Goal: Information Seeking & Learning: Check status

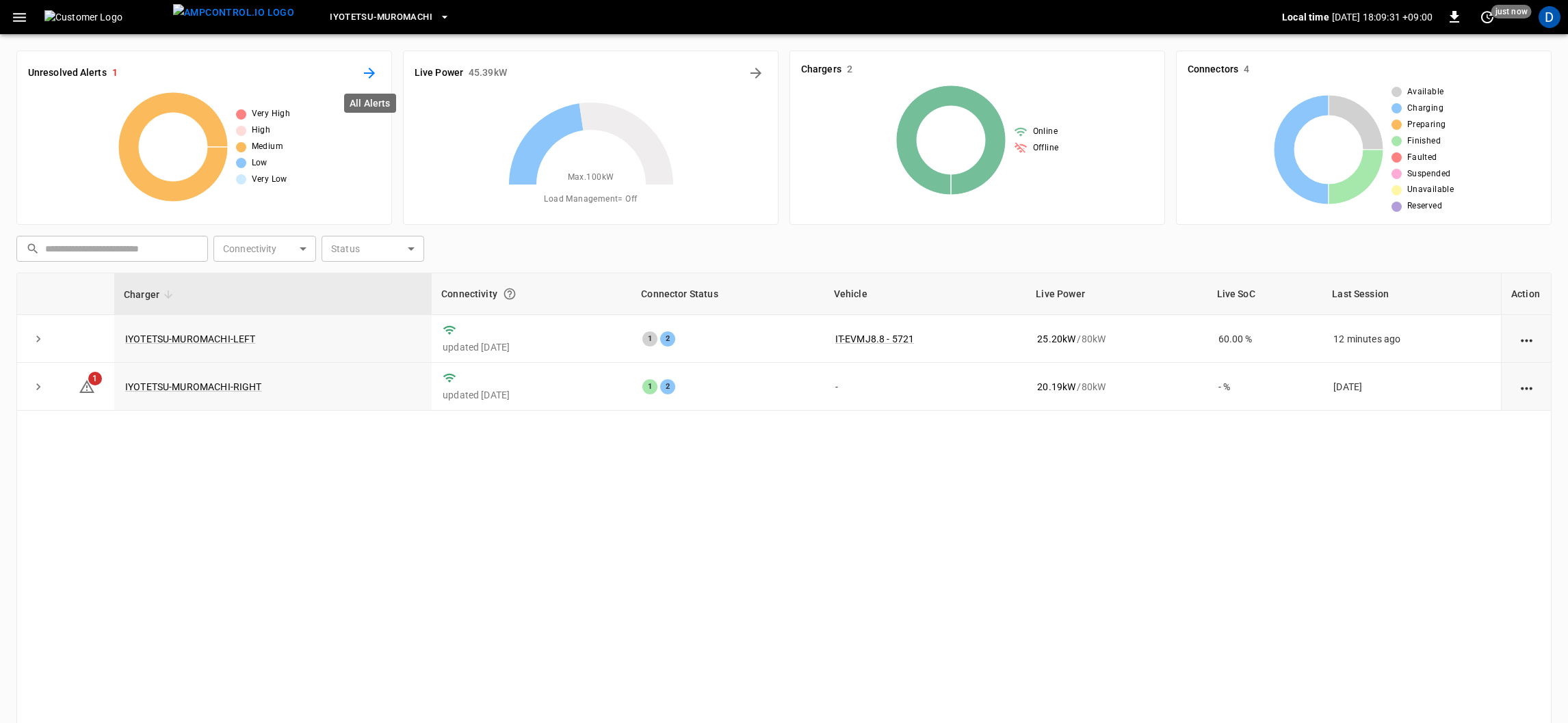
click at [372, 68] on icon "All Alerts" at bounding box center [369, 73] width 16 height 16
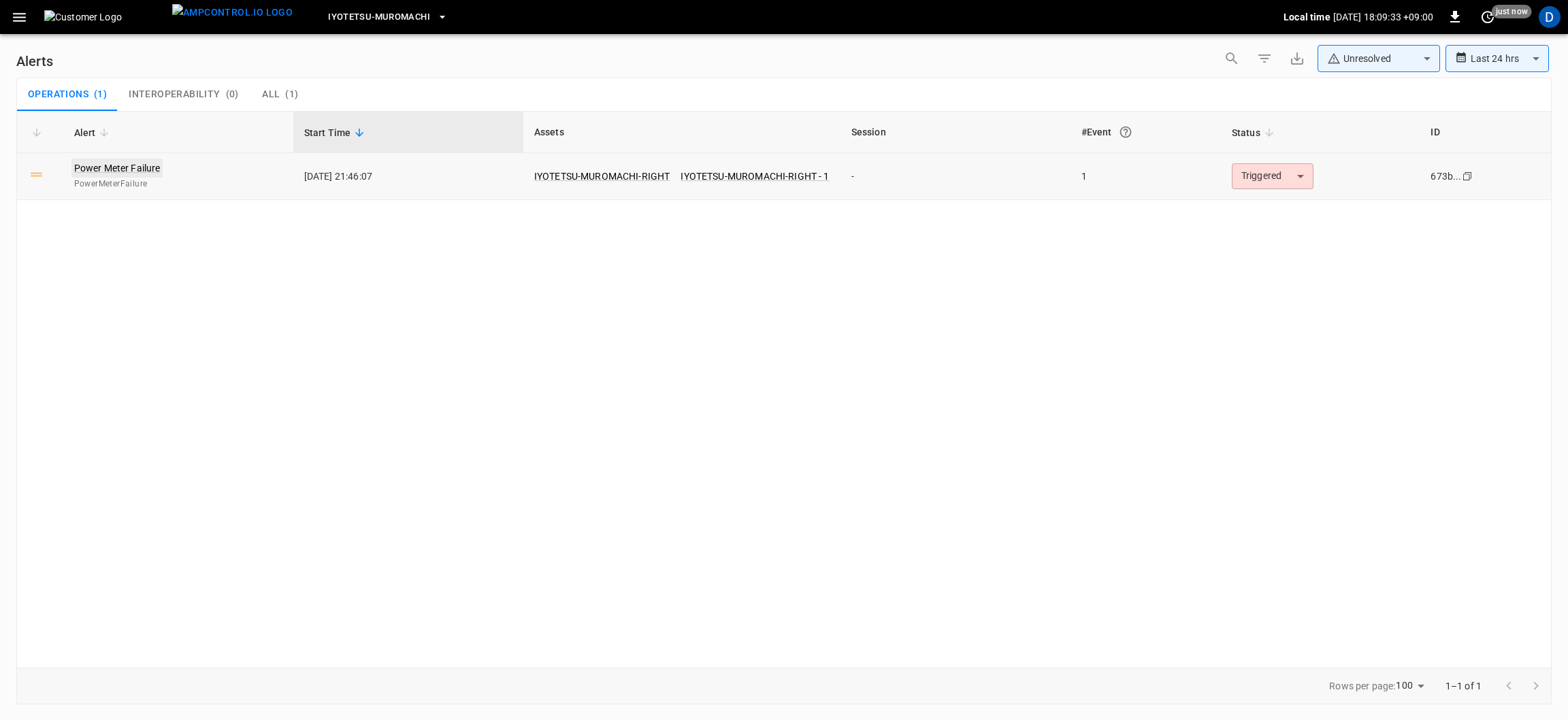
click at [110, 161] on link "Power Meter Failure" at bounding box center [118, 168] width 92 height 19
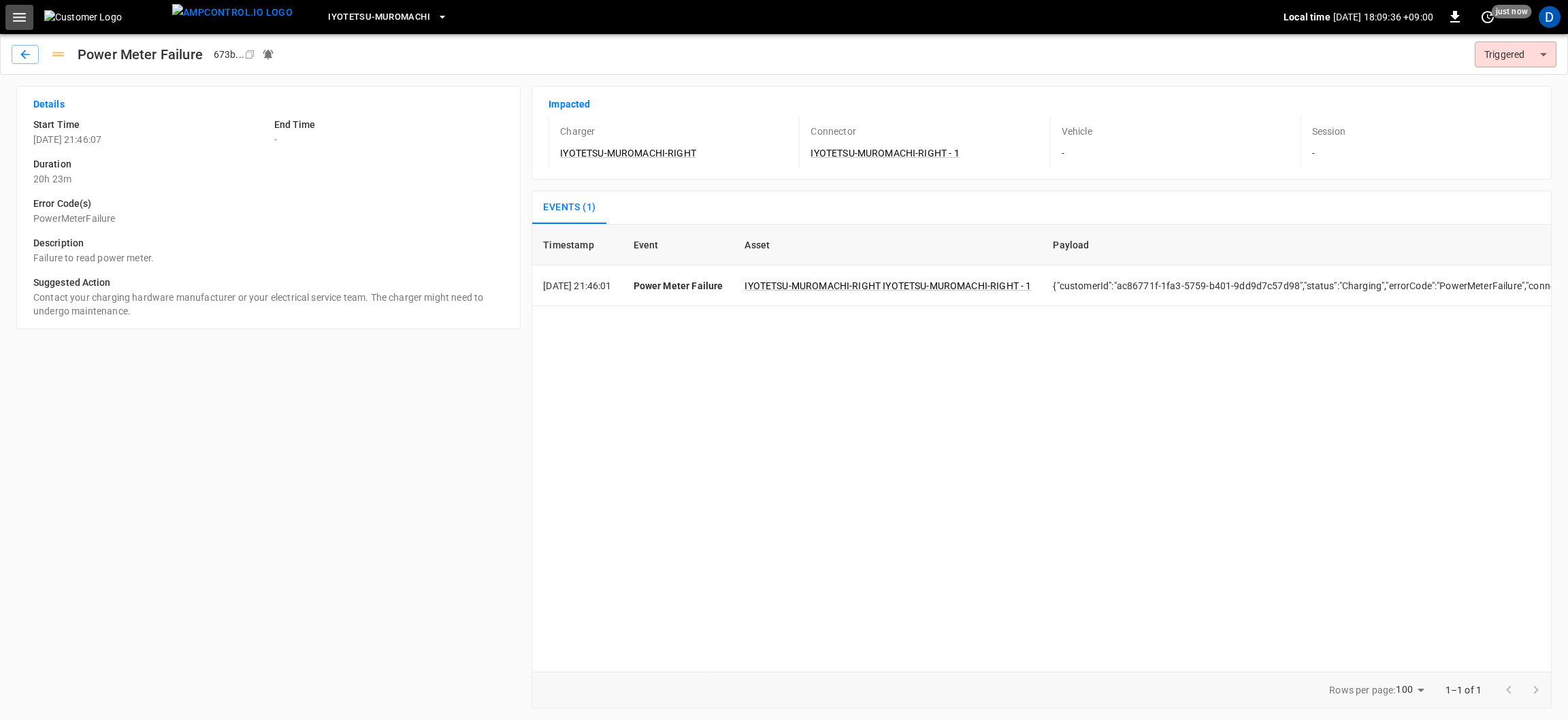
click at [15, 13] on icon "button" at bounding box center [20, 17] width 13 height 8
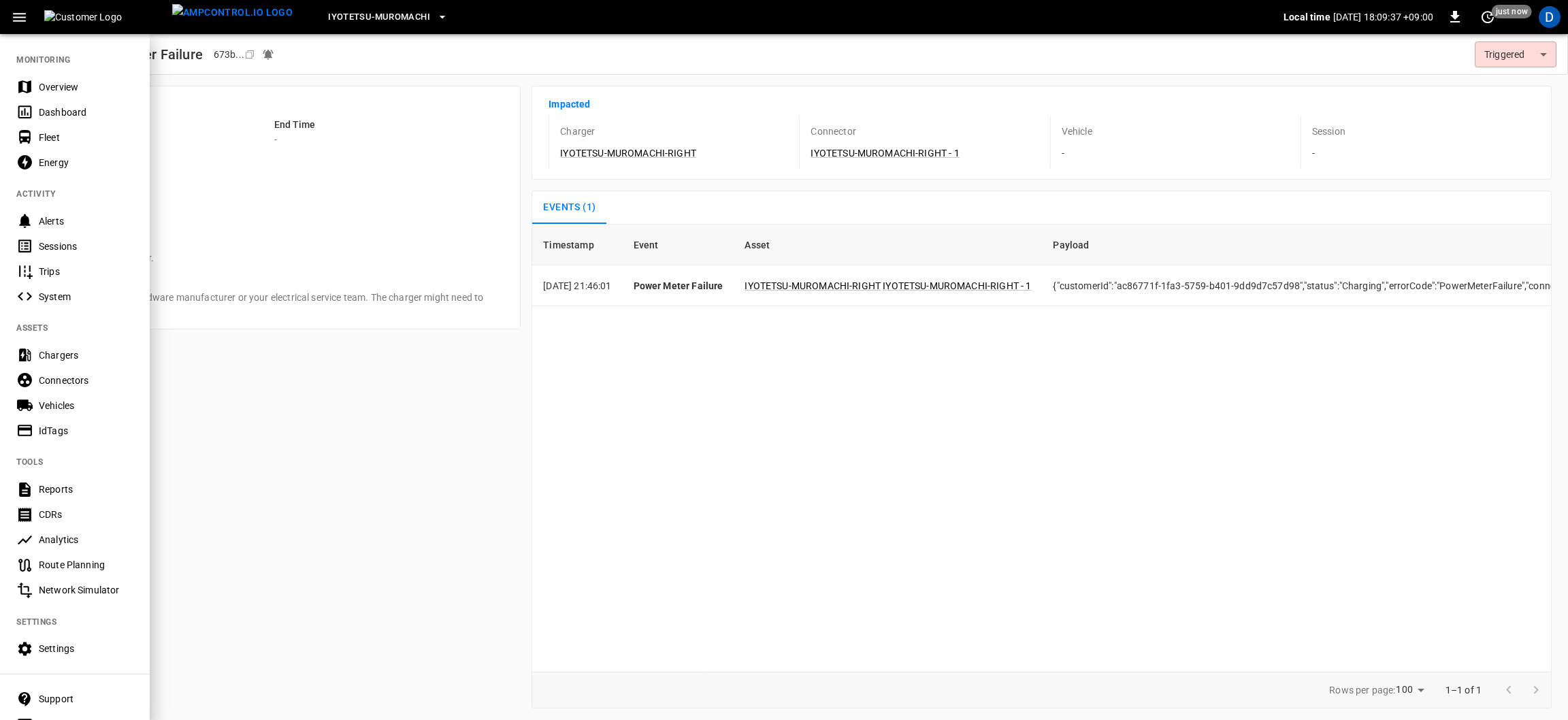
click at [40, 84] on div "Overview" at bounding box center [86, 87] width 95 height 13
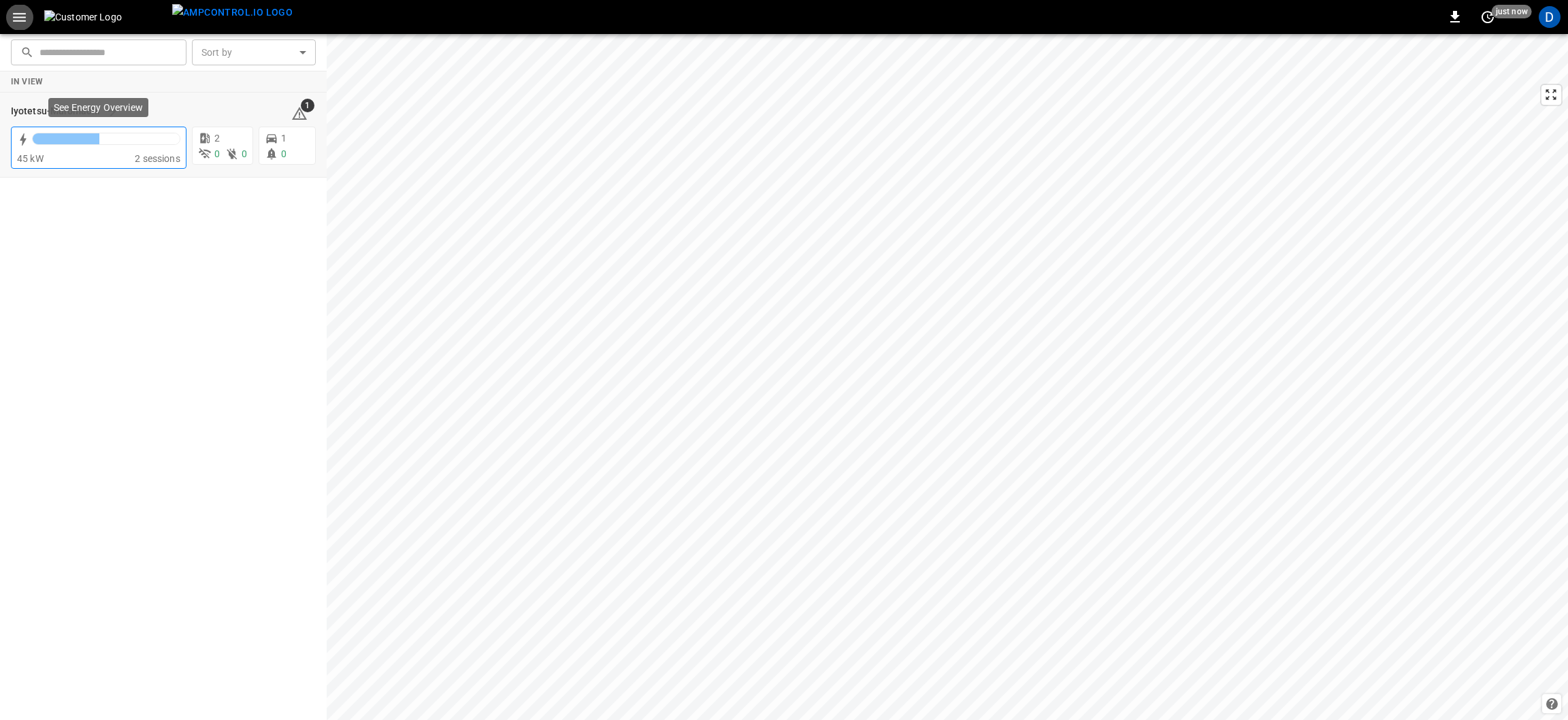
click at [127, 134] on div at bounding box center [106, 139] width 147 height 11
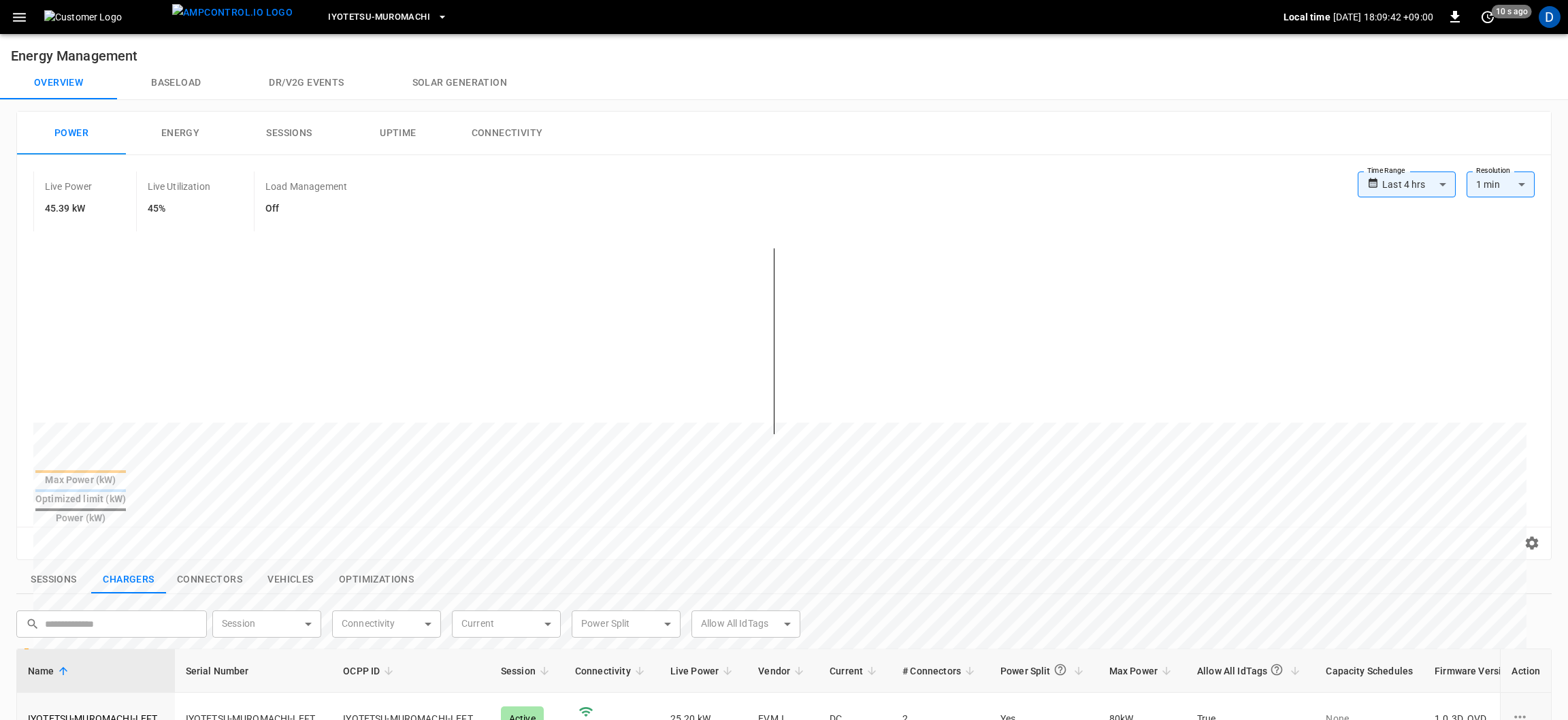
click at [1400, 187] on body "**********" at bounding box center [784, 600] width 1568 height 1201
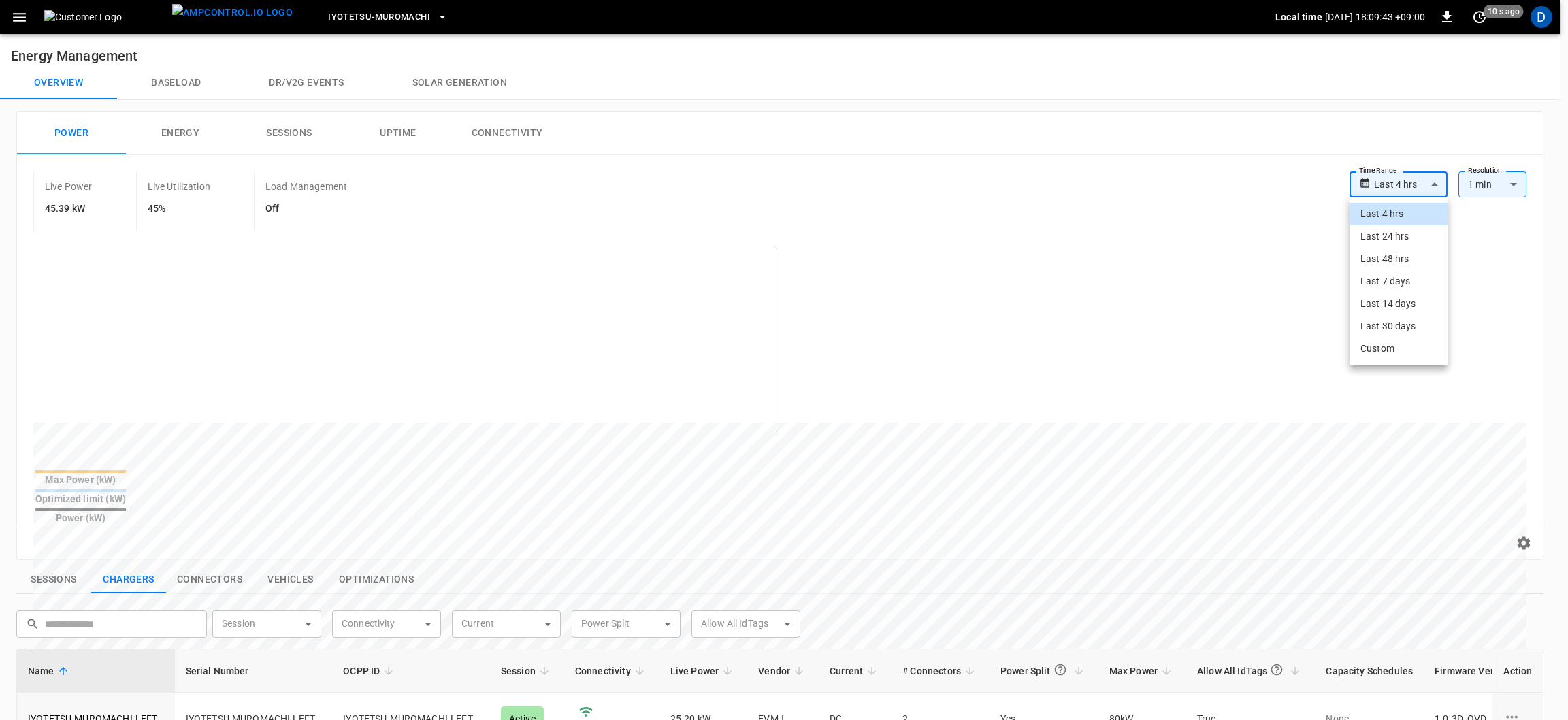
click at [1403, 253] on li "Last 48 hrs" at bounding box center [1399, 259] width 98 height 23
click at [1400, 184] on body "**********" at bounding box center [784, 600] width 1568 height 1201
click at [1390, 277] on li "Last 7 days" at bounding box center [1397, 281] width 104 height 23
type input "**********"
type input "***"
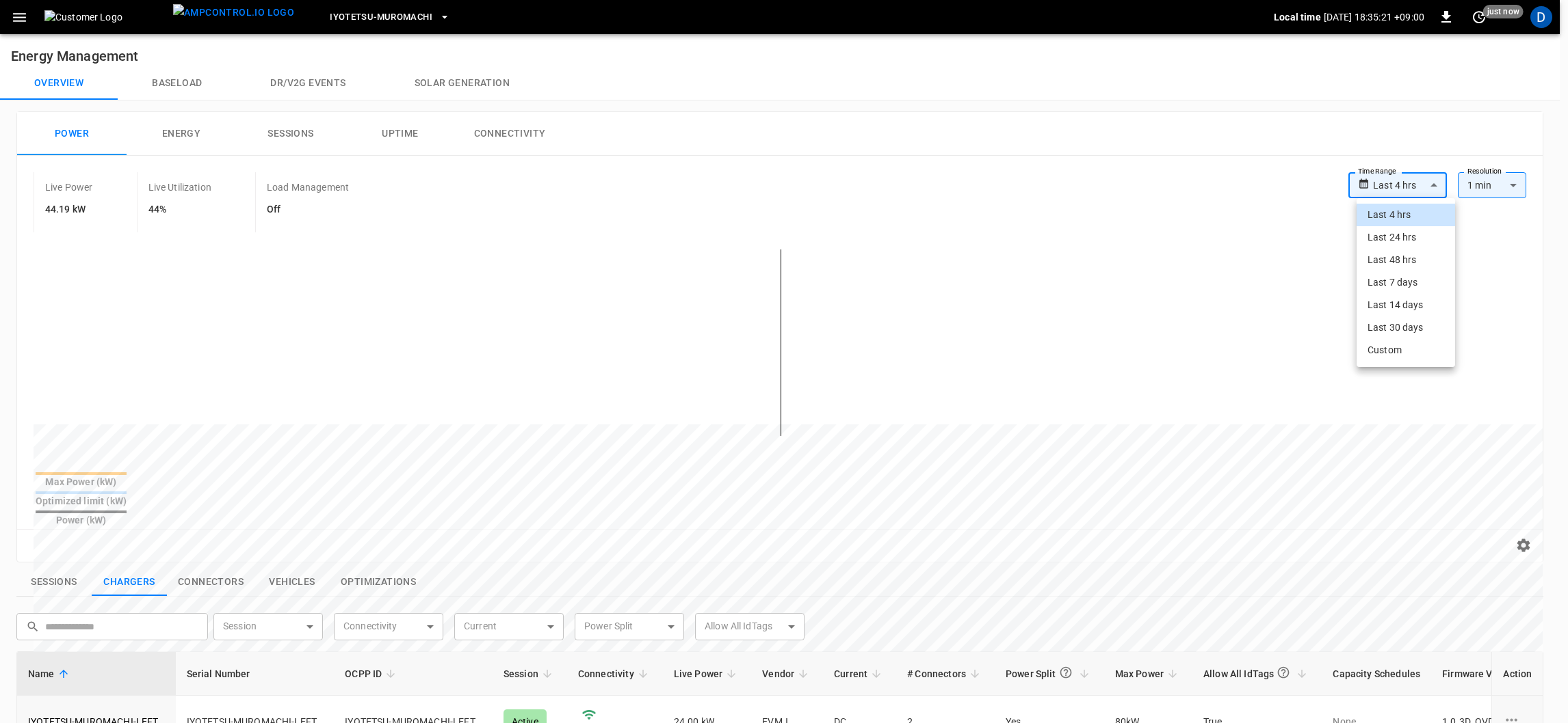
click at [1415, 187] on body "**********" at bounding box center [784, 603] width 1568 height 1206
click at [1413, 261] on li "Last 48 hrs" at bounding box center [1405, 260] width 98 height 23
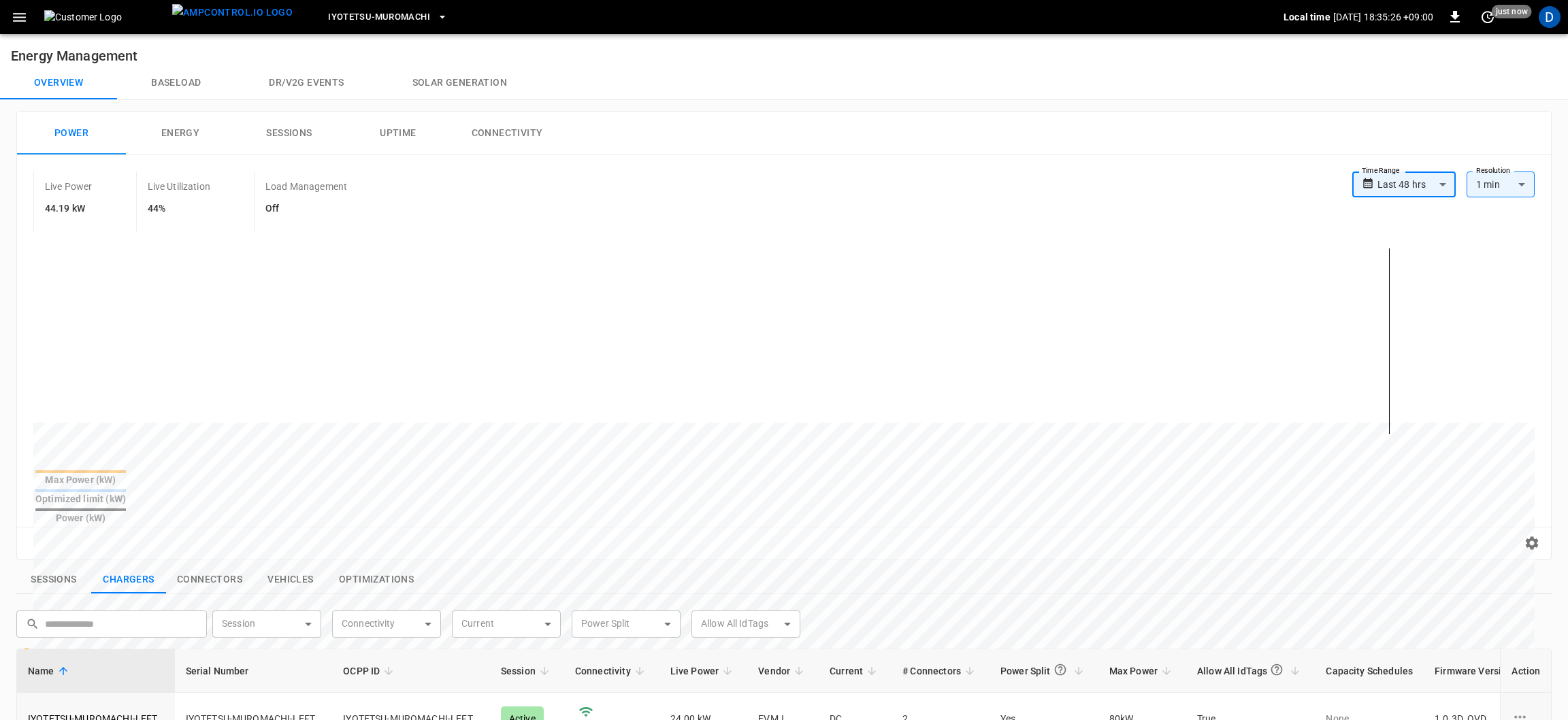
click at [1396, 188] on body "**********" at bounding box center [784, 600] width 1568 height 1201
click at [1383, 273] on li "Last 7 days" at bounding box center [1397, 281] width 104 height 23
type input "**********"
type input "***"
click at [1485, 185] on body "**********" at bounding box center [780, 600] width 1560 height 1201
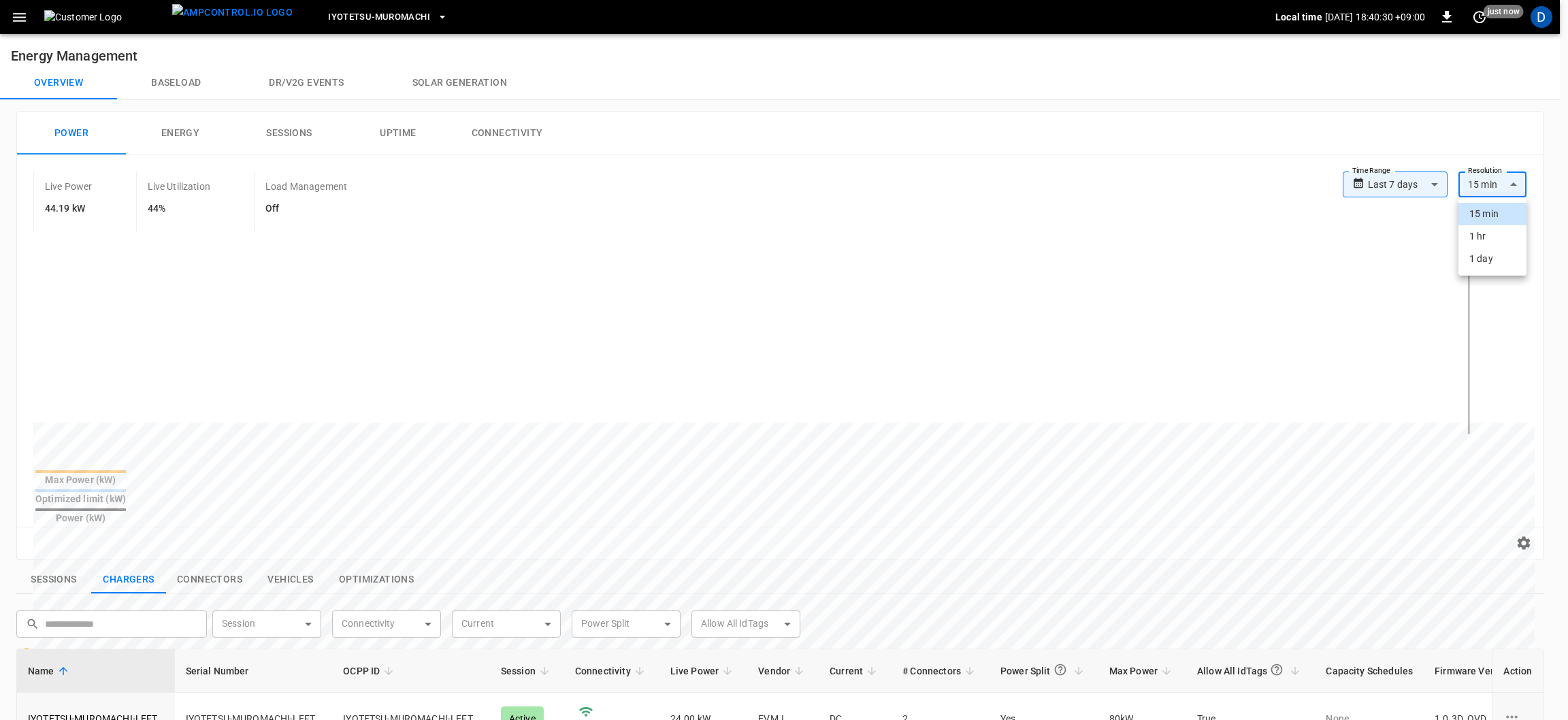
click at [1089, 168] on div at bounding box center [784, 360] width 1568 height 720
click at [1412, 174] on body "**********" at bounding box center [780, 600] width 1560 height 1201
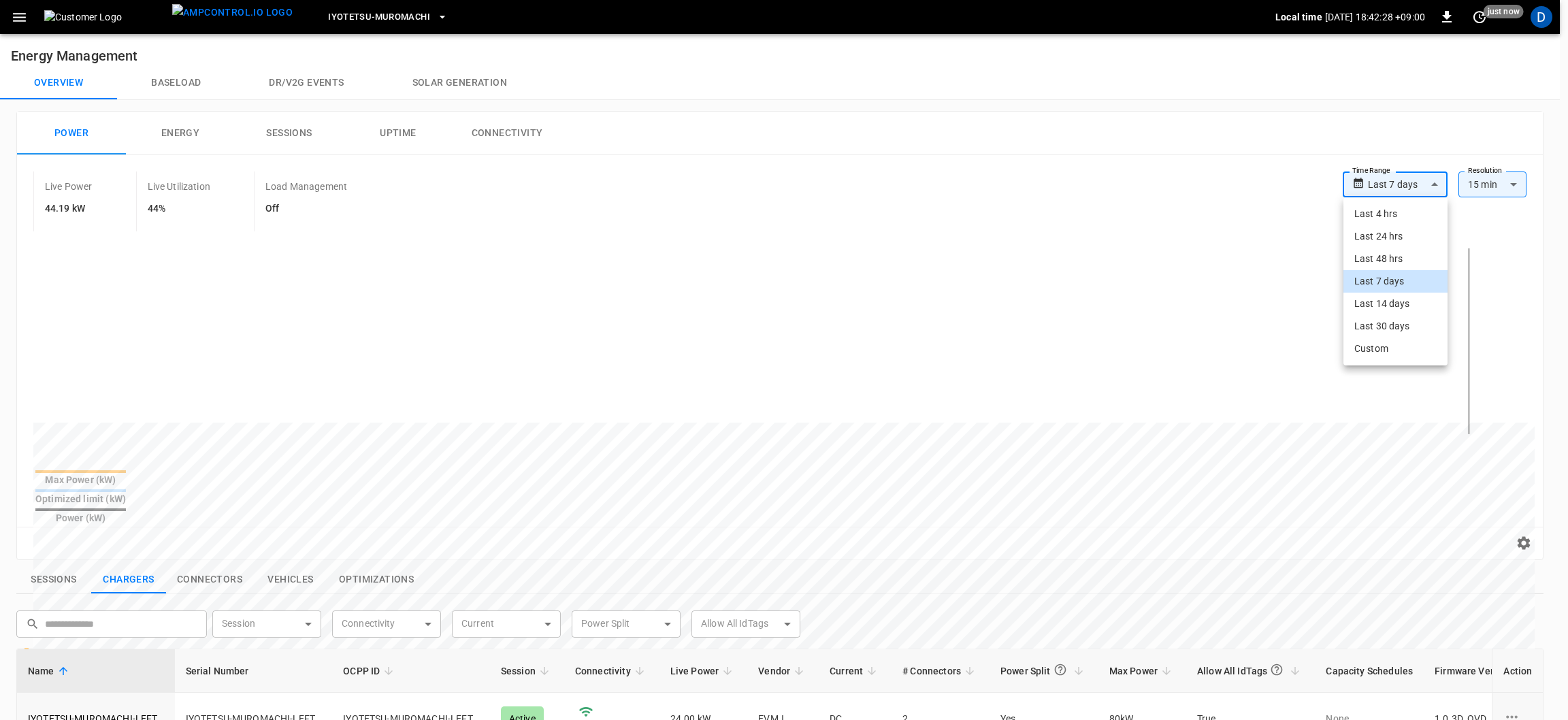
click at [1382, 301] on li "Last 14 days" at bounding box center [1396, 304] width 104 height 23
click at [1431, 178] on body "**********" at bounding box center [784, 600] width 1568 height 1201
click at [1394, 273] on li "Last 7 days" at bounding box center [1393, 281] width 109 height 23
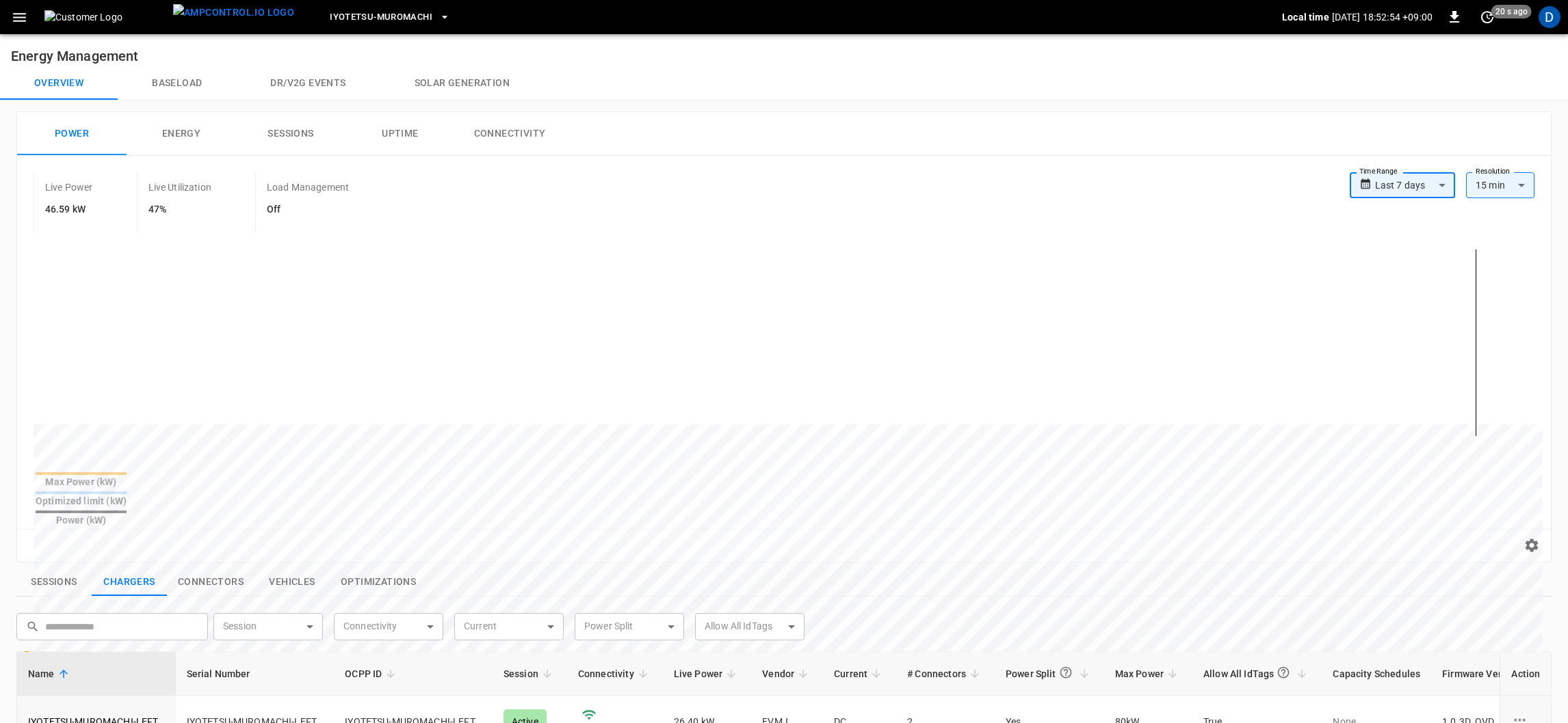
click at [1446, 182] on body "**********" at bounding box center [784, 603] width 1568 height 1206
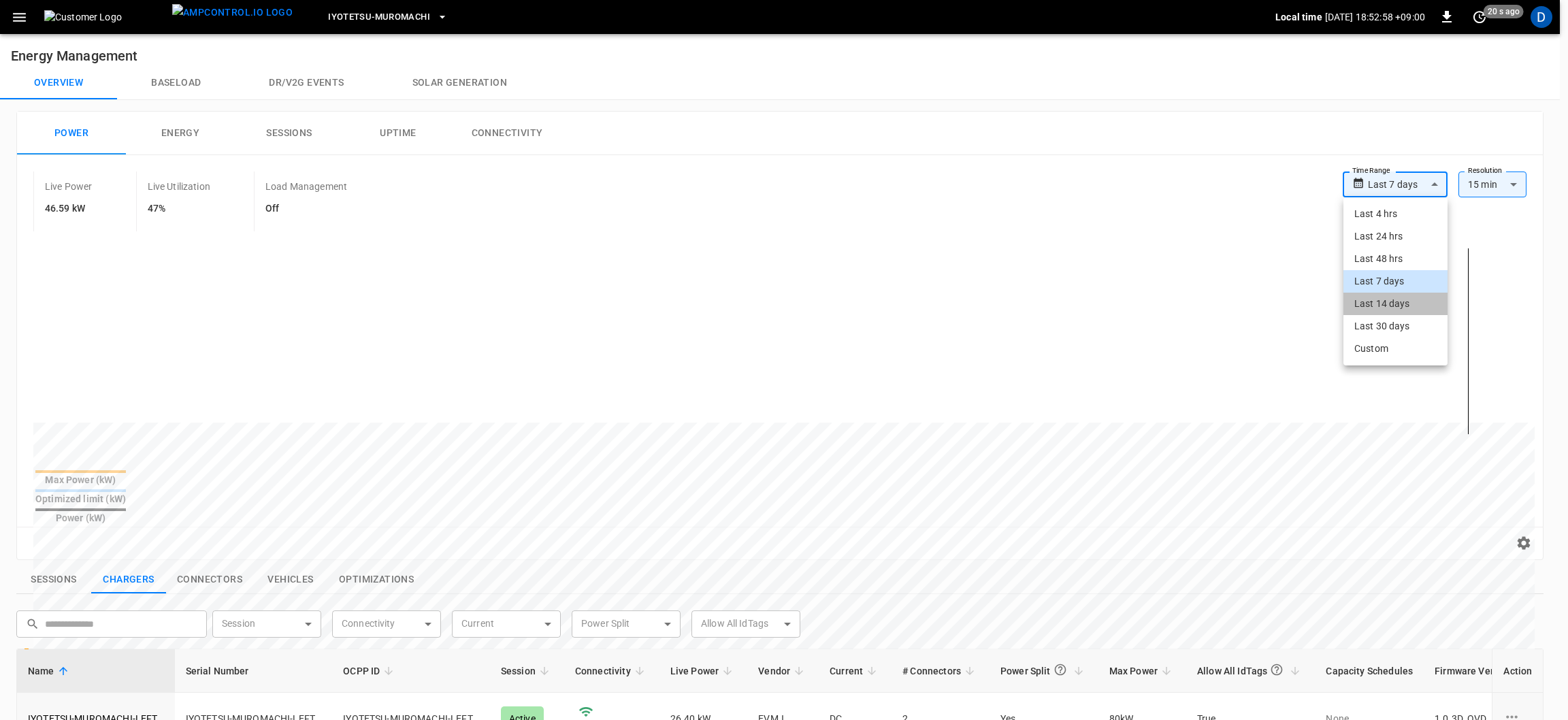
click at [1400, 304] on li "Last 14 days" at bounding box center [1396, 304] width 104 height 23
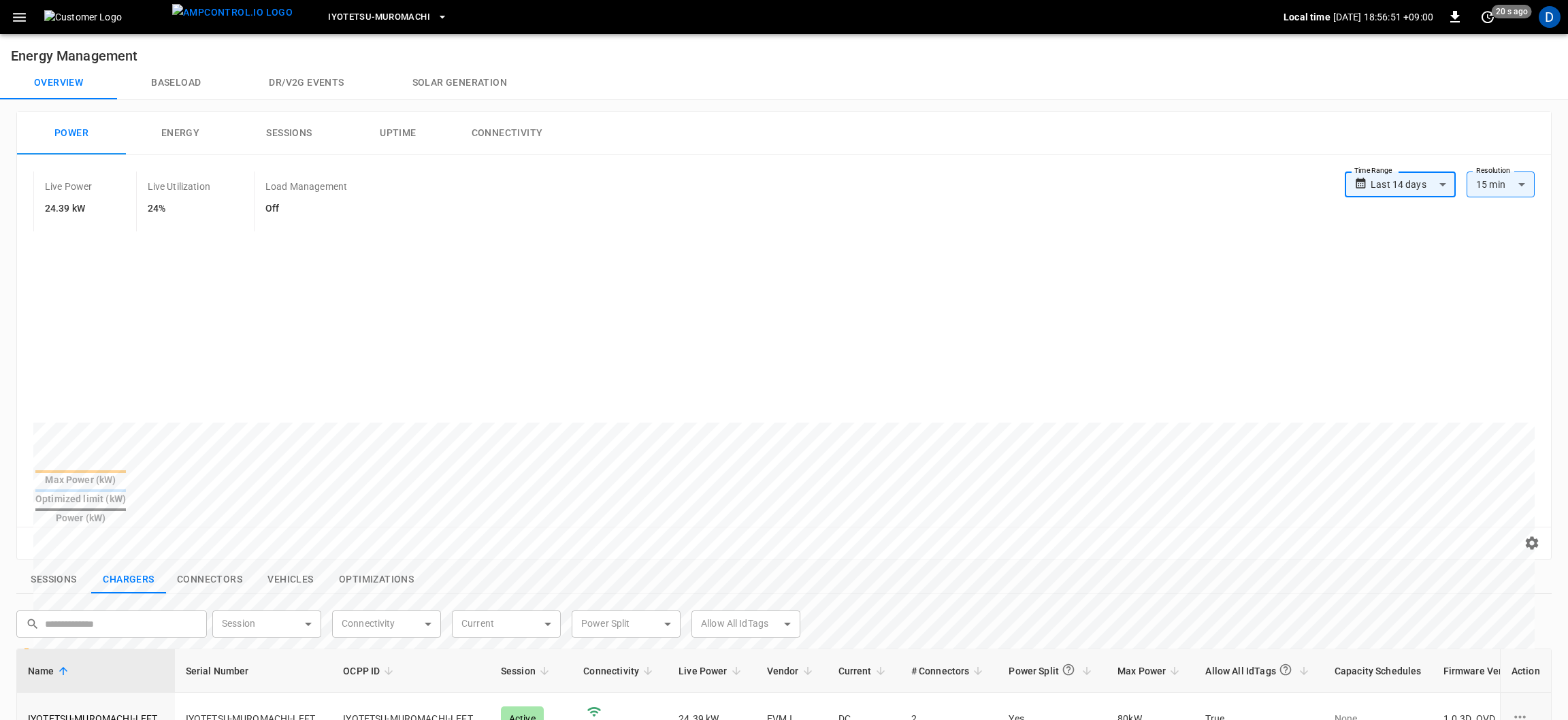
click at [1419, 189] on body "**********" at bounding box center [784, 600] width 1568 height 1201
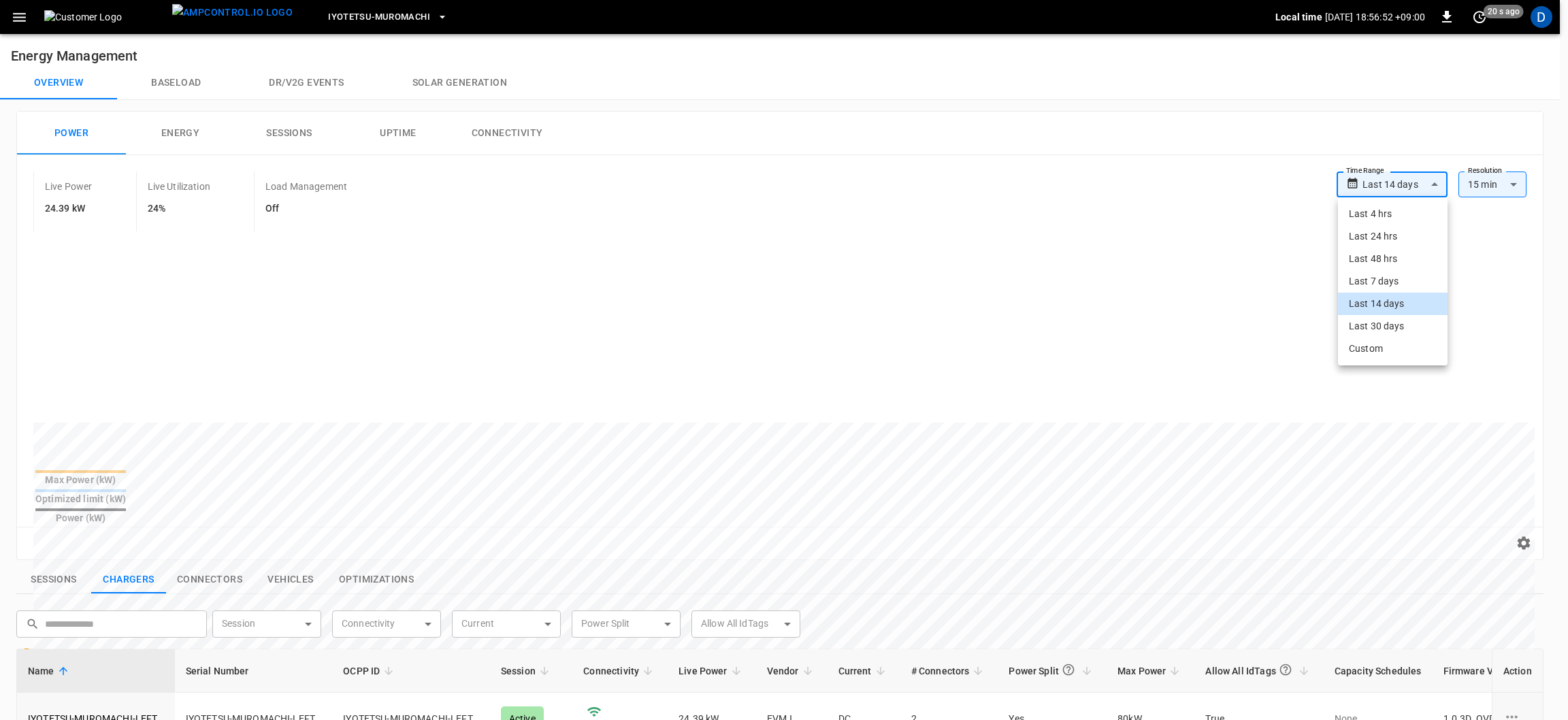
click at [1411, 210] on li "Last 4 hrs" at bounding box center [1393, 215] width 109 height 23
type input "**********"
type input "**"
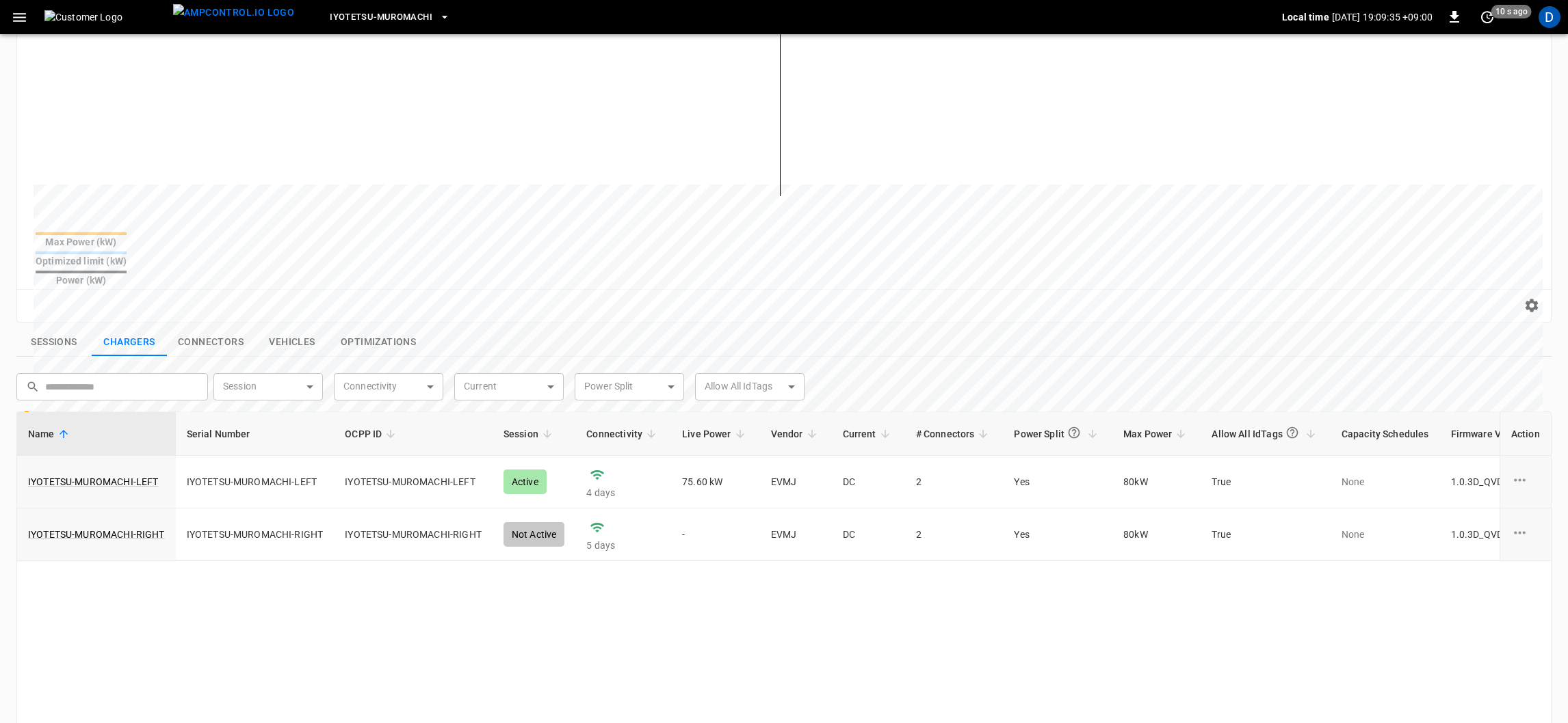
scroll to position [307, 0]
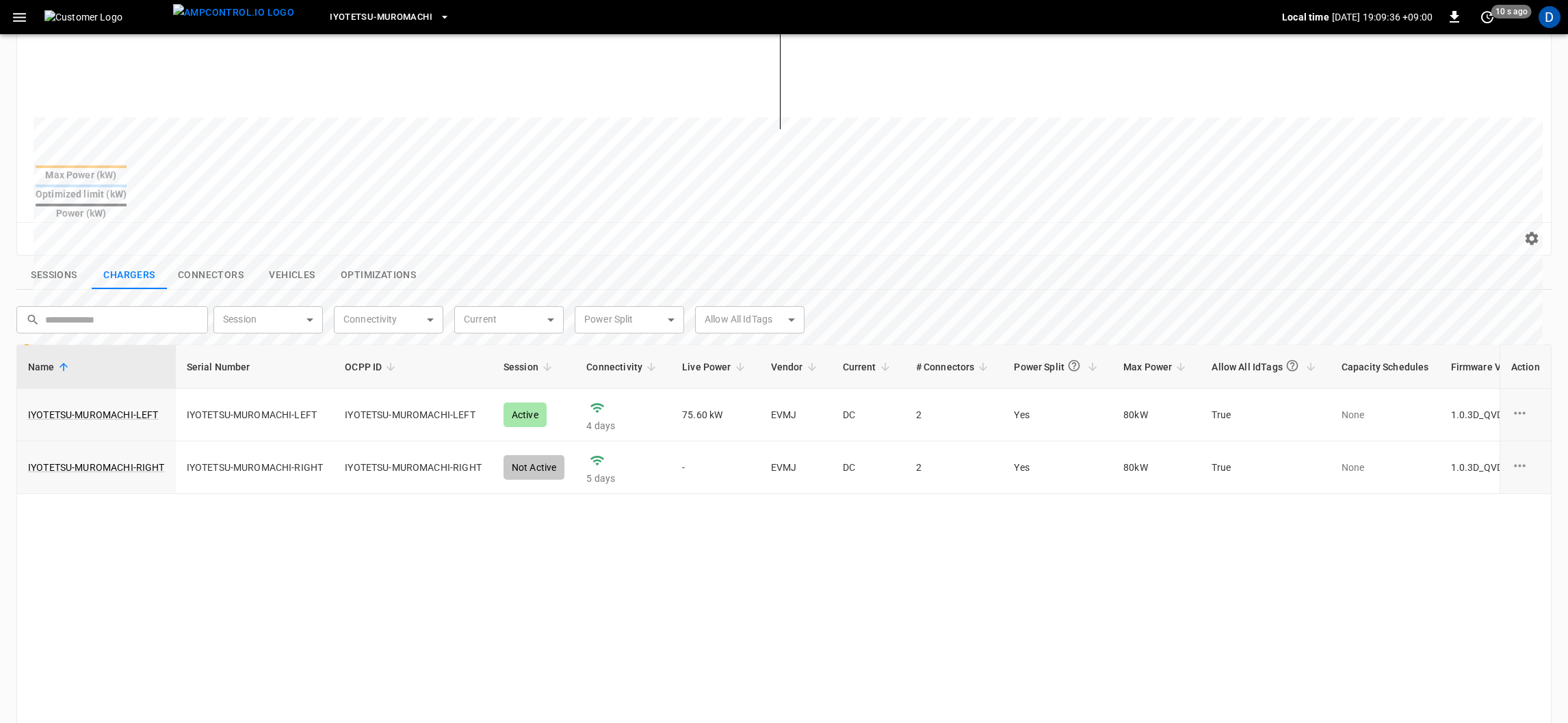
click at [284, 261] on button "Vehicles" at bounding box center [292, 275] width 76 height 28
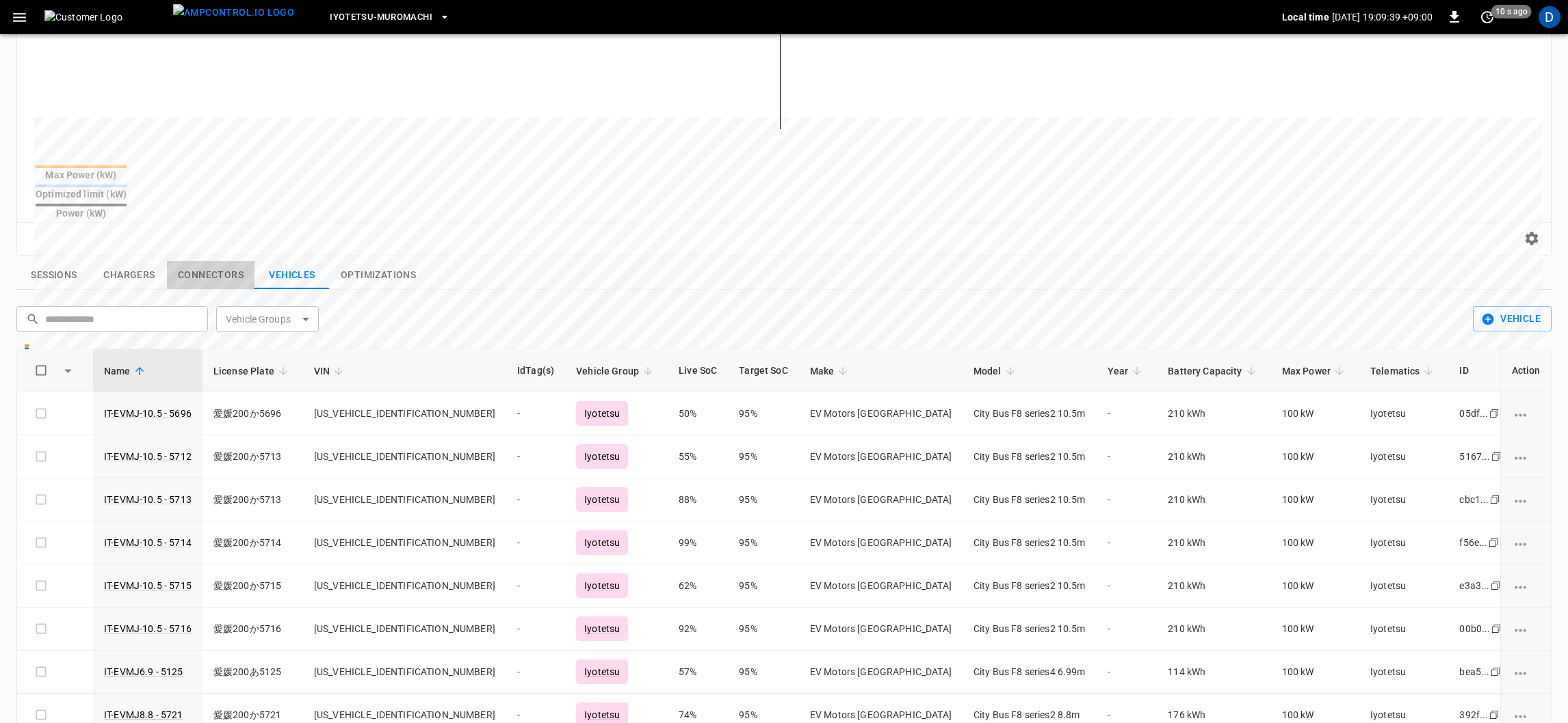
click at [182, 261] on button "Connectors" at bounding box center [210, 275] width 88 height 28
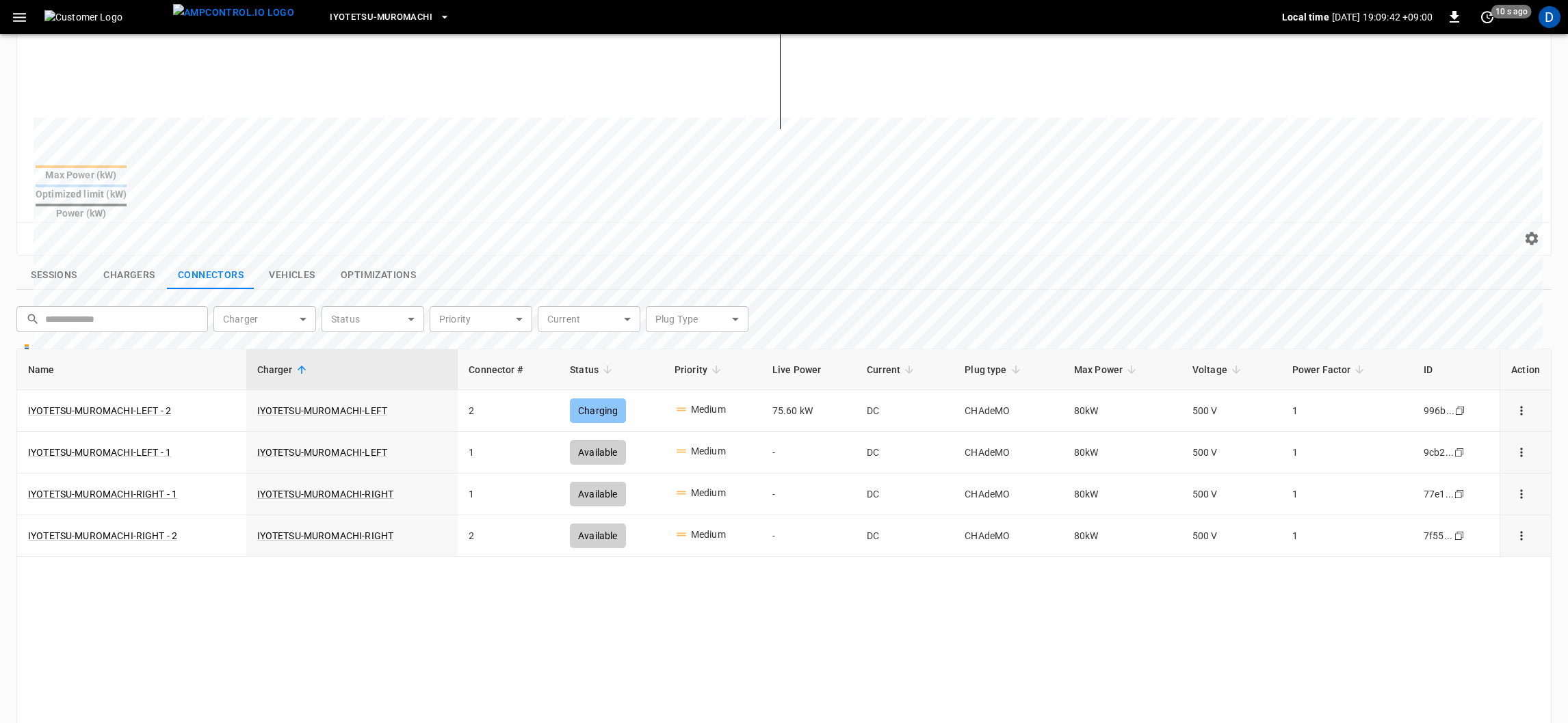
click at [120, 261] on button "Chargers" at bounding box center [130, 275] width 76 height 28
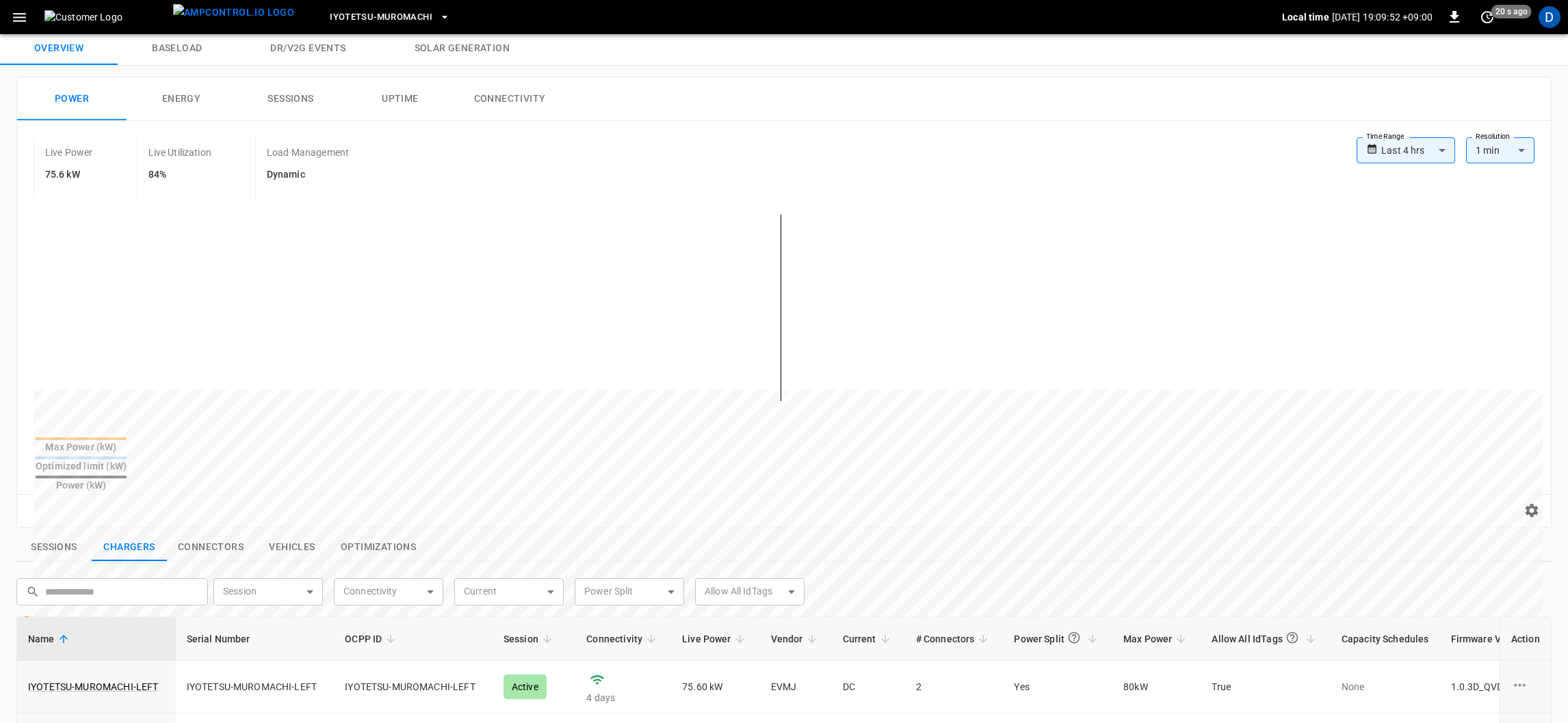
scroll to position [0, 0]
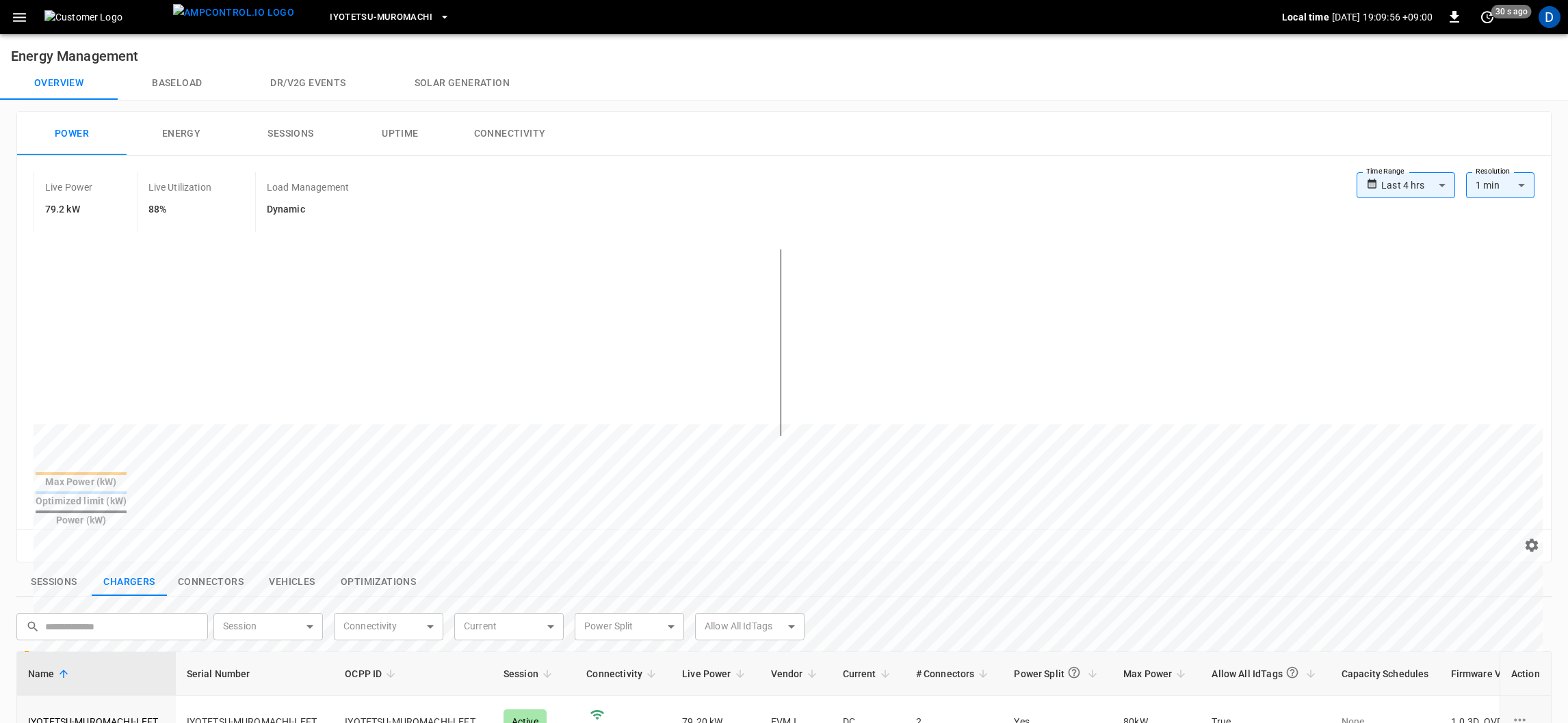
click at [523, 137] on button "Connectivity" at bounding box center [510, 134] width 110 height 43
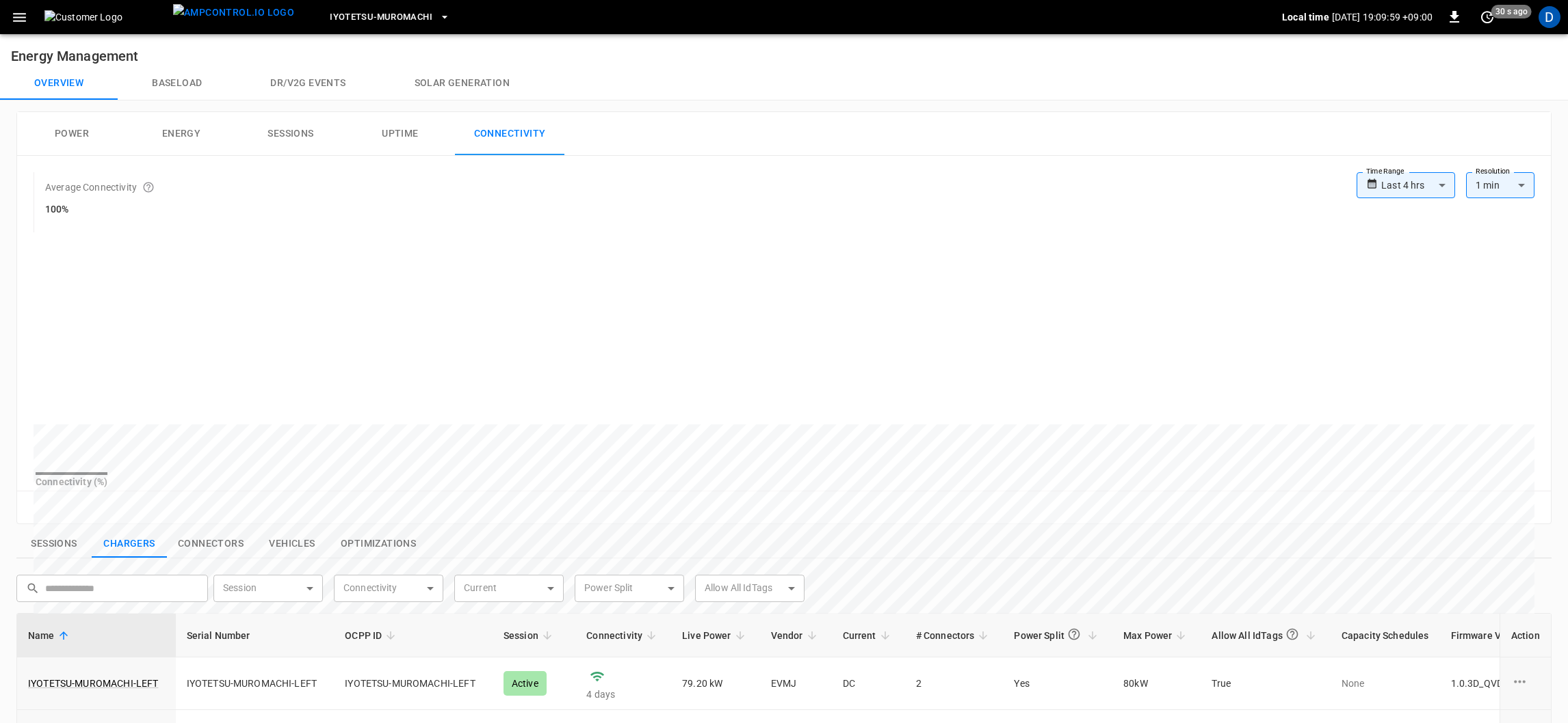
click at [190, 133] on button "Energy" at bounding box center [182, 134] width 110 height 43
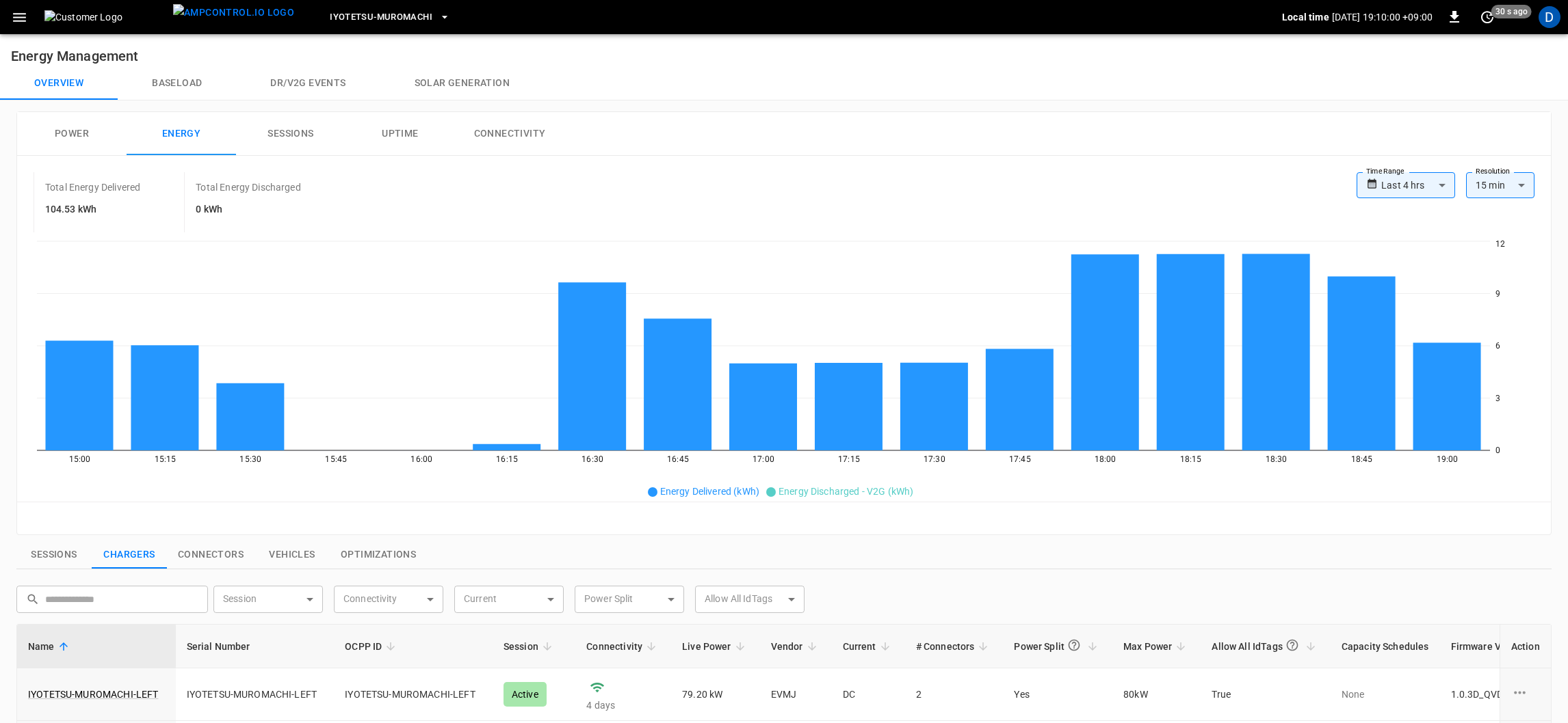
click at [273, 134] on button "Sessions" at bounding box center [291, 134] width 110 height 43
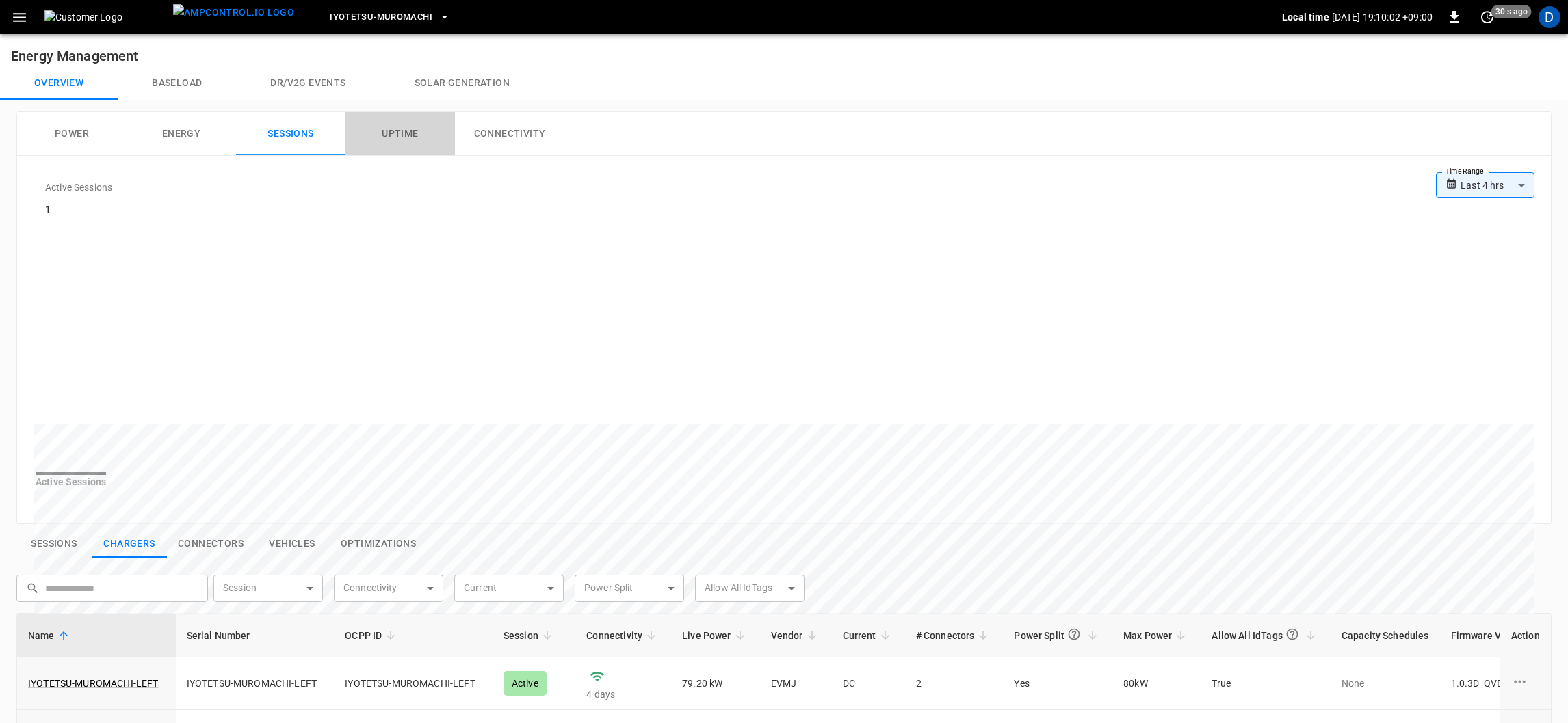
click at [395, 142] on button "Uptime" at bounding box center [400, 134] width 110 height 43
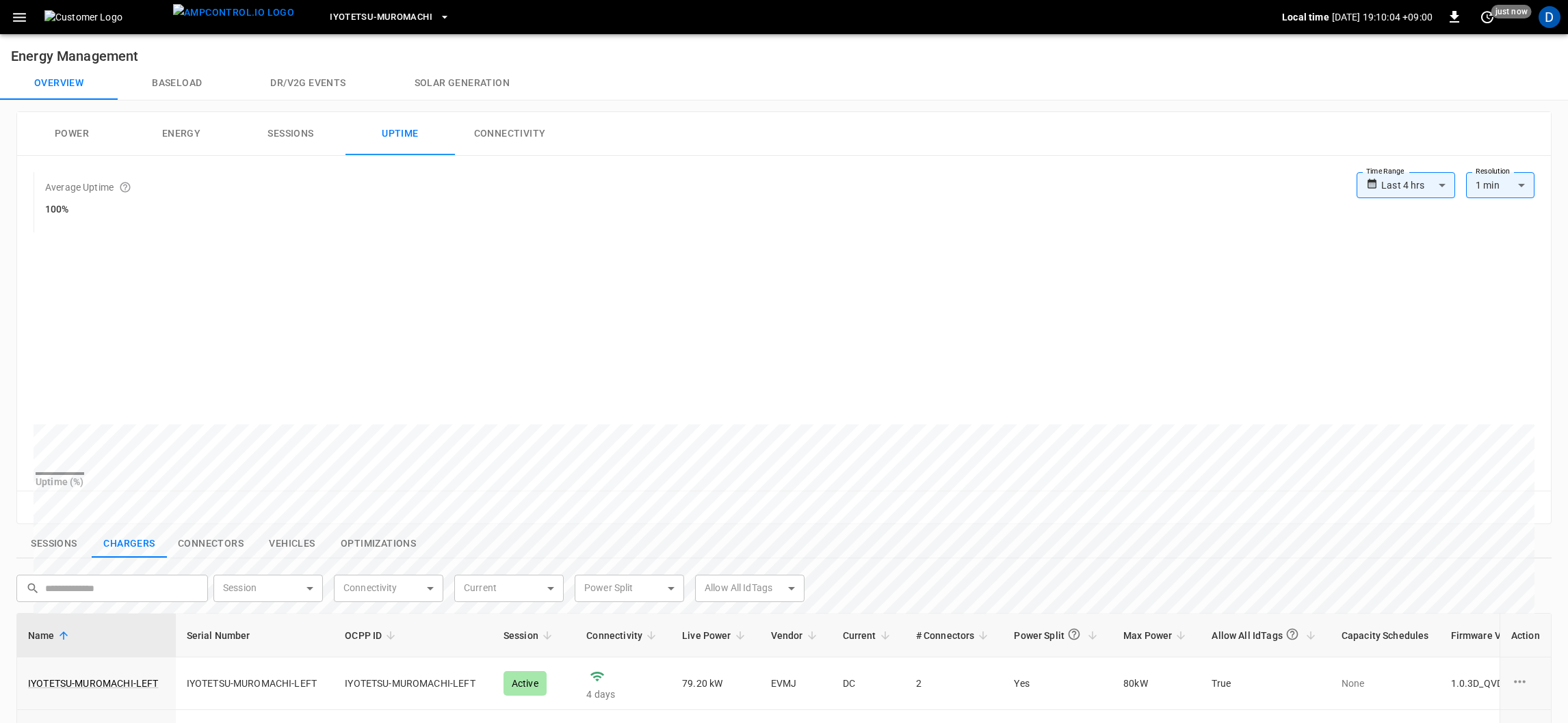
click at [207, 138] on button "Energy" at bounding box center [182, 134] width 110 height 43
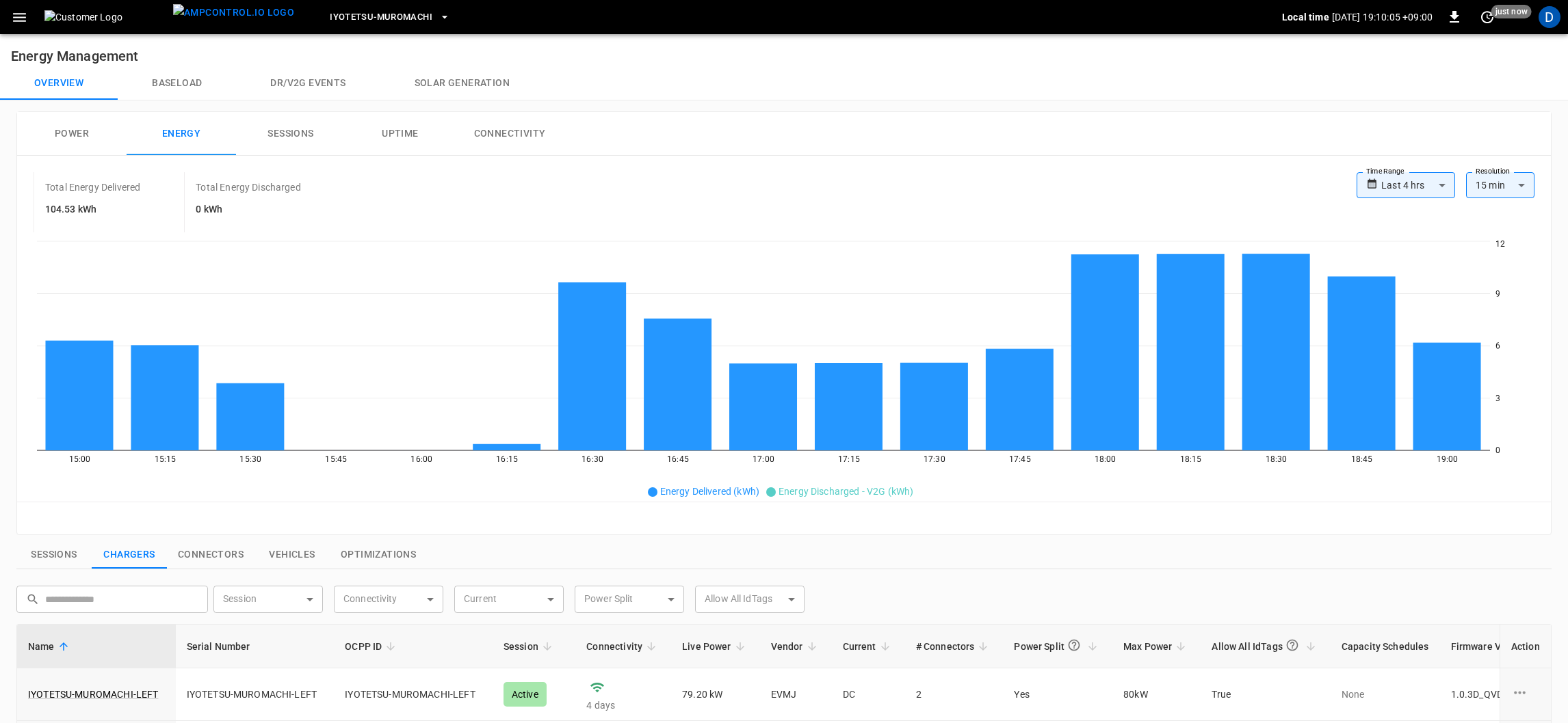
click at [54, 137] on button "Power" at bounding box center [72, 134] width 110 height 43
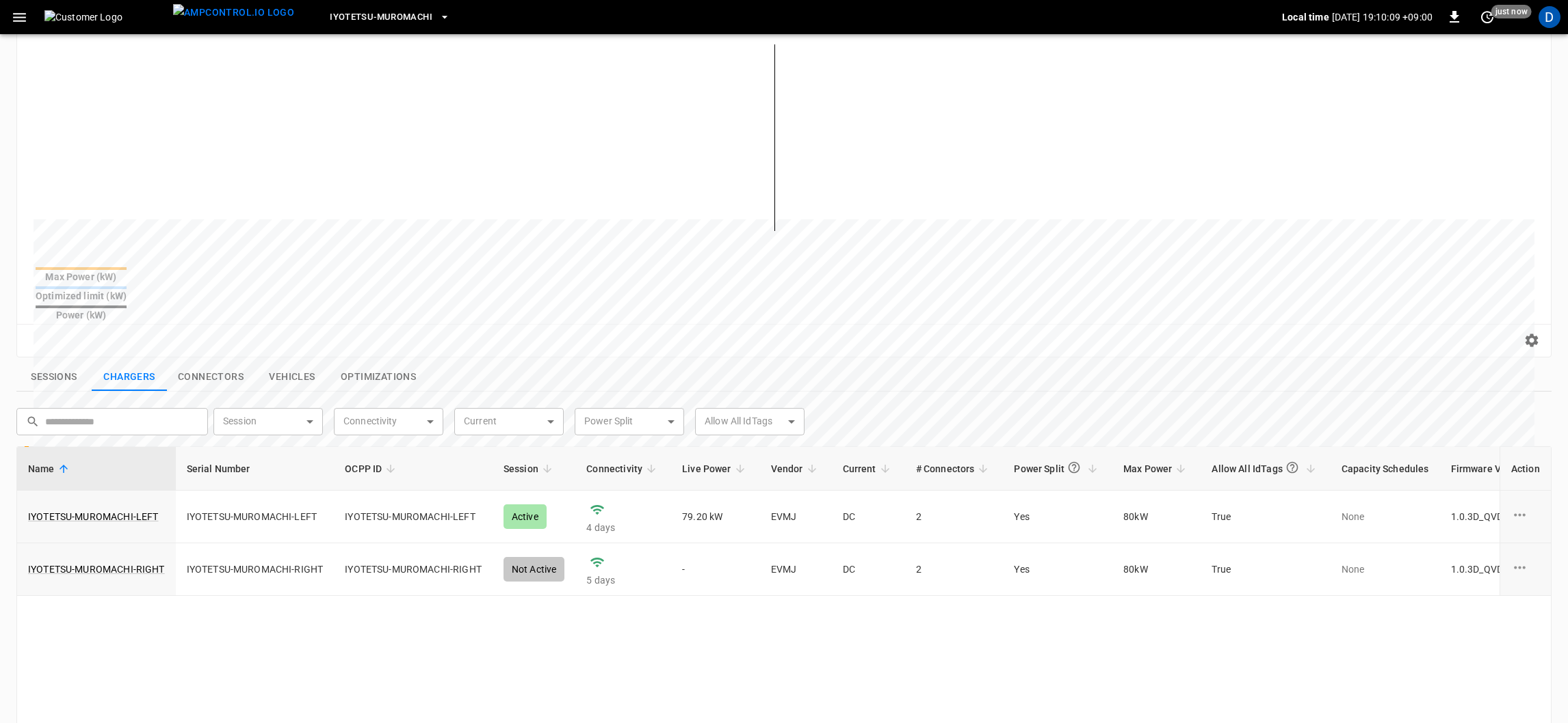
scroll to position [307, 0]
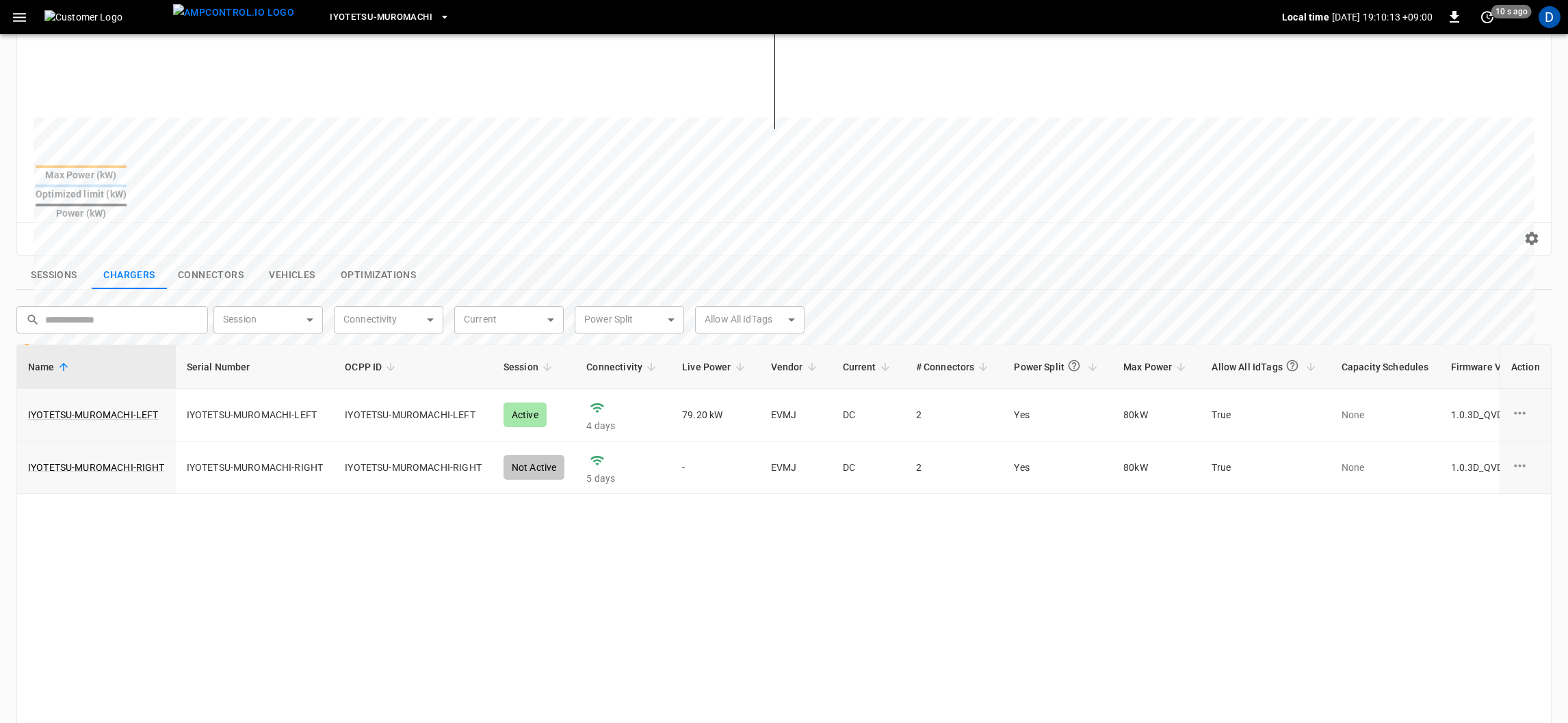
click at [226, 261] on button "Connectors" at bounding box center [210, 275] width 88 height 28
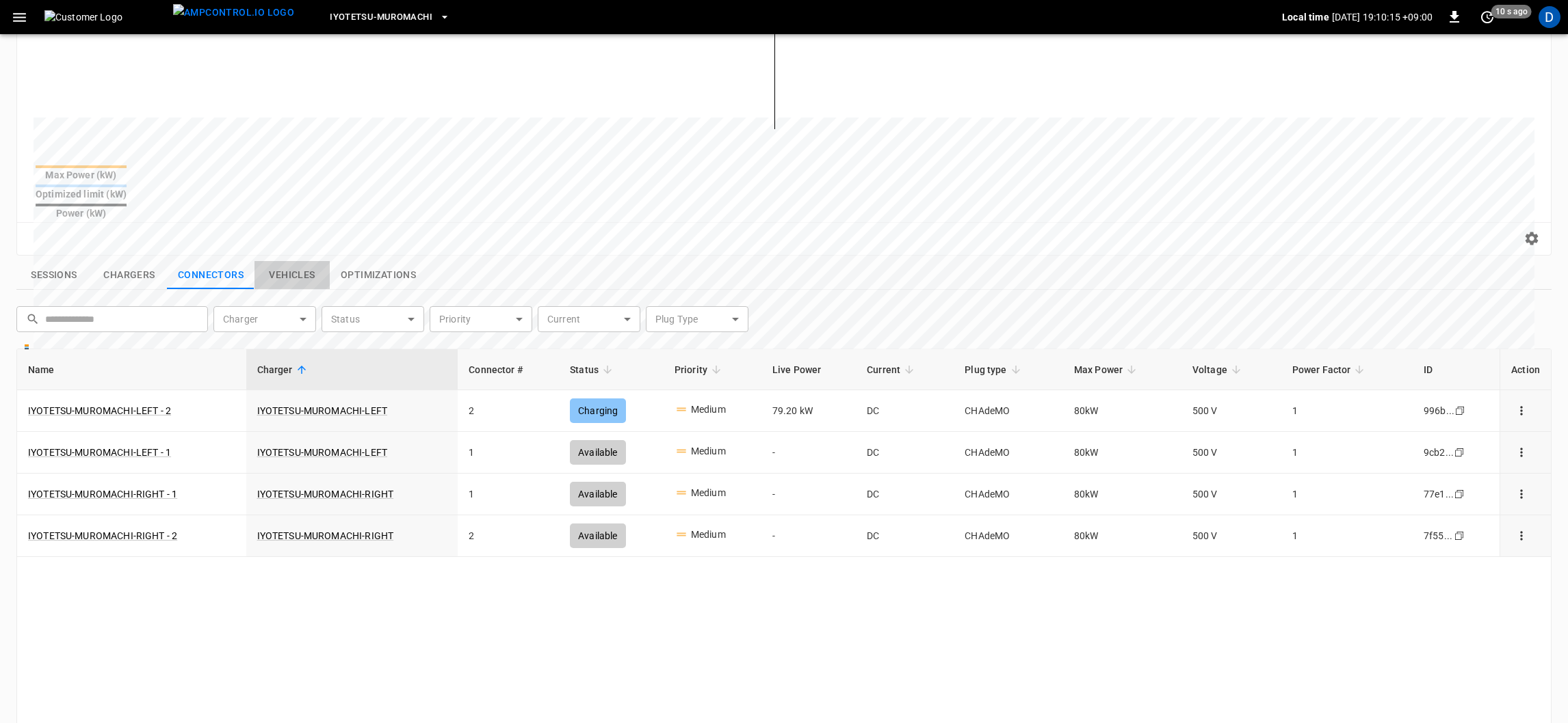
click at [290, 261] on button "Vehicles" at bounding box center [292, 275] width 76 height 28
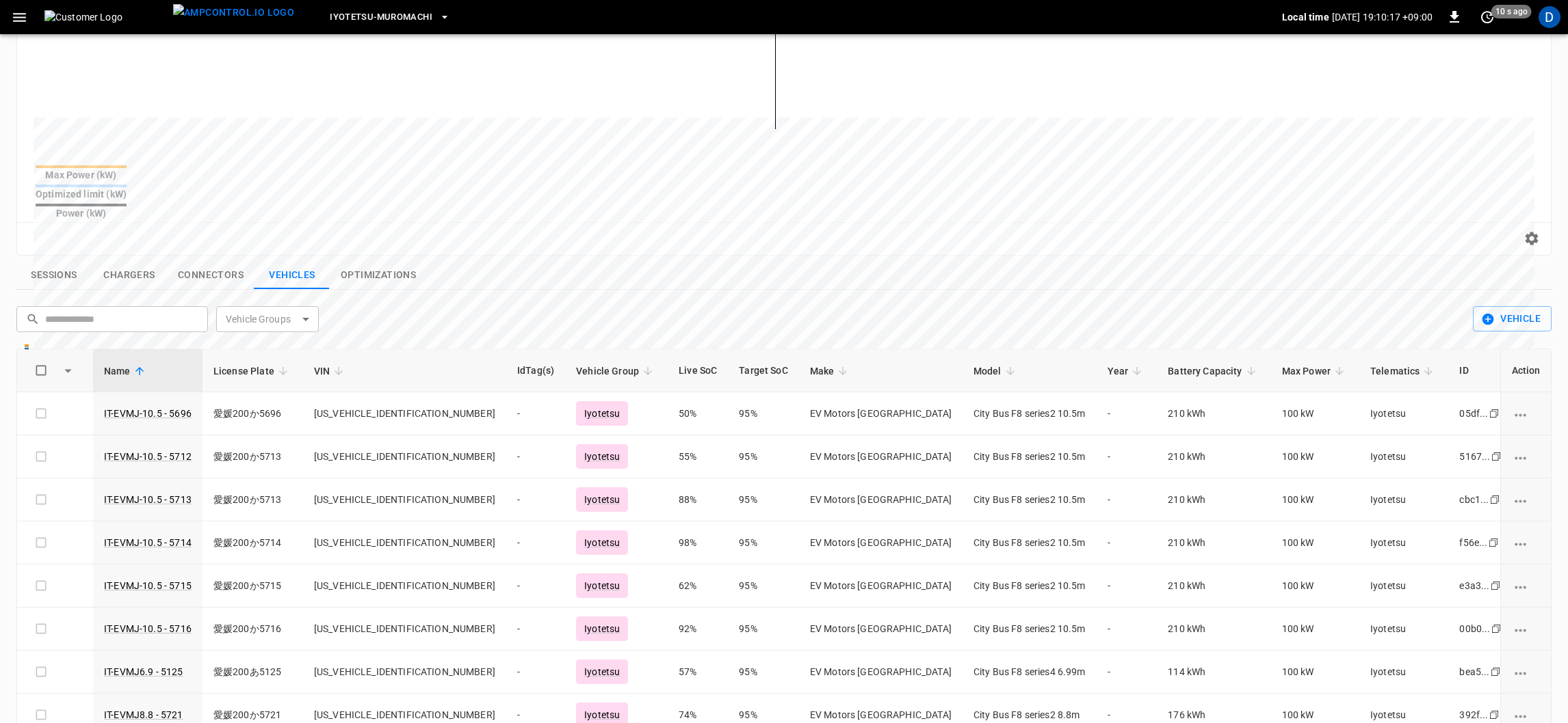
click at [362, 261] on button "Optimizations" at bounding box center [378, 275] width 97 height 28
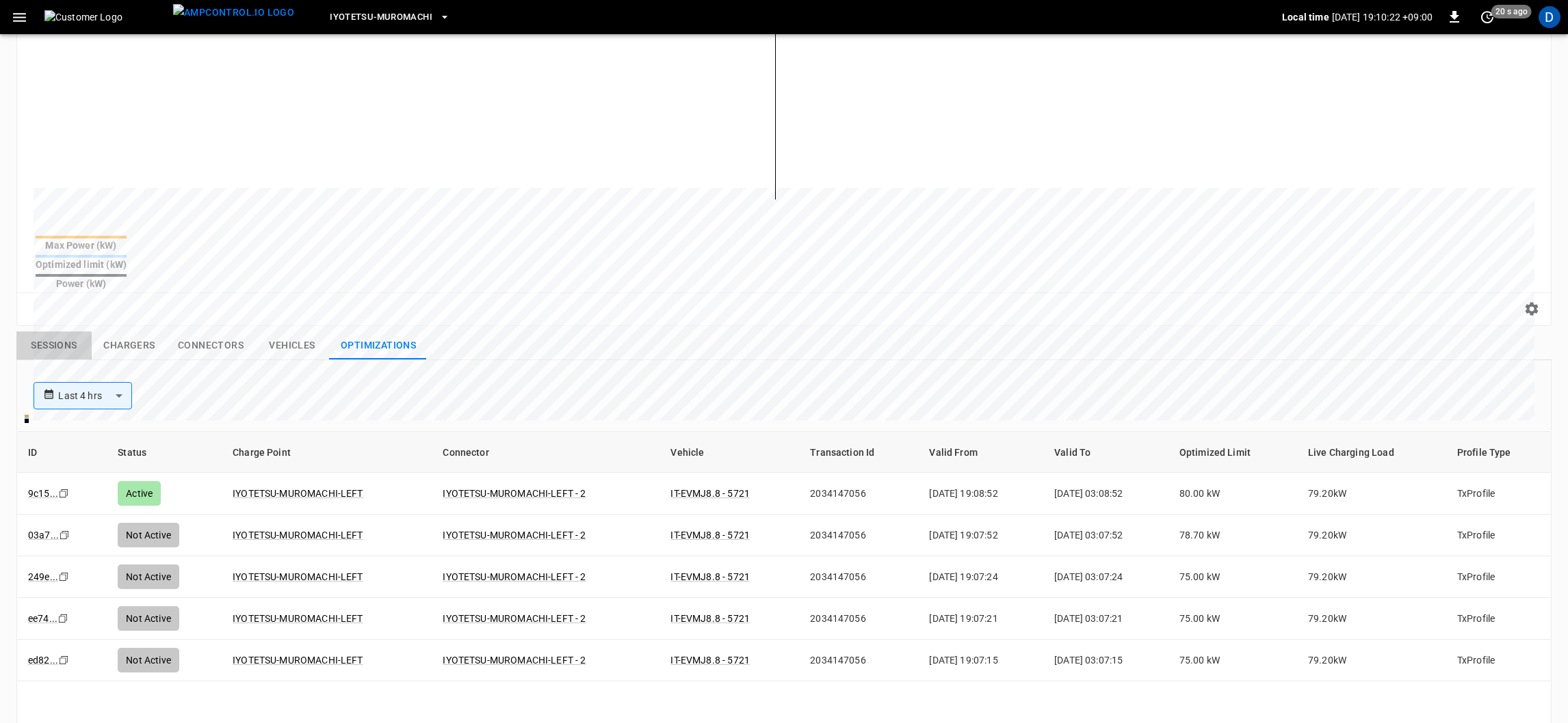
click at [52, 249] on div "**********" at bounding box center [781, 422] width 1541 height 1106
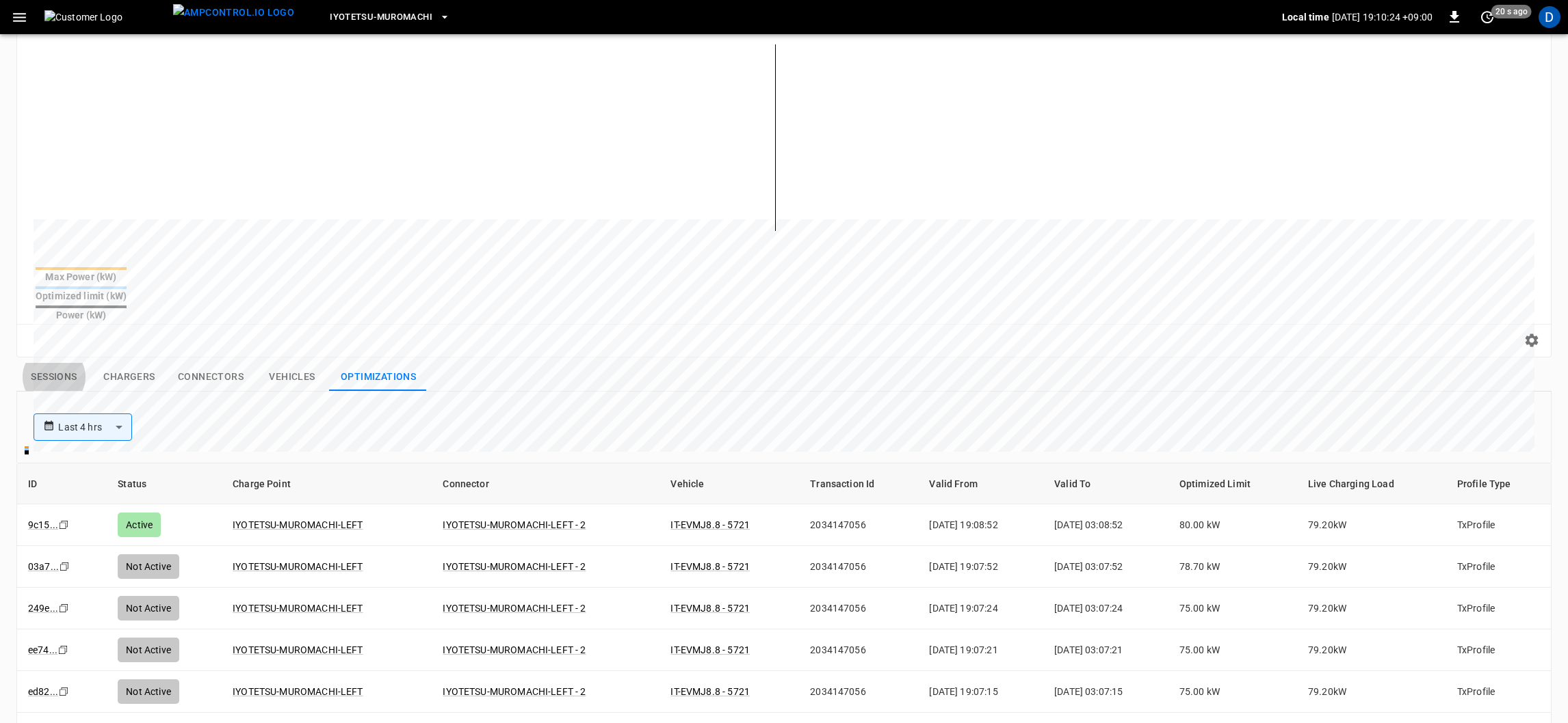
click at [58, 363] on button "Sessions" at bounding box center [54, 377] width 76 height 28
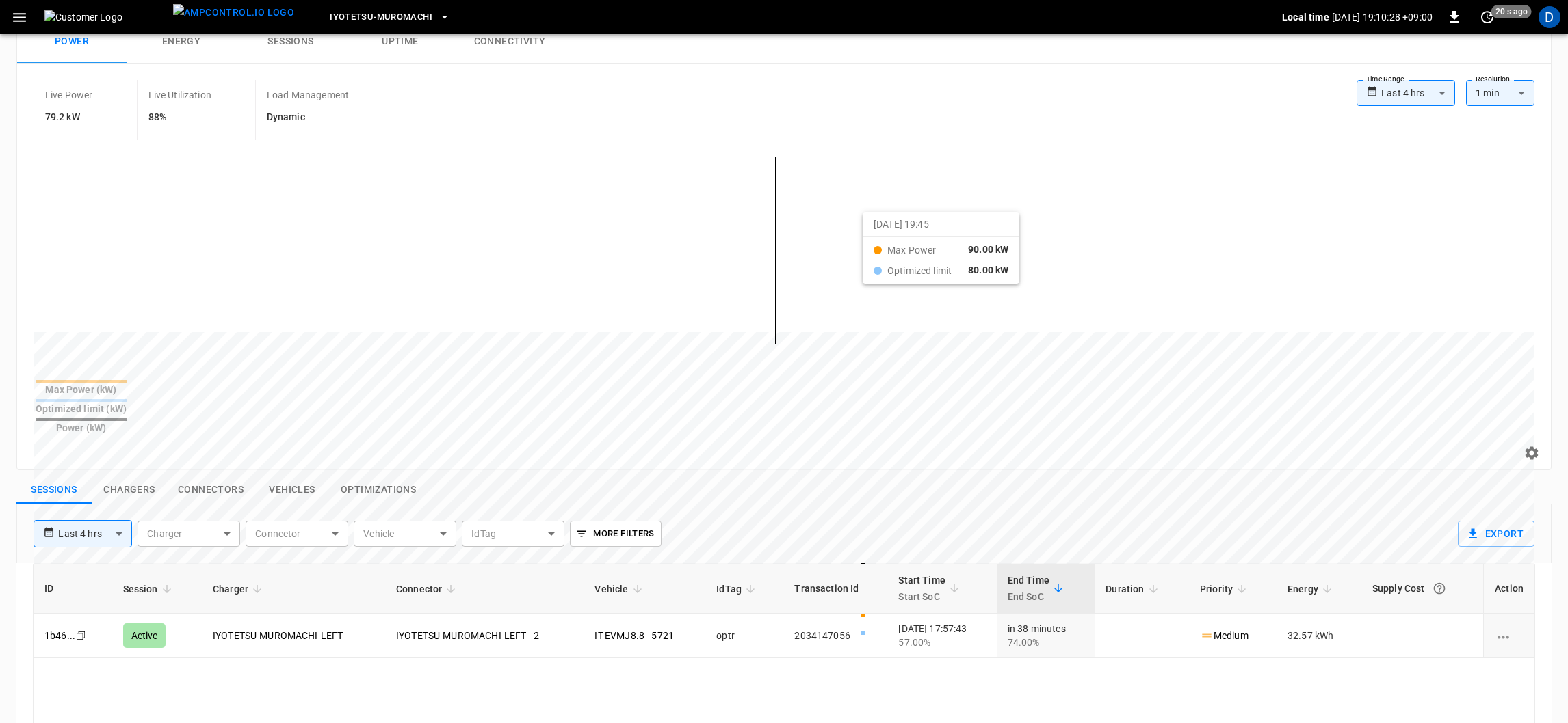
scroll to position [102, 0]
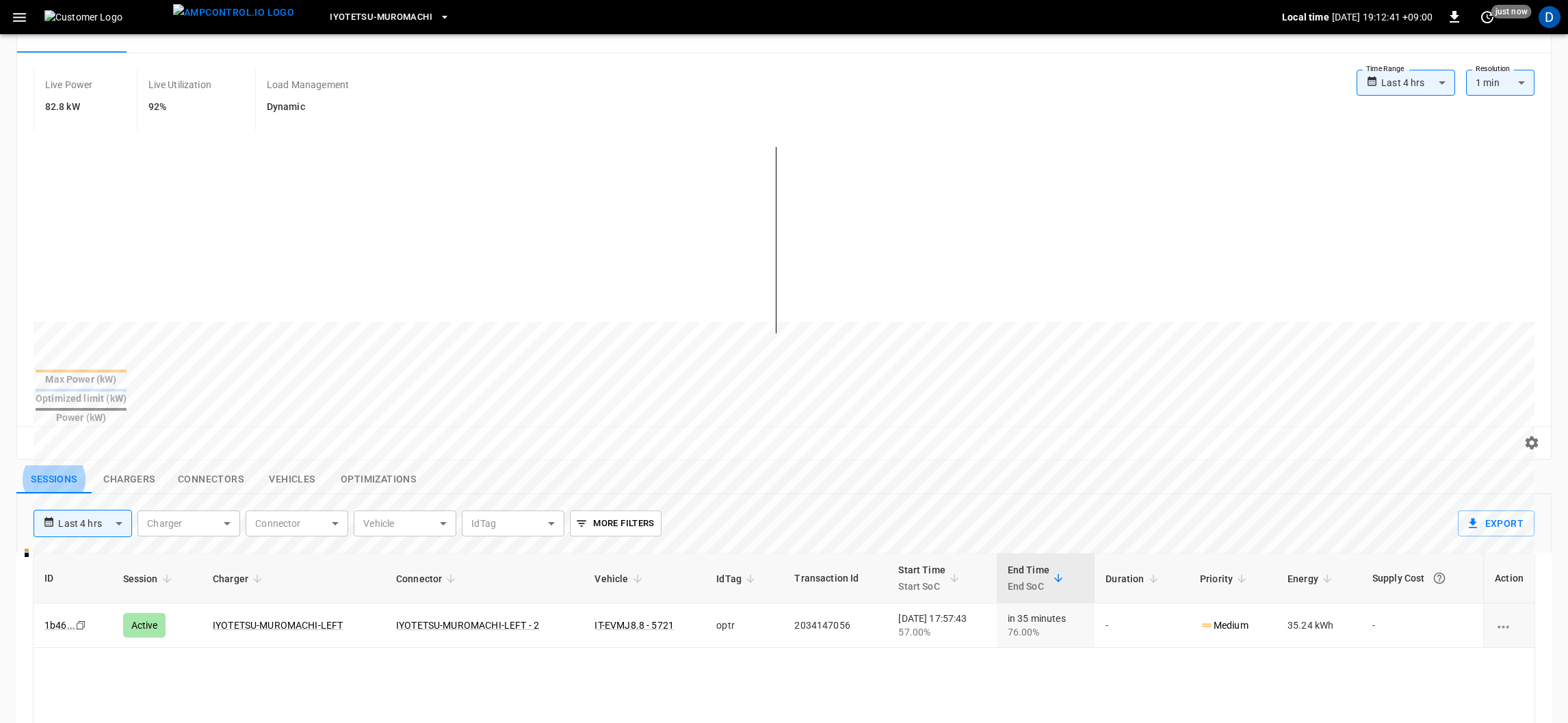
click at [1417, 75] on body "**********" at bounding box center [784, 503] width 1568 height 1210
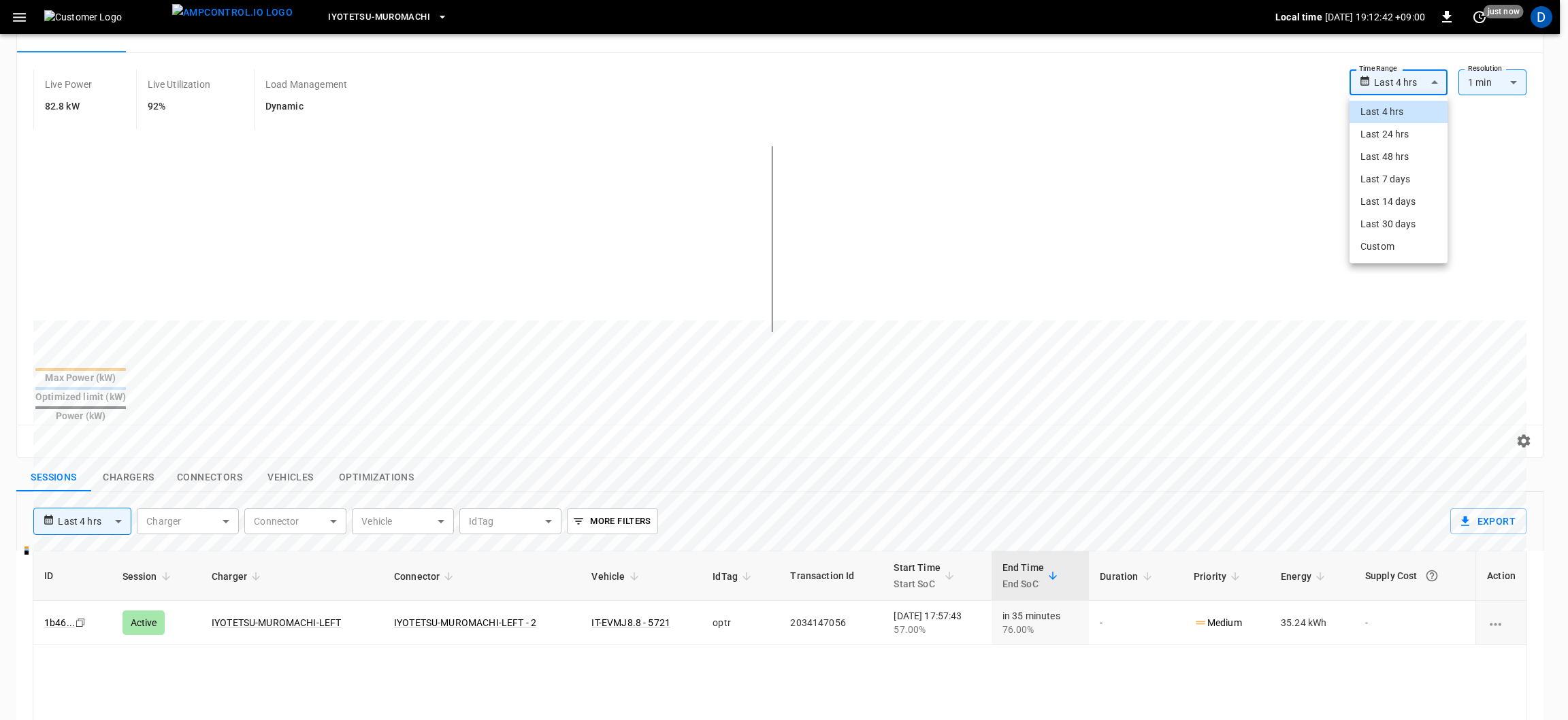
click at [1410, 75] on div at bounding box center [784, 360] width 1568 height 720
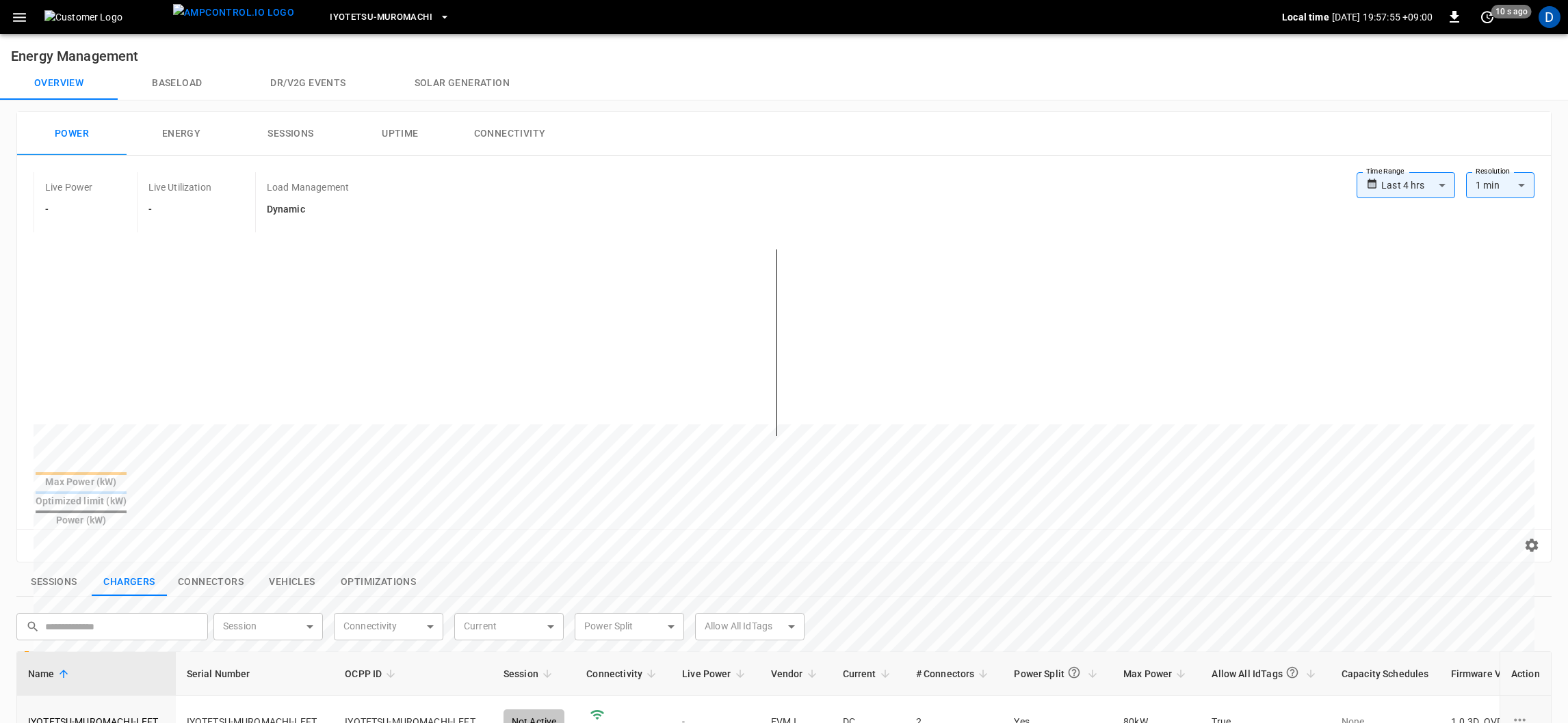
click at [1071, 80] on div "Overview Baseload Dr/V2G events Solar generation" at bounding box center [784, 83] width 1568 height 33
click at [1401, 174] on label "Time Range" at bounding box center [1385, 172] width 39 height 11
click at [1415, 177] on body "**********" at bounding box center [784, 603] width 1568 height 1206
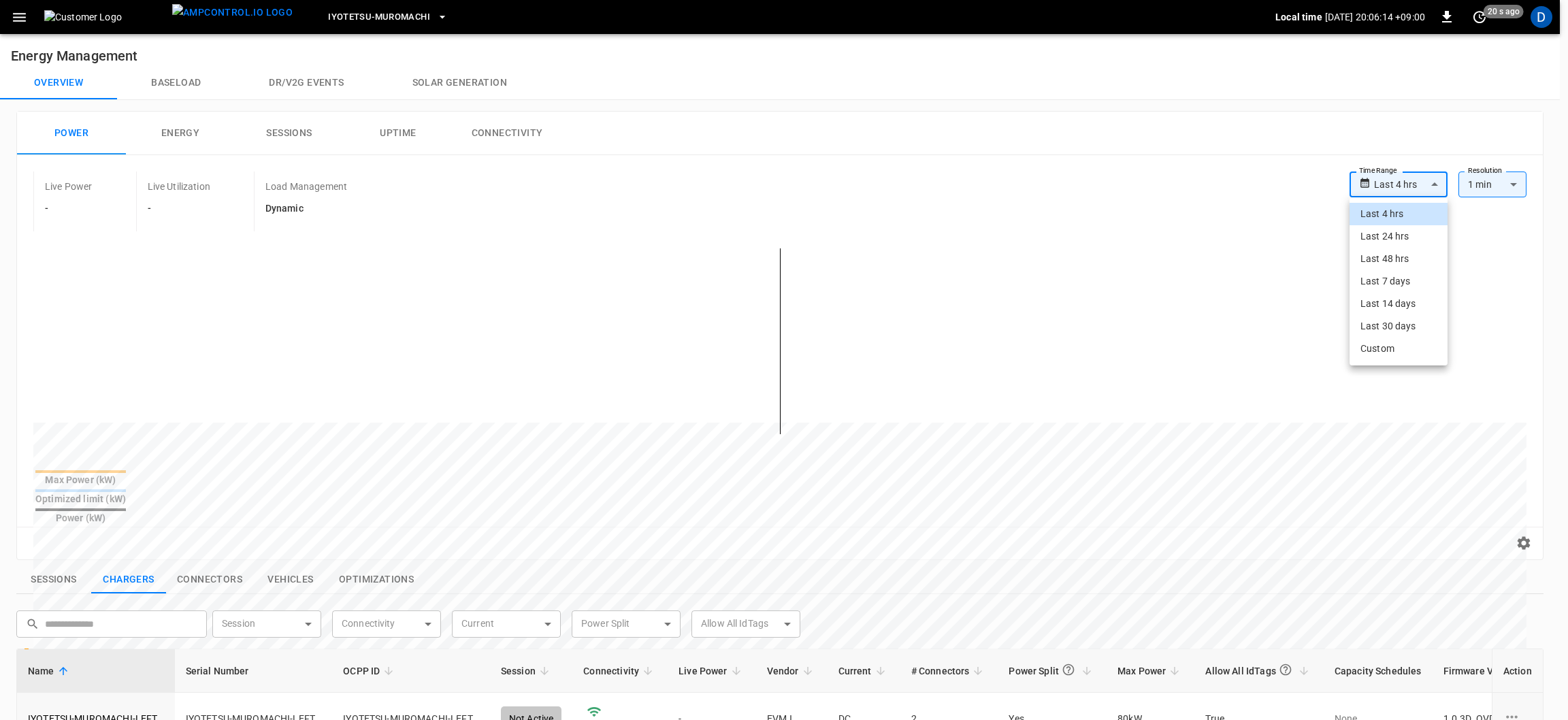
click at [1224, 179] on div at bounding box center [784, 360] width 1568 height 720
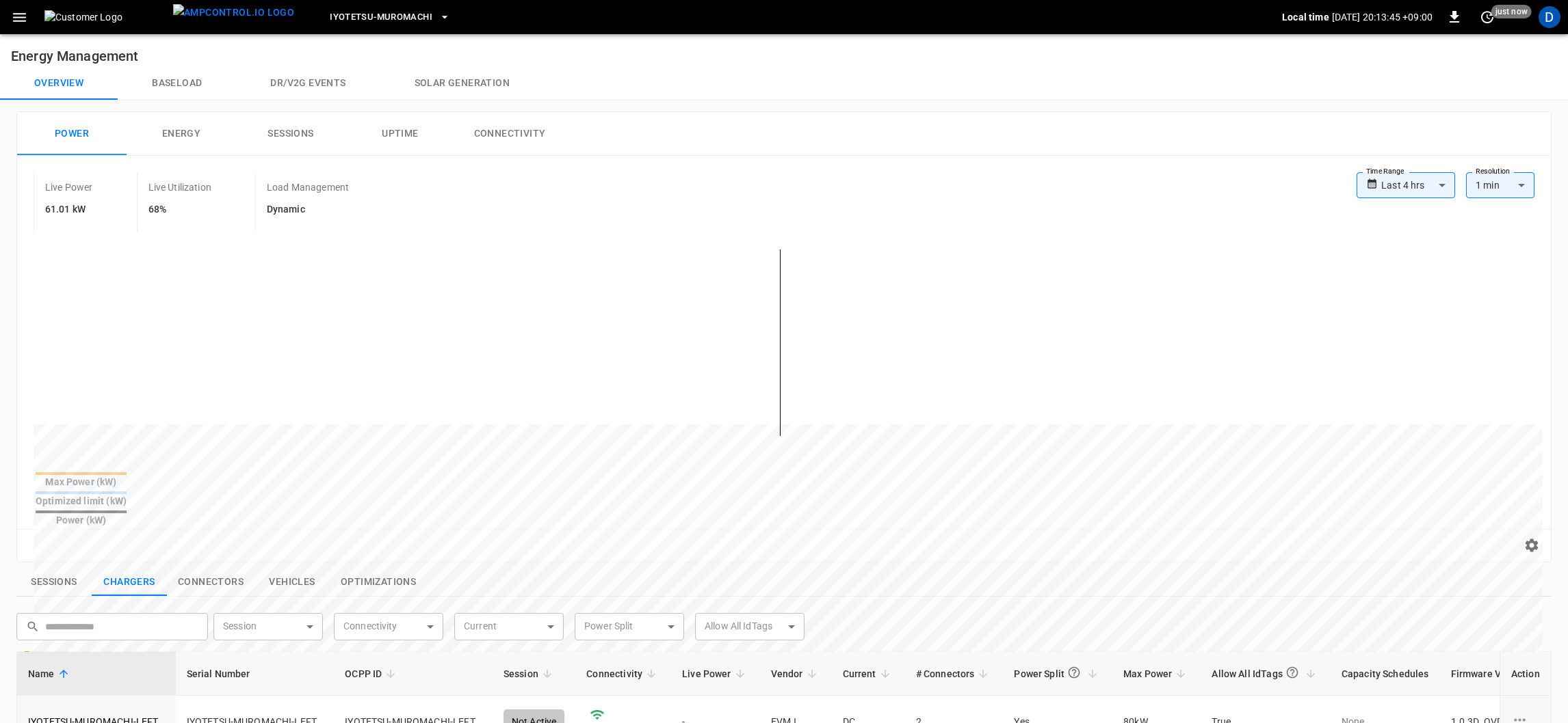
click at [129, 10] on img at bounding box center [106, 17] width 123 height 13
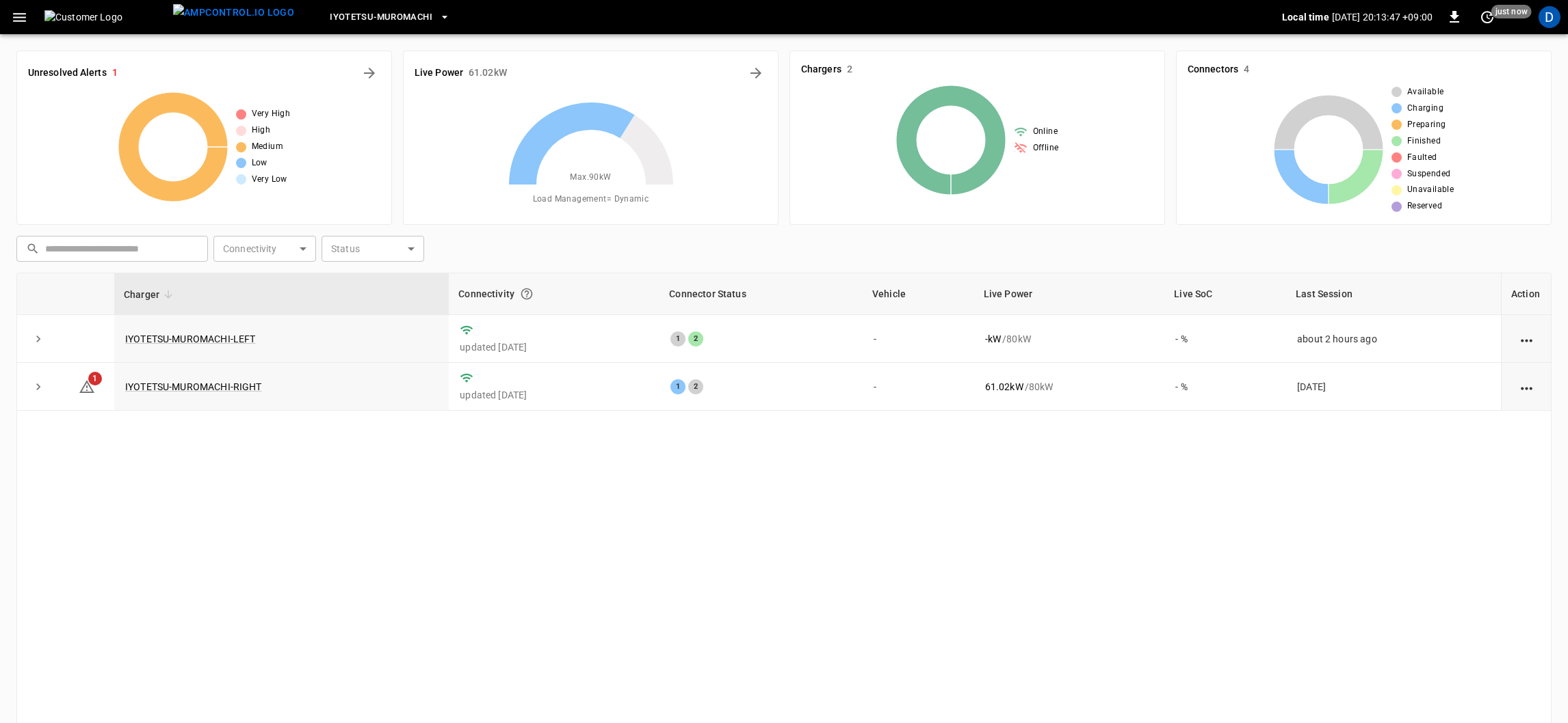
click at [21, 18] on icon "button" at bounding box center [20, 17] width 17 height 17
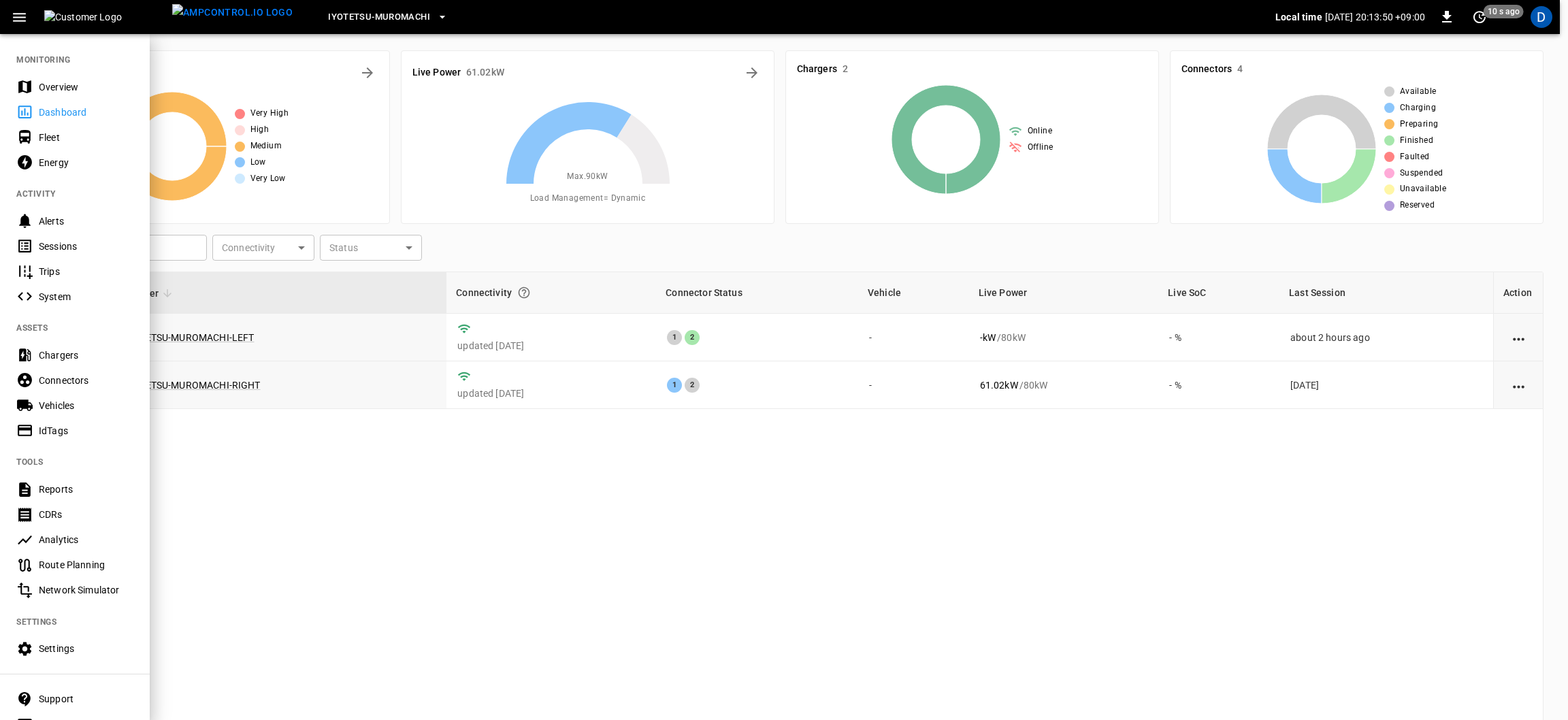
click at [60, 92] on div "Overview" at bounding box center [86, 87] width 95 height 13
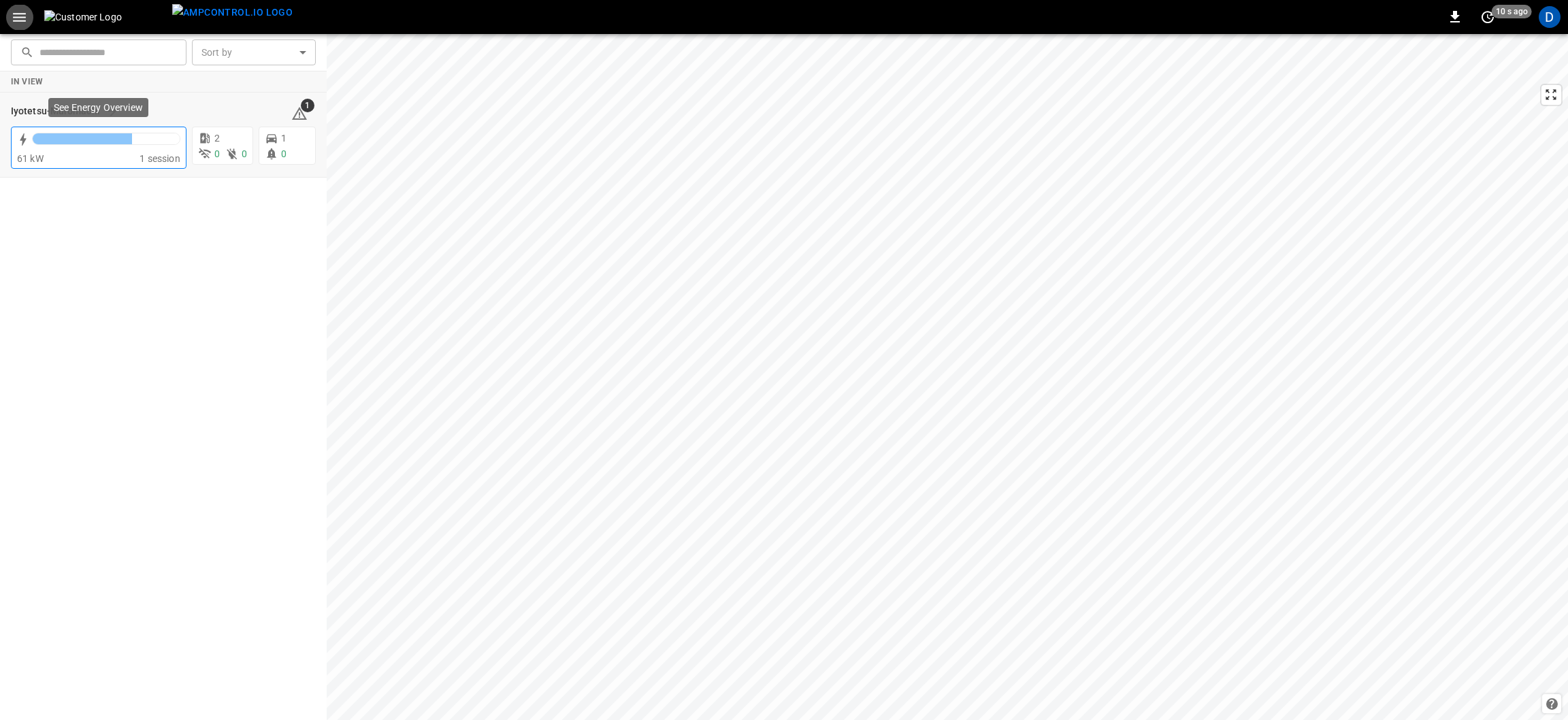
click at [82, 139] on div at bounding box center [83, 139] width 100 height 11
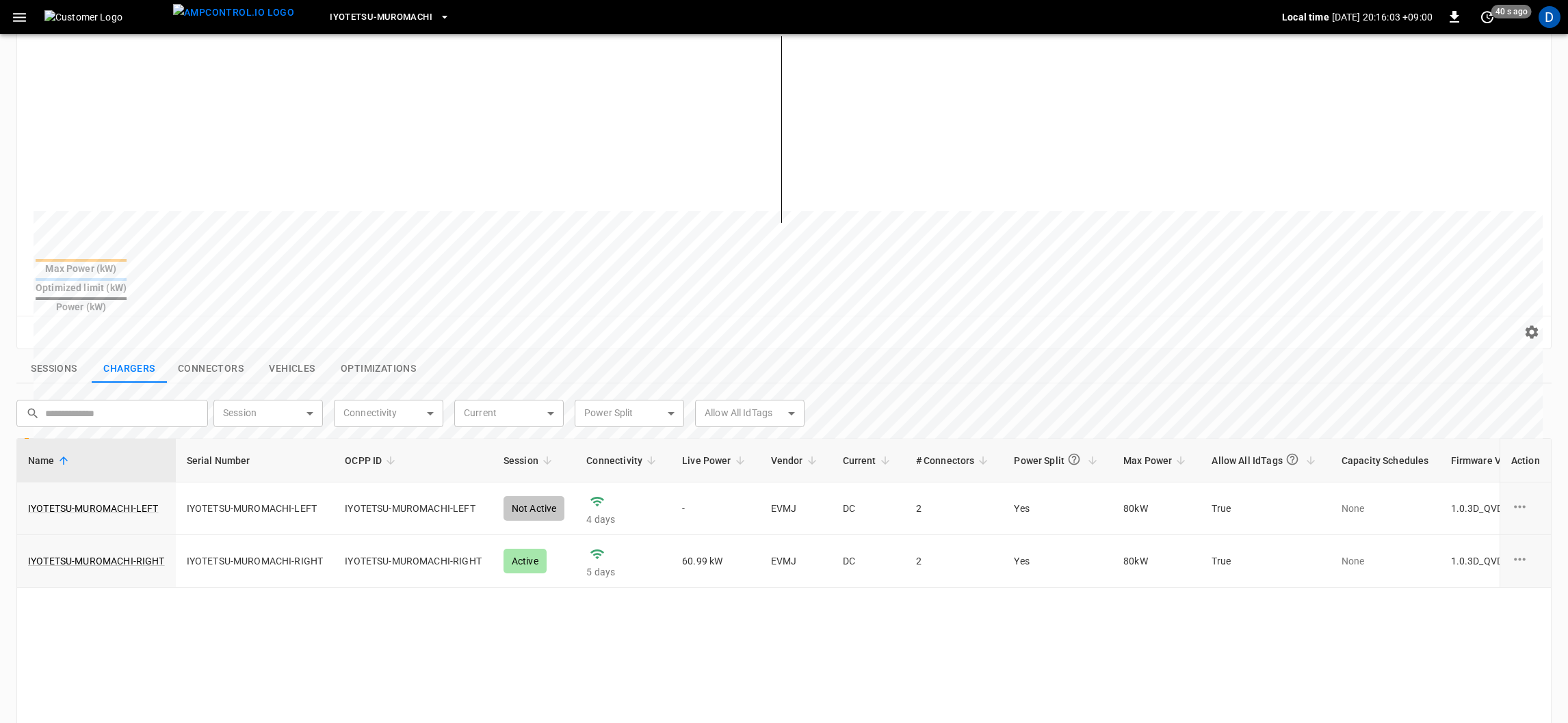
scroll to position [205, 0]
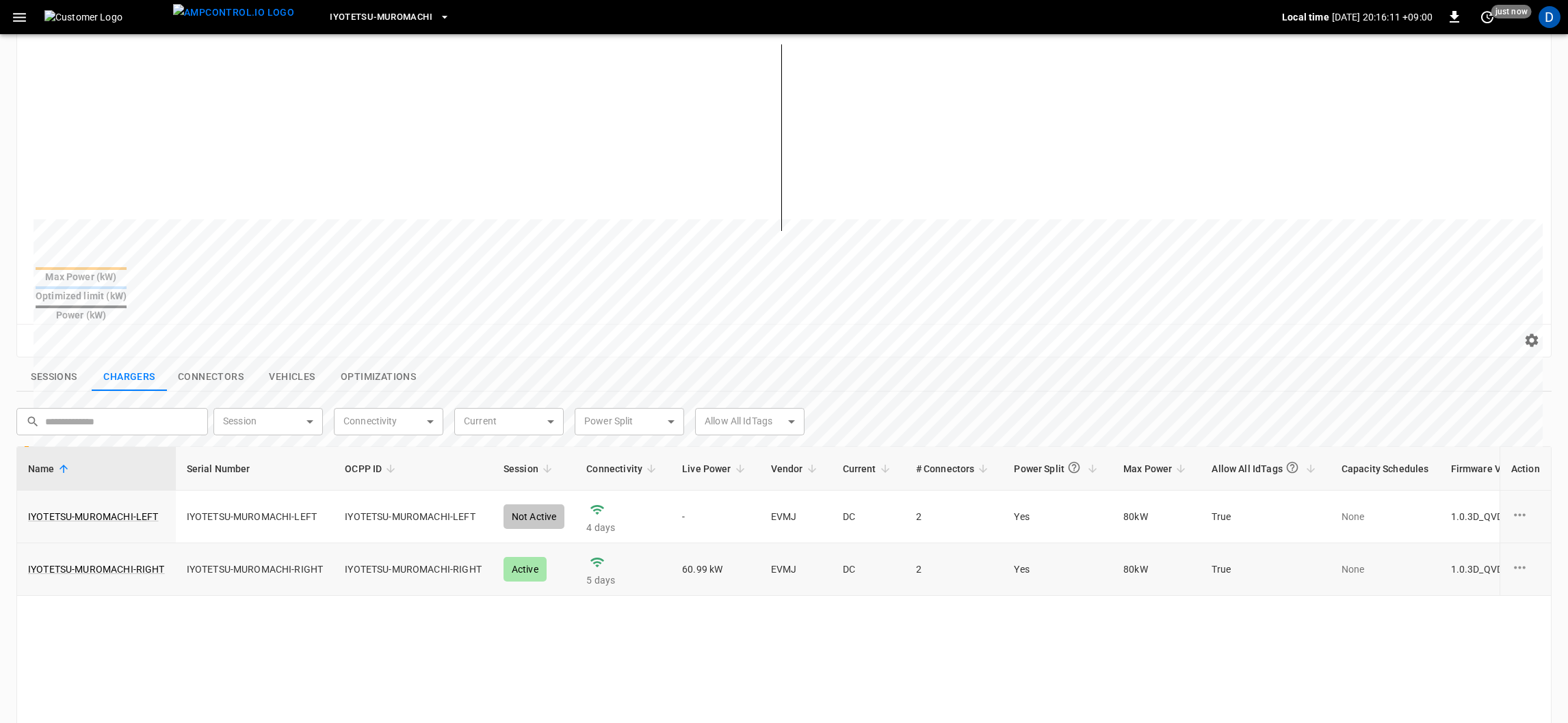
click at [676, 543] on td "60.99 kW" at bounding box center [716, 570] width 89 height 53
click at [215, 363] on button "Connectors" at bounding box center [210, 377] width 88 height 28
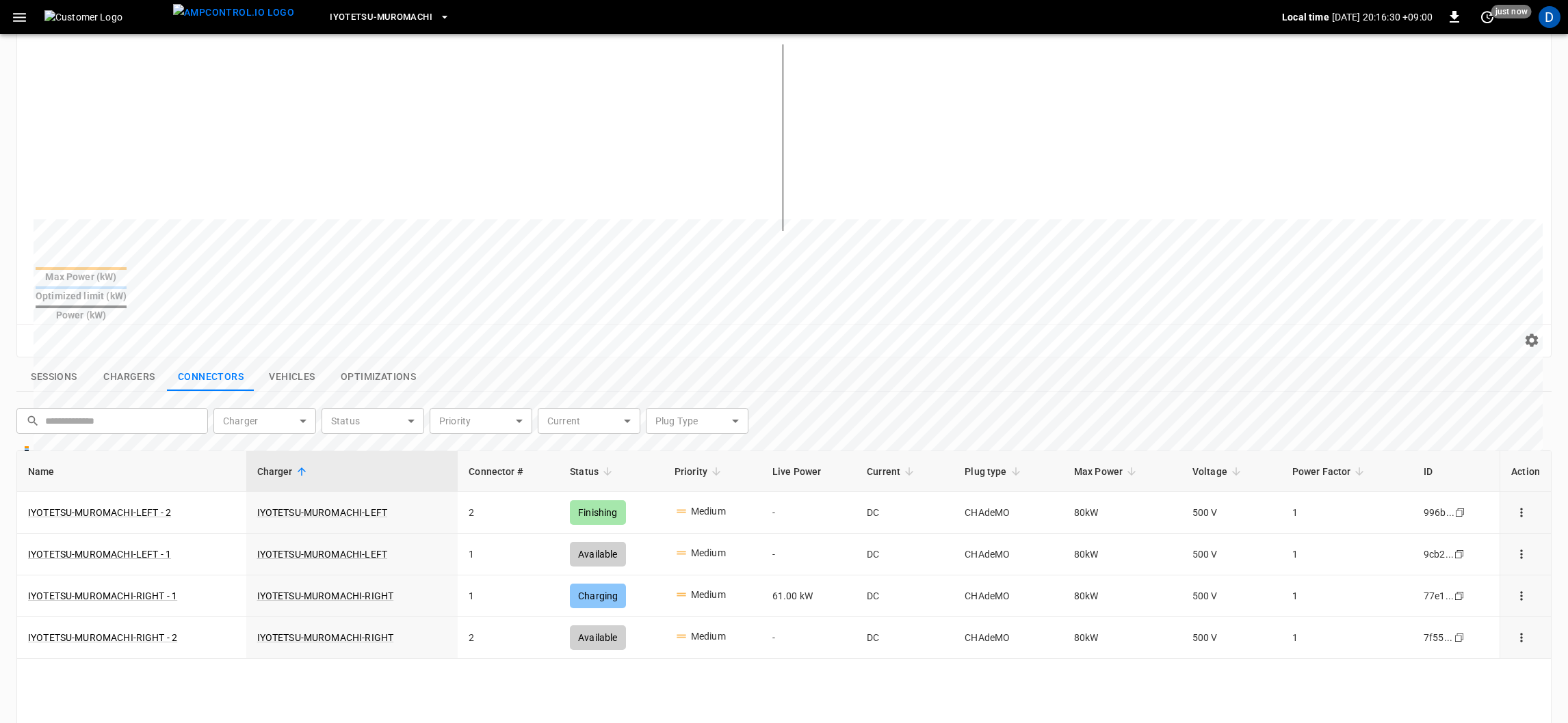
scroll to position [0, 0]
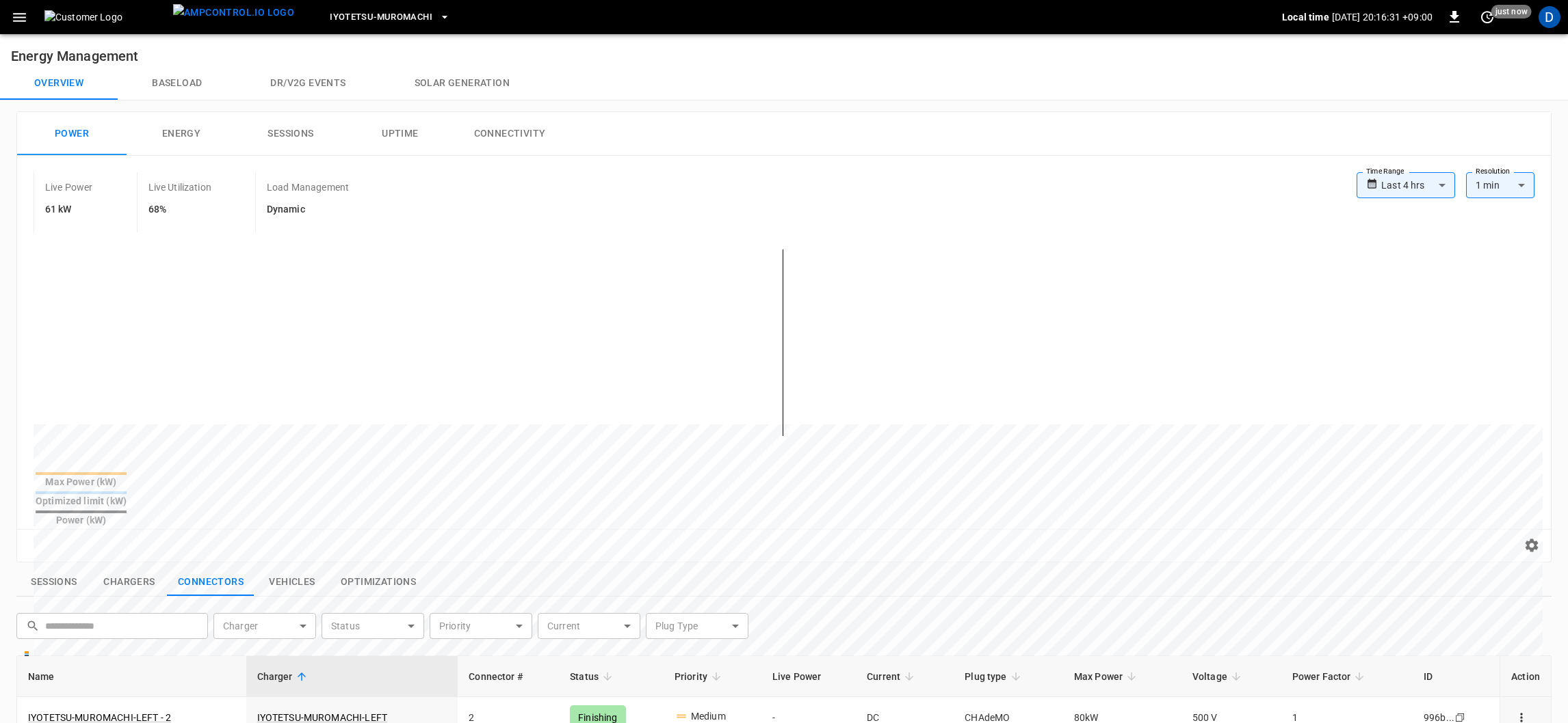
click at [1425, 178] on body "**********" at bounding box center [784, 605] width 1568 height 1210
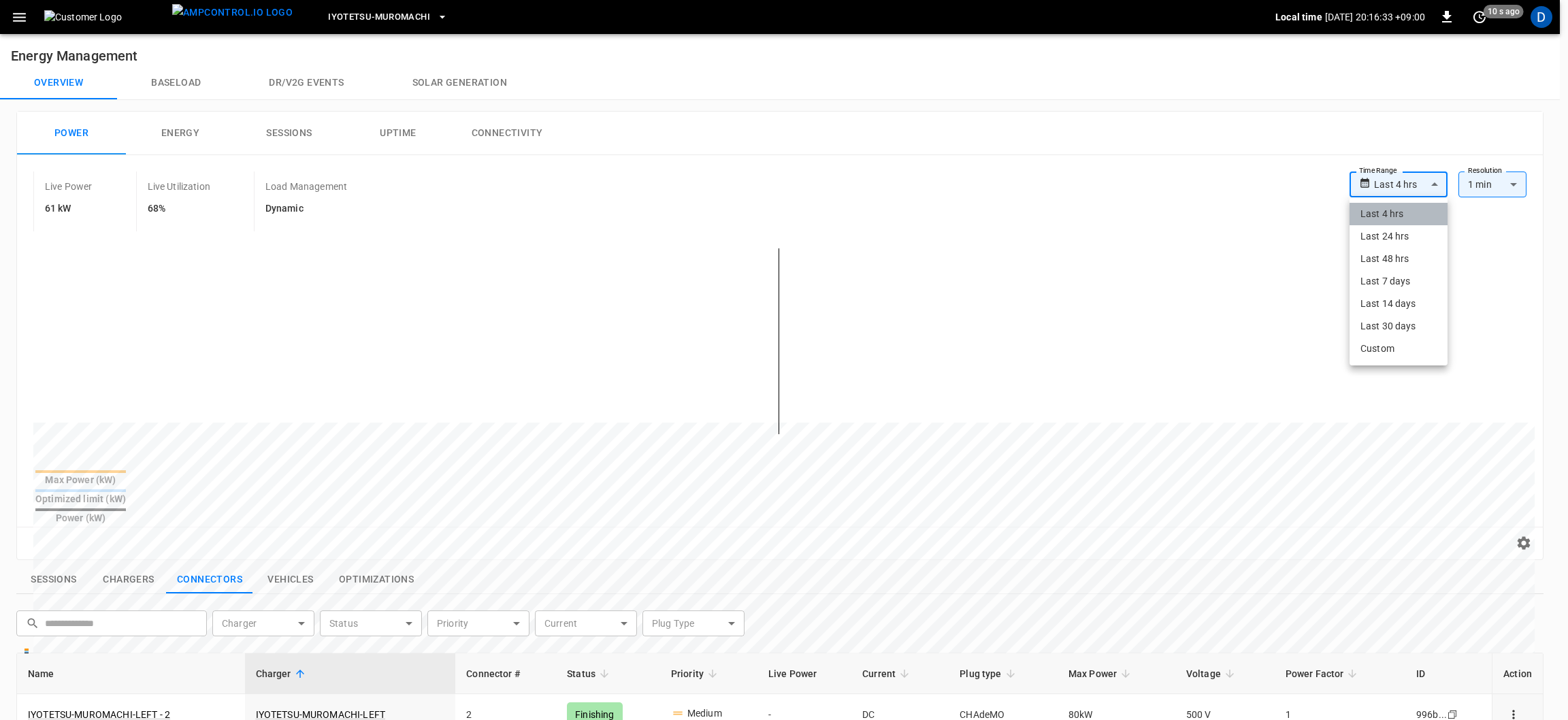
click at [1403, 212] on li "Last 4 hrs" at bounding box center [1399, 215] width 98 height 23
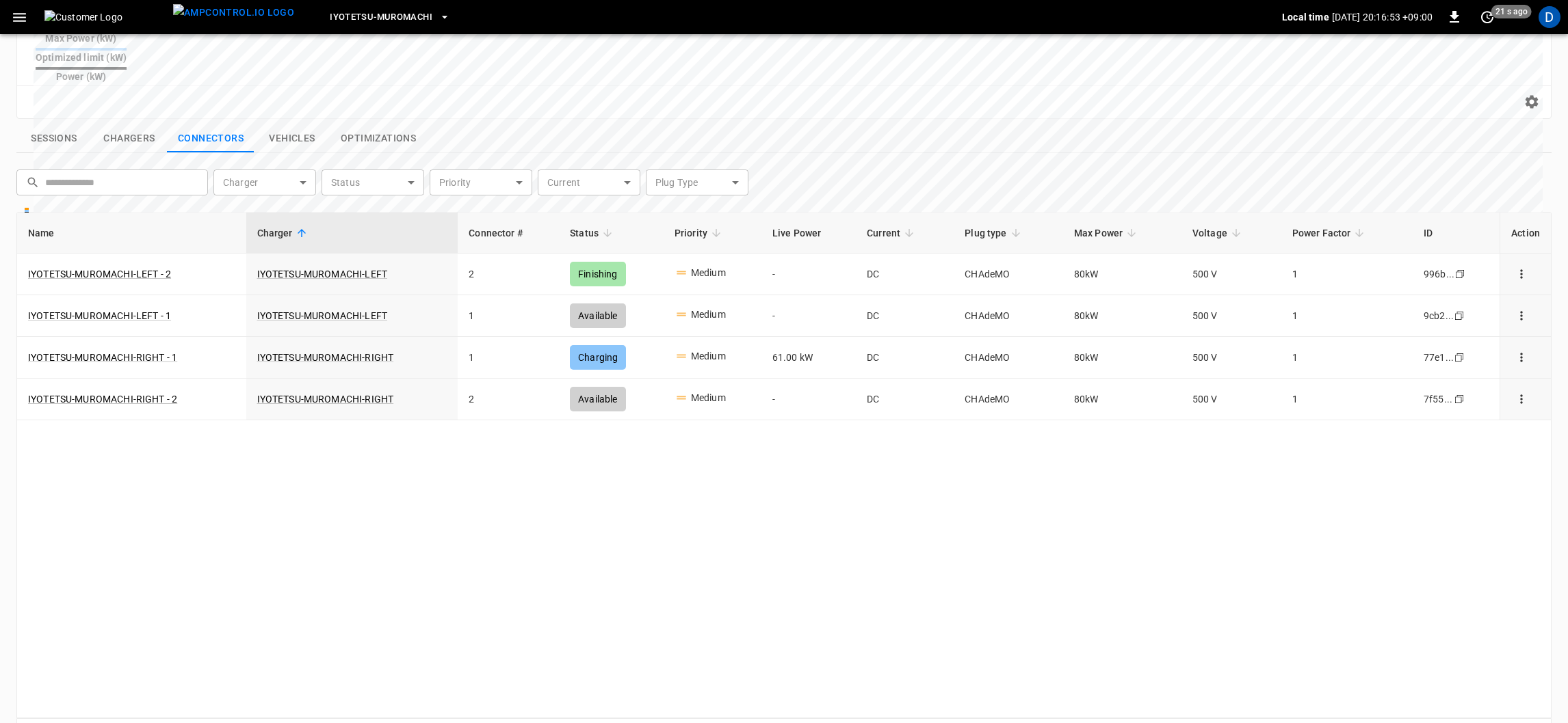
scroll to position [253, 0]
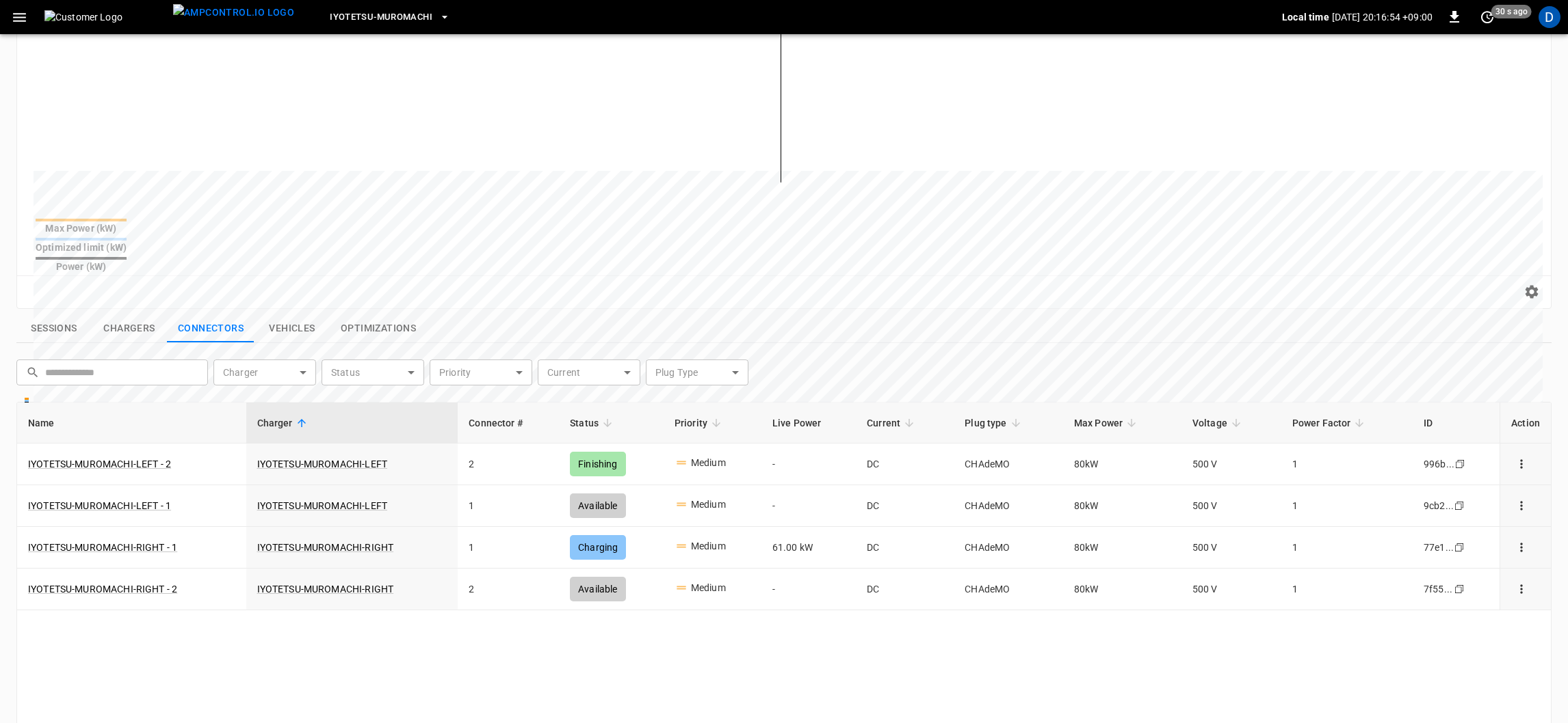
click at [125, 315] on div "Sessions Chargers Connectors Vehicles Optimizations ​ ​ Charger ​ Charger Statu…" at bounding box center [783, 630] width 1535 height 631
click at [128, 315] on button "Chargers" at bounding box center [130, 329] width 76 height 28
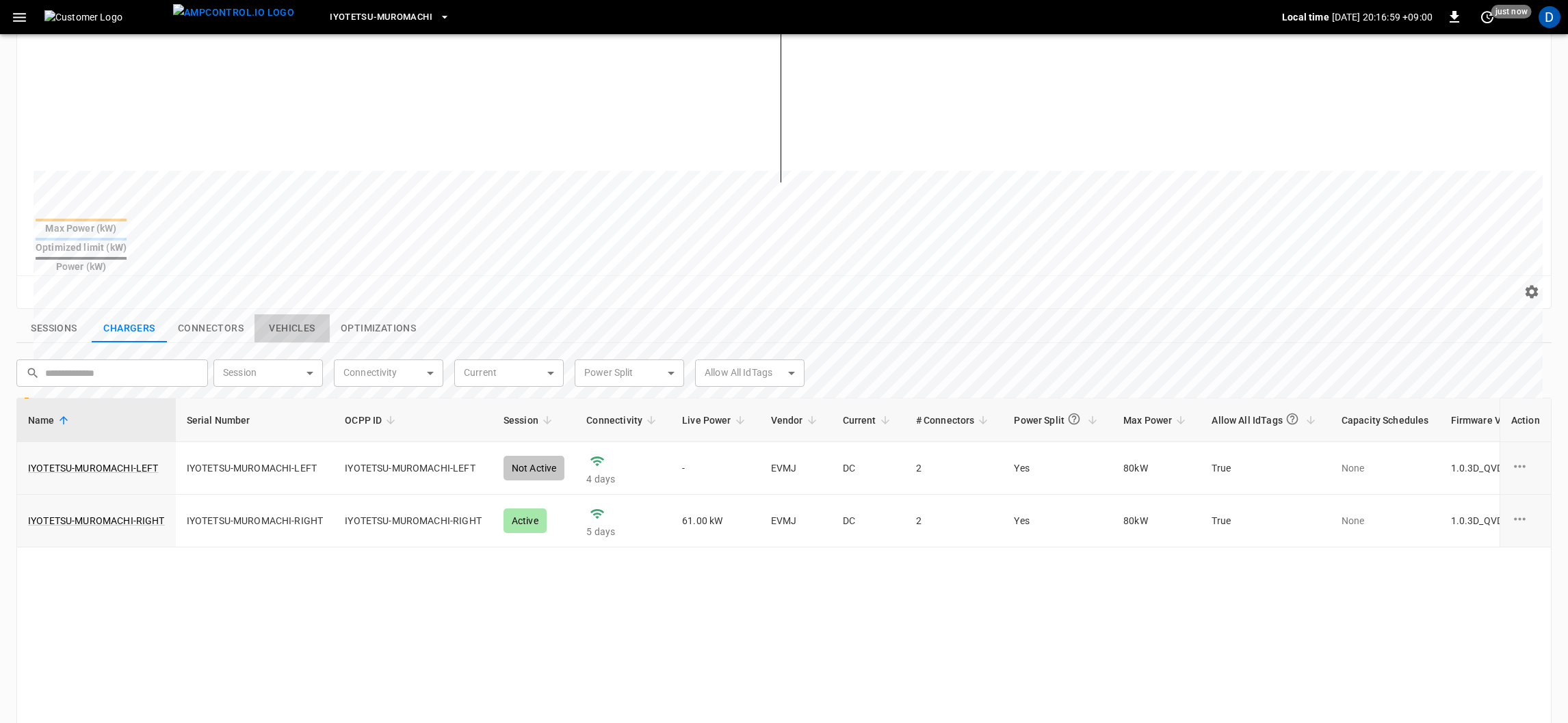
click at [281, 315] on button "Vehicles" at bounding box center [292, 329] width 76 height 28
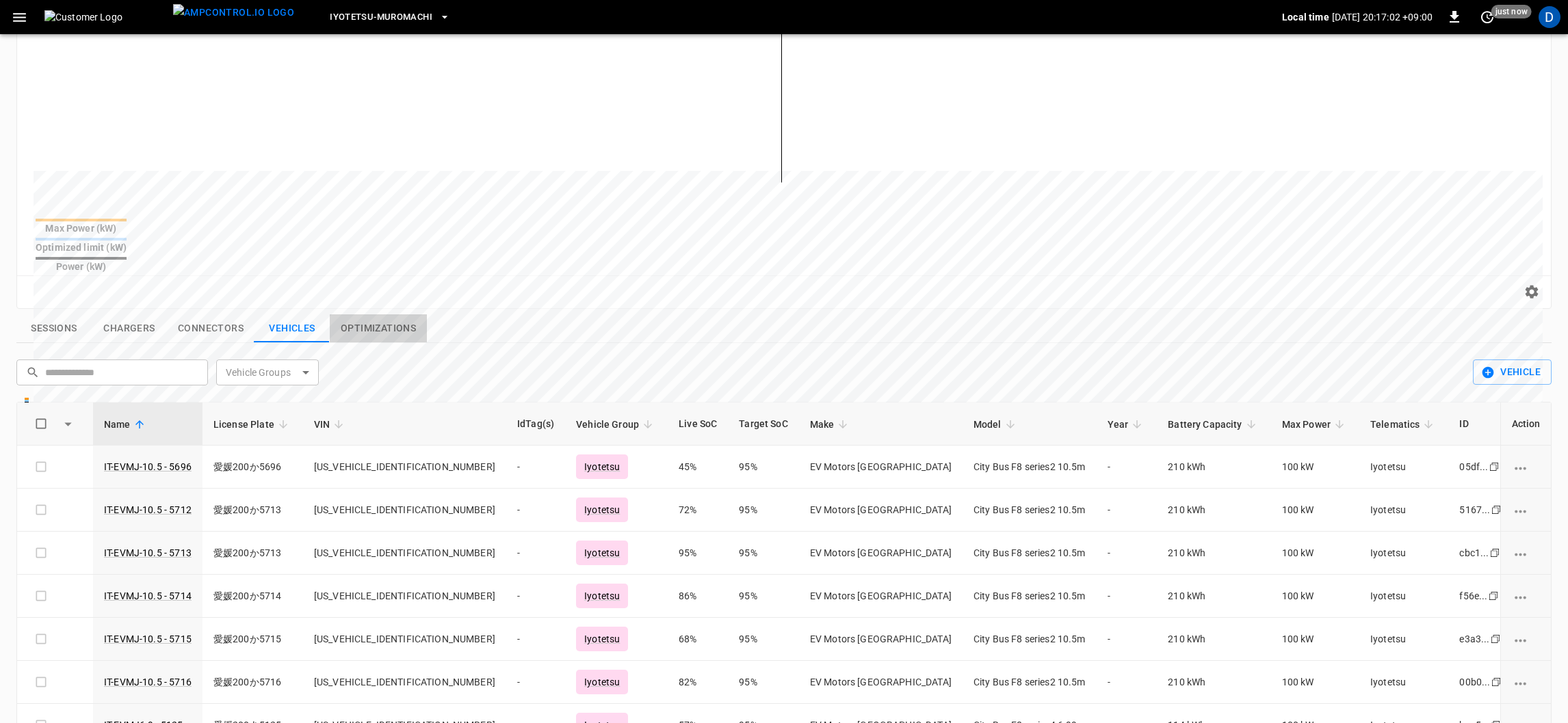
click at [382, 315] on button "Optimizations" at bounding box center [378, 329] width 97 height 28
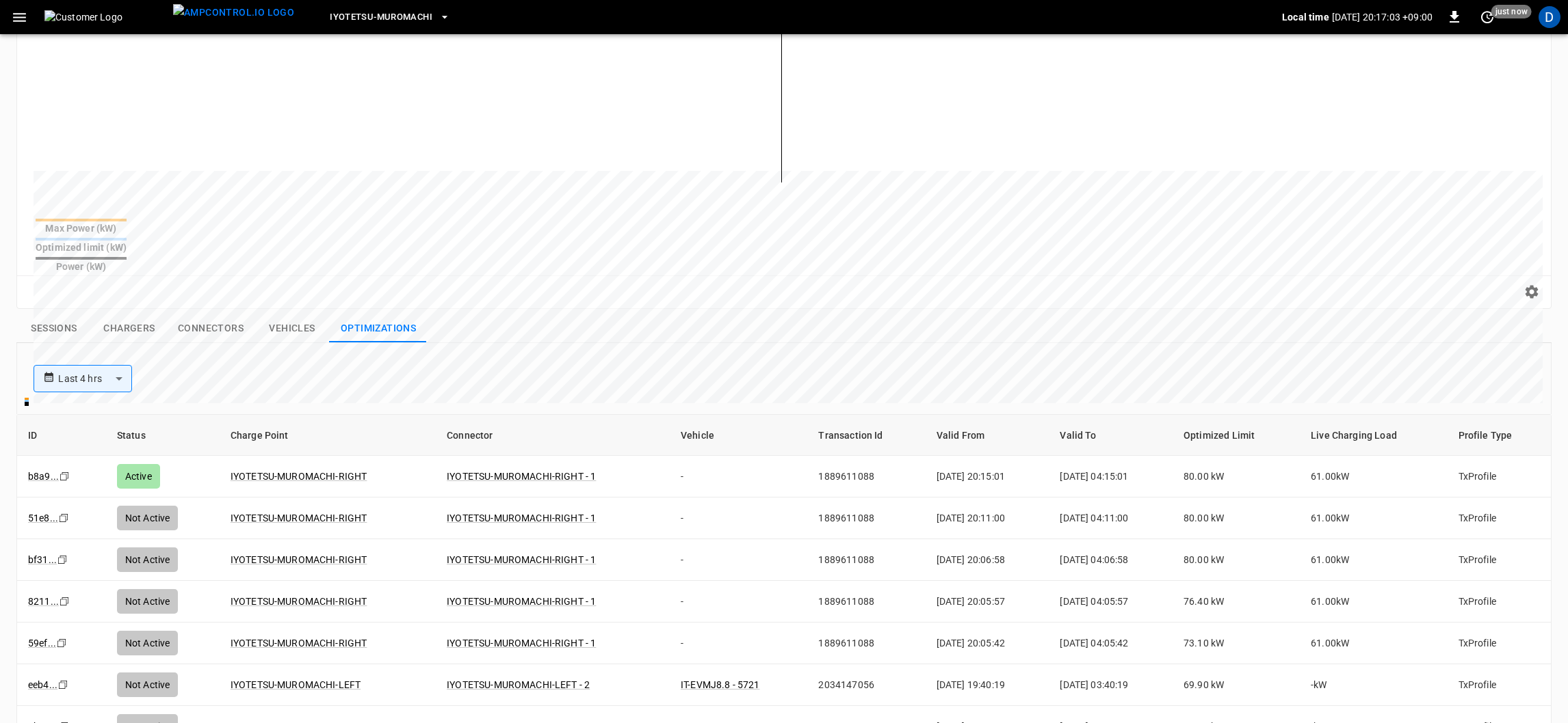
click at [131, 315] on button "Chargers" at bounding box center [130, 329] width 76 height 28
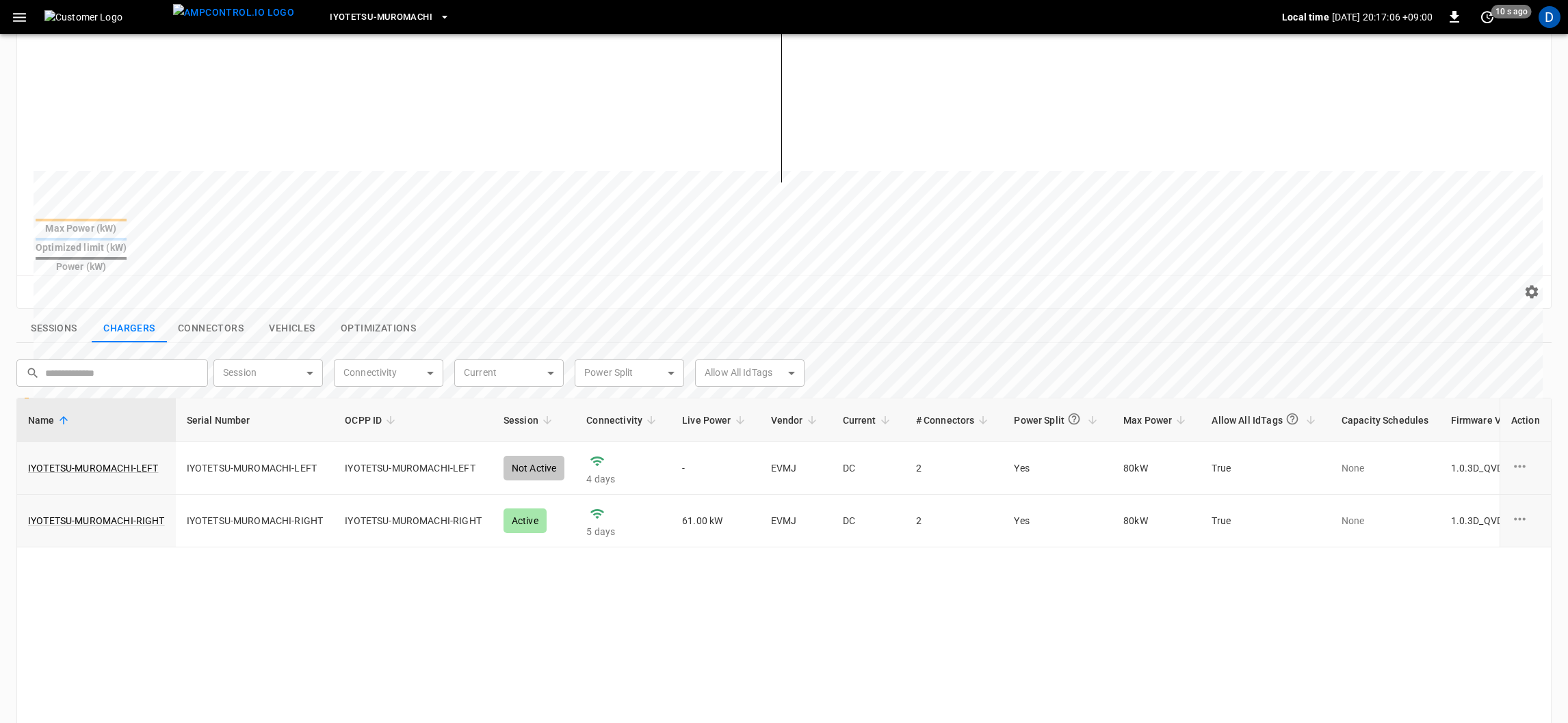
click at [75, 315] on button "Sessions" at bounding box center [54, 329] width 76 height 28
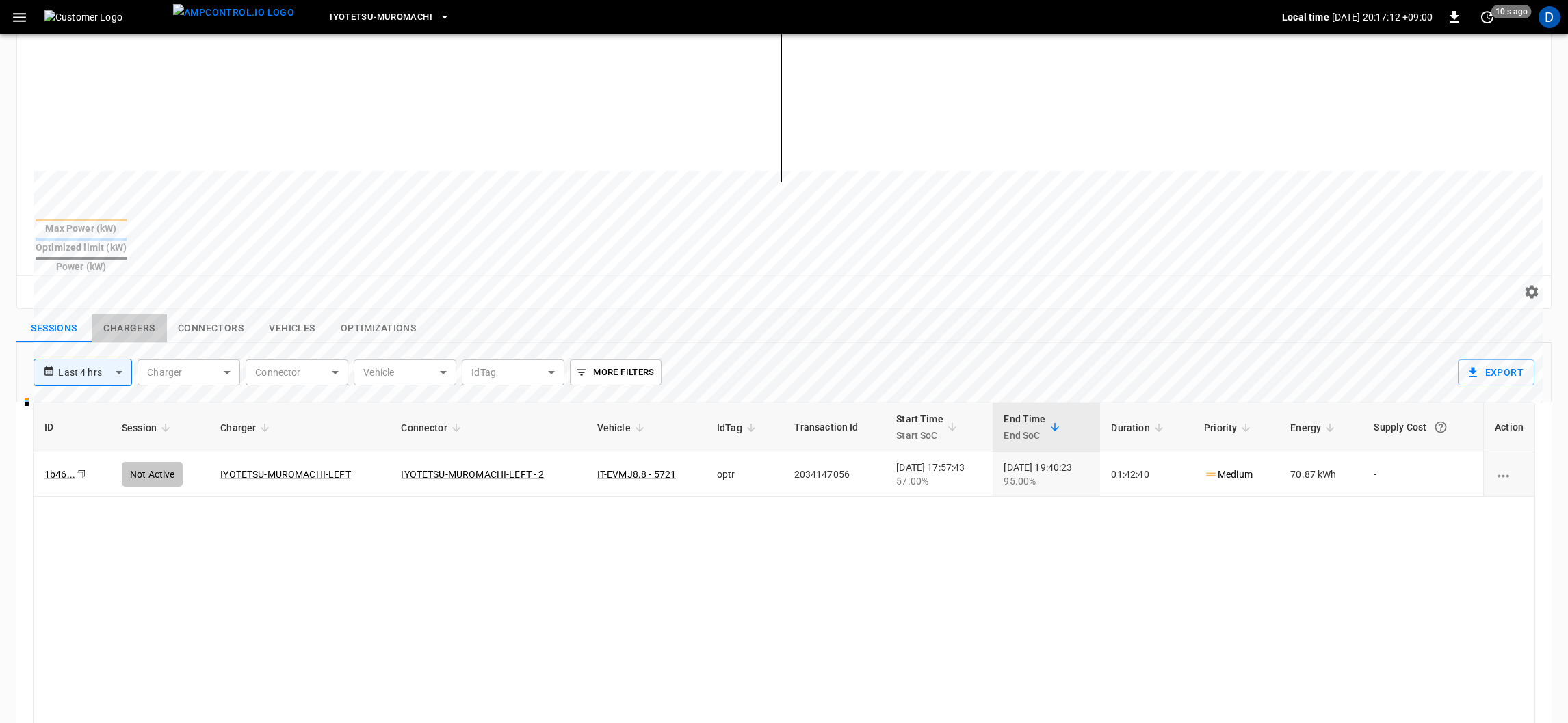
click at [137, 315] on button "Chargers" at bounding box center [130, 329] width 76 height 28
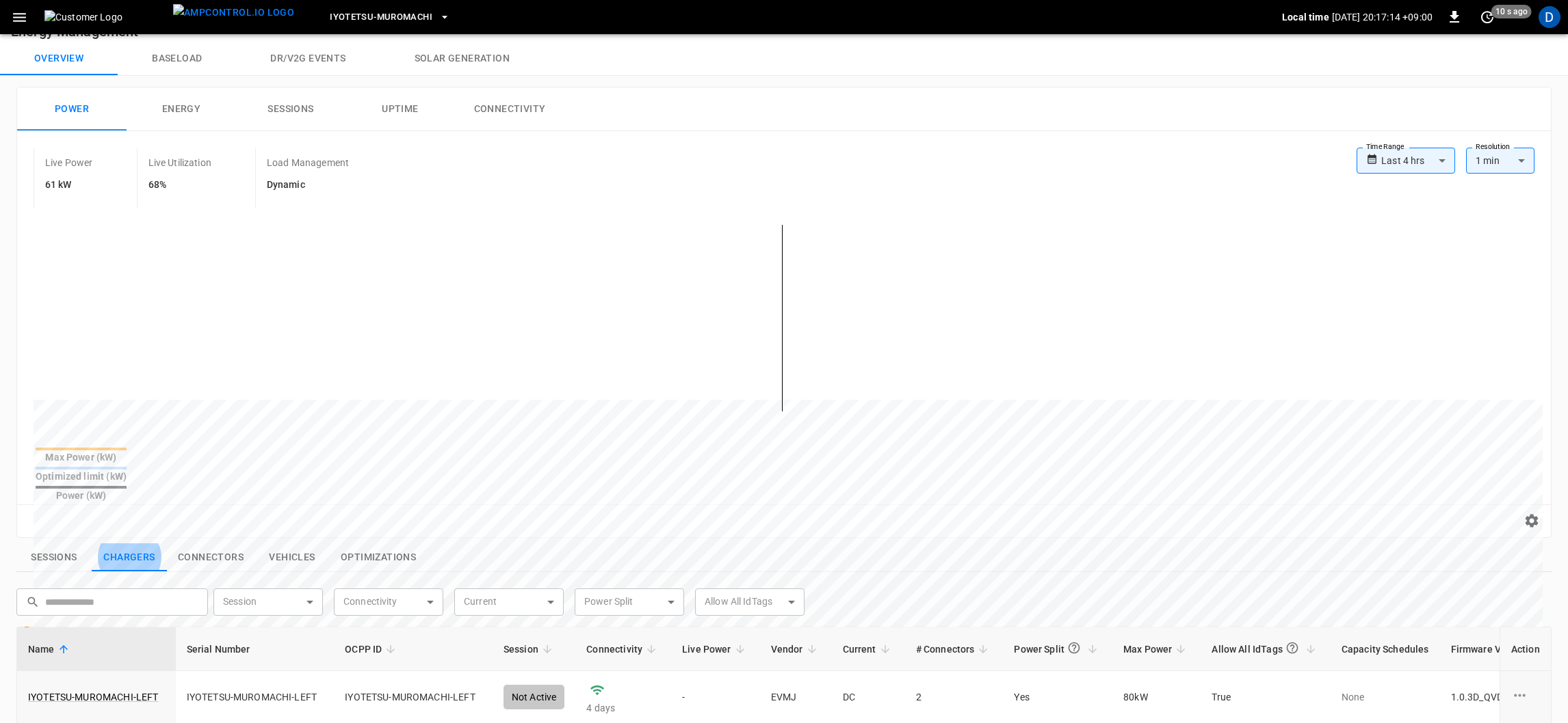
scroll to position [0, 0]
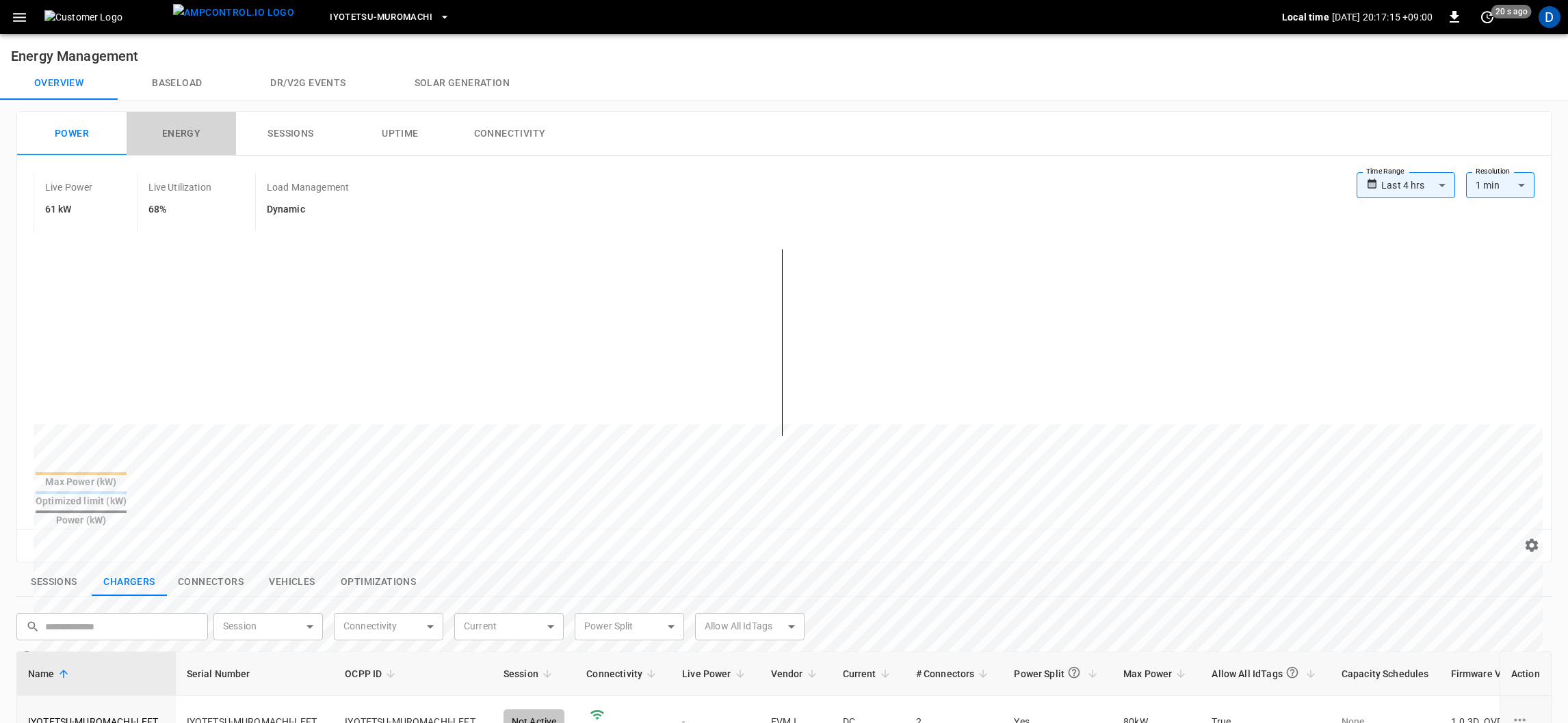
drag, startPoint x: 202, startPoint y: 128, endPoint x: 259, endPoint y: 332, distance: 211.8
click at [258, 330] on div "**********" at bounding box center [784, 337] width 1534 height 450
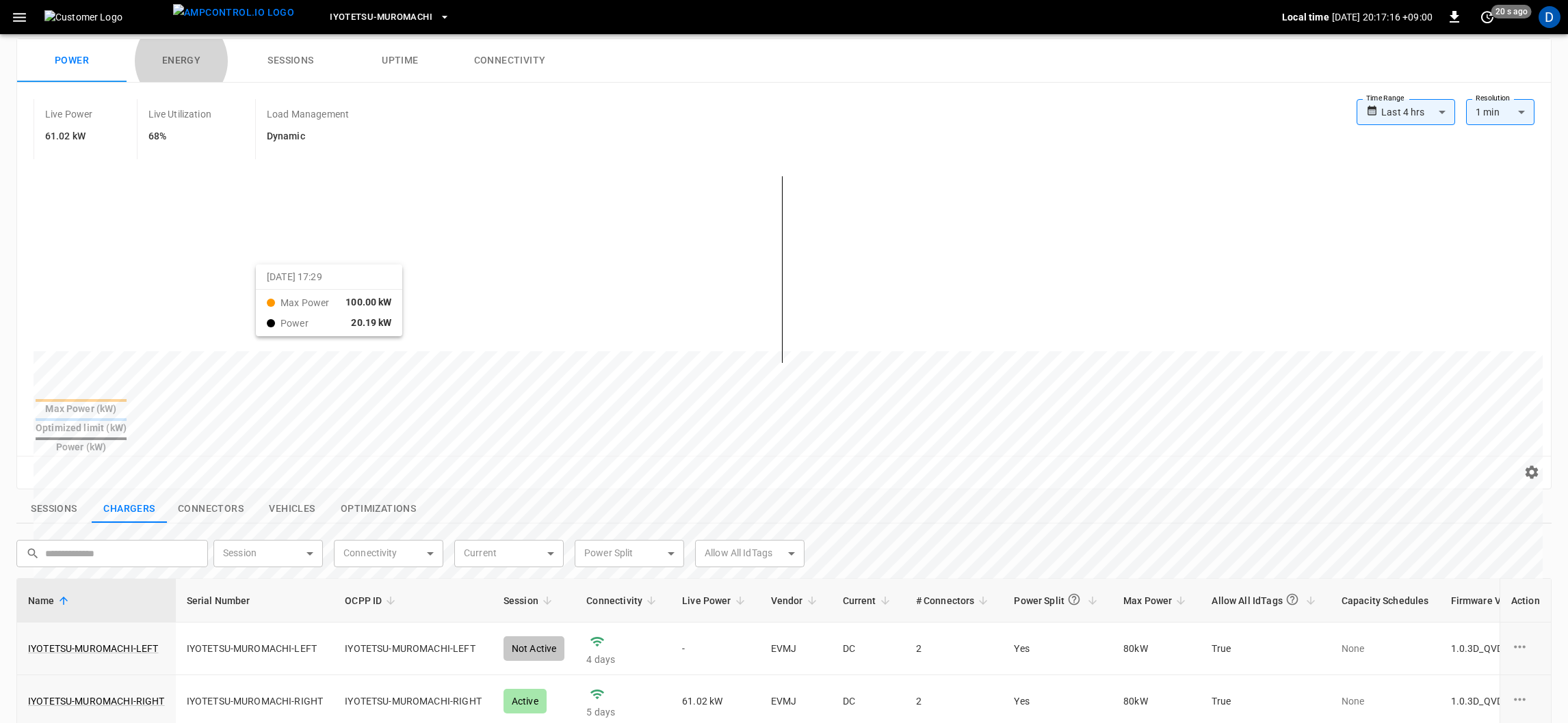
scroll to position [102, 0]
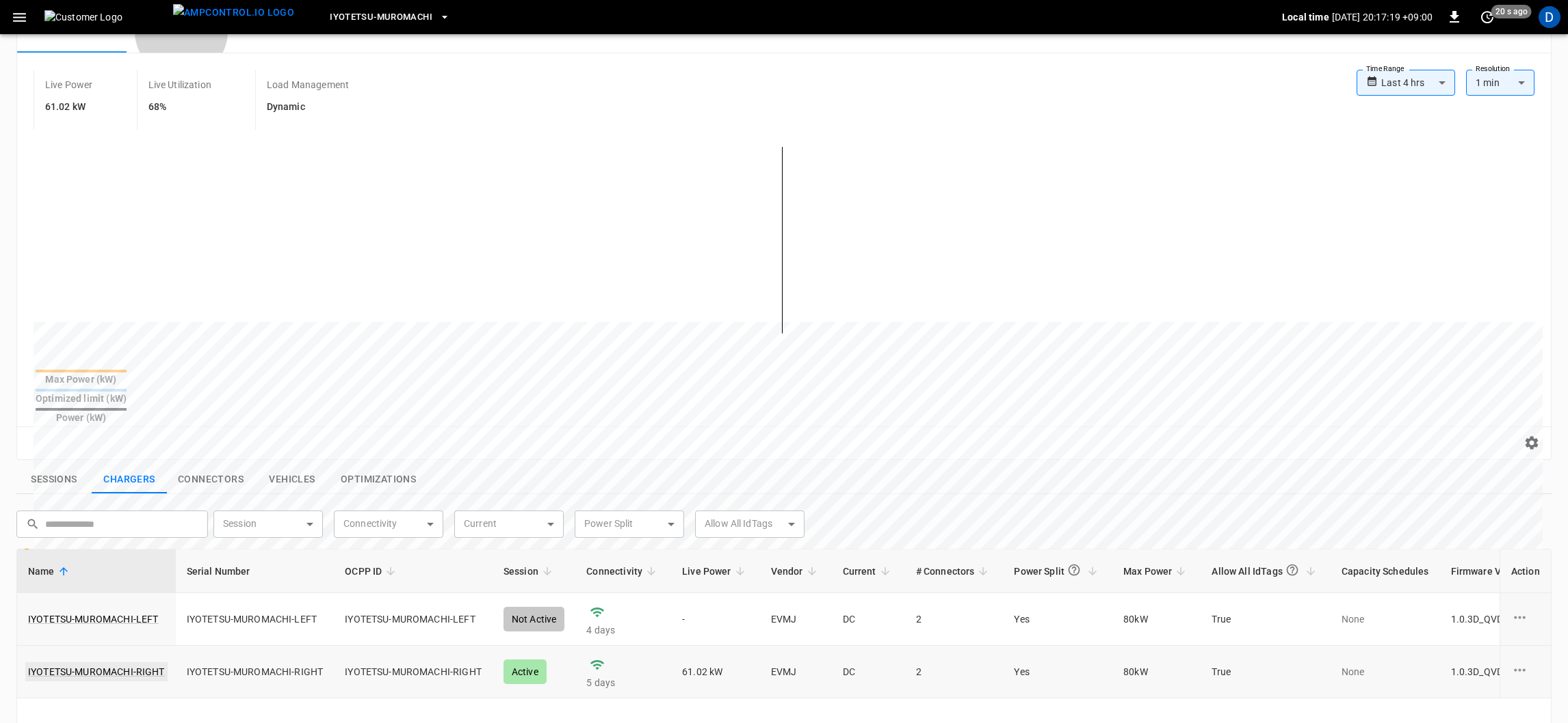
click at [104, 663] on link "IYOTETSU-MUROMACHI-RIGHT" at bounding box center [96, 672] width 142 height 19
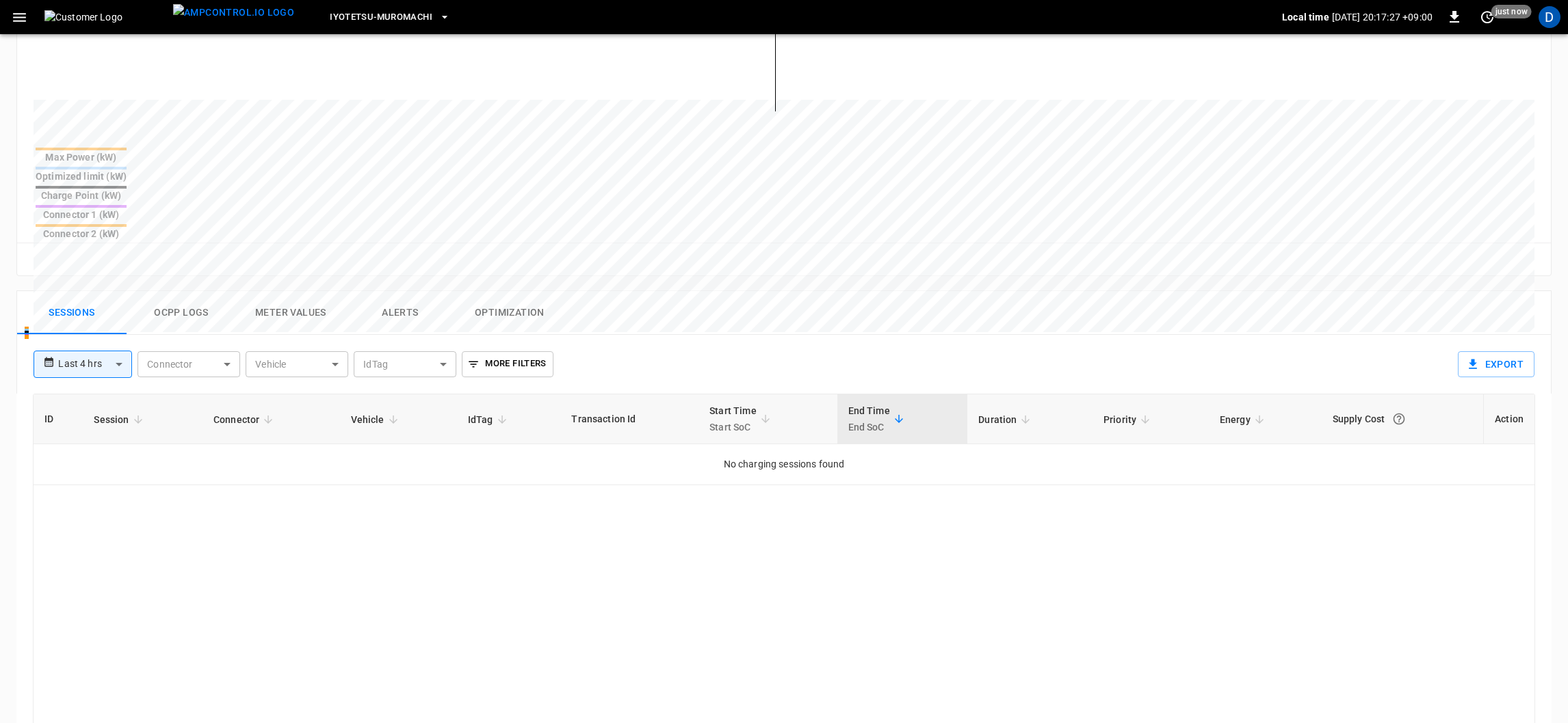
scroll to position [204, 0]
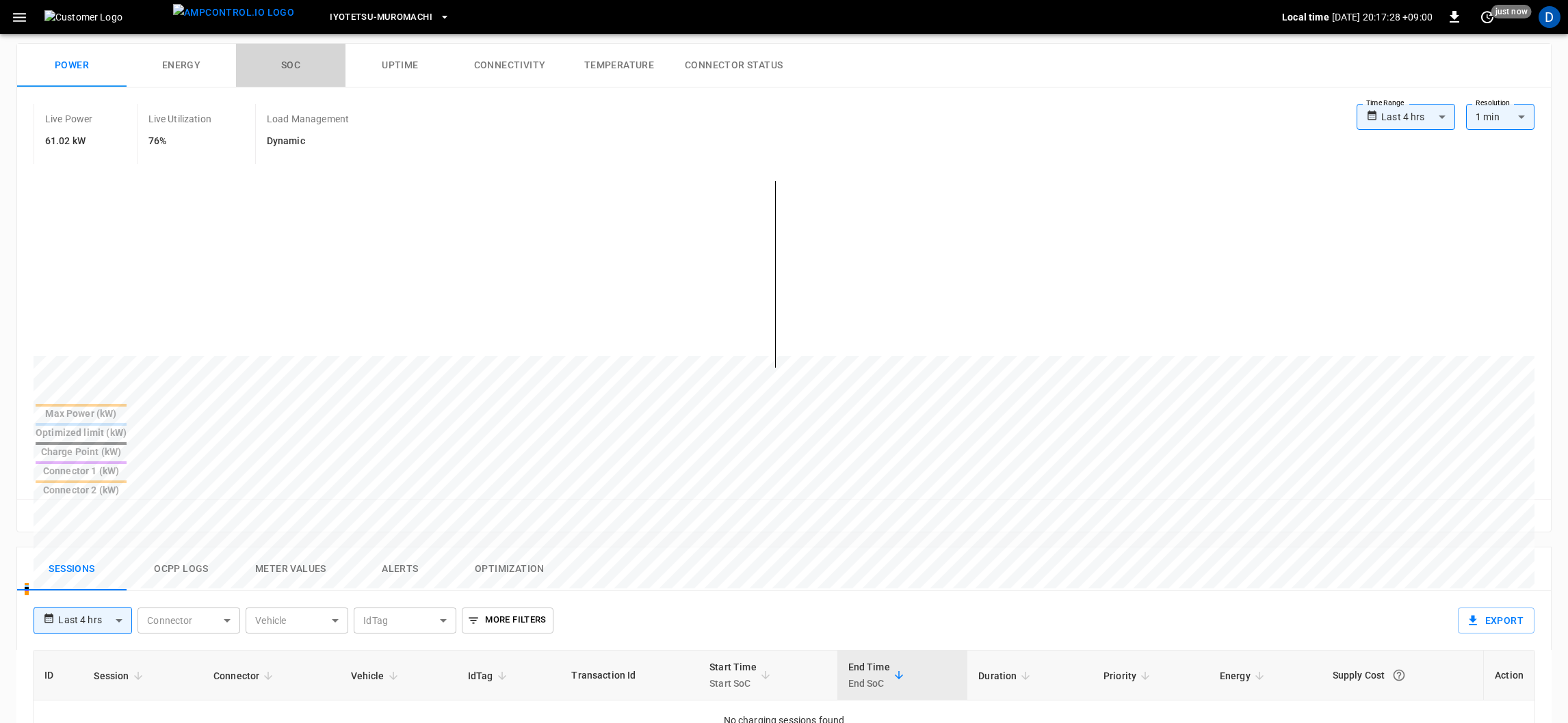
click at [279, 69] on button "SOC" at bounding box center [291, 65] width 110 height 43
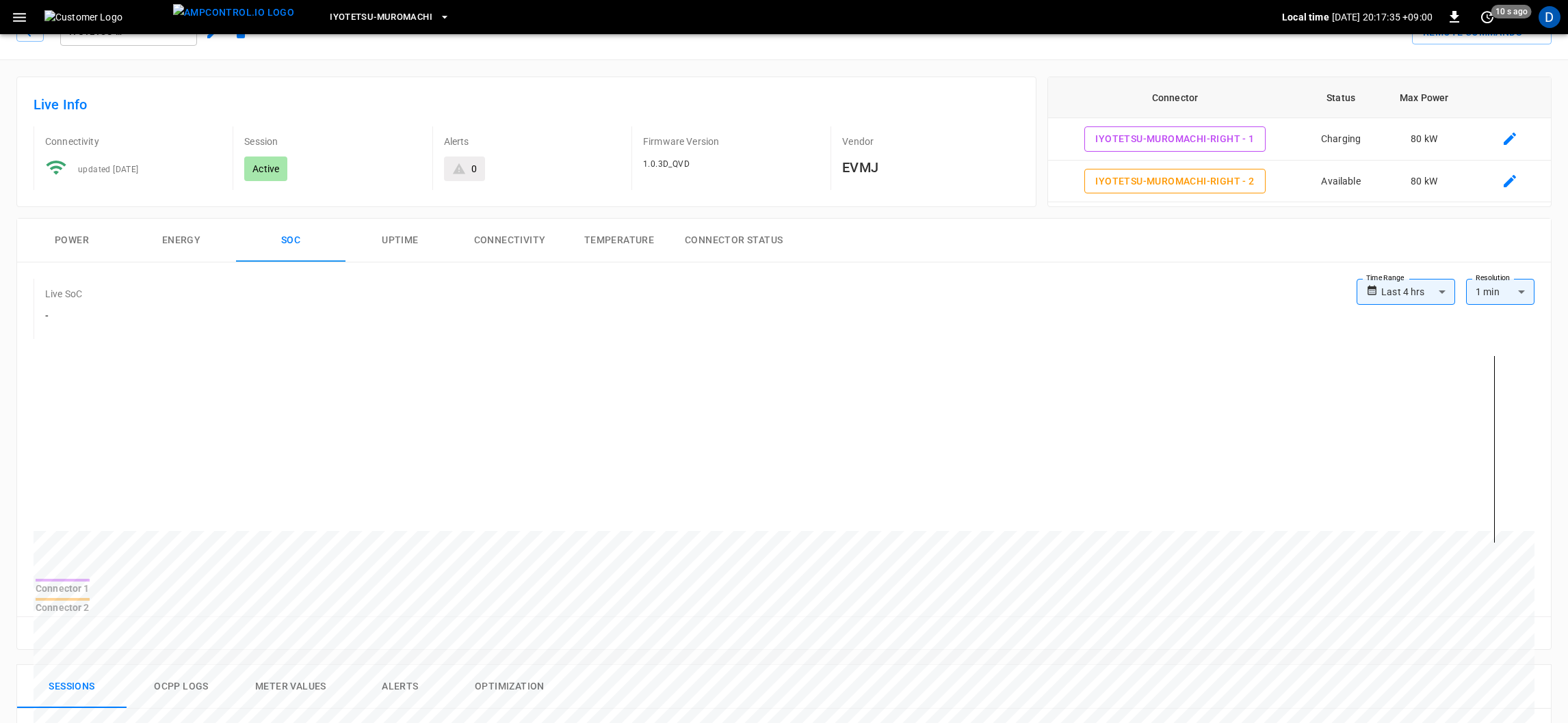
scroll to position [0, 0]
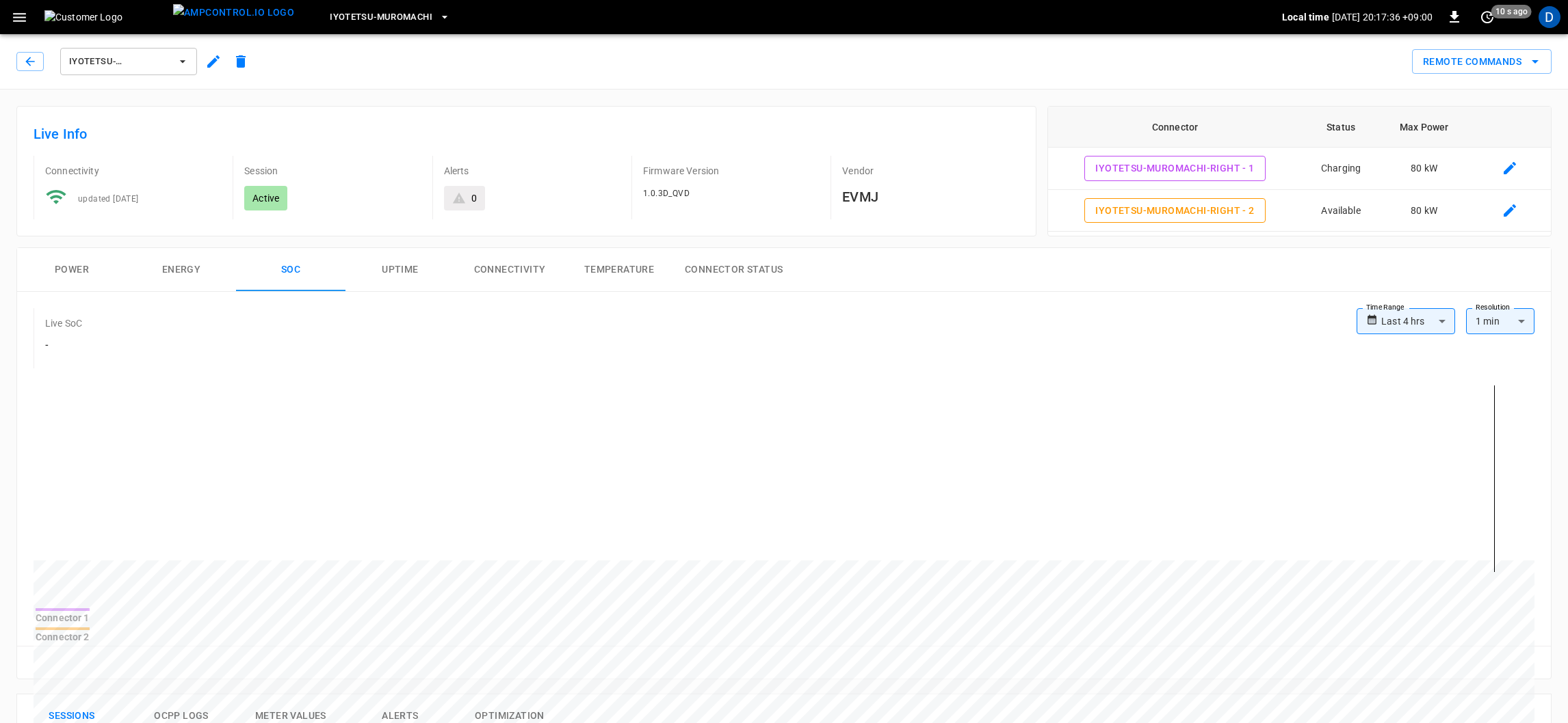
click at [19, 11] on icon "button" at bounding box center [20, 17] width 17 height 17
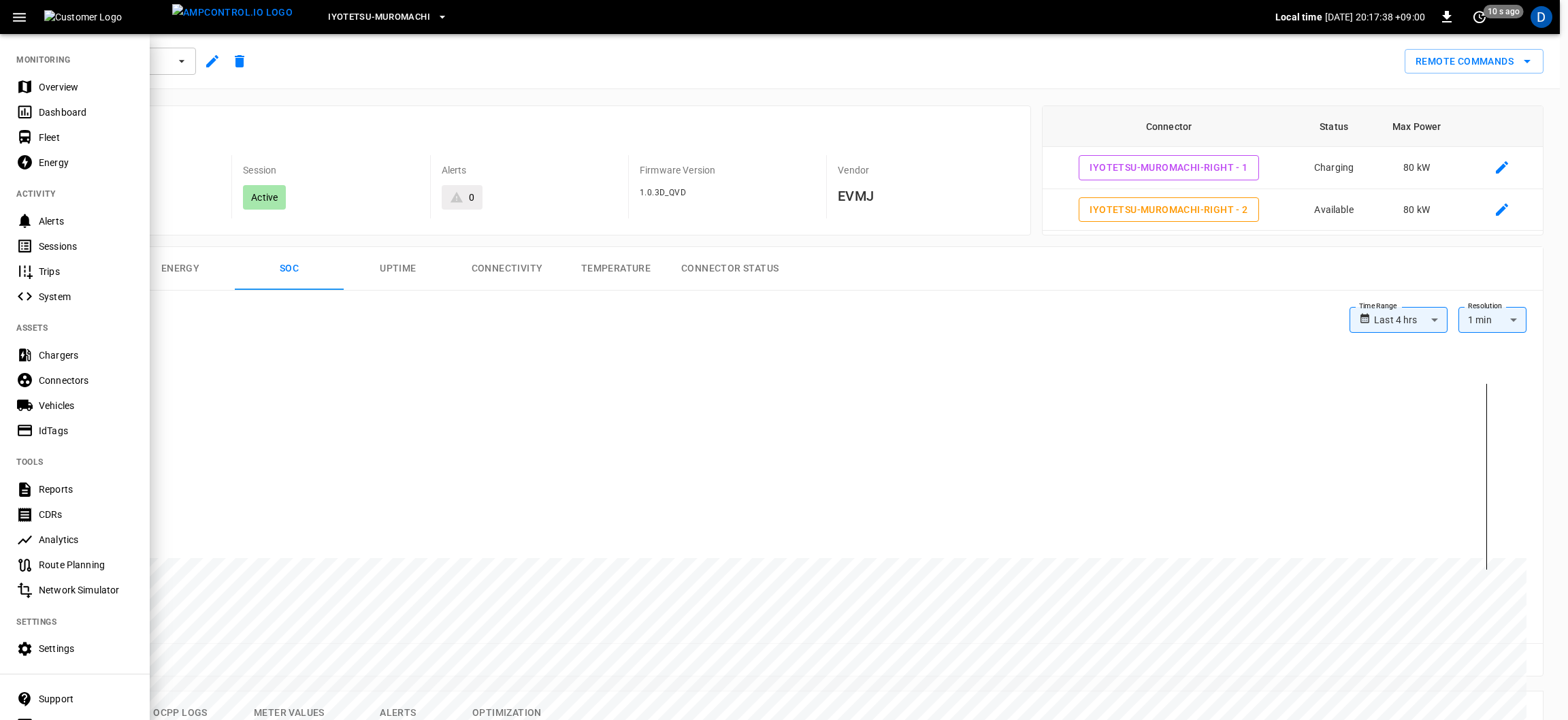
click at [54, 88] on div "Overview" at bounding box center [86, 87] width 95 height 13
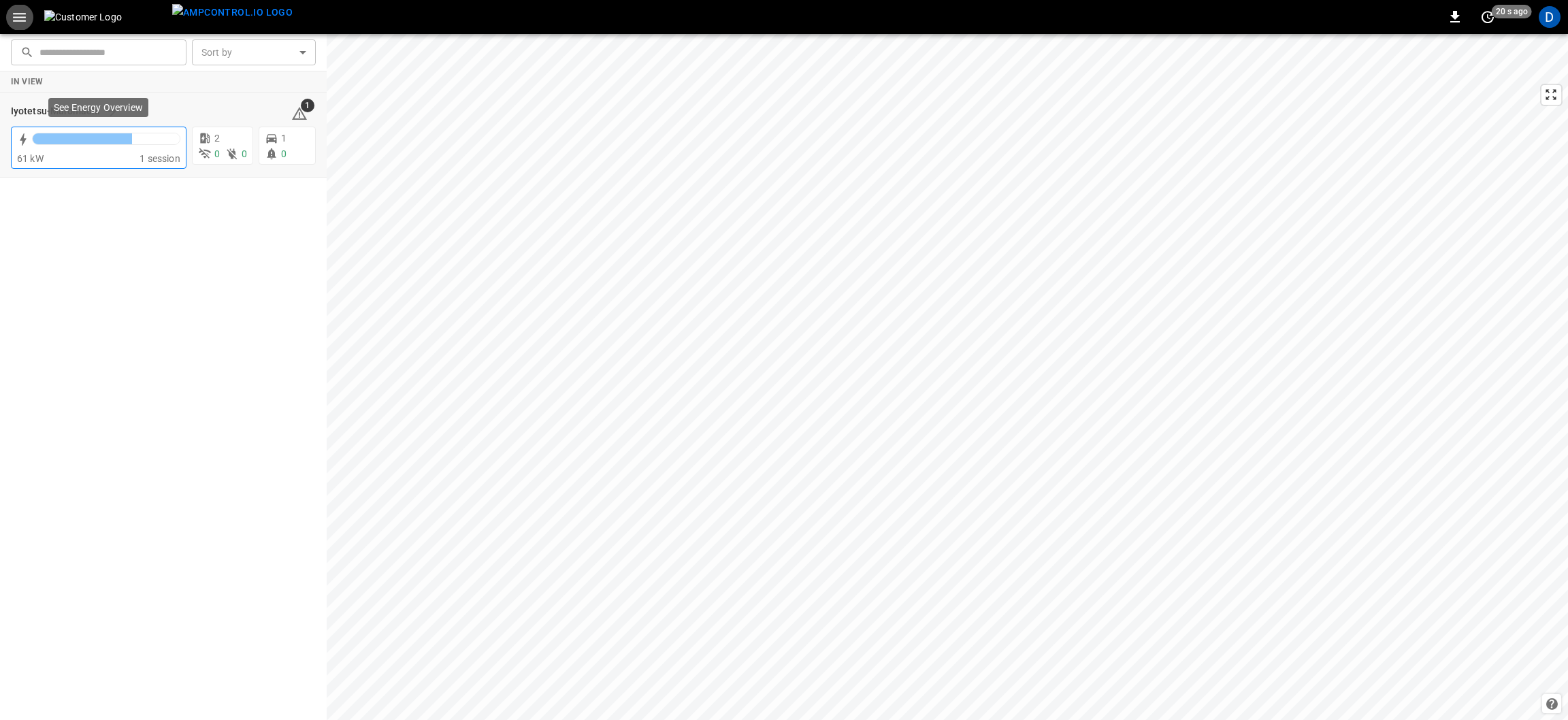
click at [92, 143] on div at bounding box center [83, 139] width 100 height 11
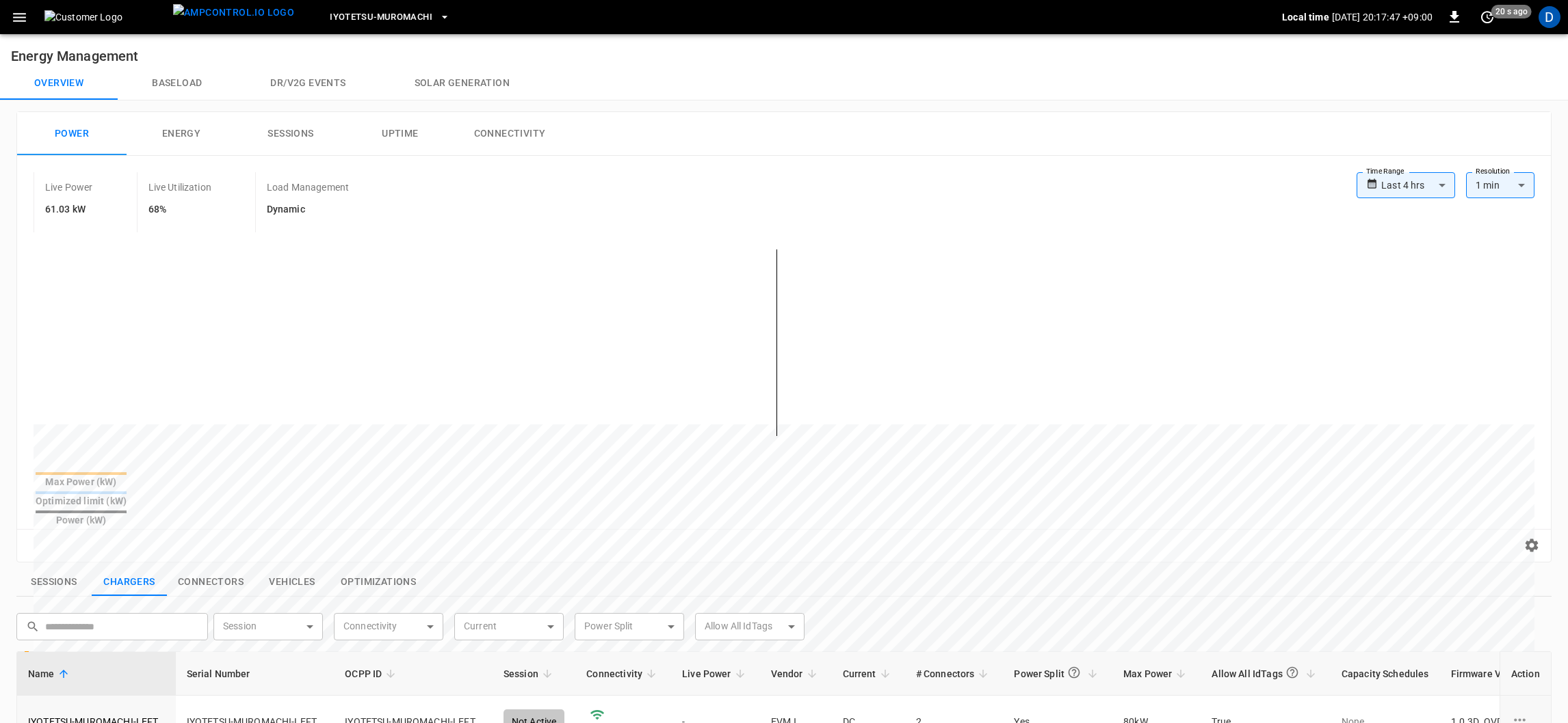
scroll to position [102, 0]
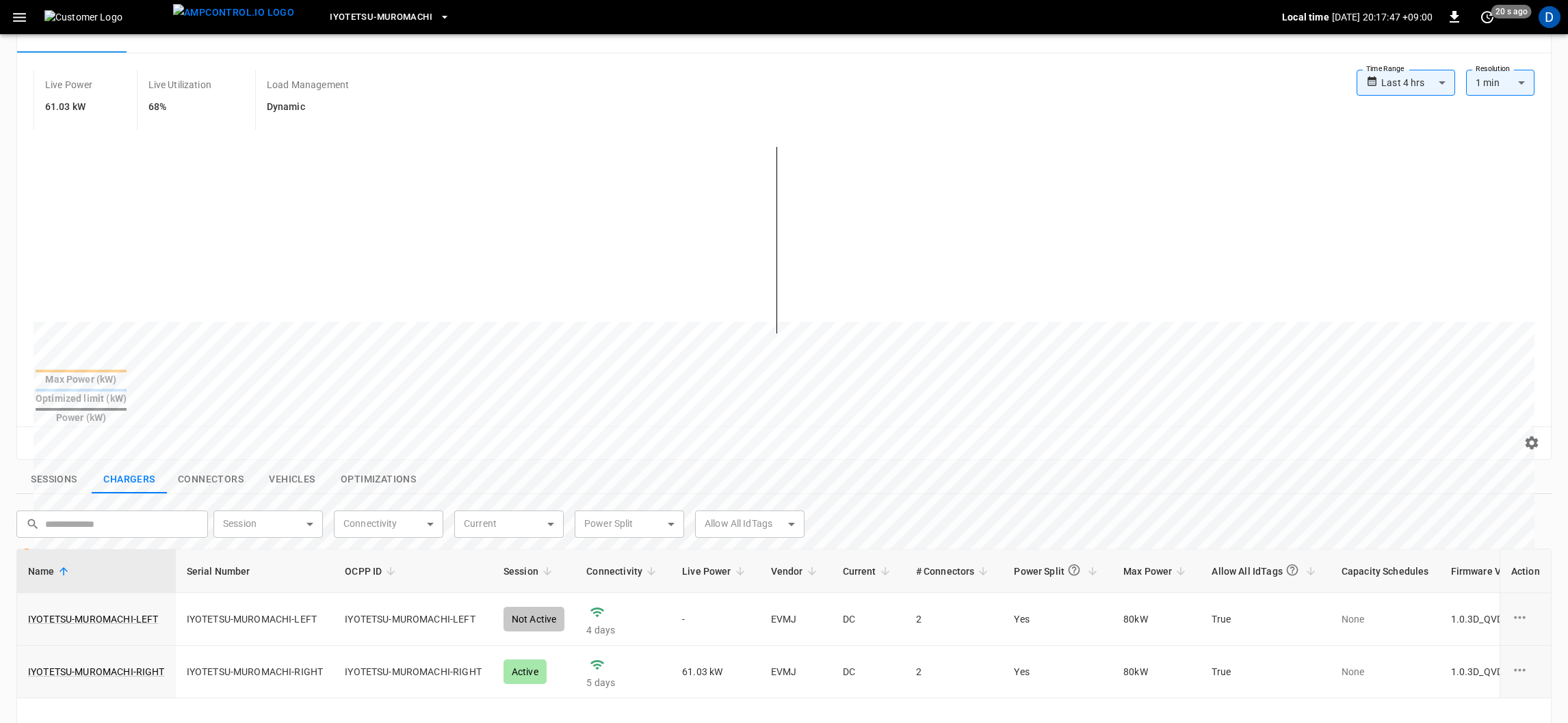
click at [187, 466] on button "Connectors" at bounding box center [210, 480] width 88 height 28
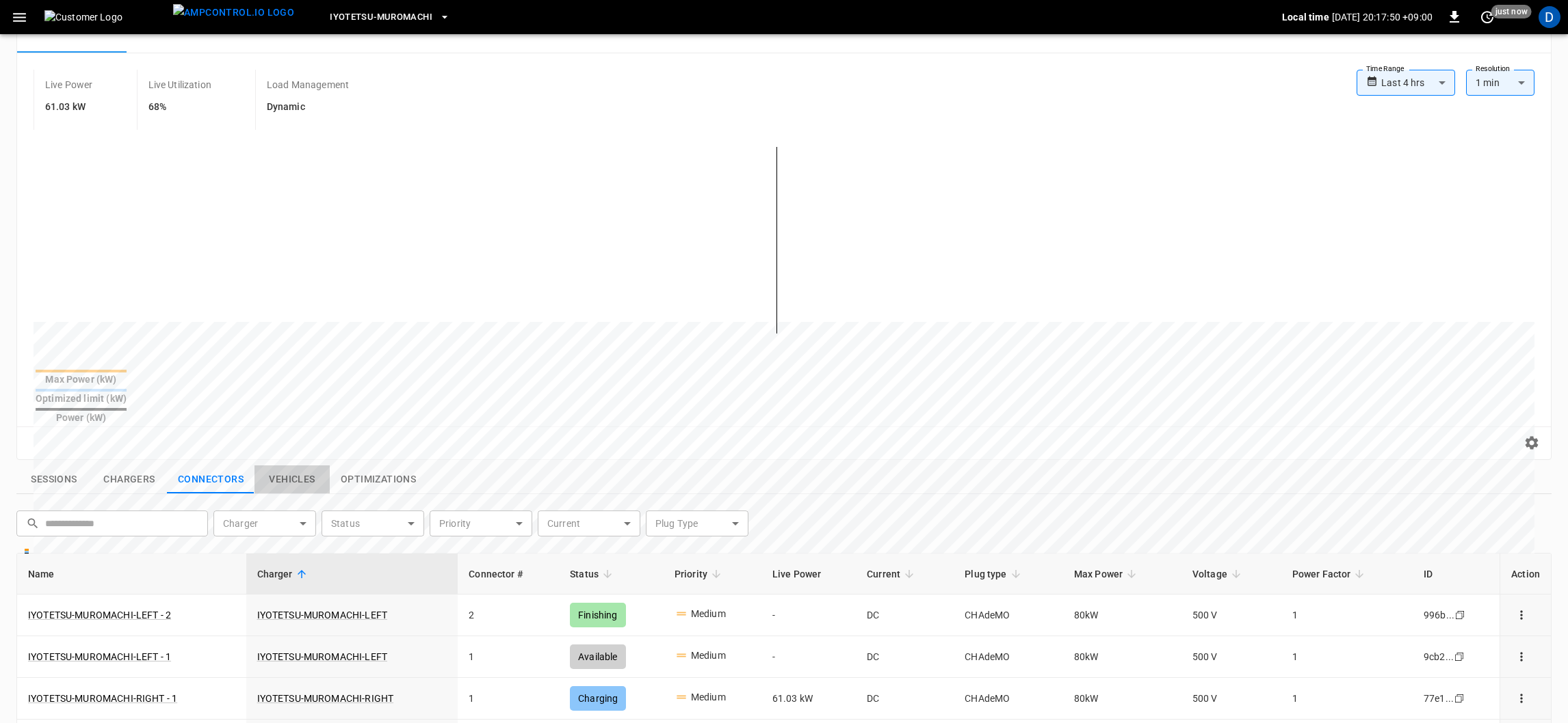
click at [286, 466] on button "Vehicles" at bounding box center [292, 480] width 76 height 28
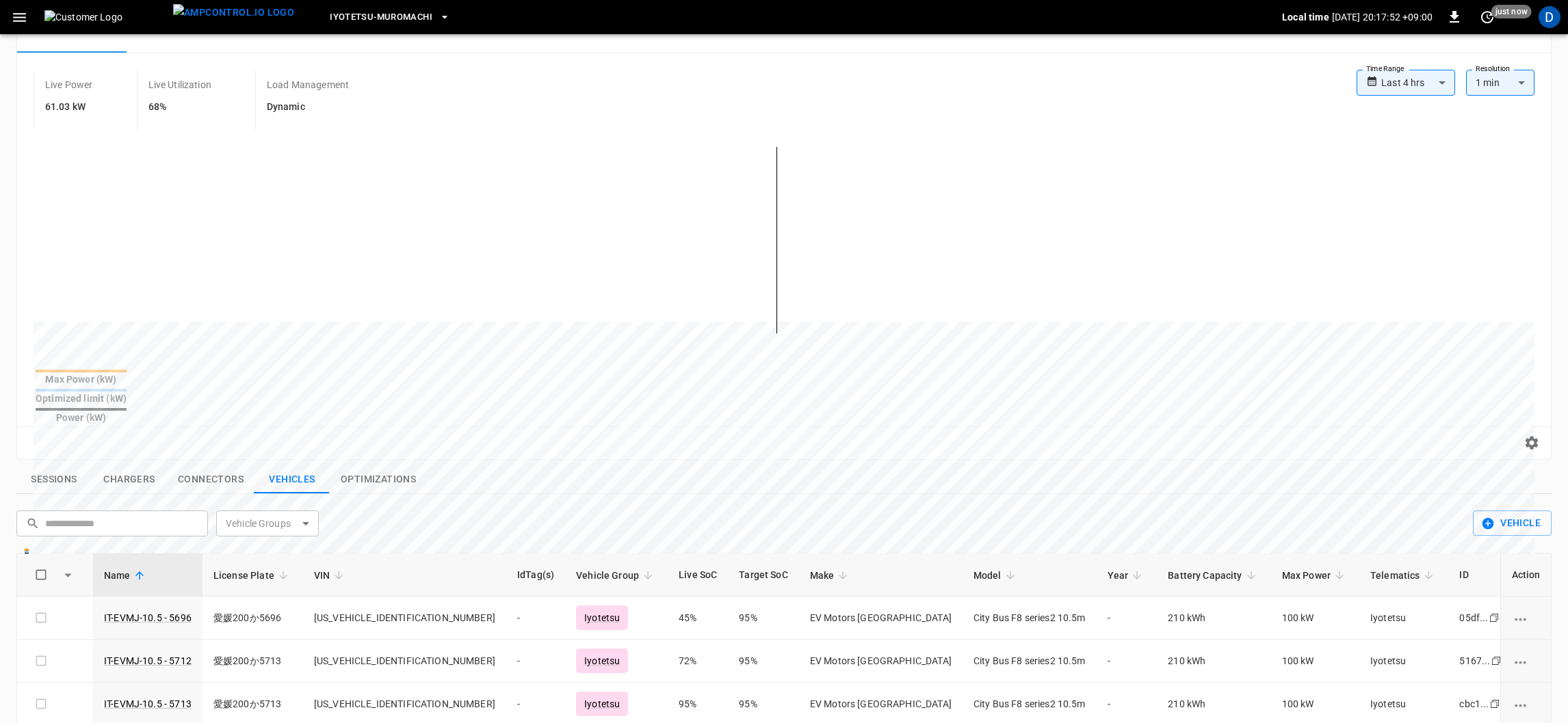
click at [375, 466] on button "Optimizations" at bounding box center [378, 480] width 97 height 28
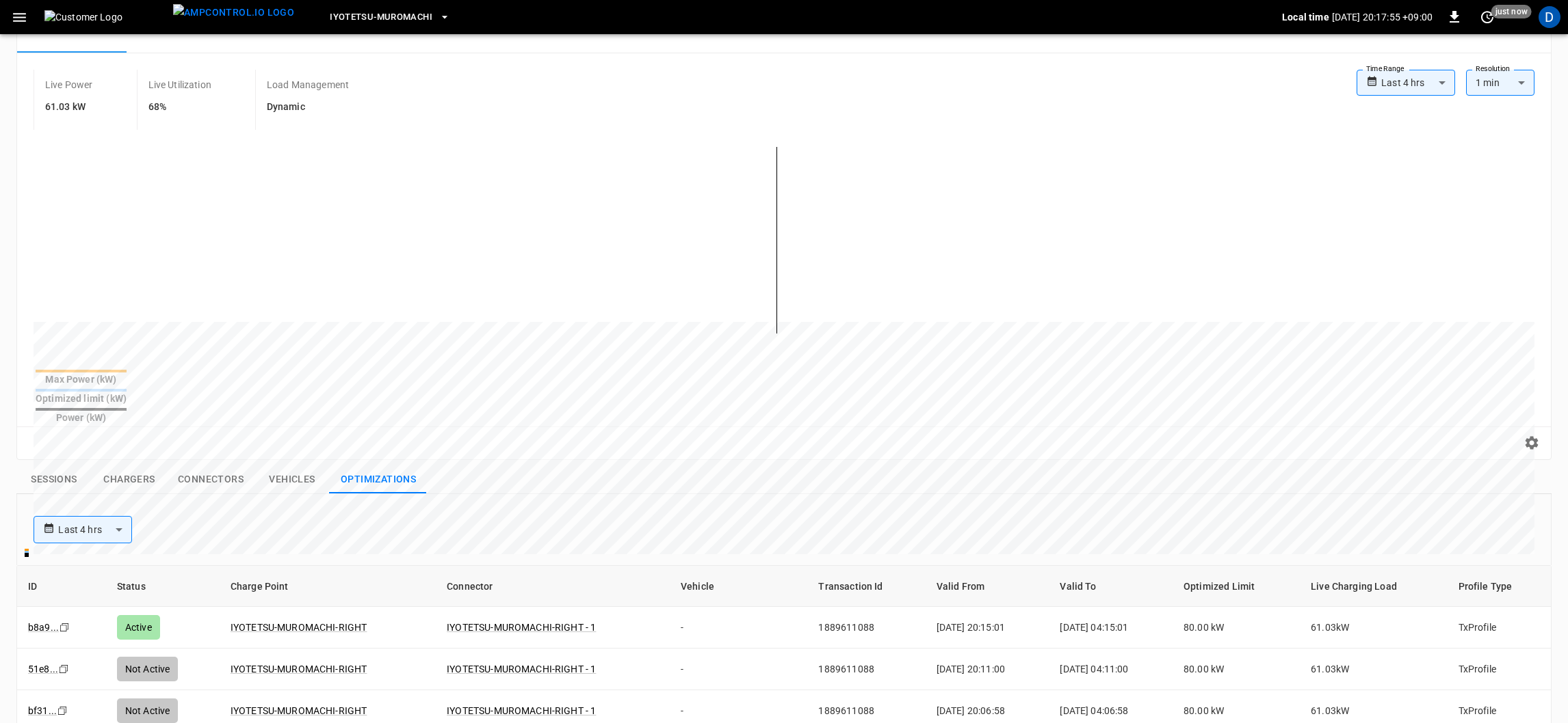
click at [277, 466] on button "Vehicles" at bounding box center [292, 480] width 76 height 28
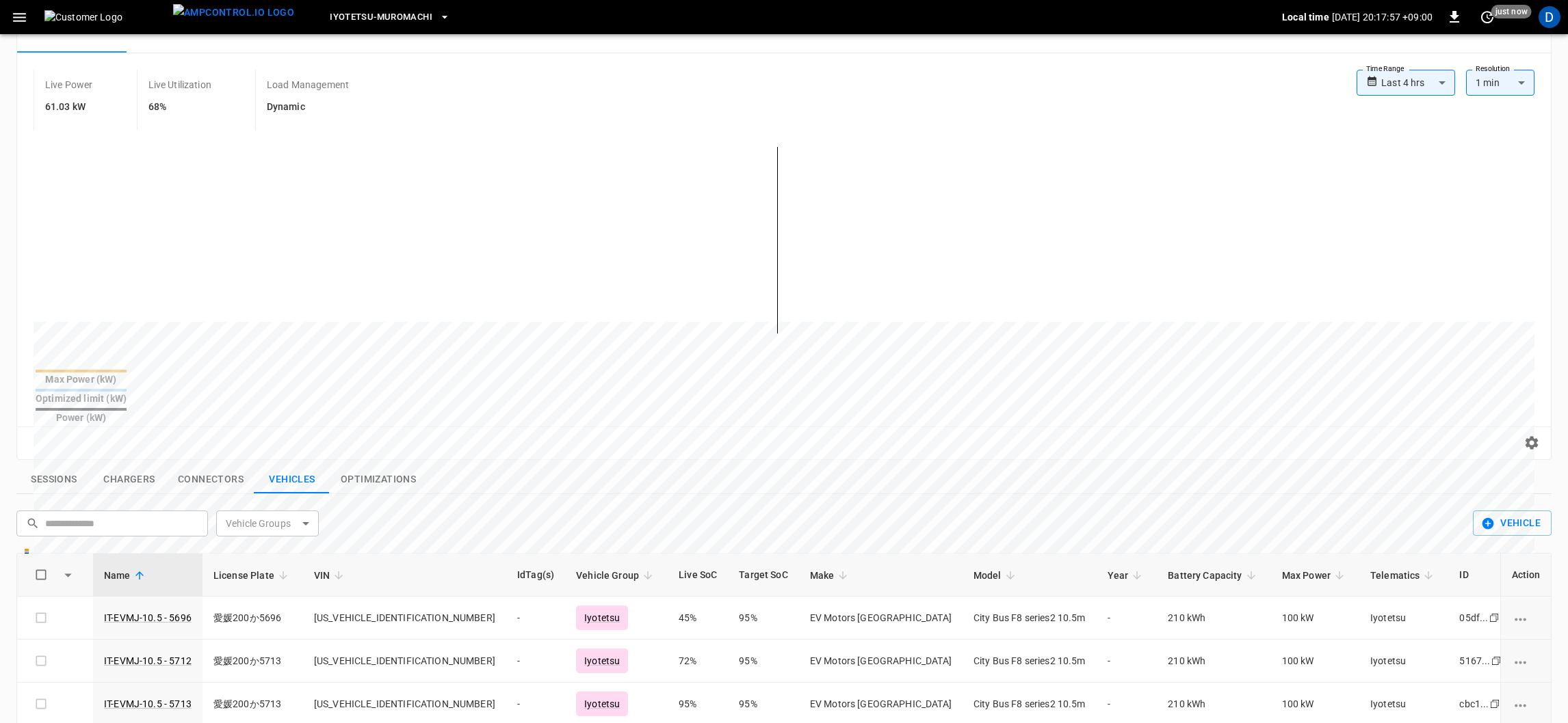
scroll to position [0, 0]
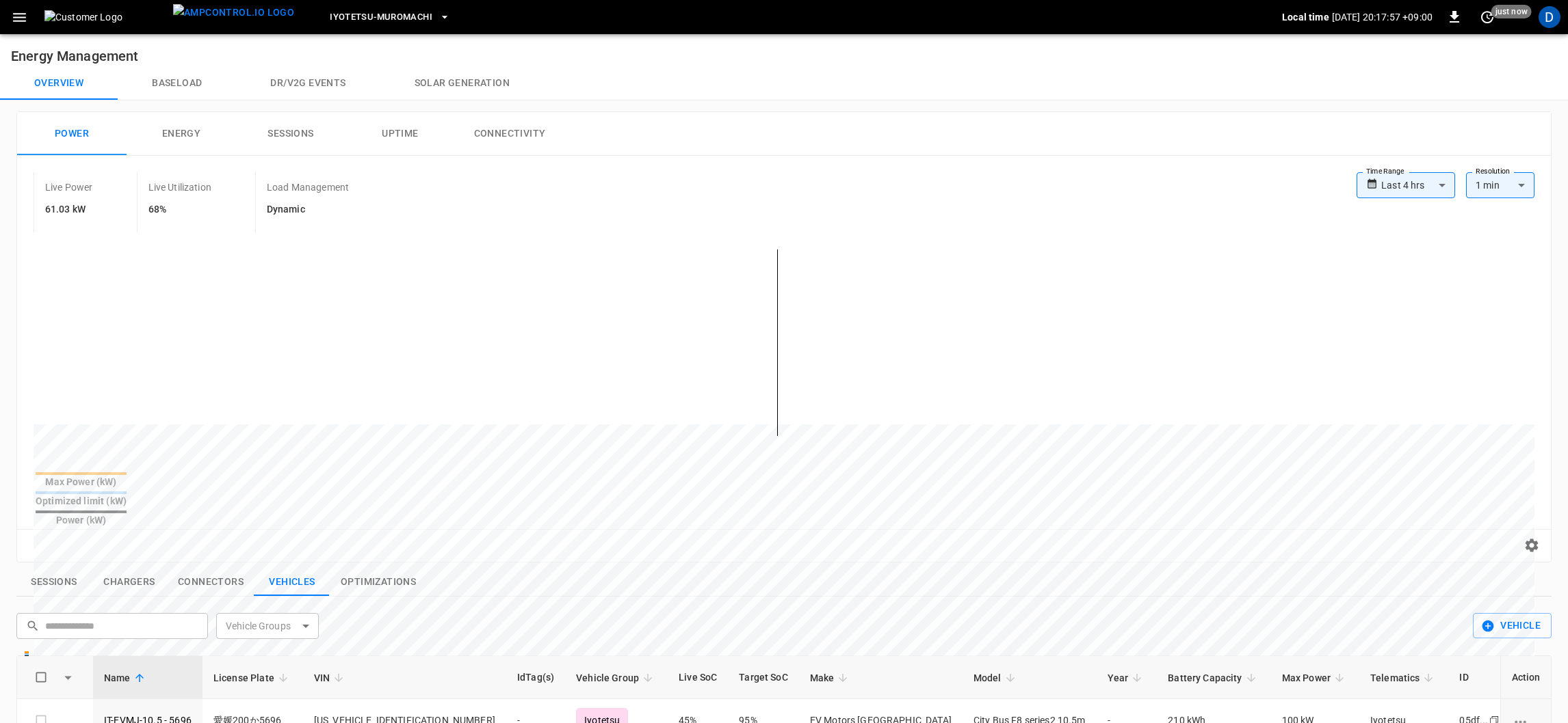
click at [180, 77] on button "Baseload" at bounding box center [176, 83] width 118 height 33
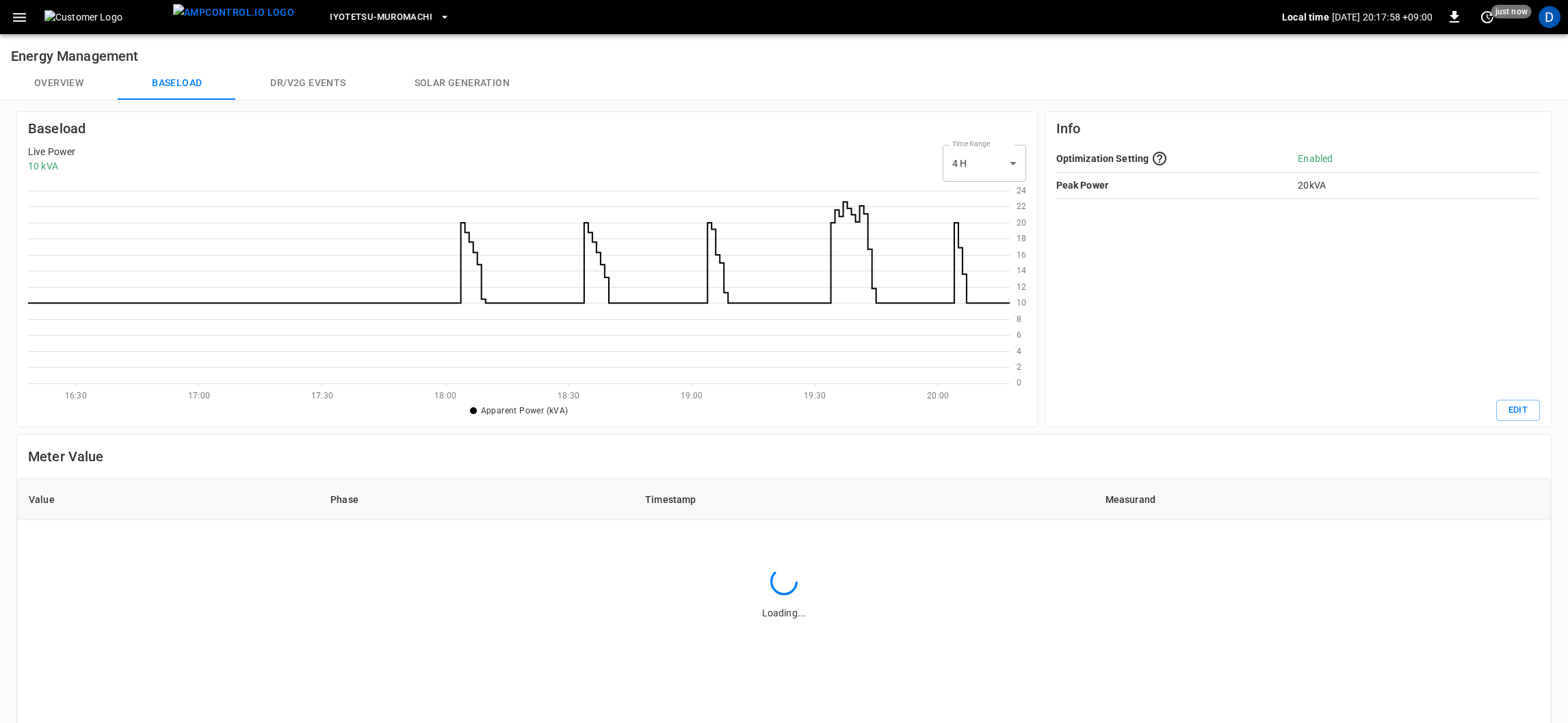
scroll to position [189, 973]
click at [305, 77] on button "Dr/V2G events" at bounding box center [308, 83] width 144 height 33
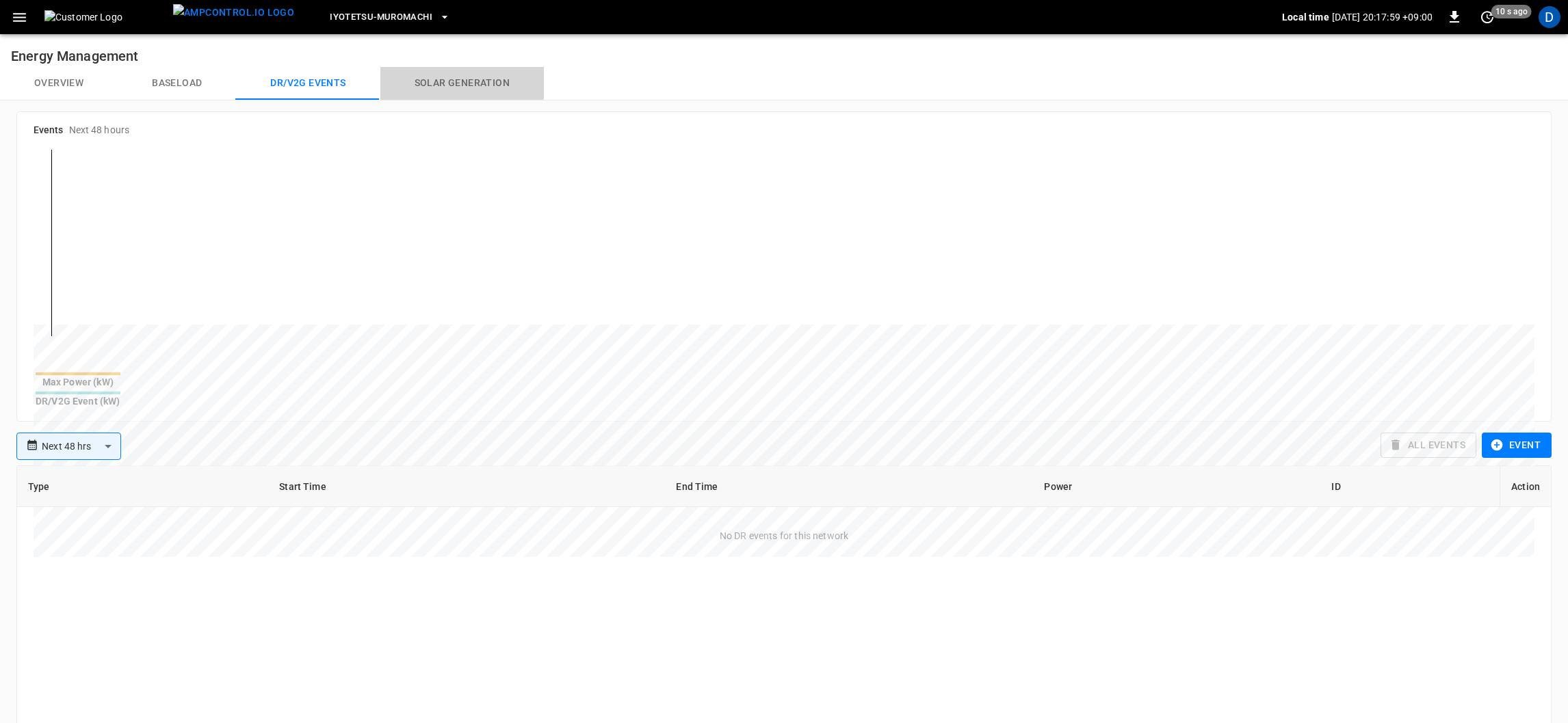
click at [441, 80] on button "Solar generation" at bounding box center [462, 83] width 164 height 33
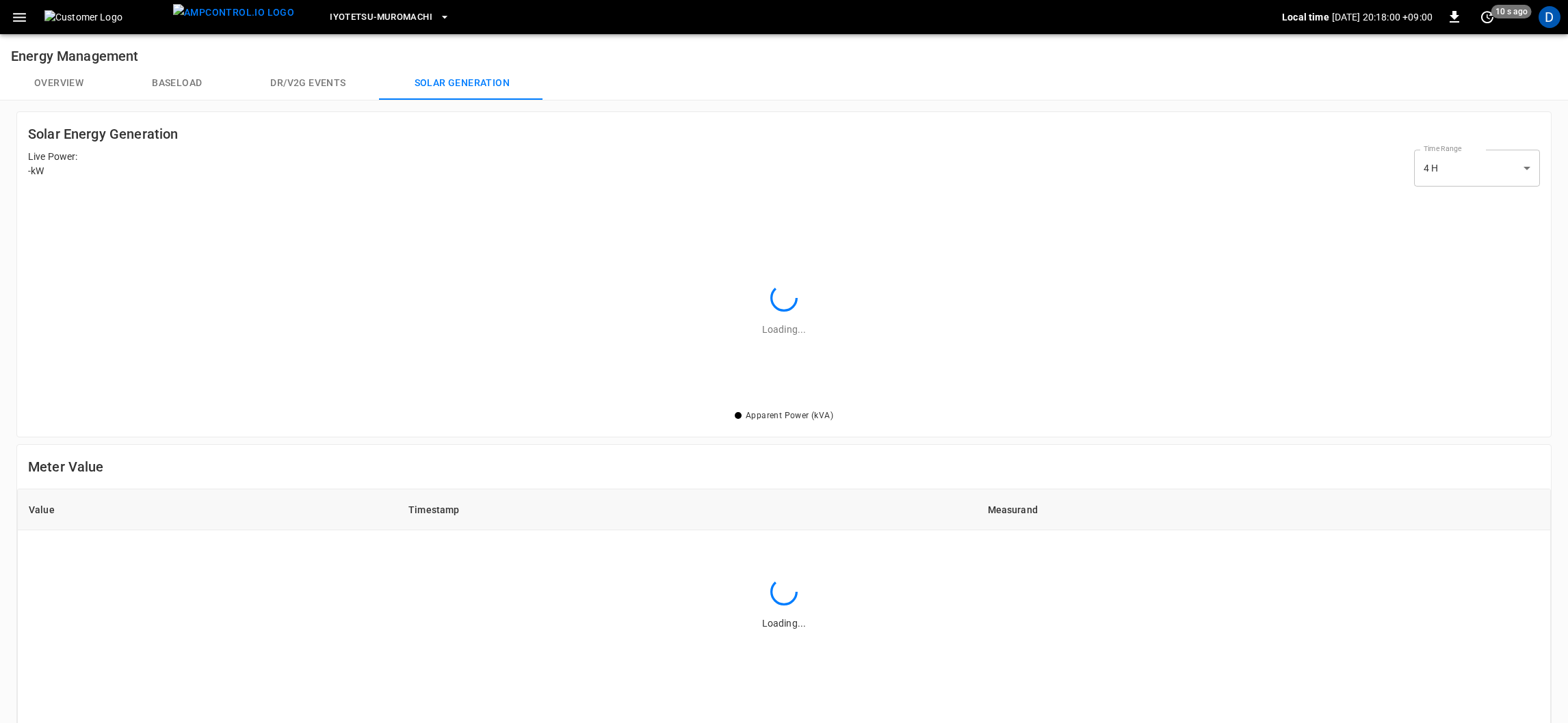
scroll to position [206, 1504]
click at [51, 81] on button "Overview" at bounding box center [59, 83] width 117 height 33
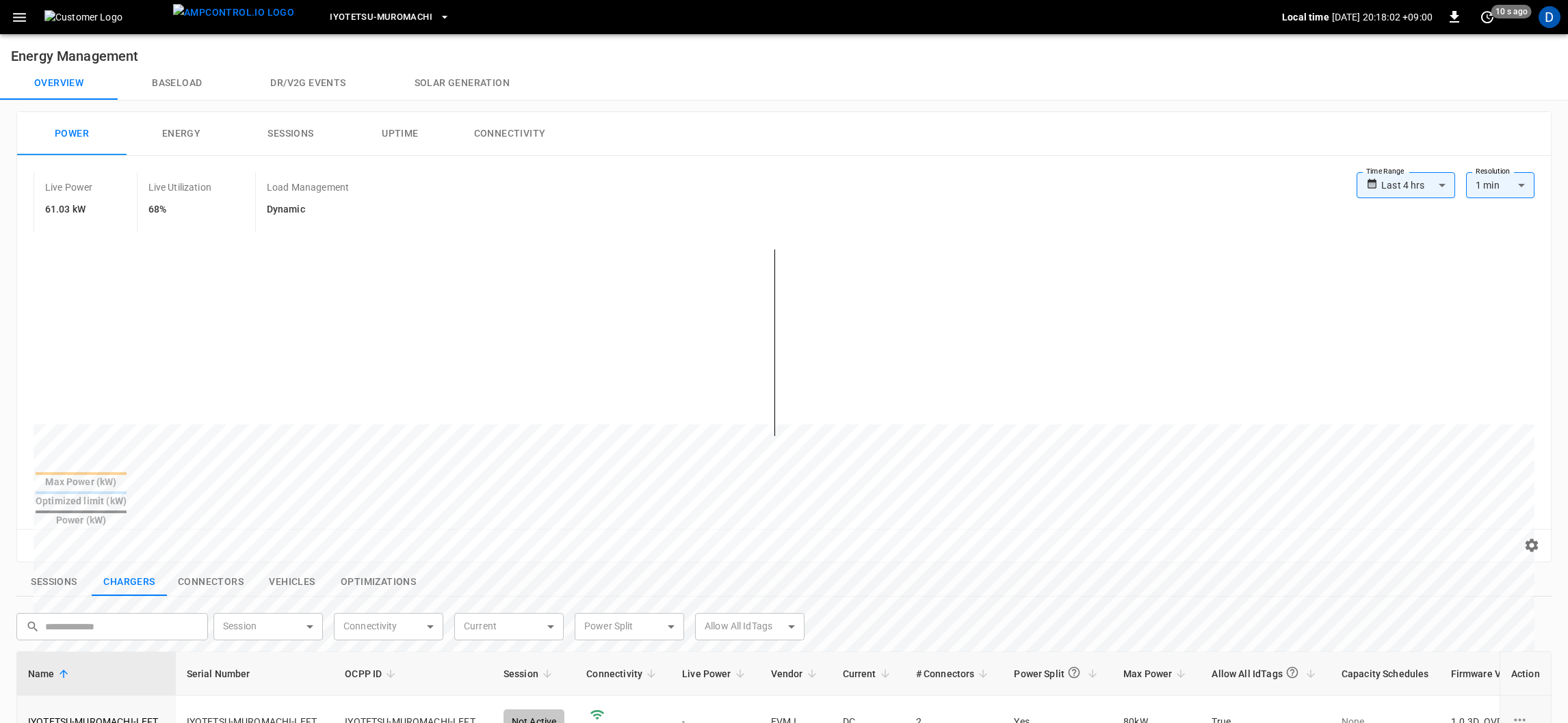
click at [491, 133] on button "Connectivity" at bounding box center [510, 134] width 110 height 43
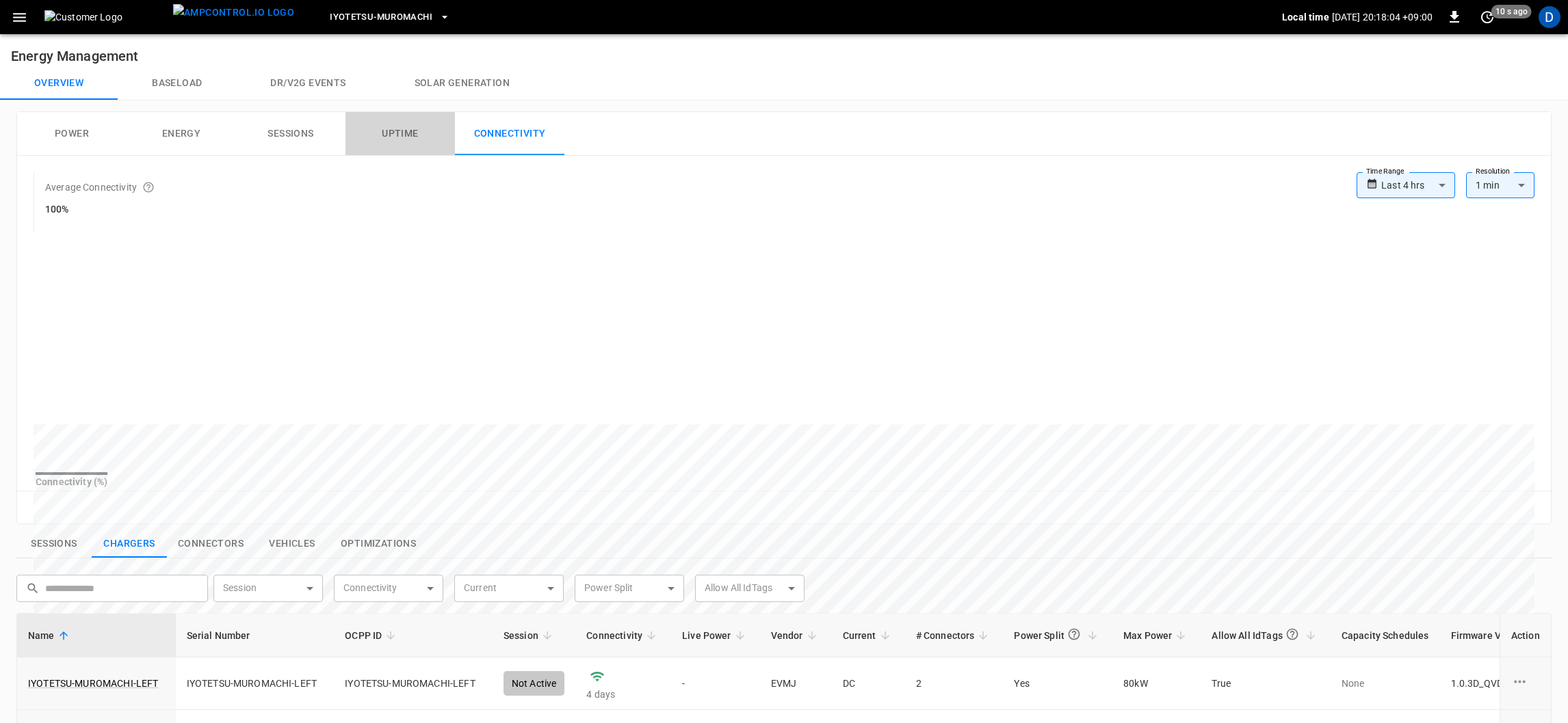
click at [397, 141] on button "Uptime" at bounding box center [400, 134] width 110 height 43
click at [294, 139] on button "Sessions" at bounding box center [291, 134] width 110 height 43
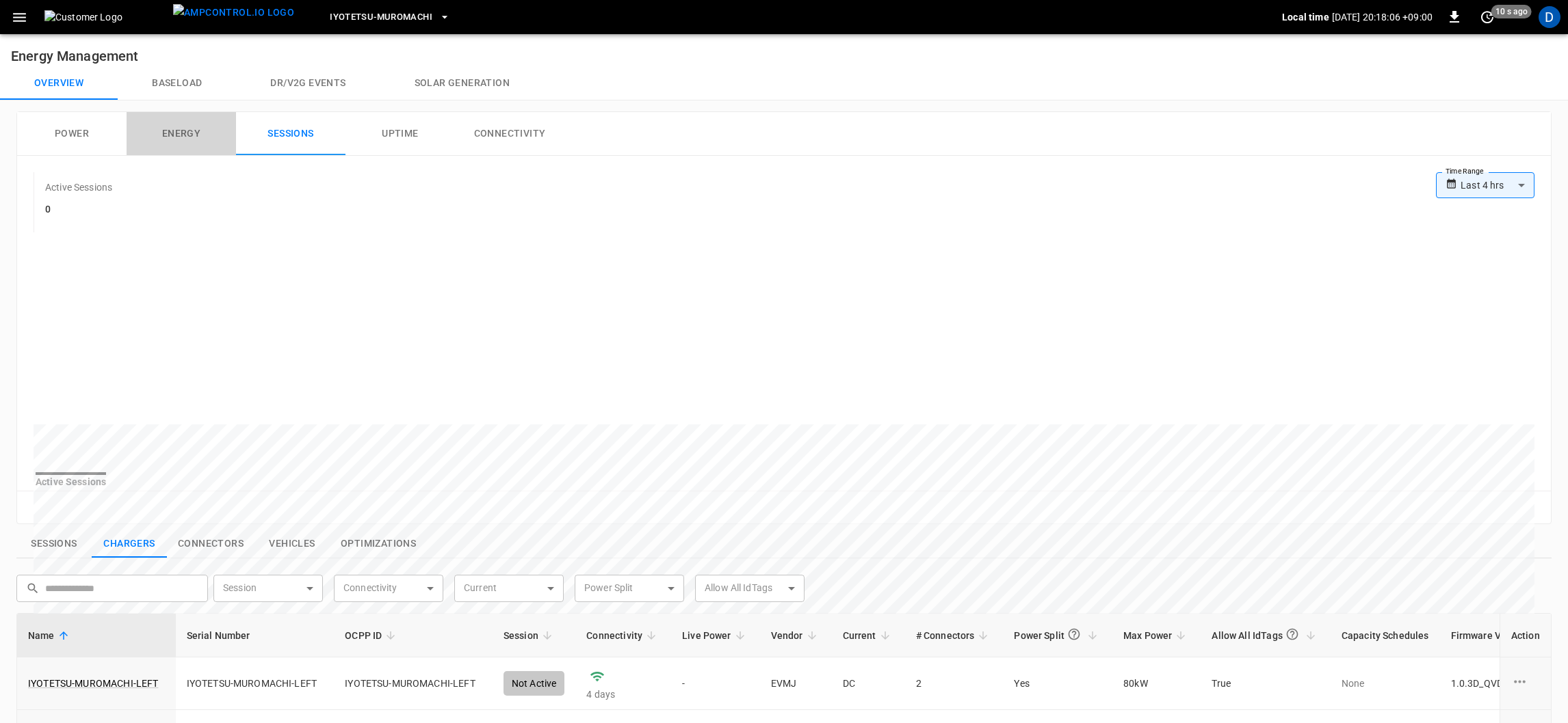
click at [185, 137] on button "Energy" at bounding box center [182, 134] width 110 height 43
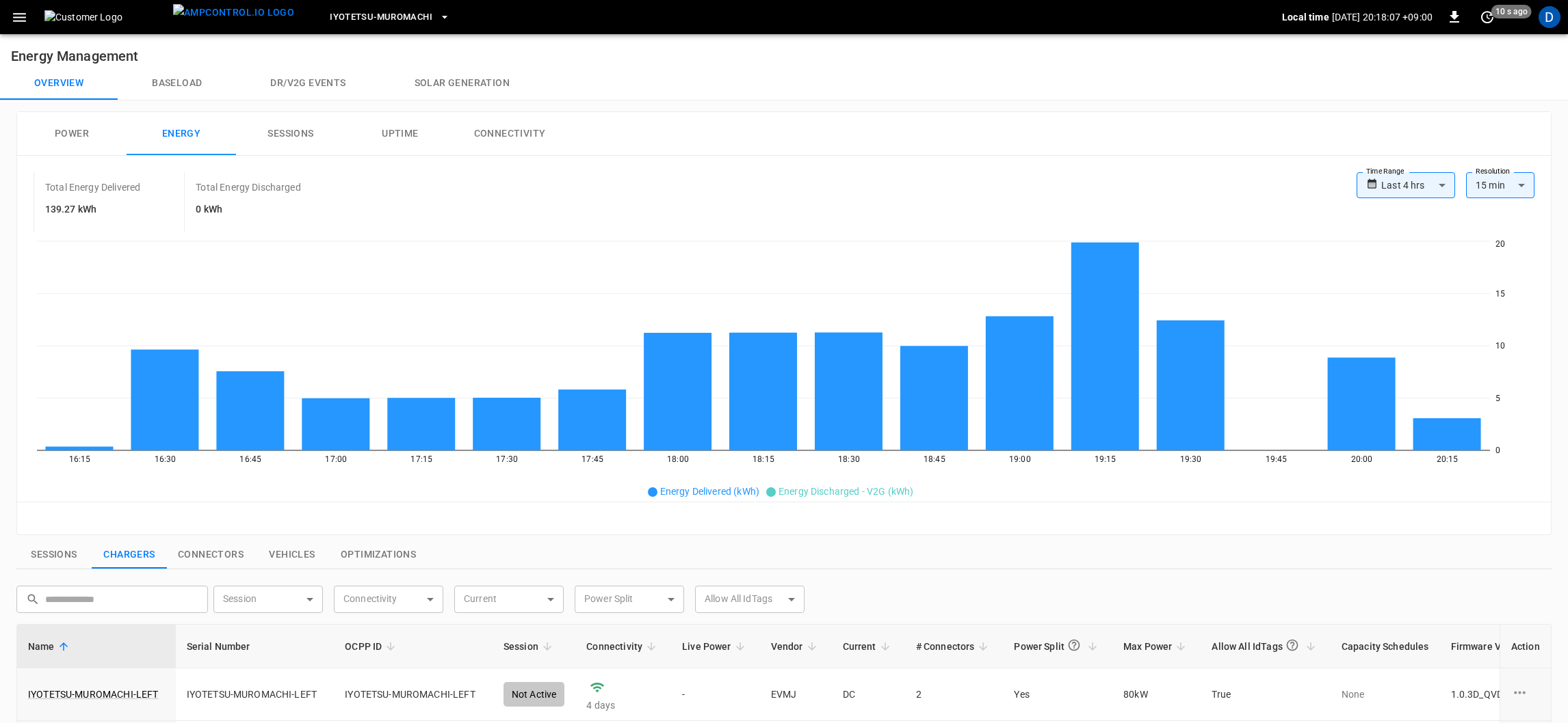
click at [51, 136] on button "Power" at bounding box center [72, 134] width 110 height 43
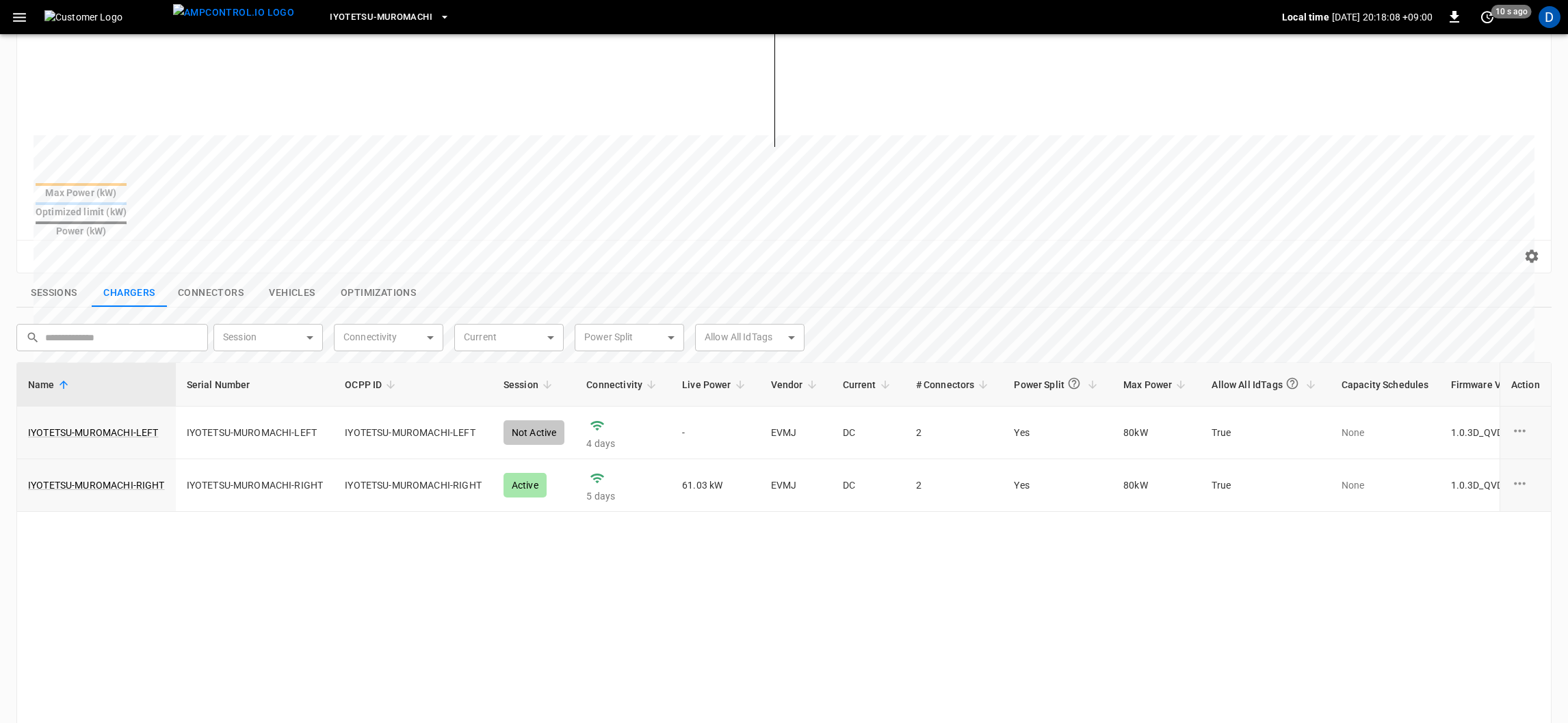
scroll to position [307, 0]
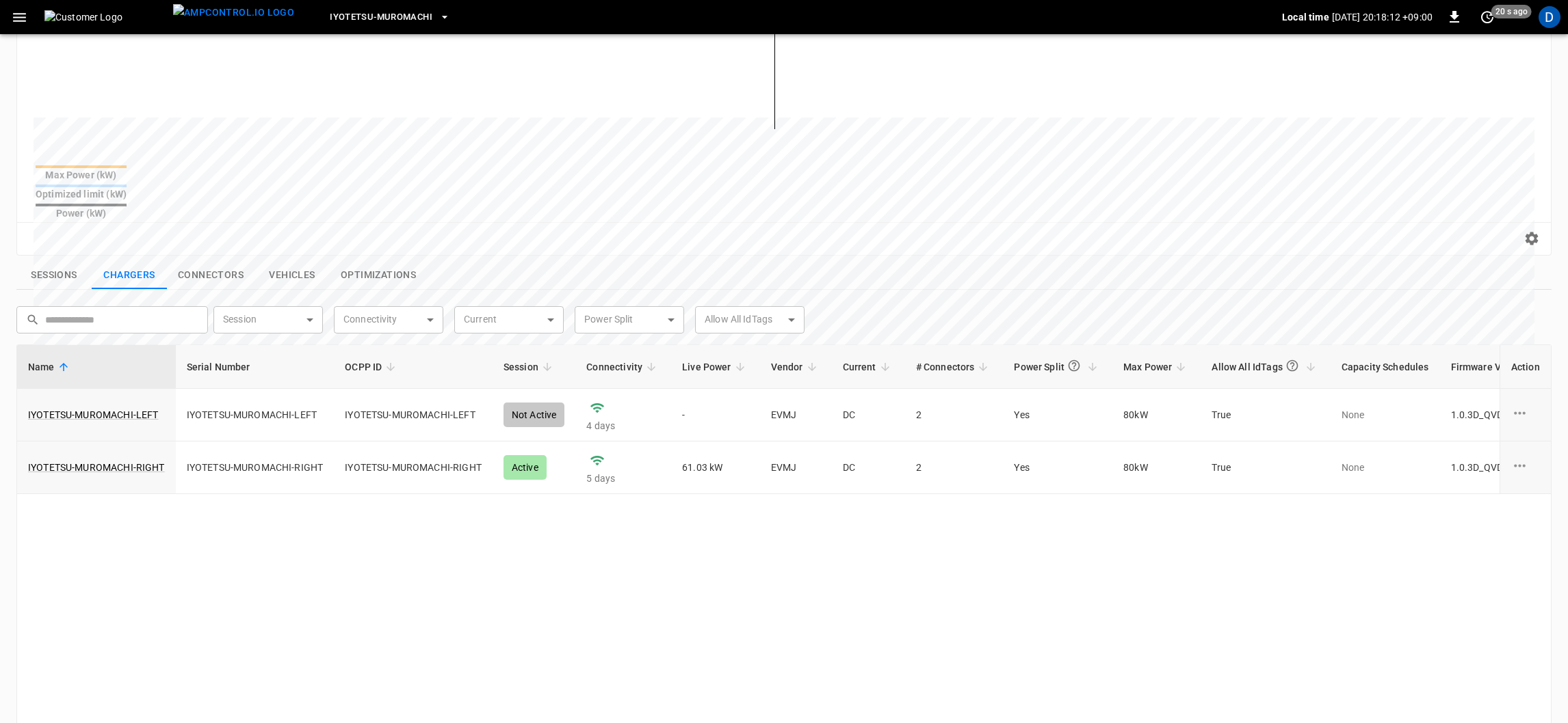
click at [234, 345] on th "Serial Number" at bounding box center [255, 367] width 159 height 43
click at [352, 359] on span "OCPP ID" at bounding box center [373, 367] width 55 height 16
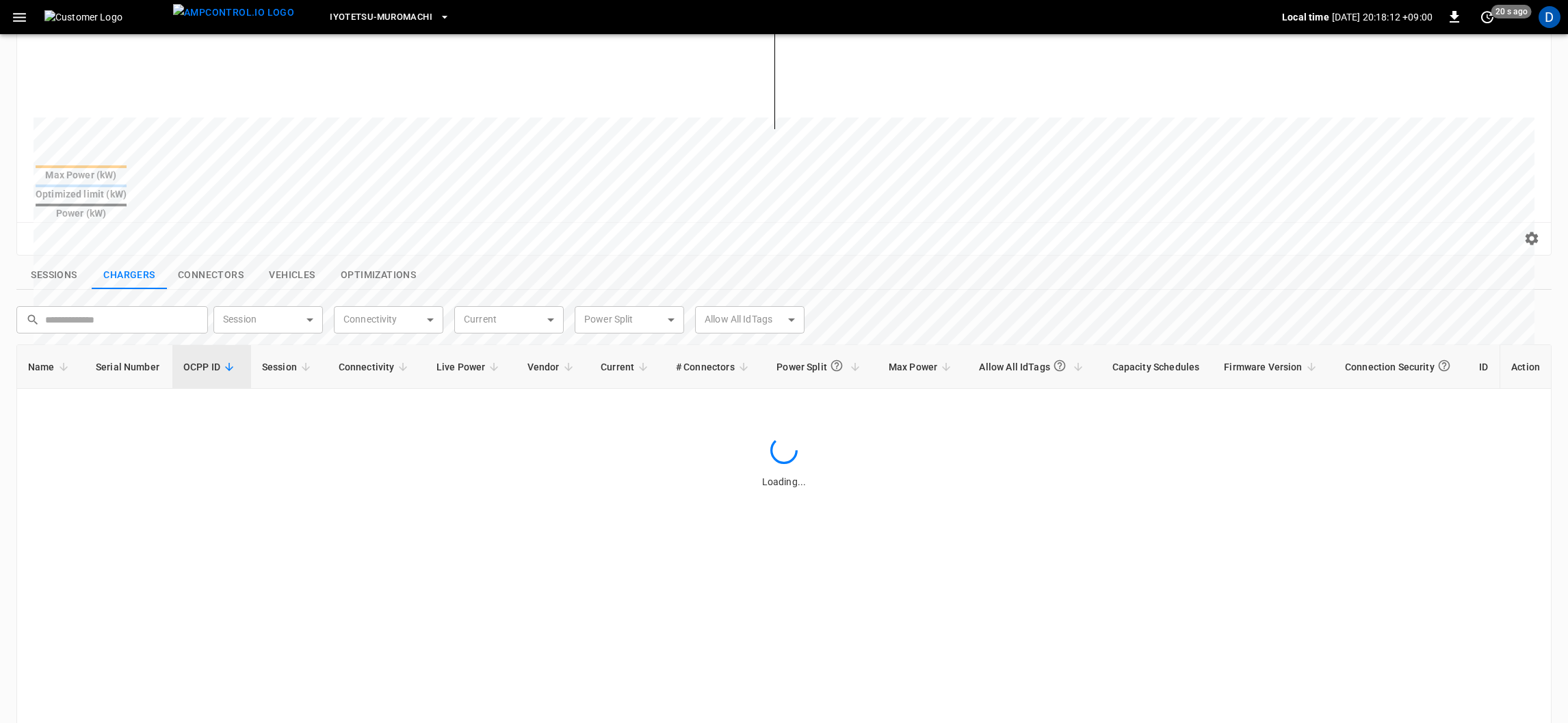
drag, startPoint x: 314, startPoint y: 347, endPoint x: 503, endPoint y: 347, distance: 189.0
click at [502, 347] on th "Live Power" at bounding box center [471, 367] width 91 height 43
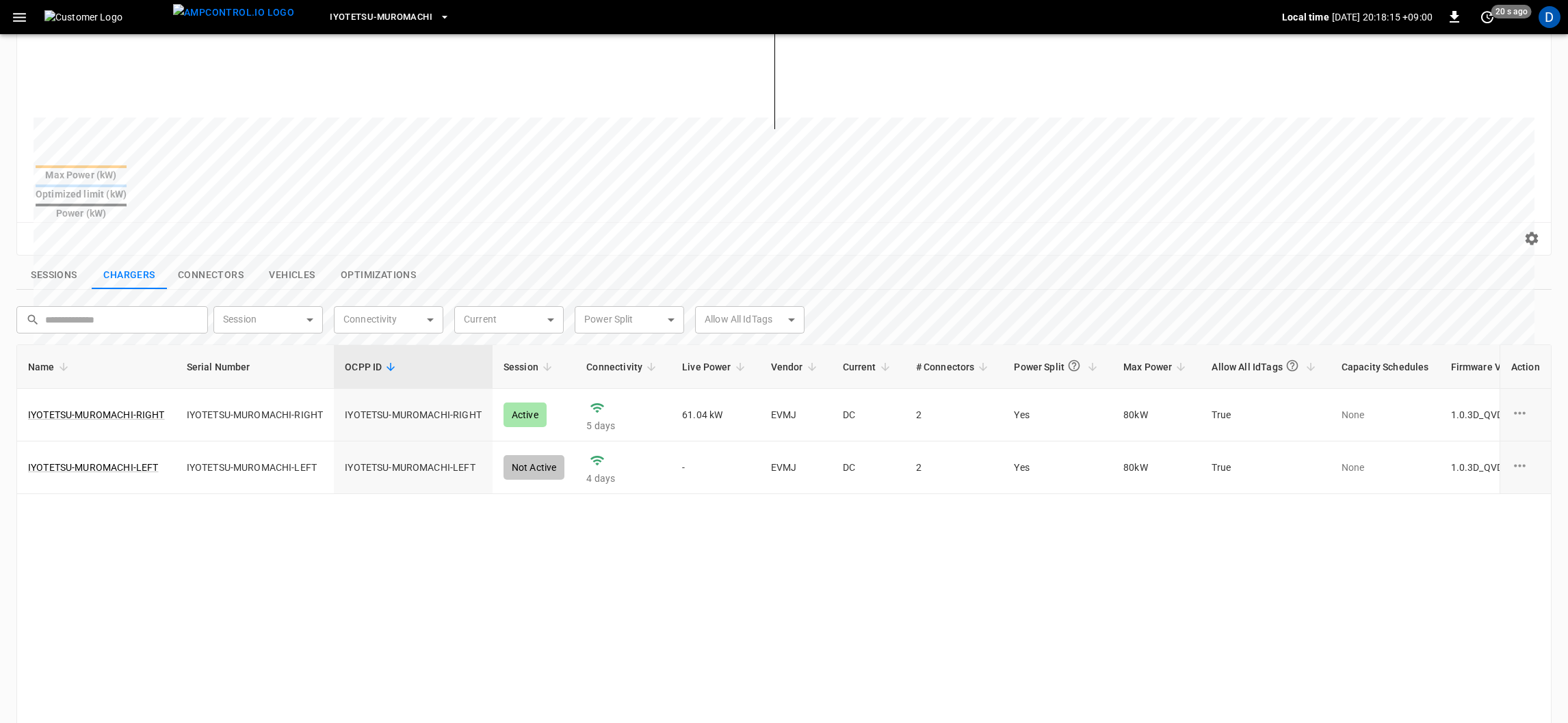
click at [82, 345] on th "Name" at bounding box center [96, 367] width 159 height 43
click at [72, 345] on th "Name" at bounding box center [96, 367] width 159 height 43
click at [1517, 412] on icon "charge point options" at bounding box center [1520, 413] width 11 height 3
click at [1286, 527] on div at bounding box center [788, 361] width 1576 height 723
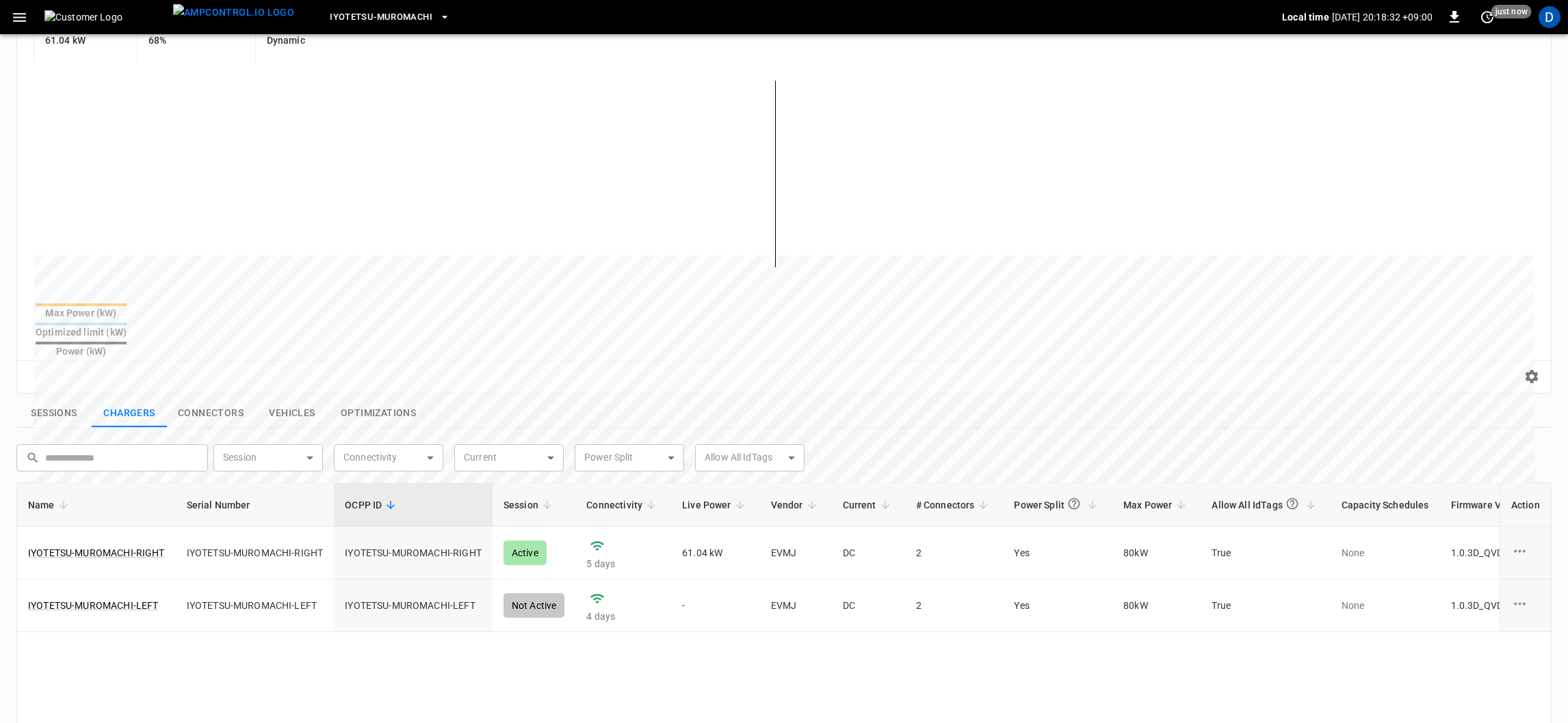
scroll to position [102, 0]
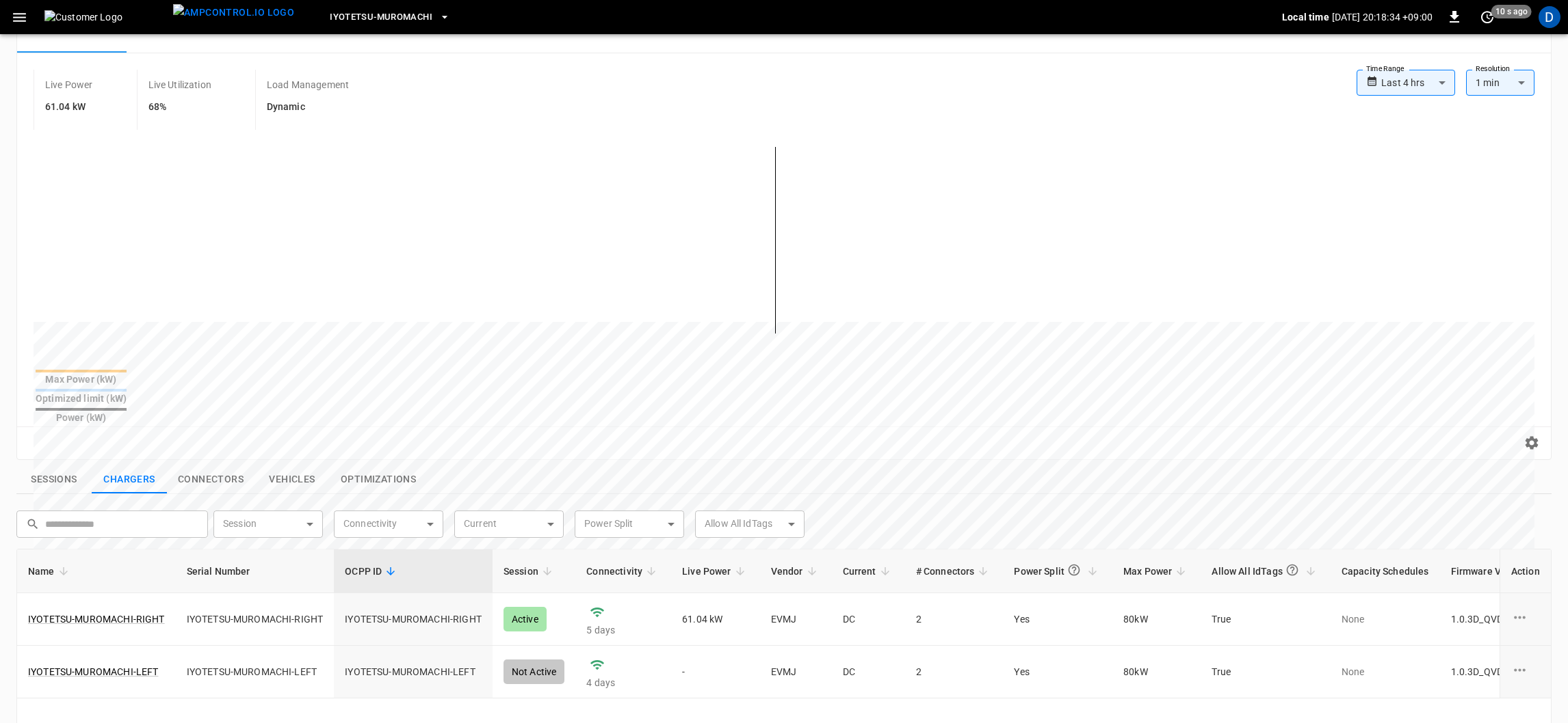
click at [532, 563] on span "Session" at bounding box center [530, 571] width 53 height 16
click at [39, 563] on span "Name" at bounding box center [50, 571] width 44 height 16
click at [613, 594] on td "5 days" at bounding box center [622, 620] width 96 height 53
click at [723, 594] on td "61.04 kW" at bounding box center [716, 620] width 89 height 53
drag, startPoint x: 723, startPoint y: 589, endPoint x: 656, endPoint y: 589, distance: 67.0
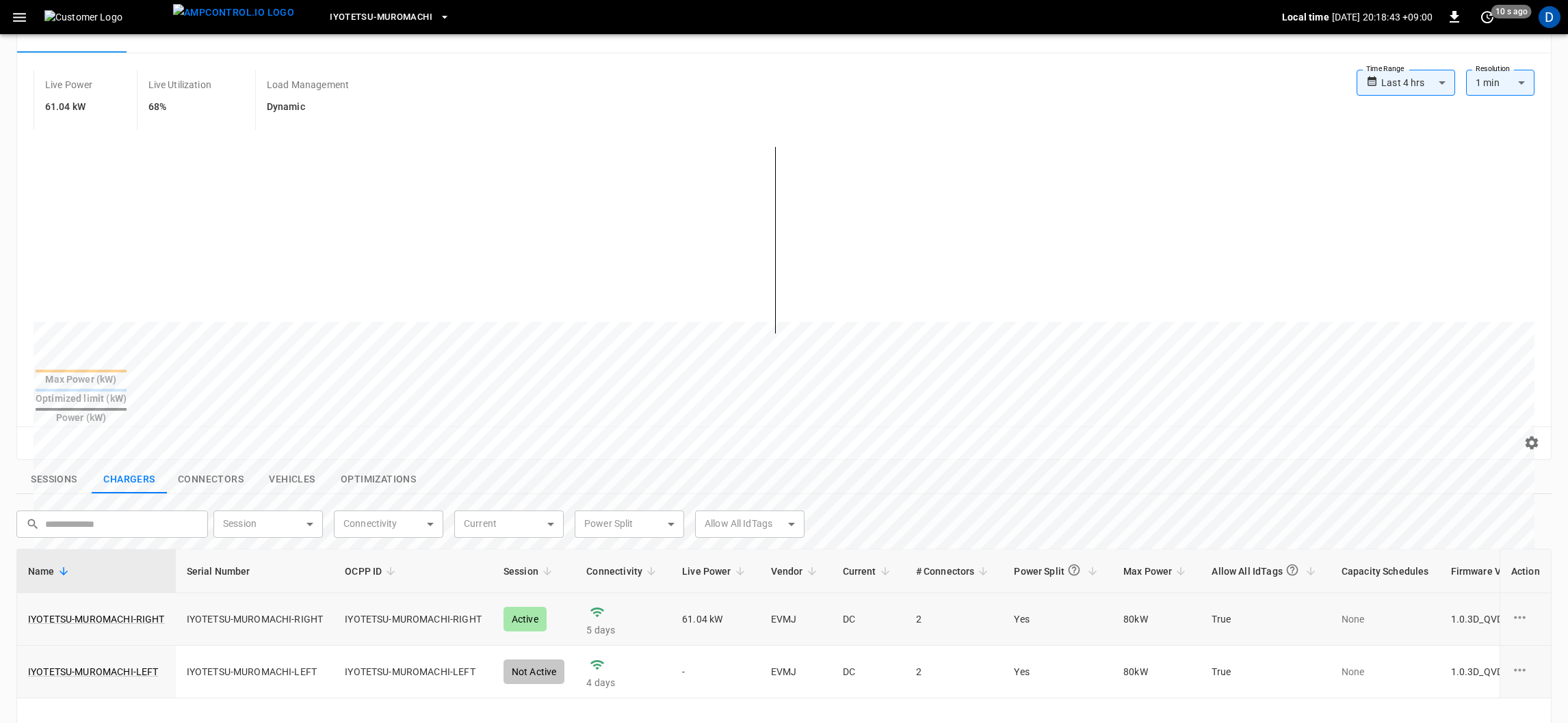
click at [656, 594] on tr "IYOTETSU-MUROMACHI-RIGHT IYOTETSU-MUROMACHI-RIGHT IYOTETSU-MUROMACHI-RIGHT Acti…" at bounding box center [911, 620] width 1787 height 53
click at [678, 646] on td "-" at bounding box center [716, 673] width 89 height 53
drag, startPoint x: 632, startPoint y: 650, endPoint x: 581, endPoint y: 647, distance: 51.1
click at [581, 647] on td "4 days" at bounding box center [622, 673] width 96 height 53
click at [713, 646] on td "-" at bounding box center [716, 673] width 89 height 53
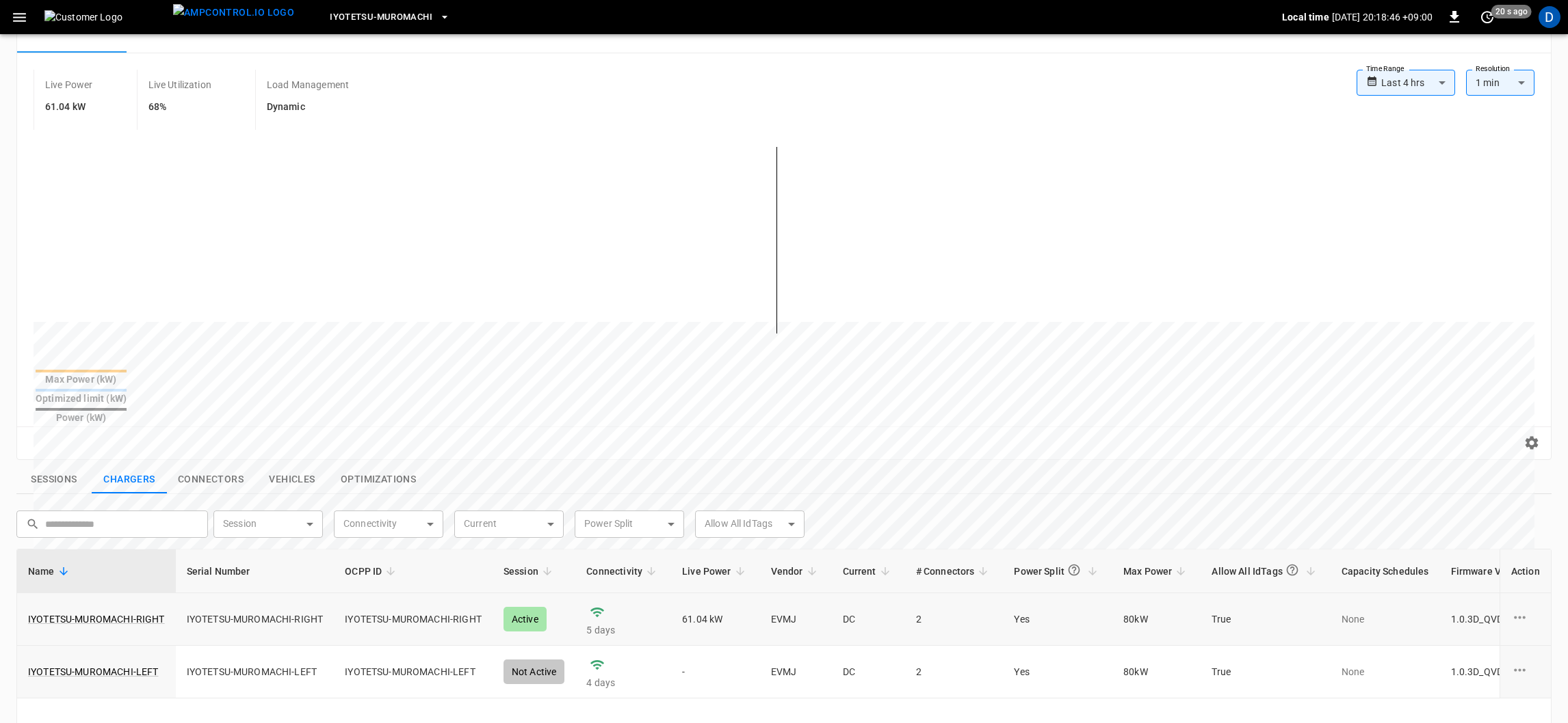
drag, startPoint x: 714, startPoint y: 594, endPoint x: 665, endPoint y: 592, distance: 49.0
click at [664, 594] on tr "IYOTETSU-MUROMACHI-RIGHT IYOTETSU-MUROMACHI-RIGHT IYOTETSU-MUROMACHI-RIGHT Acti…" at bounding box center [911, 620] width 1787 height 53
click at [210, 466] on button "Connectors" at bounding box center [210, 480] width 88 height 28
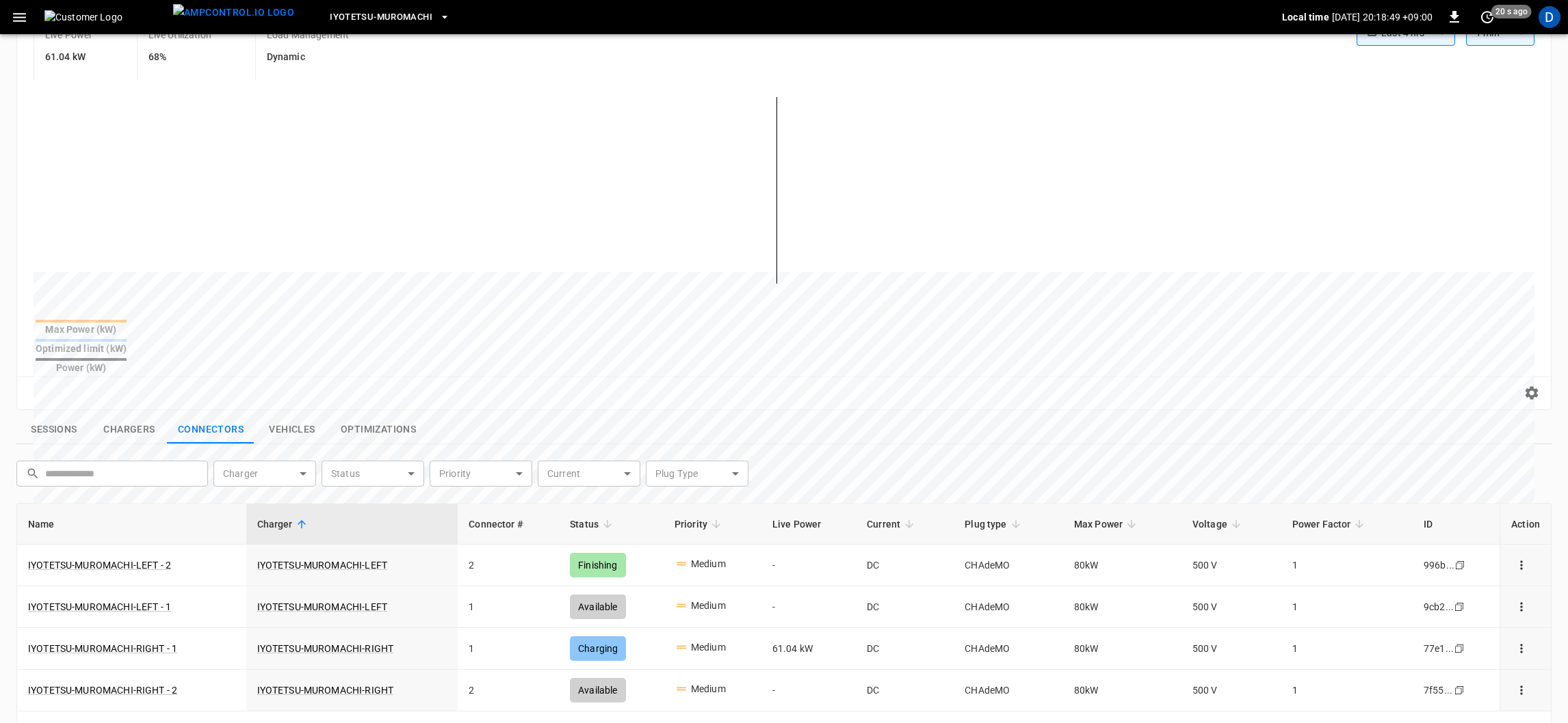
scroll to position [151, 0]
click at [286, 417] on button "Vehicles" at bounding box center [292, 431] width 76 height 28
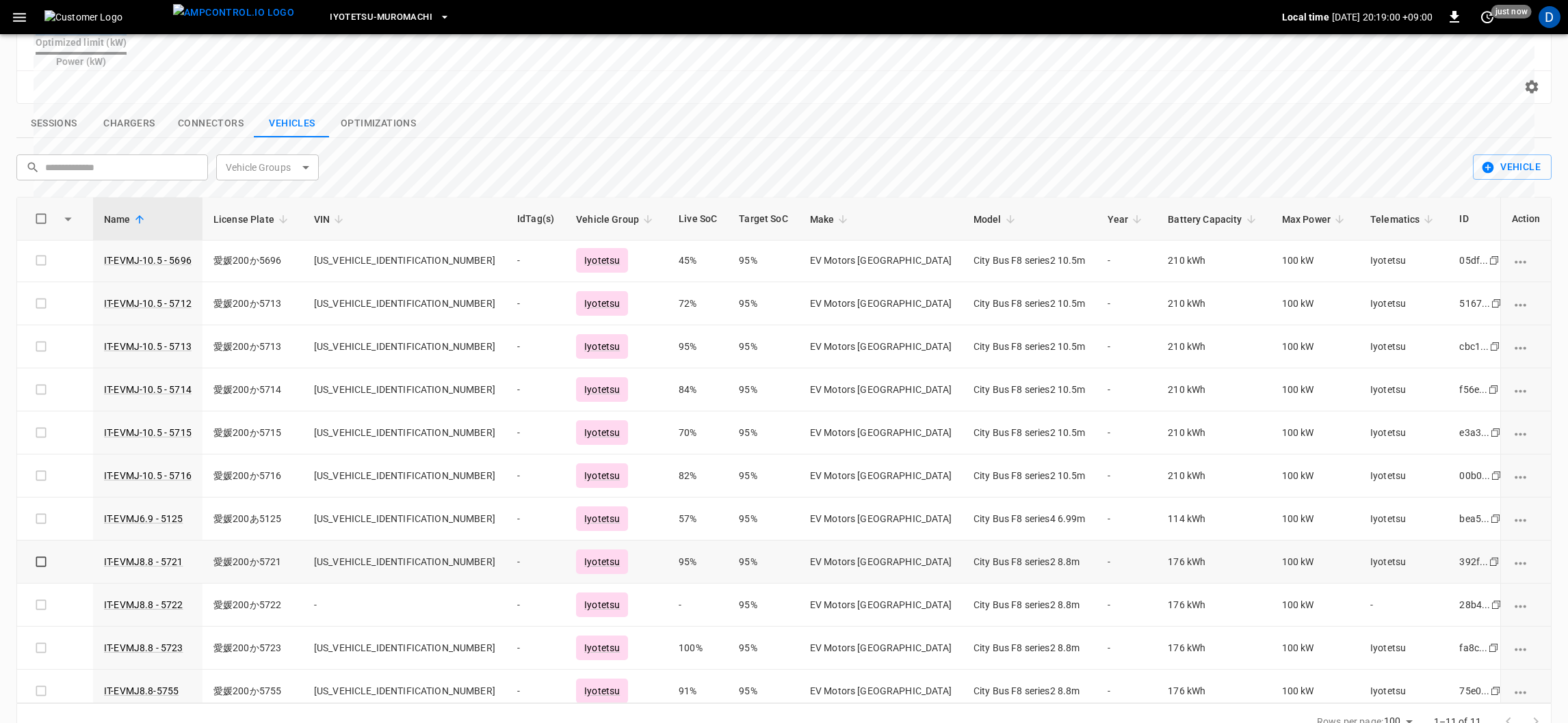
scroll to position [0, 0]
click at [377, 110] on button "Optimizations" at bounding box center [378, 124] width 97 height 28
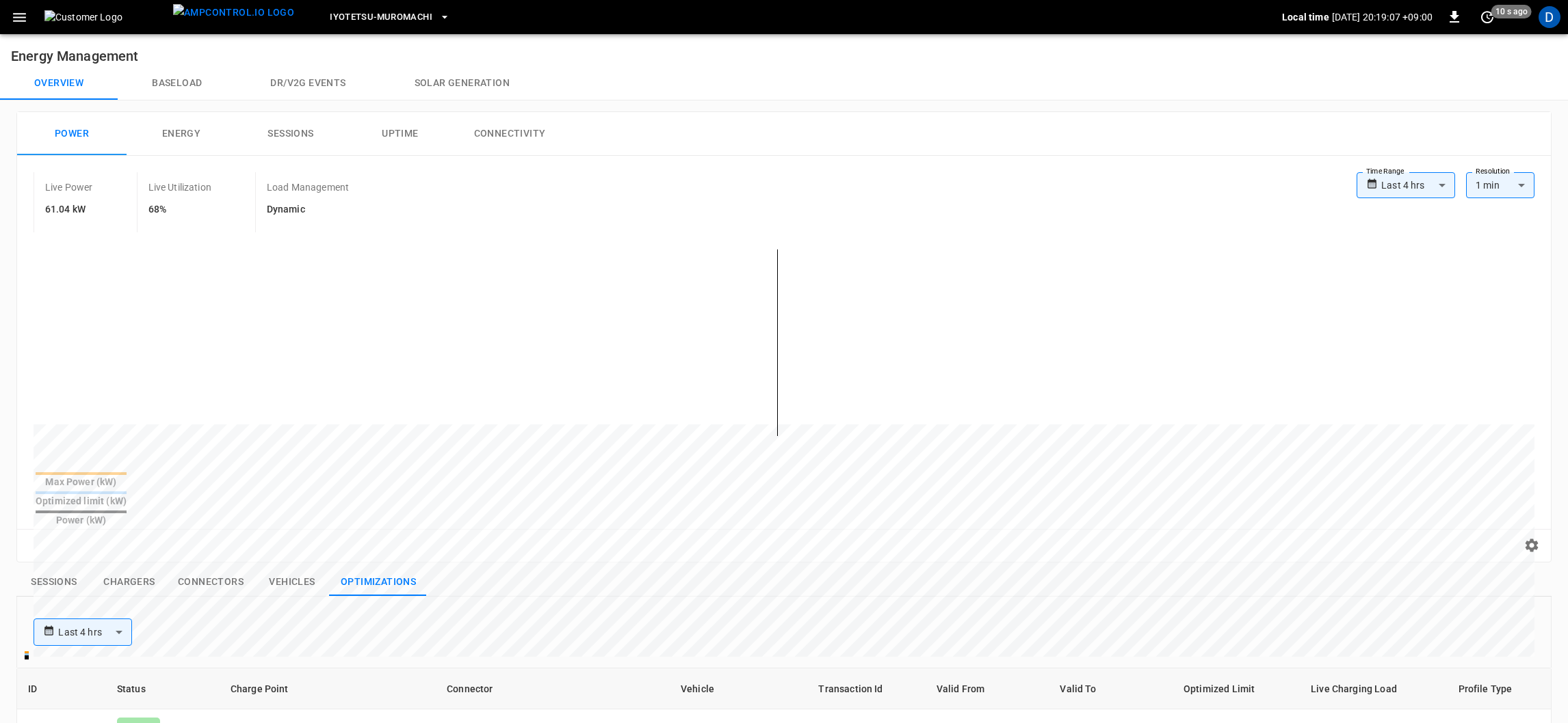
click at [130, 568] on button "Chargers" at bounding box center [130, 582] width 76 height 28
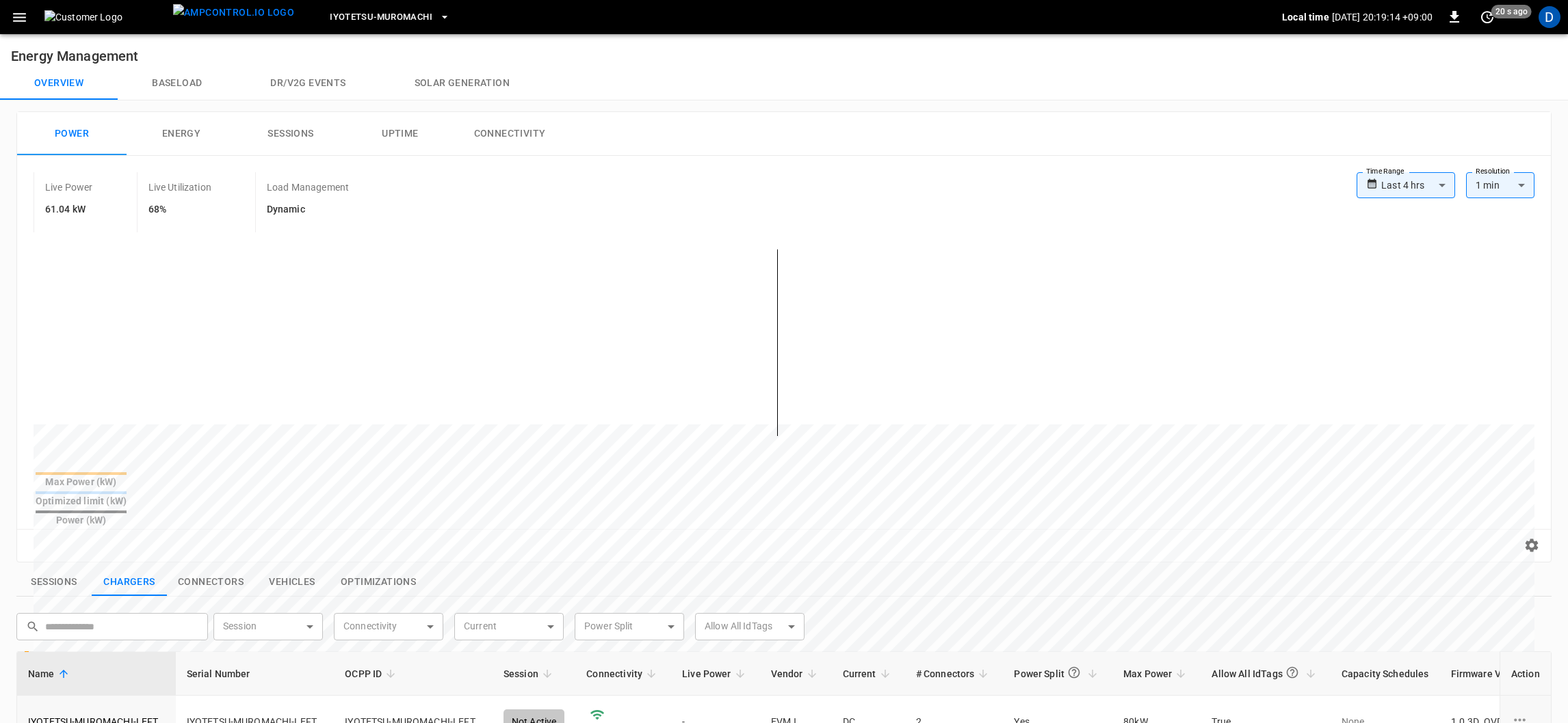
drag, startPoint x: 166, startPoint y: 212, endPoint x: 137, endPoint y: 212, distance: 29.0
click at [137, 211] on div "Live Utilization 68%" at bounding box center [196, 202] width 118 height 60
click at [515, 152] on button "Connectivity" at bounding box center [510, 134] width 110 height 43
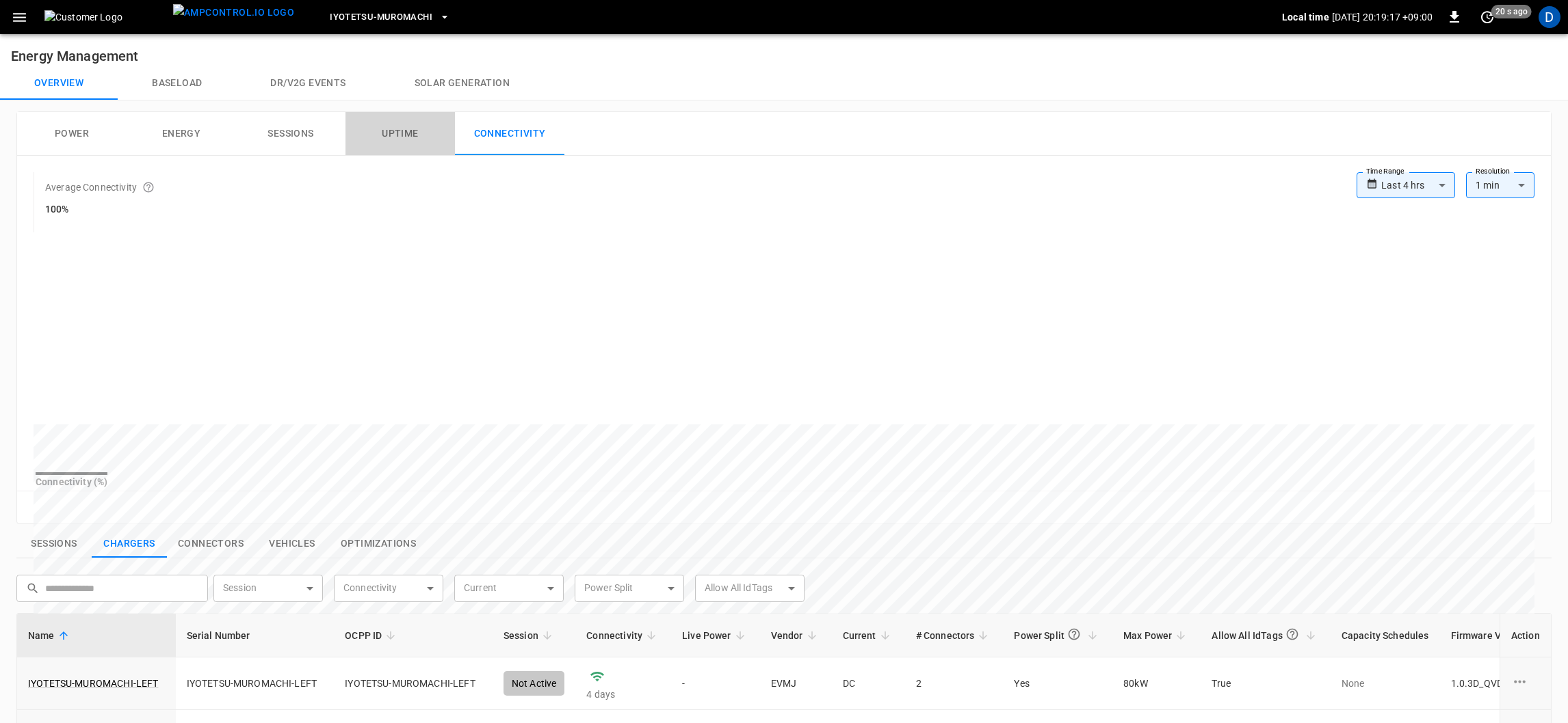
click at [407, 120] on button "Uptime" at bounding box center [400, 134] width 110 height 43
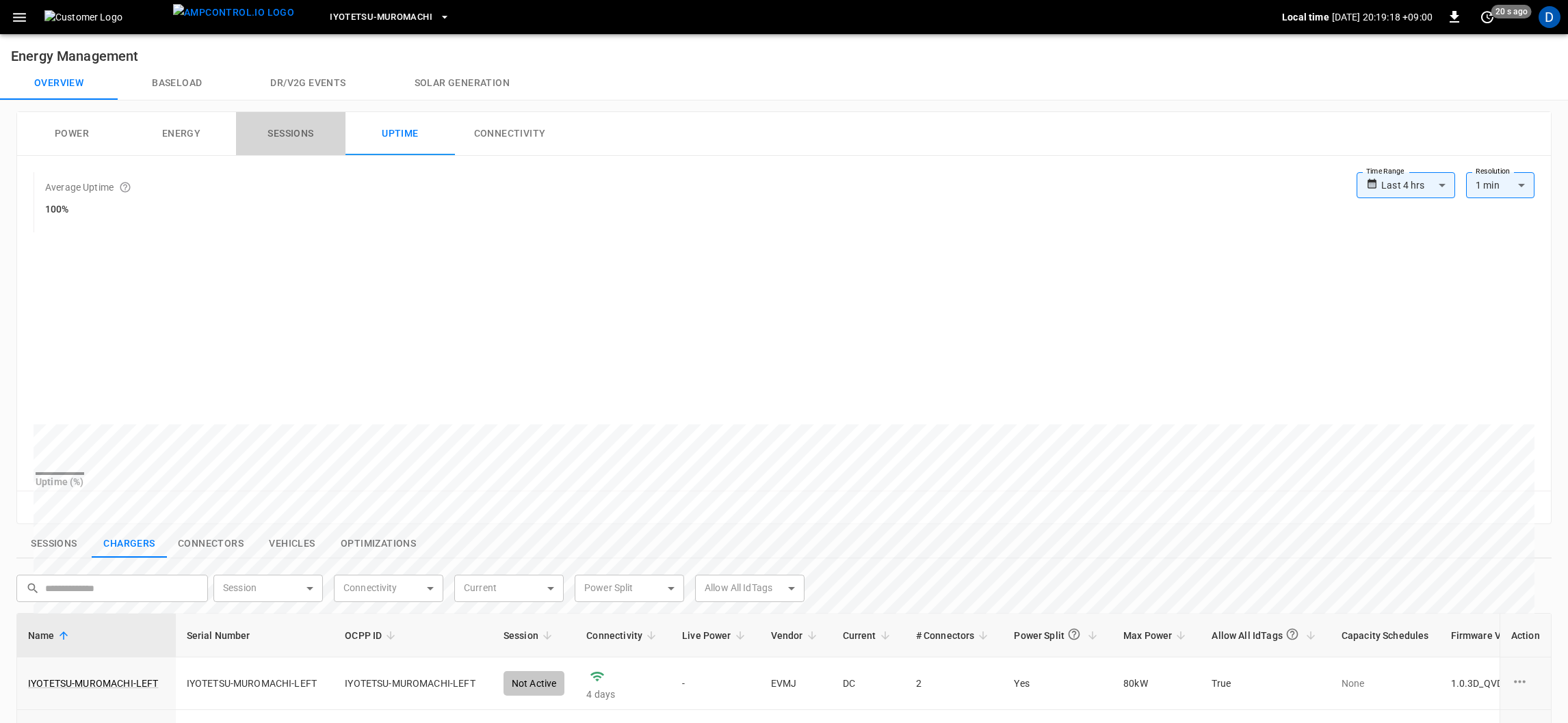
click at [309, 129] on button "Sessions" at bounding box center [291, 134] width 110 height 43
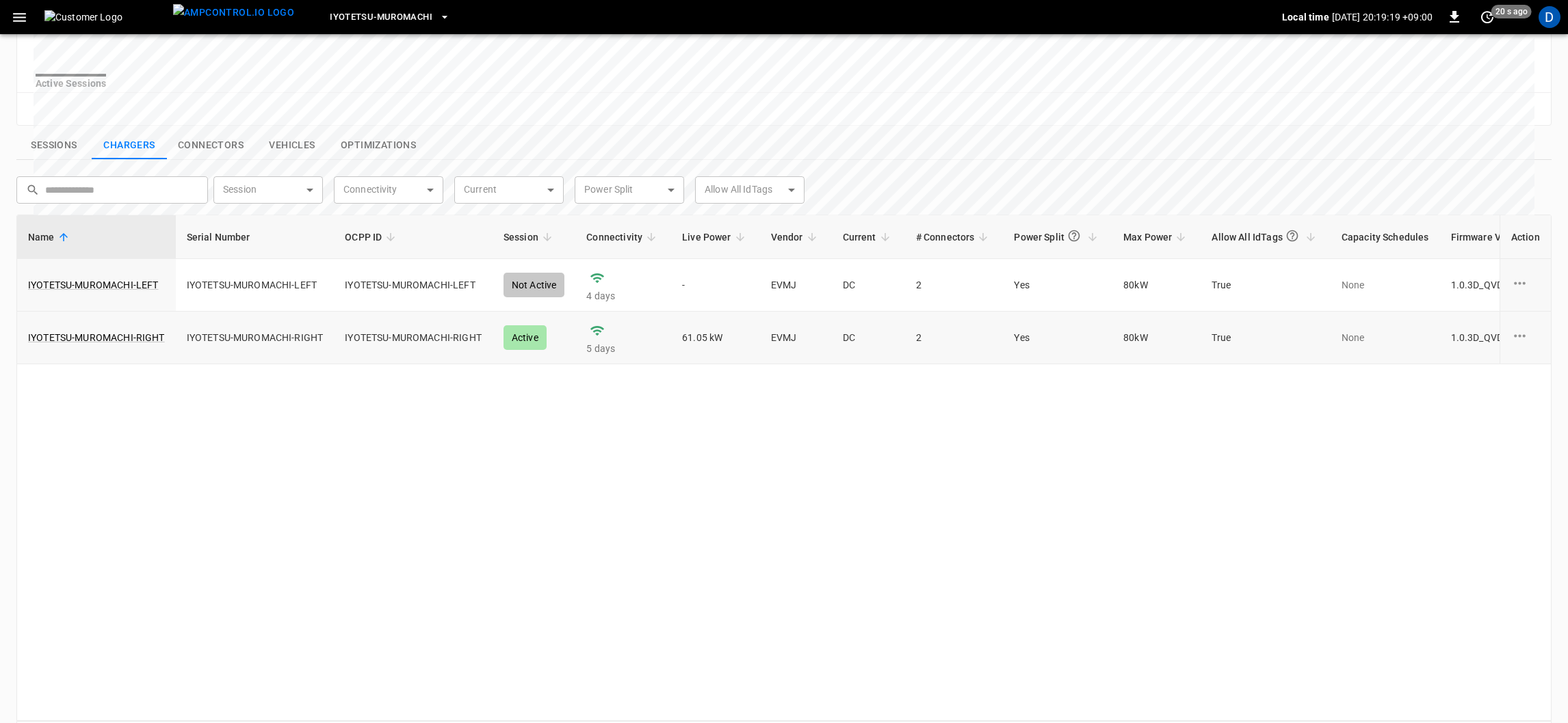
scroll to position [410, 0]
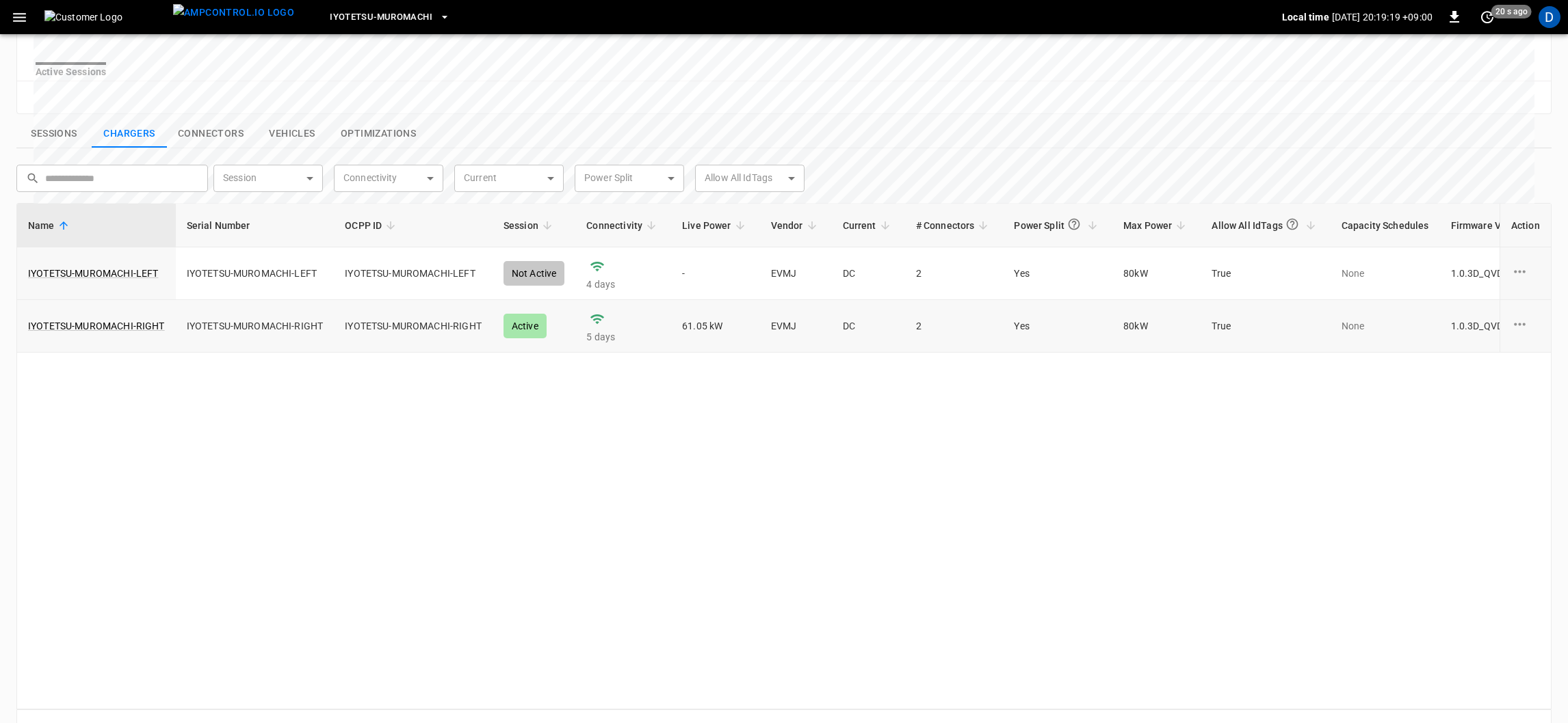
click at [117, 326] on td "IYOTETSU-MUROMACHI-RIGHT" at bounding box center [96, 327] width 159 height 53
click at [116, 335] on link "IYOTETSU-MUROMACHI-RIGHT" at bounding box center [96, 326] width 142 height 19
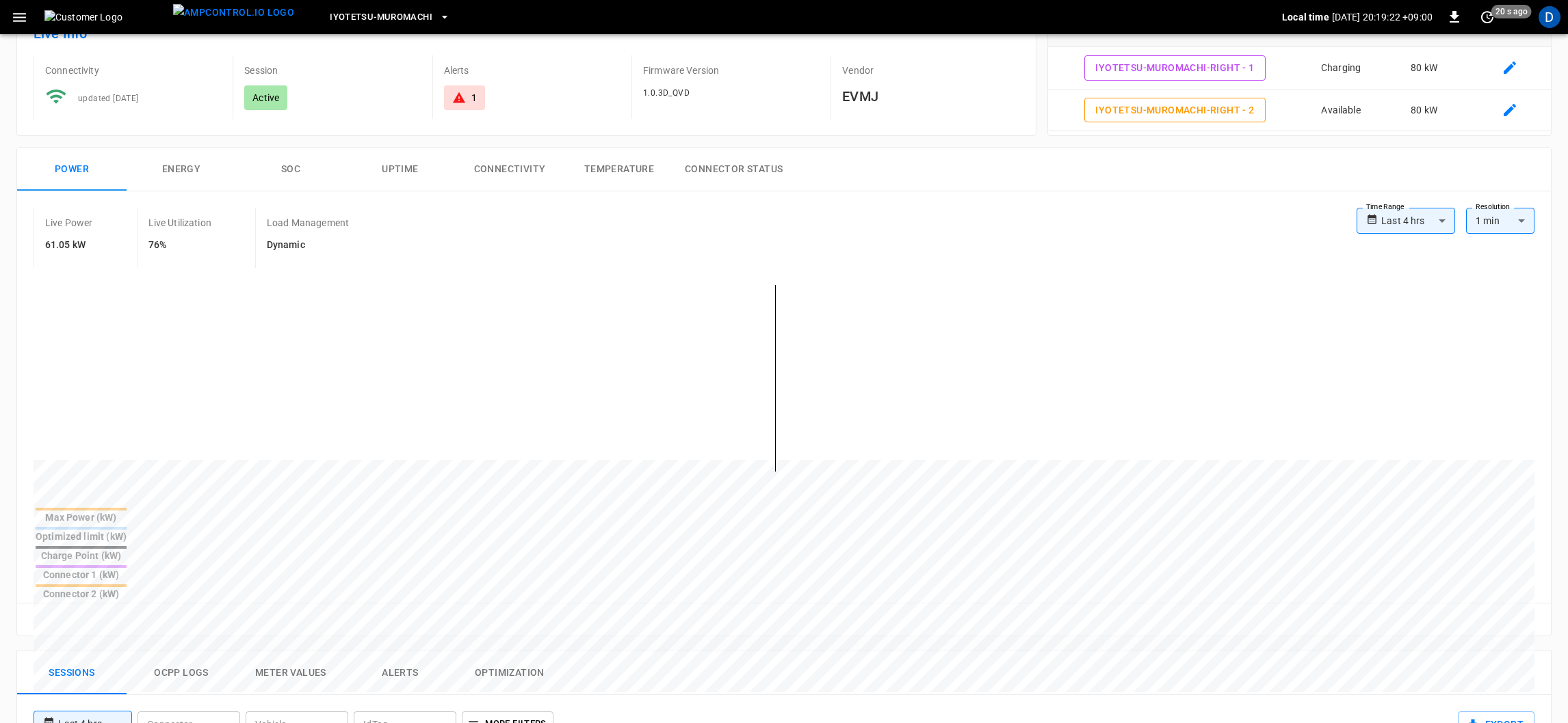
scroll to position [409, 0]
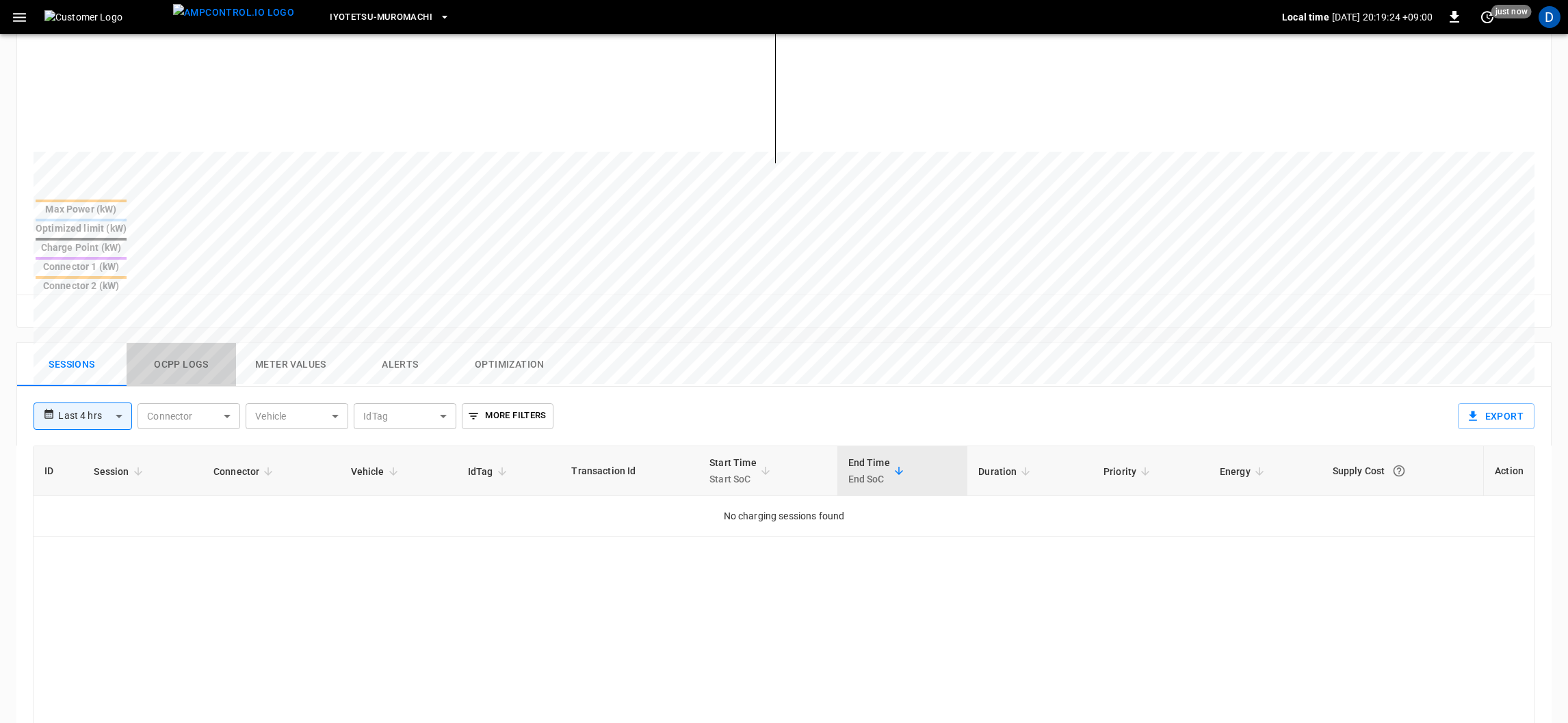
click at [166, 343] on button "Ocpp logs" at bounding box center [182, 365] width 110 height 43
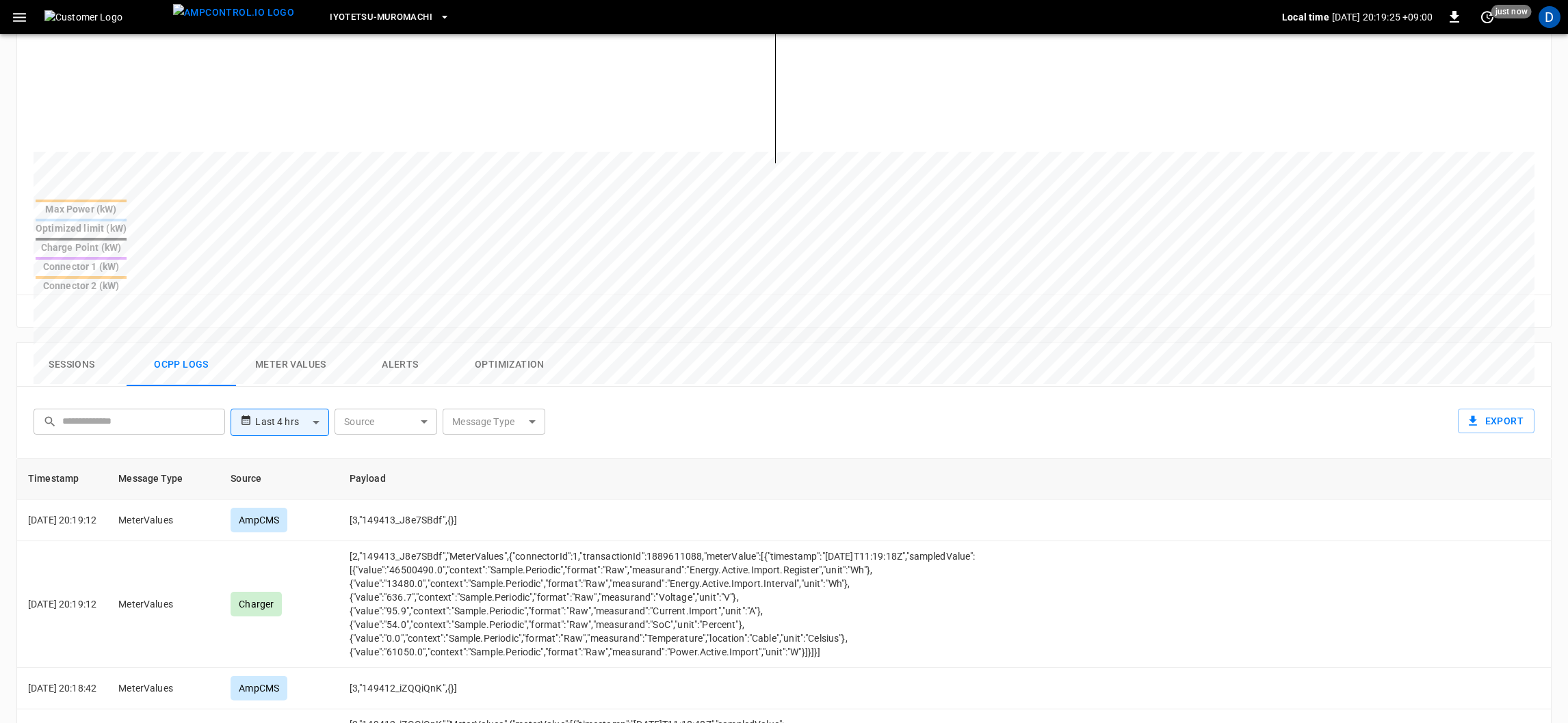
click at [318, 343] on button "Meter Values" at bounding box center [291, 365] width 110 height 43
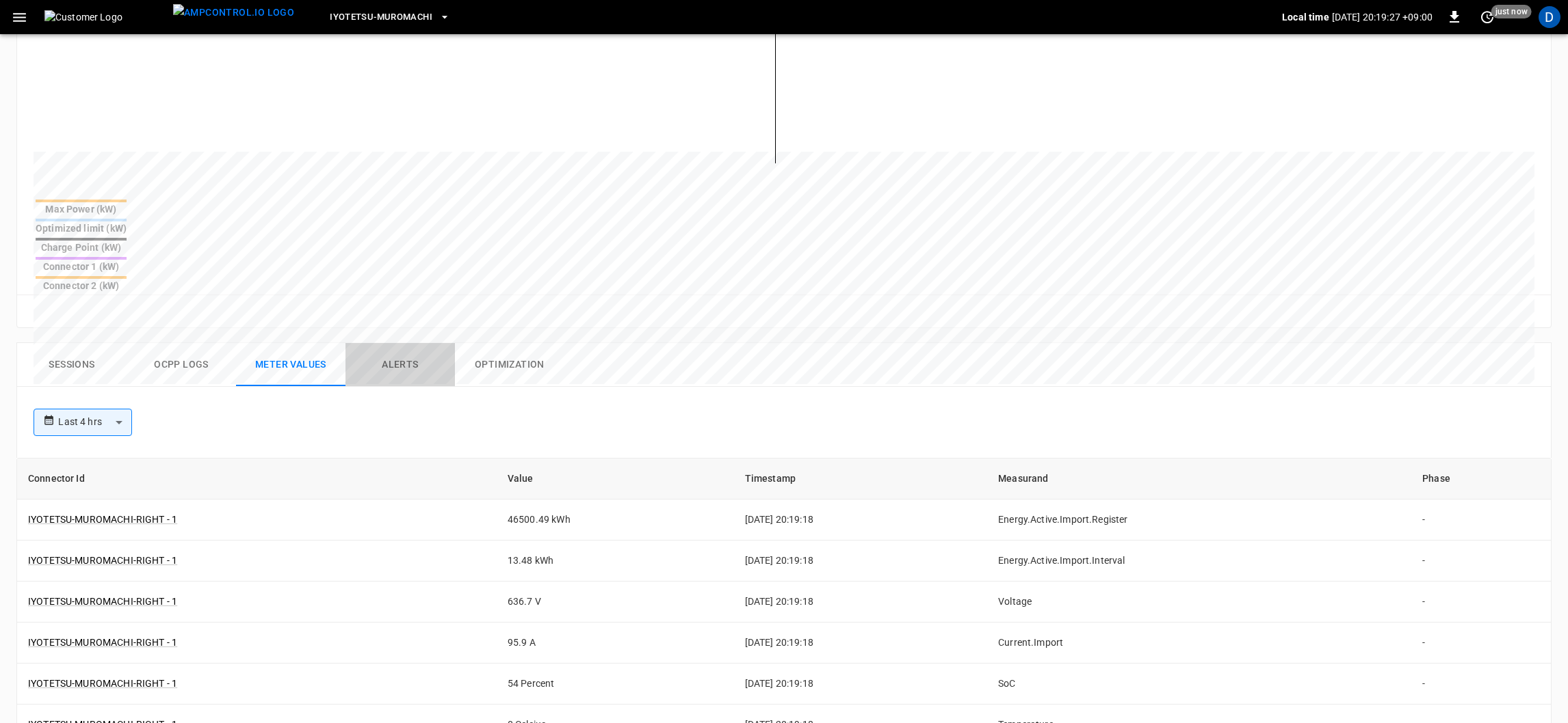
click at [400, 343] on button "Alerts" at bounding box center [400, 365] width 110 height 43
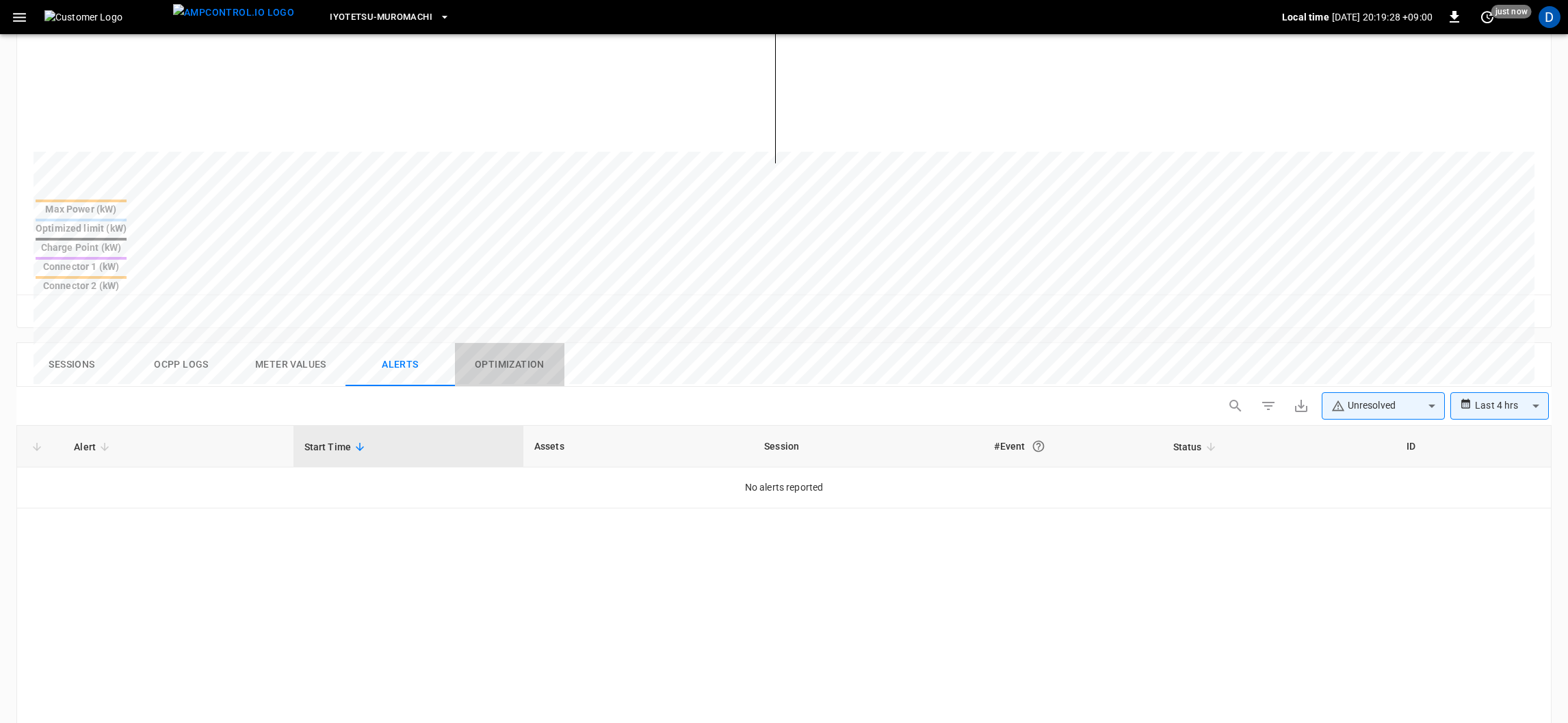
click at [500, 343] on button "Optimization" at bounding box center [510, 365] width 110 height 43
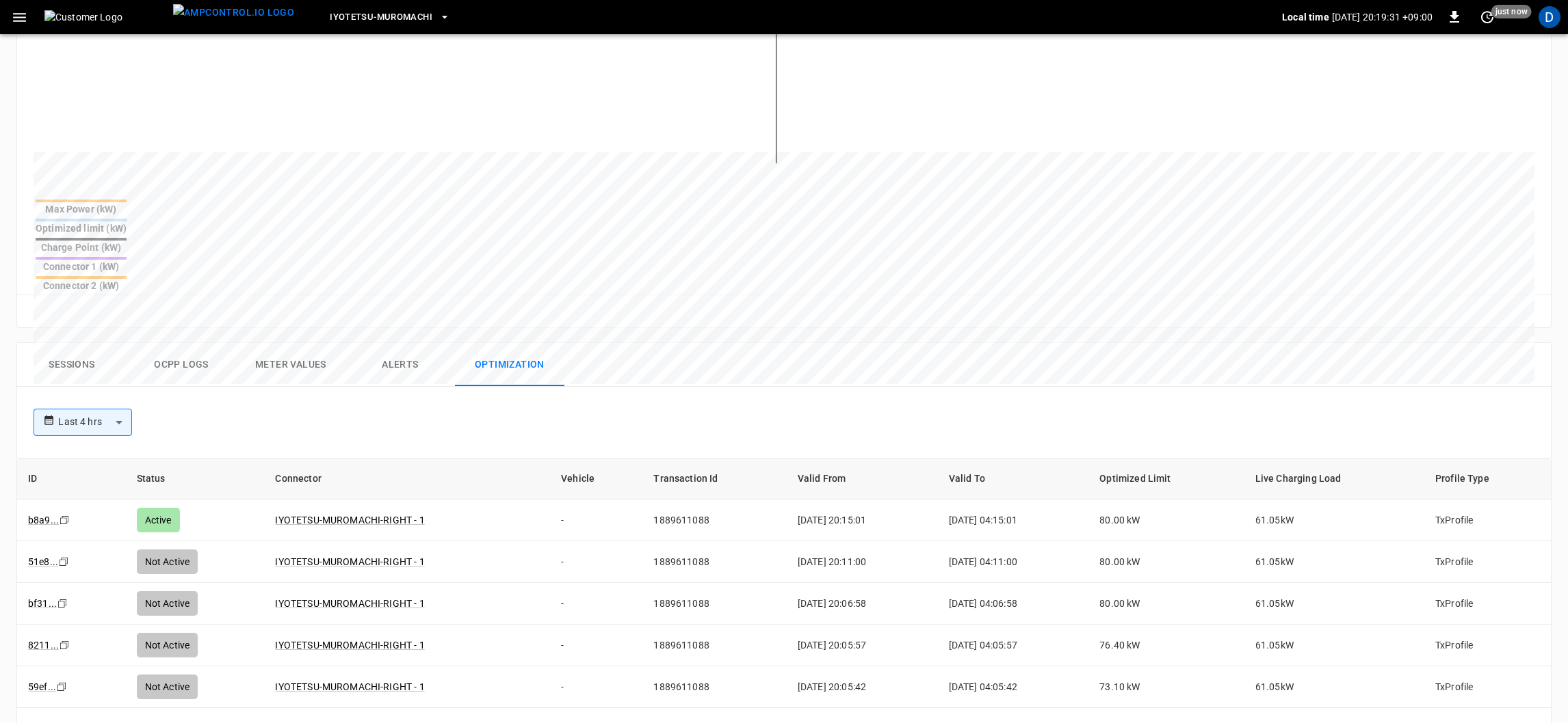
scroll to position [0, 0]
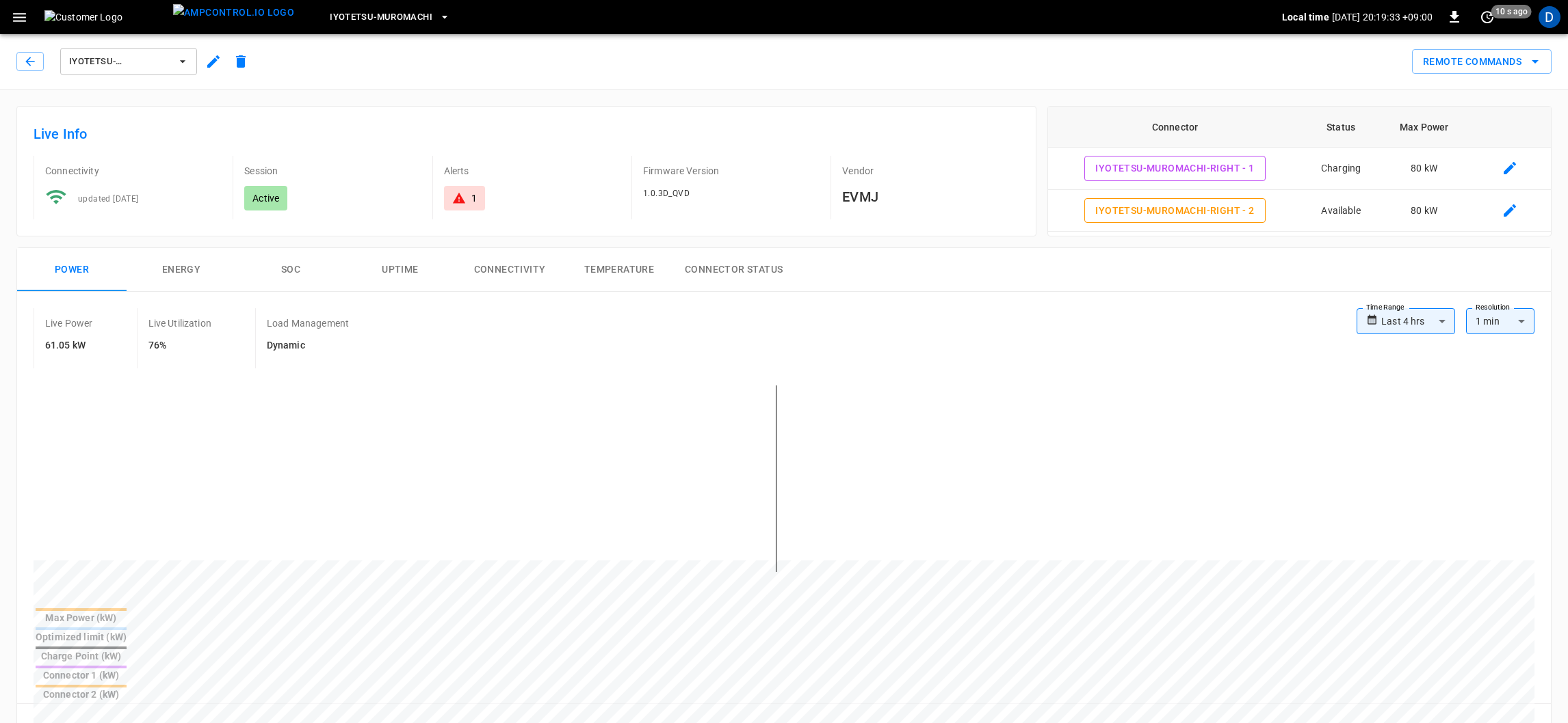
click at [226, 280] on button "Energy" at bounding box center [182, 270] width 110 height 43
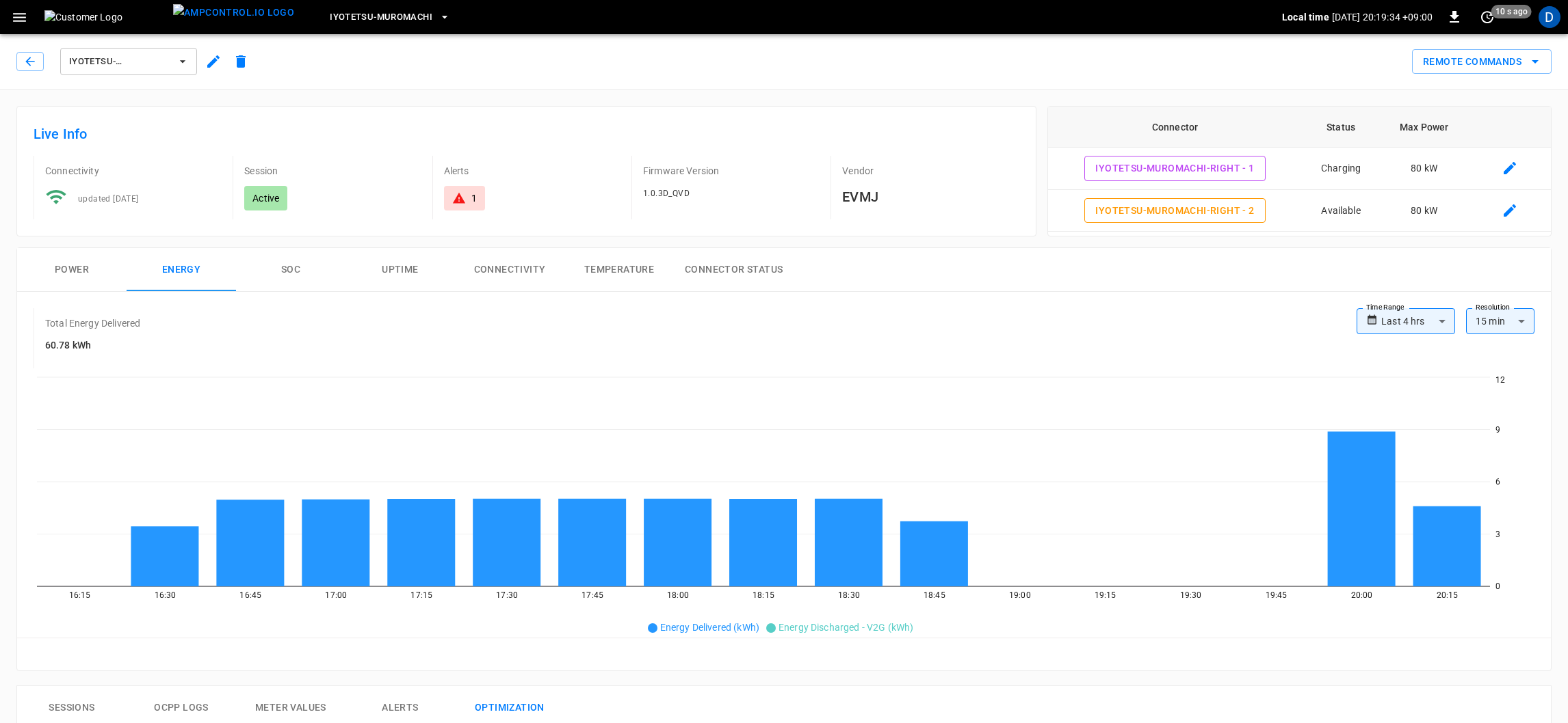
click at [293, 279] on button "SOC" at bounding box center [291, 270] width 110 height 43
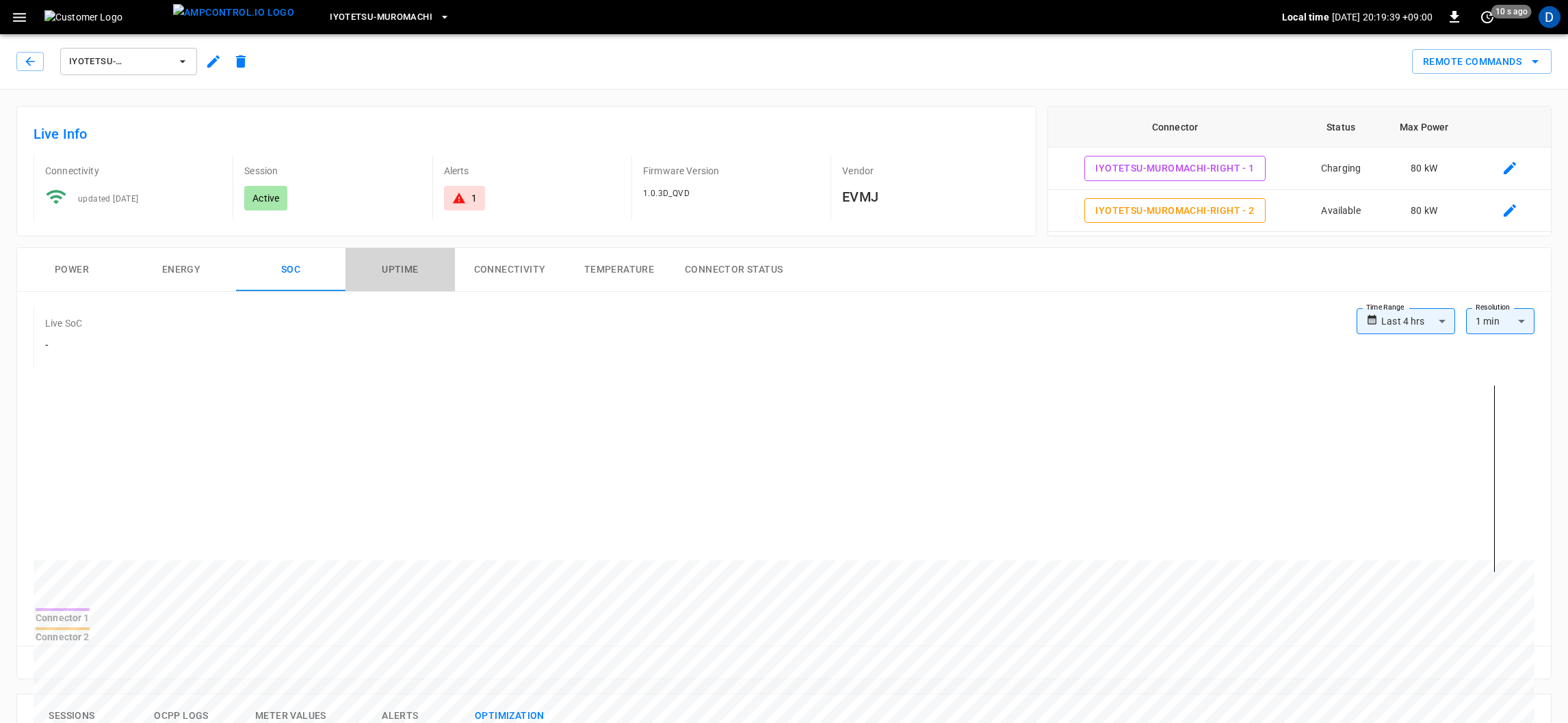
click at [415, 267] on button "Uptime" at bounding box center [400, 270] width 110 height 43
click at [528, 280] on button "Connectivity" at bounding box center [510, 270] width 110 height 43
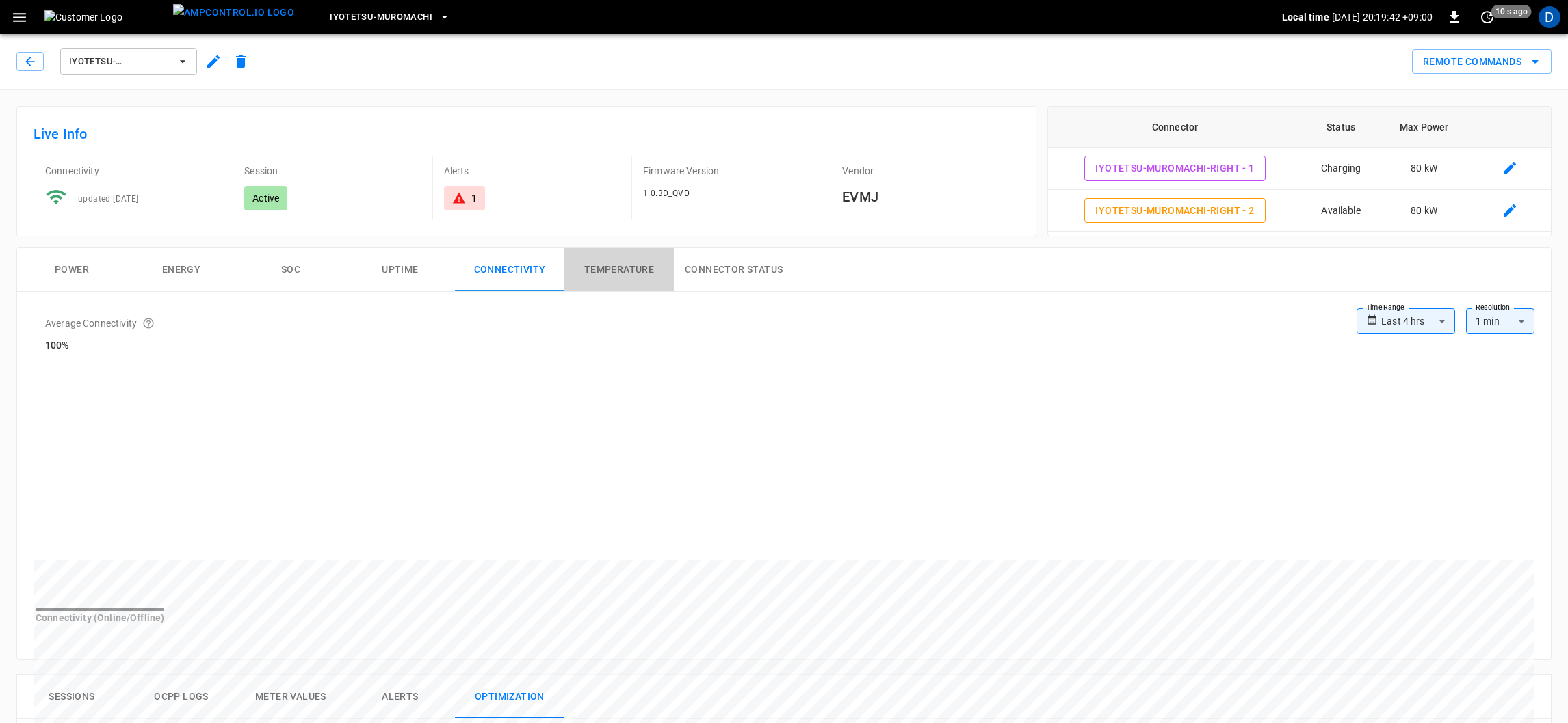
click at [644, 284] on button "Temperature" at bounding box center [619, 270] width 110 height 43
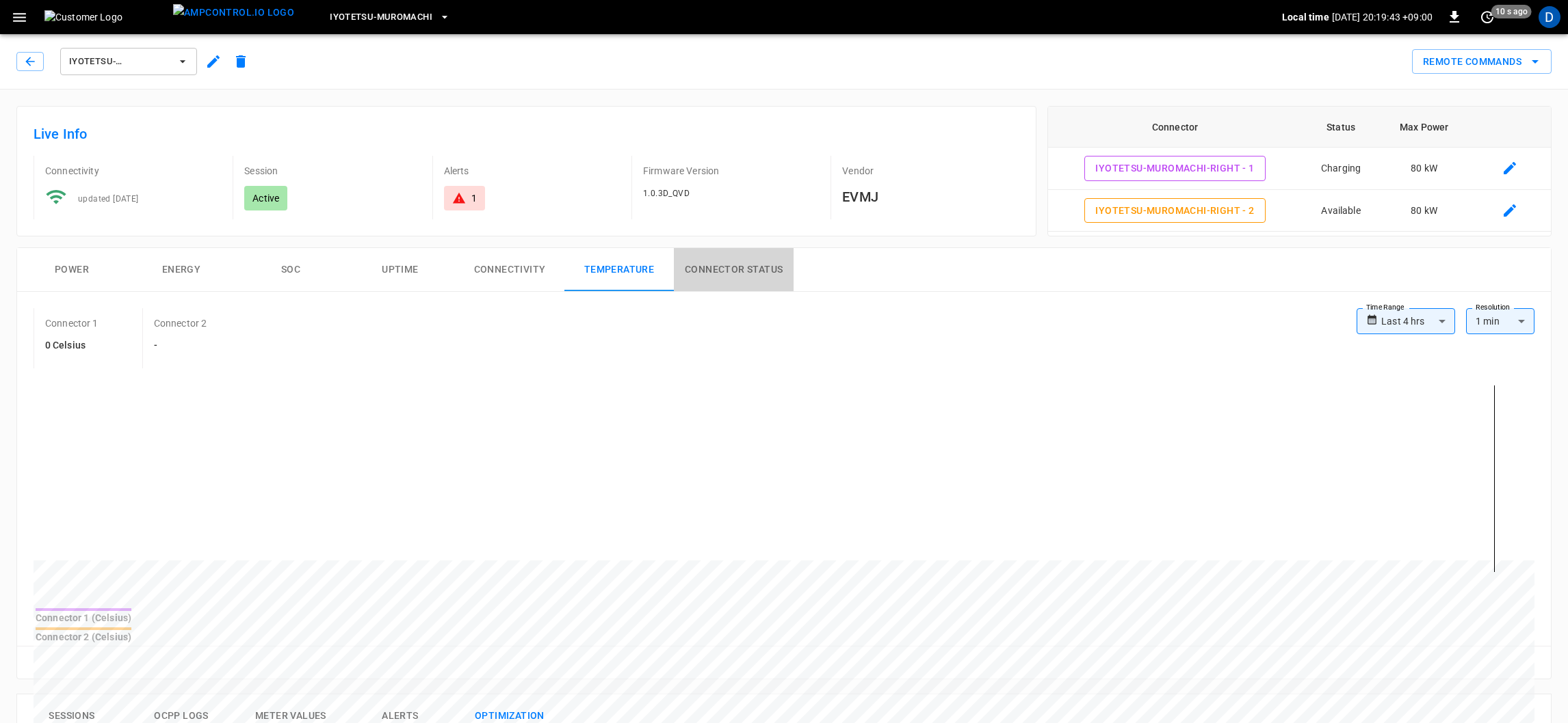
click at [728, 284] on button "Connector Status" at bounding box center [733, 270] width 120 height 43
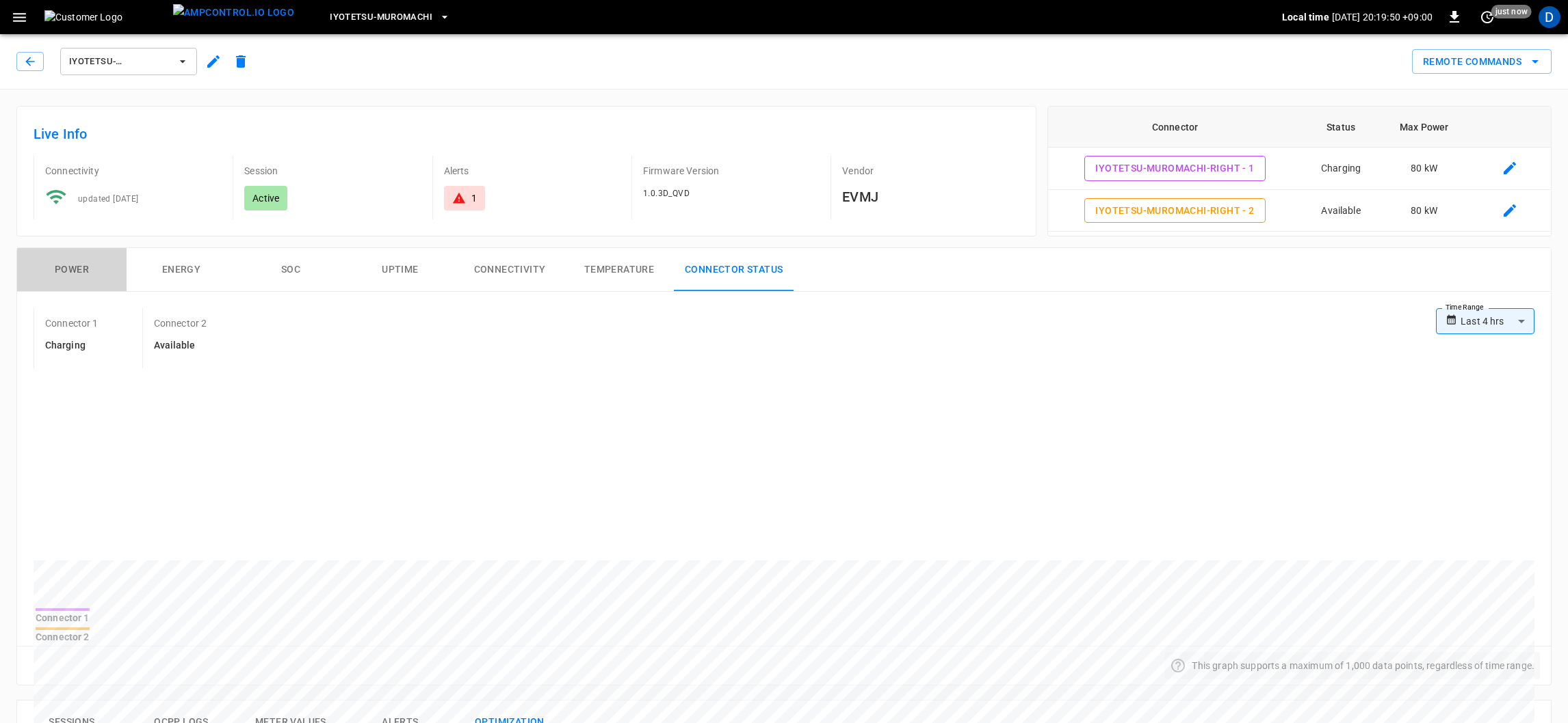
click at [58, 263] on button "Power" at bounding box center [72, 270] width 110 height 43
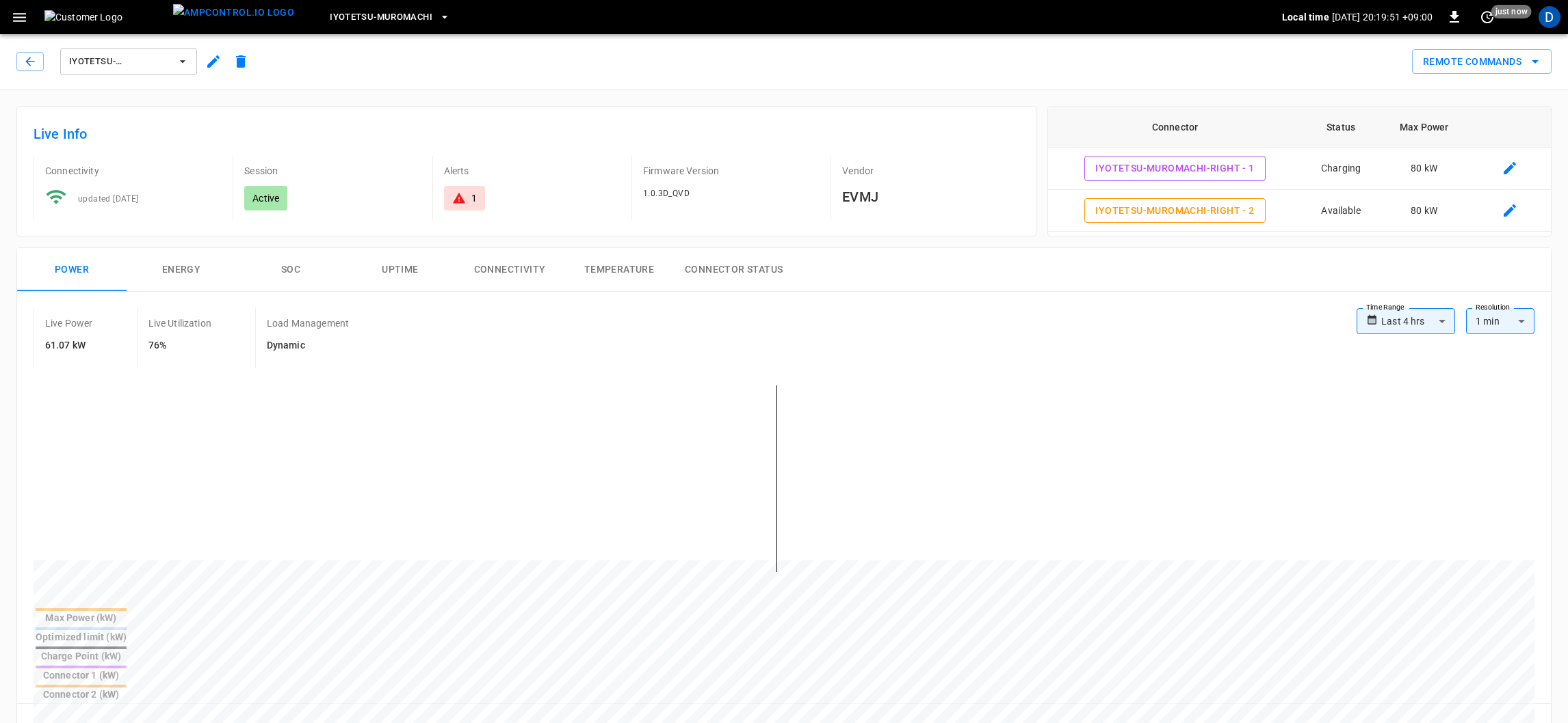
click at [17, 9] on icon "button" at bounding box center [20, 17] width 17 height 17
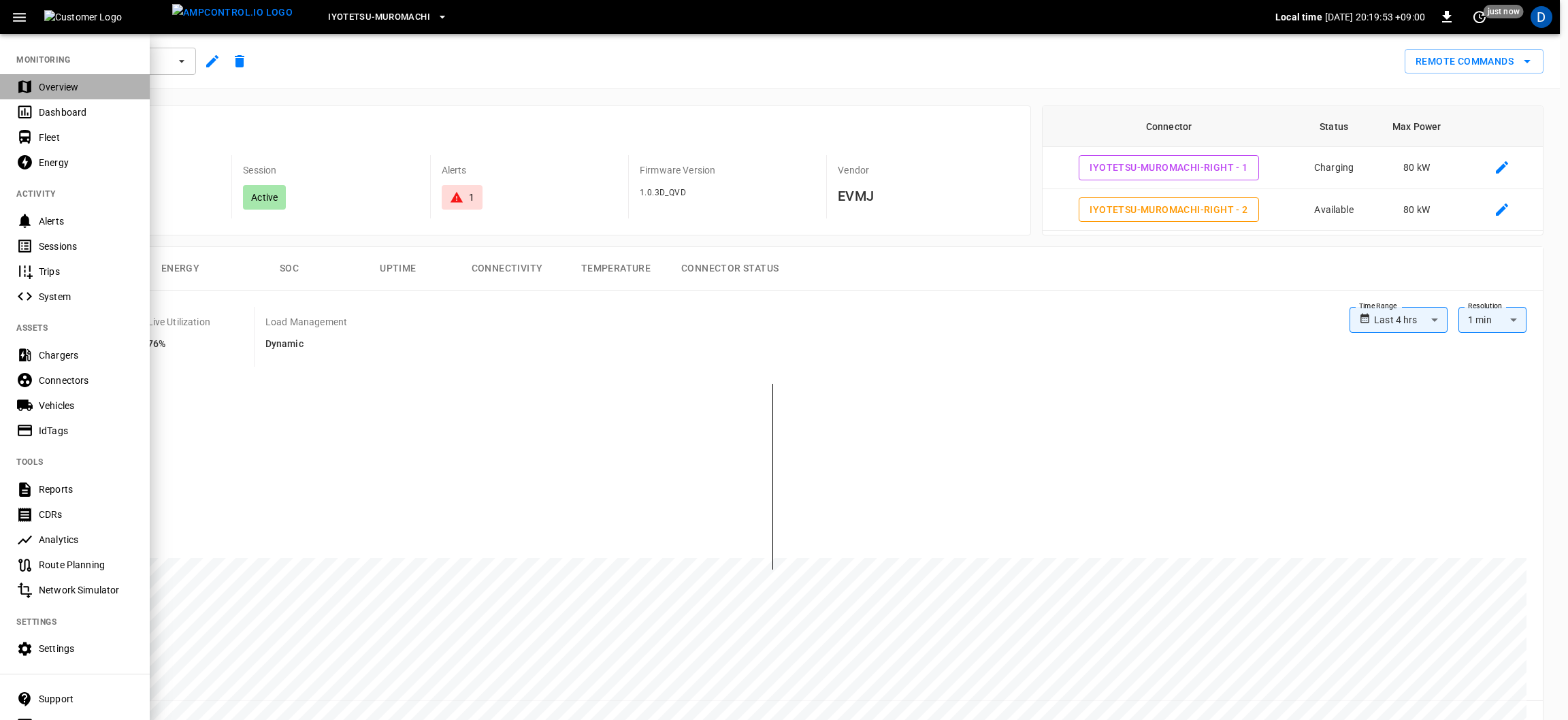
click at [48, 92] on div "Overview" at bounding box center [86, 87] width 95 height 13
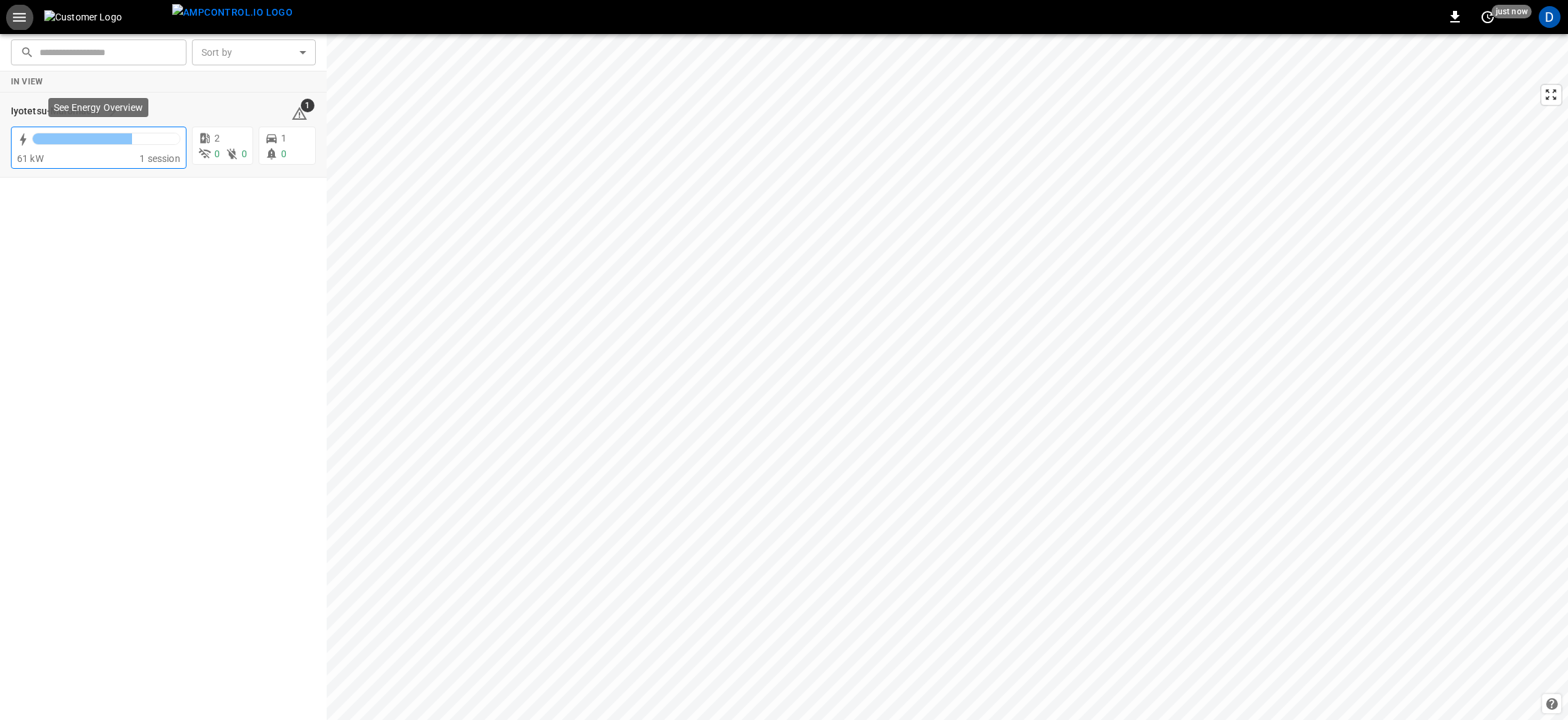
click at [129, 160] on div "61 kW" at bounding box center [78, 158] width 122 height 13
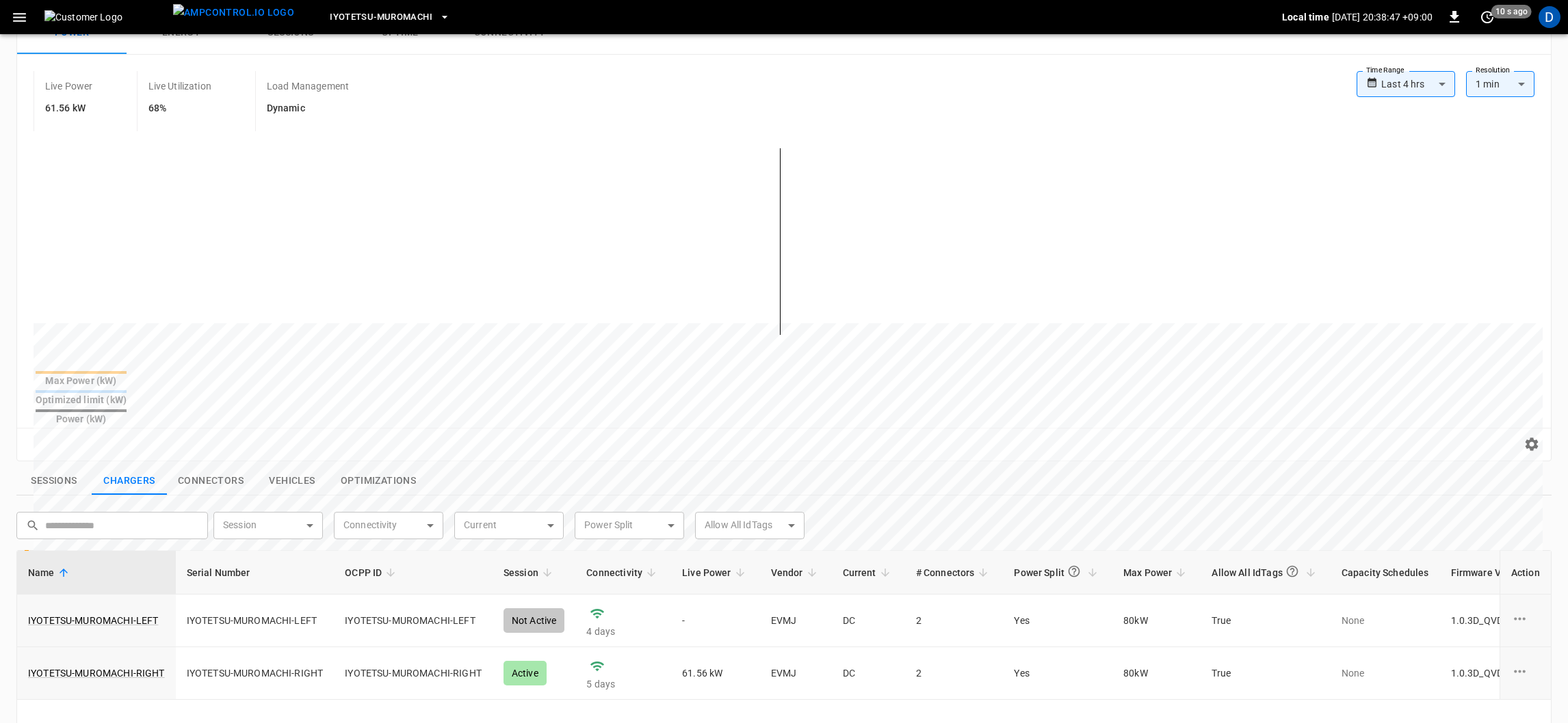
scroll to position [205, 0]
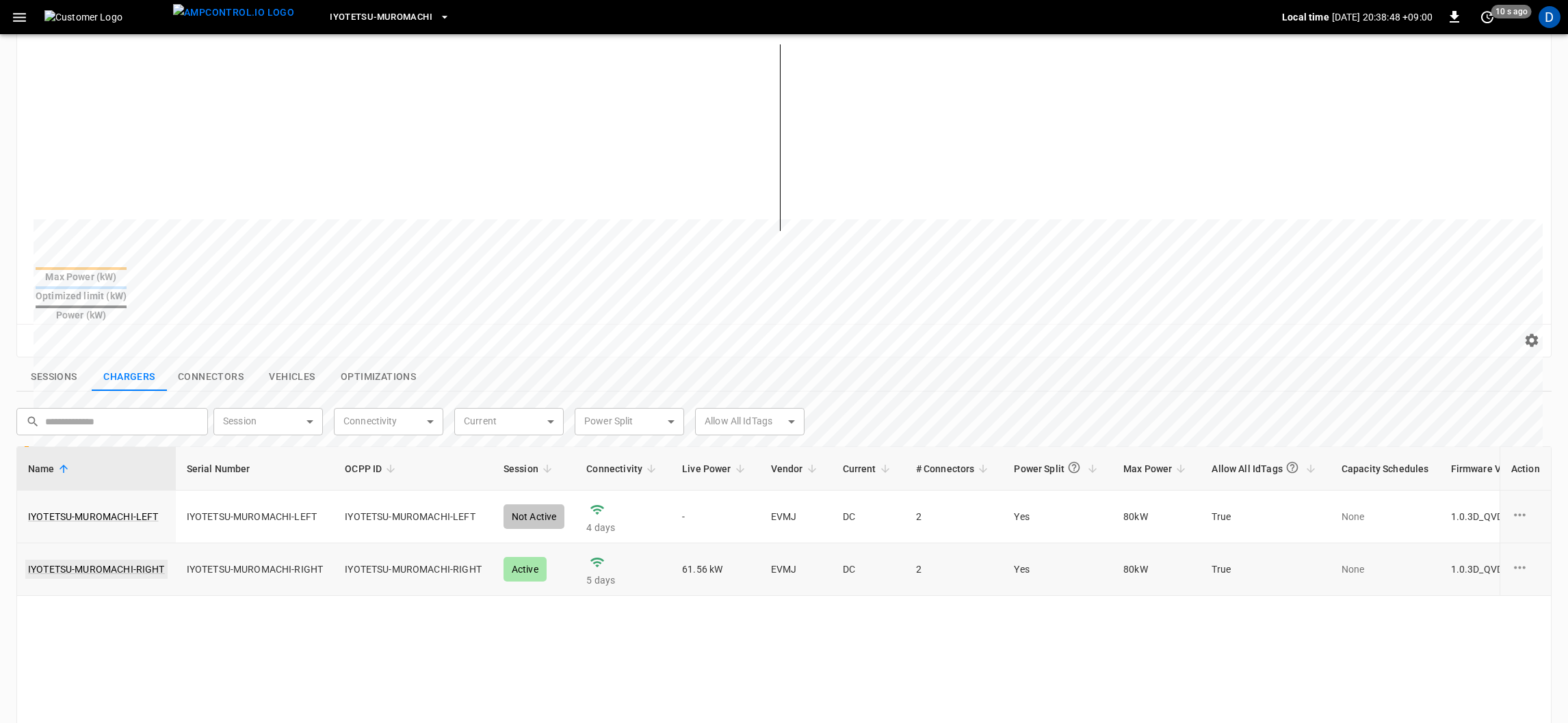
click at [117, 559] on link "IYOTETSU-MUROMACHI-RIGHT" at bounding box center [96, 569] width 142 height 19
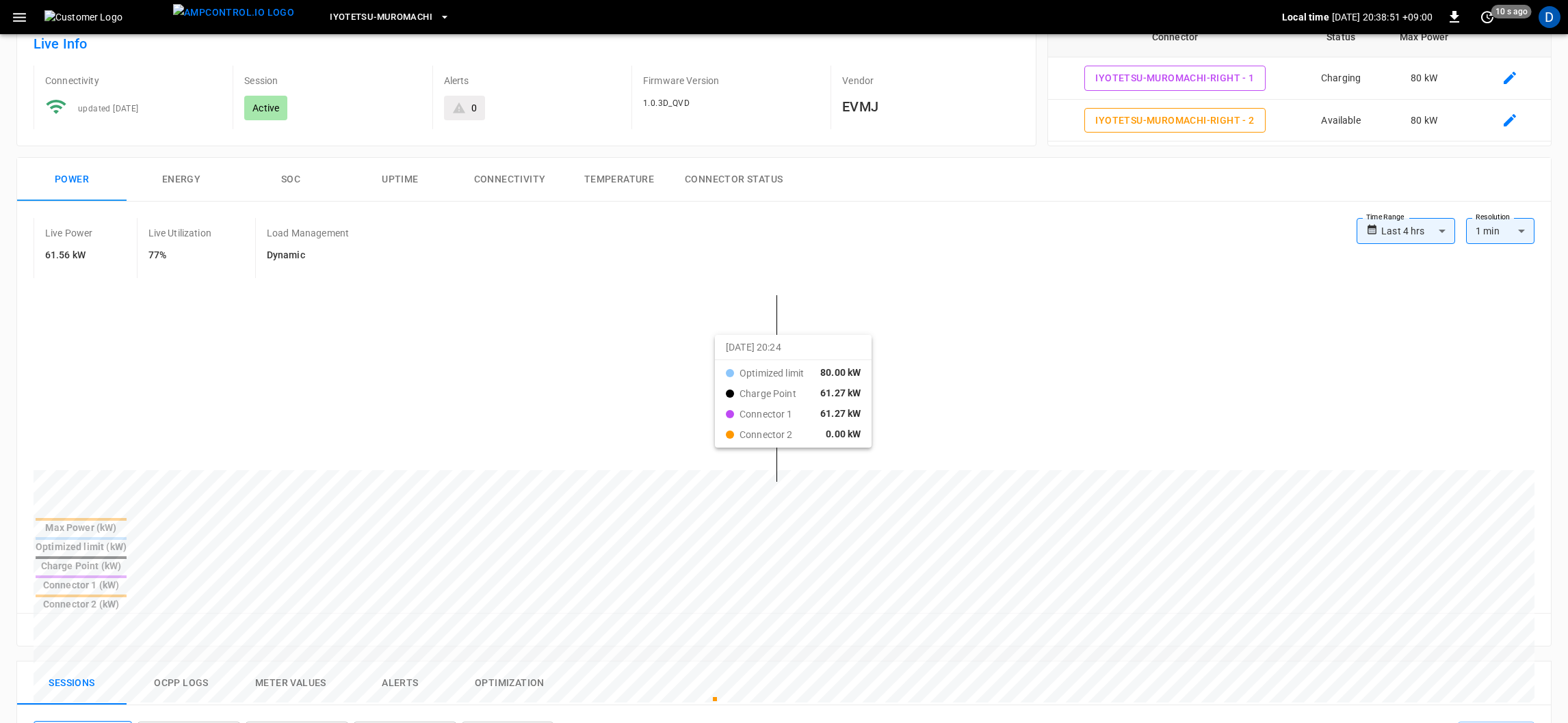
scroll to position [102, 0]
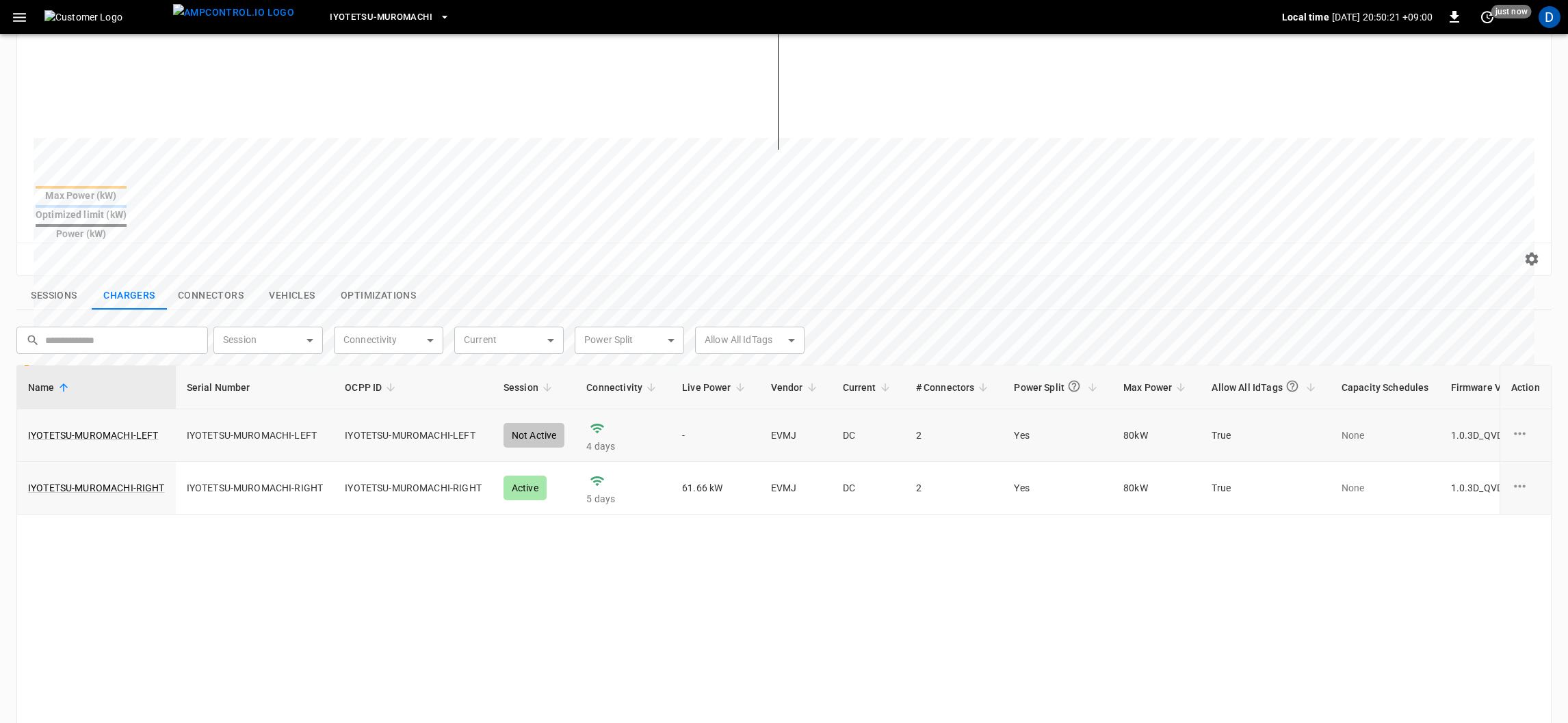
scroll to position [307, 0]
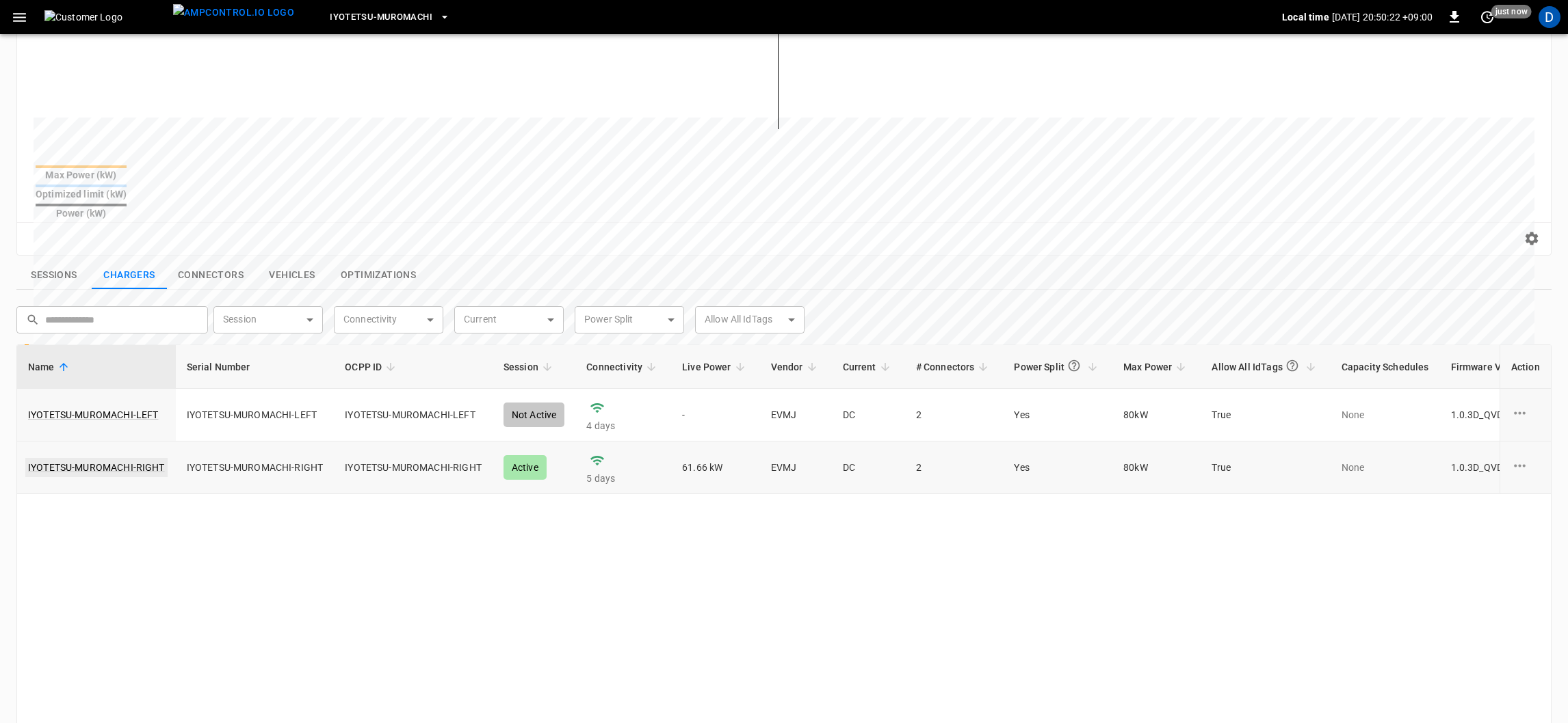
click at [92, 458] on link "IYOTETSU-MUROMACHI-RIGHT" at bounding box center [96, 468] width 142 height 19
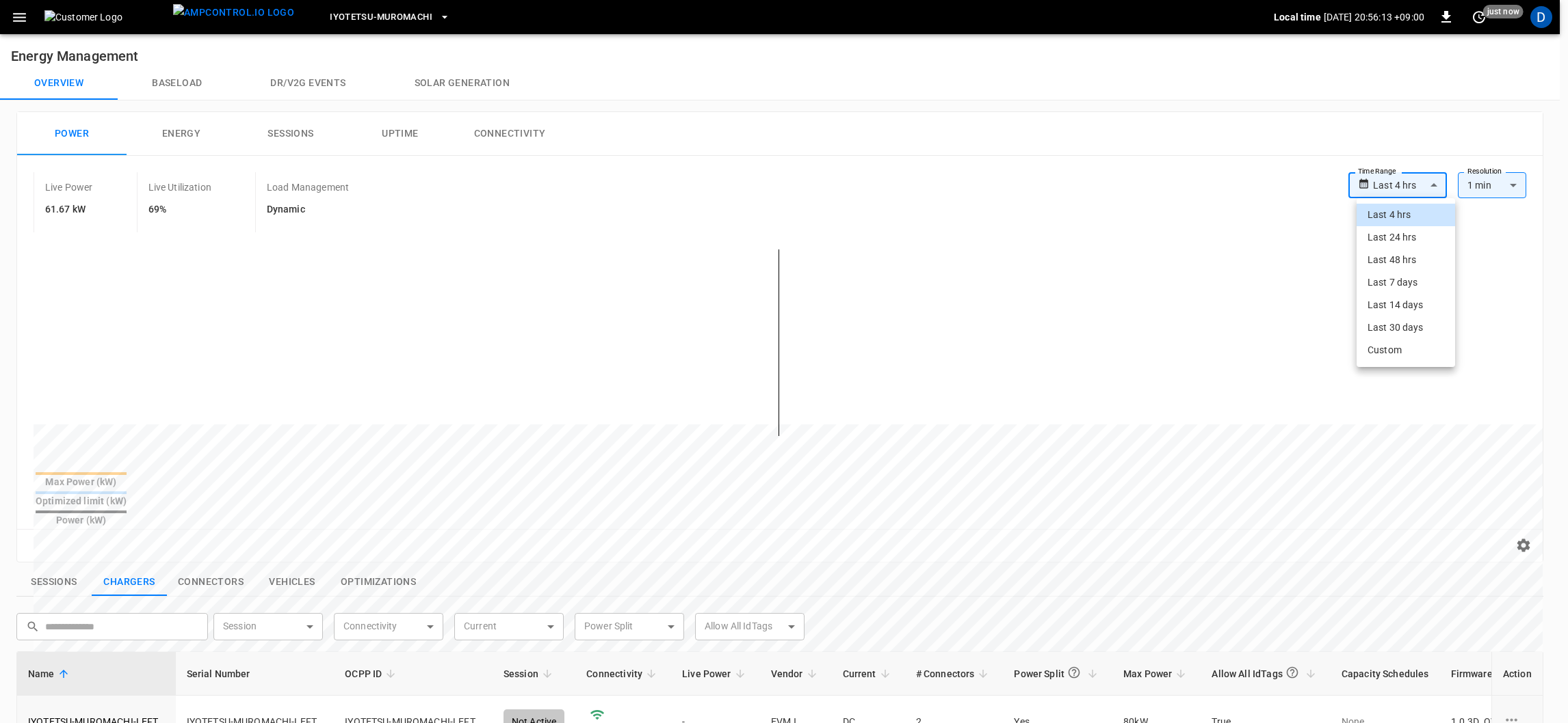
click at [1408, 173] on body "**********" at bounding box center [784, 603] width 1568 height 1206
click at [1406, 282] on li "Last 7 days" at bounding box center [1405, 283] width 98 height 23
type input "**********"
type input "***"
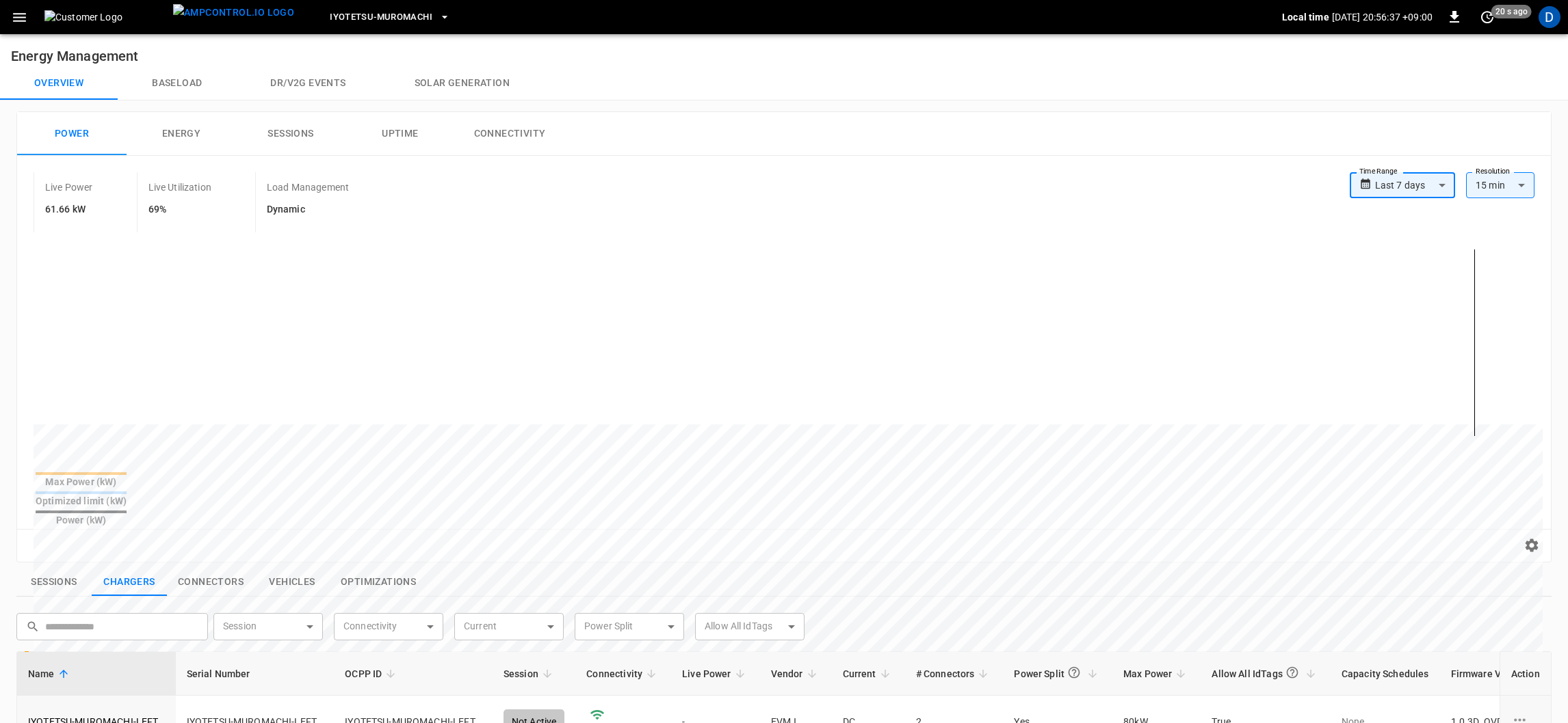
click at [1406, 172] on body "**********" at bounding box center [784, 603] width 1568 height 1206
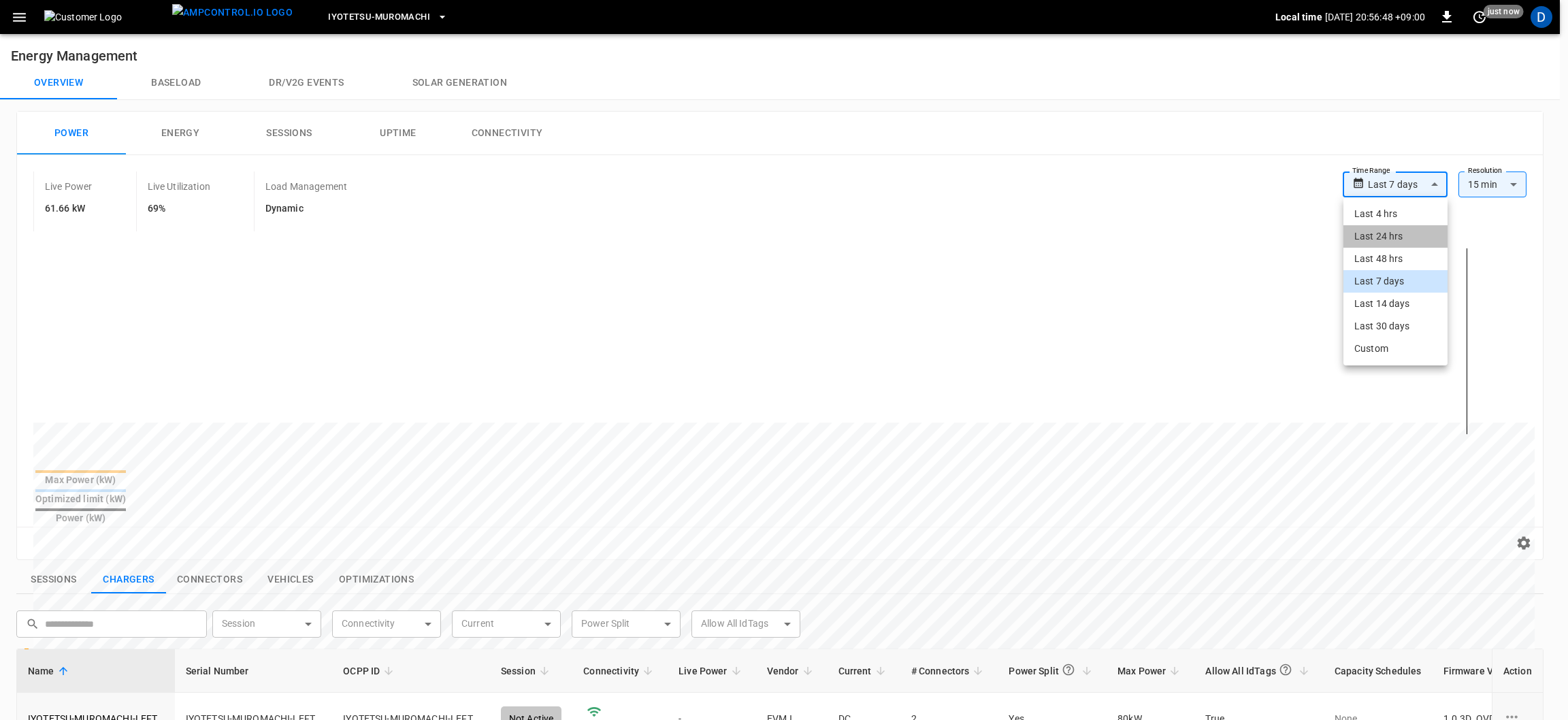
click at [1392, 239] on li "Last 24 hrs" at bounding box center [1396, 236] width 104 height 23
type input "**********"
type input "**"
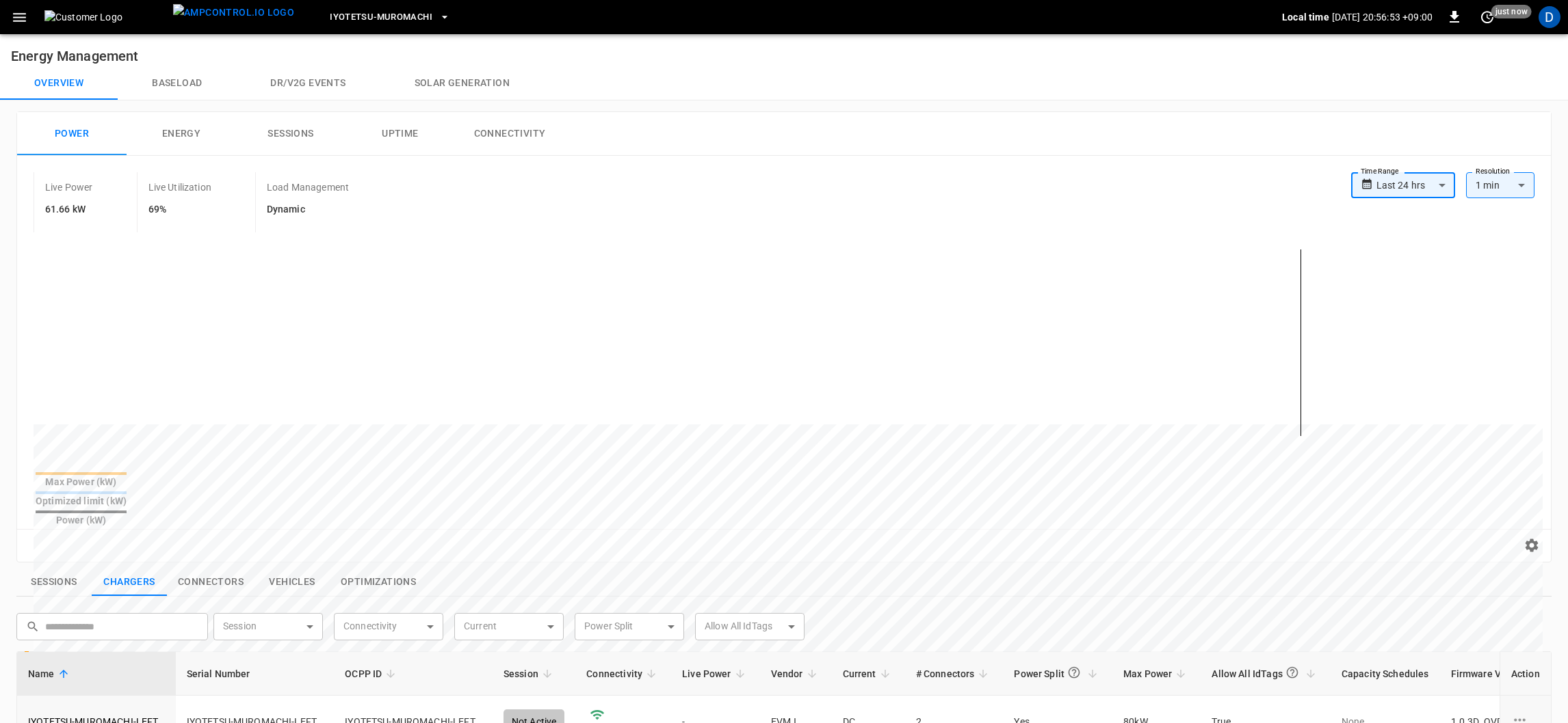
click at [1390, 172] on label "Time Range" at bounding box center [1380, 172] width 39 height 11
click at [1406, 186] on body "**********" at bounding box center [784, 603] width 1568 height 1206
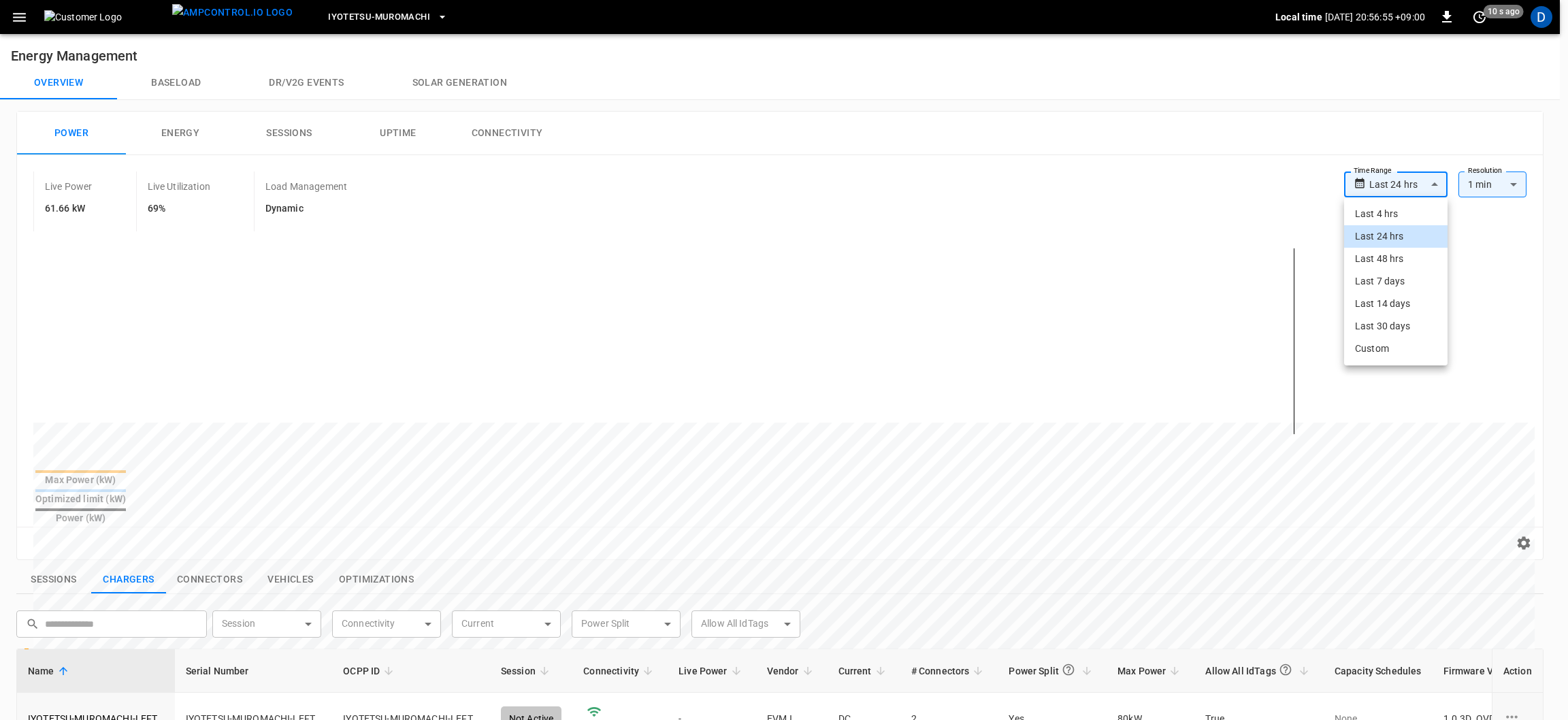
click at [1400, 208] on li "Last 4 hrs" at bounding box center [1397, 215] width 104 height 23
type input "**********"
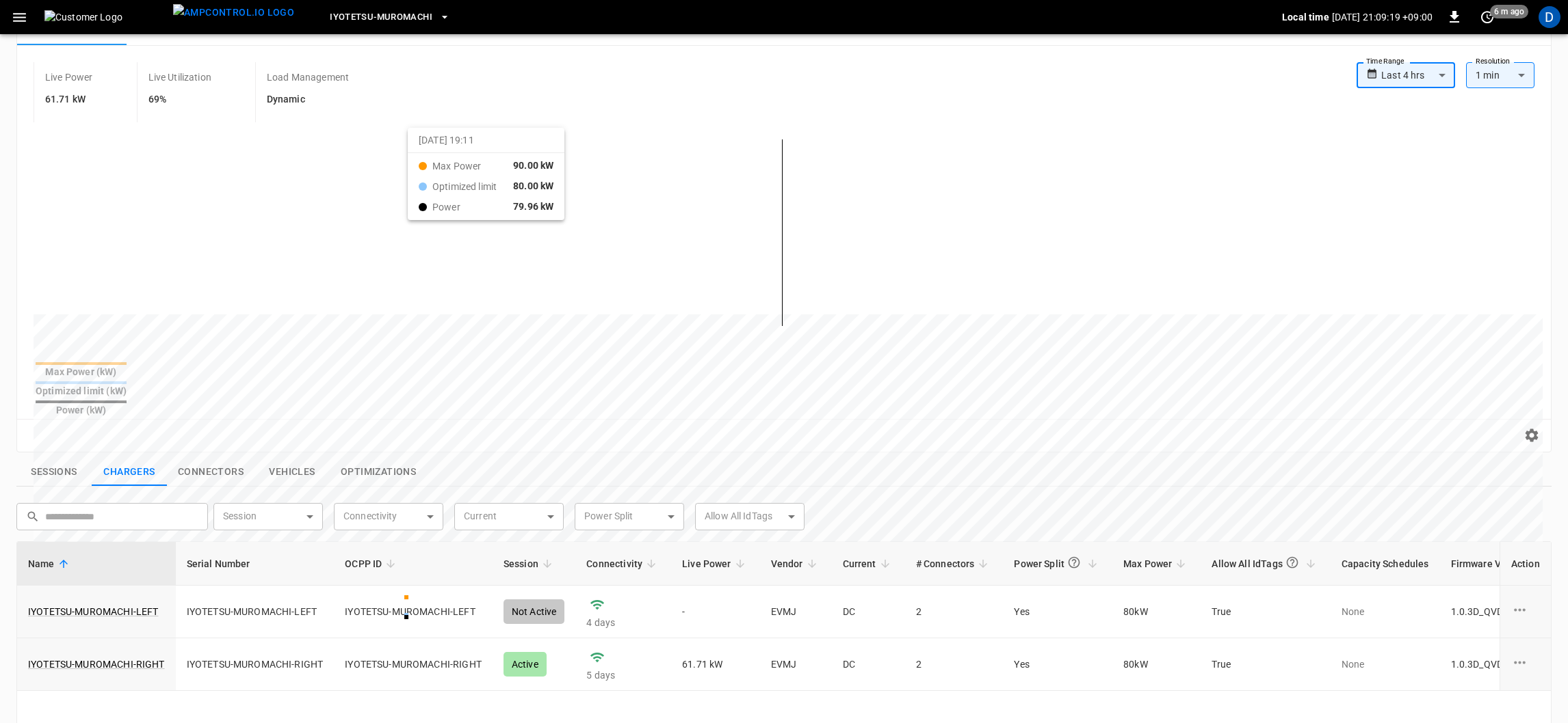
scroll to position [455, 0]
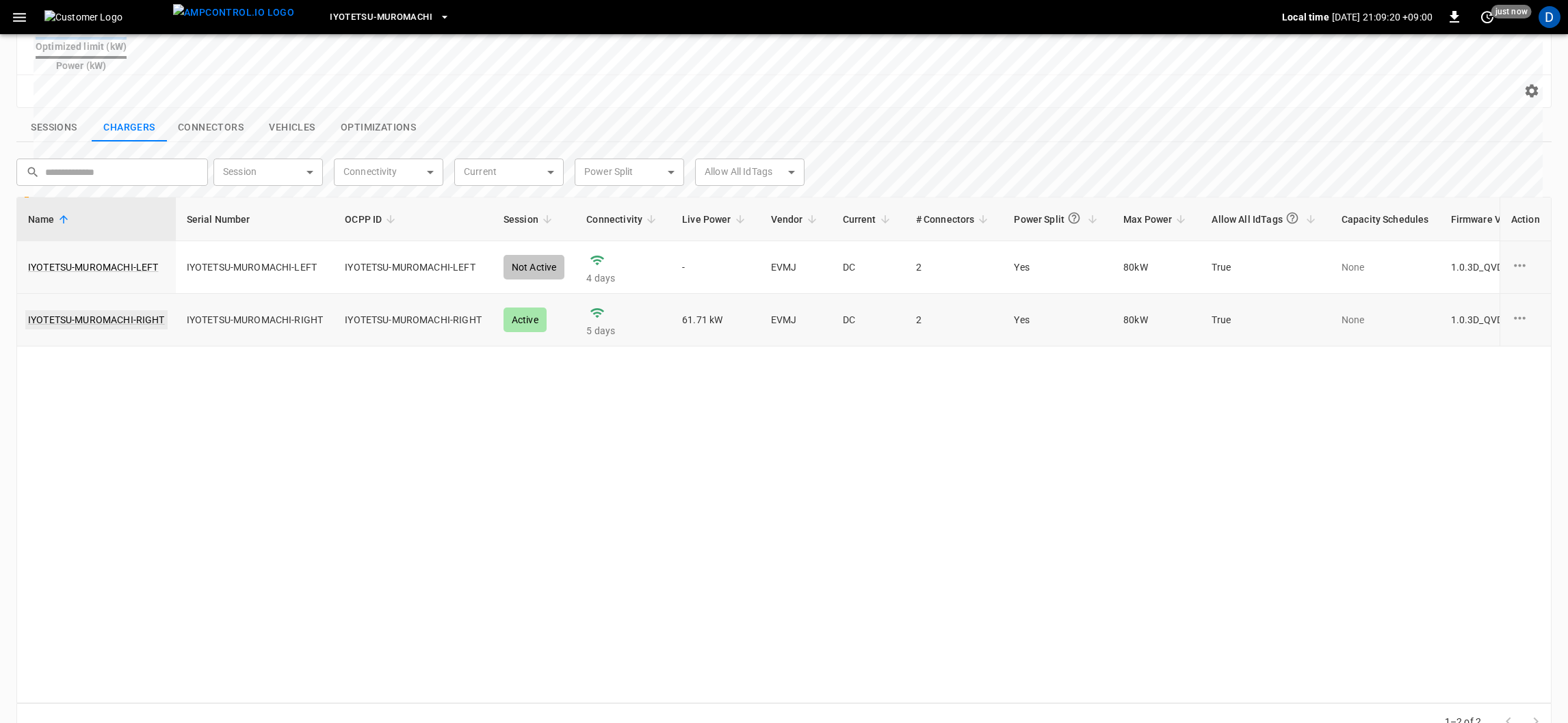
click at [115, 310] on link "IYOTETSU-MUROMACHI-RIGHT" at bounding box center [96, 319] width 142 height 19
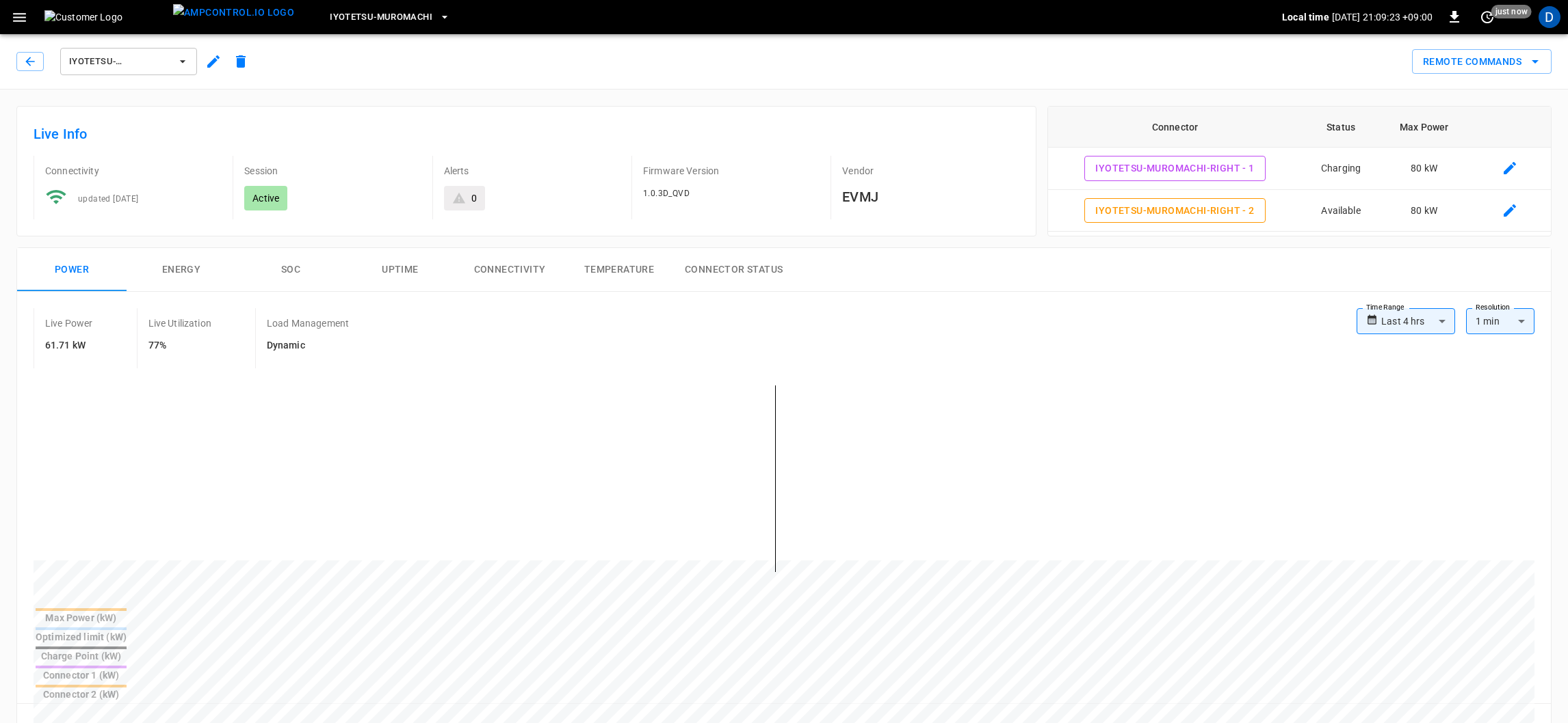
click at [737, 261] on button "Connector Status" at bounding box center [733, 270] width 120 height 43
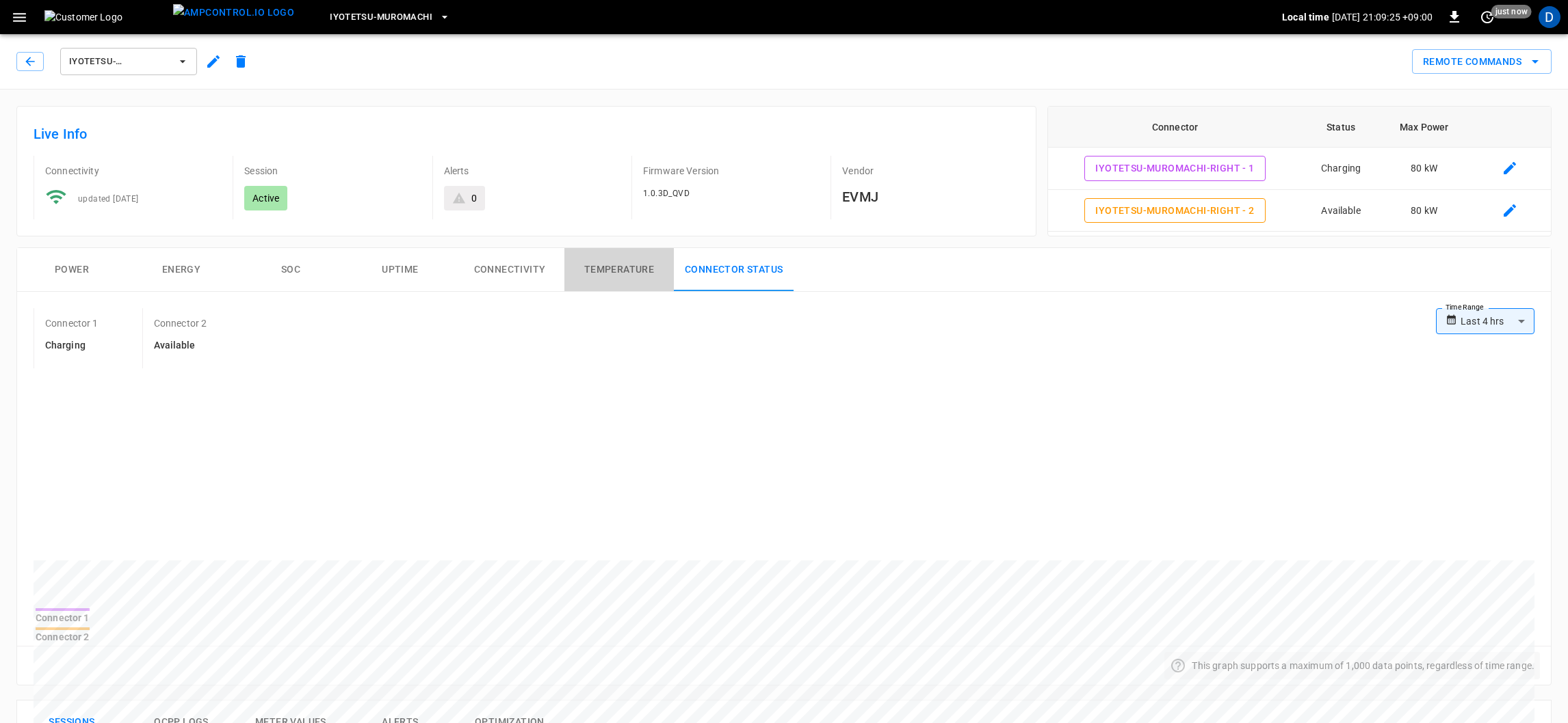
click at [647, 275] on button "Temperature" at bounding box center [619, 270] width 110 height 43
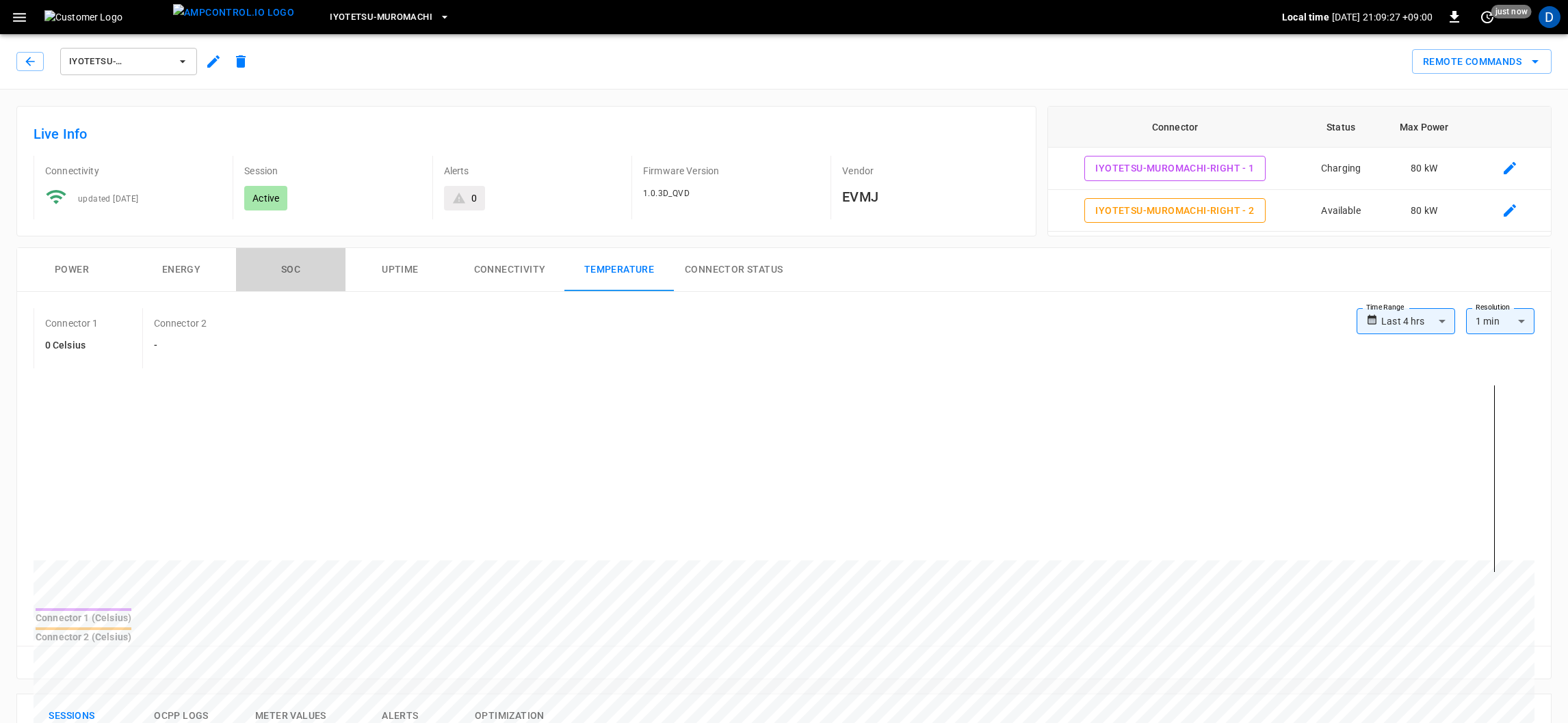
click at [260, 271] on button "SOC" at bounding box center [291, 270] width 110 height 43
click at [20, 10] on icon "button" at bounding box center [20, 17] width 17 height 17
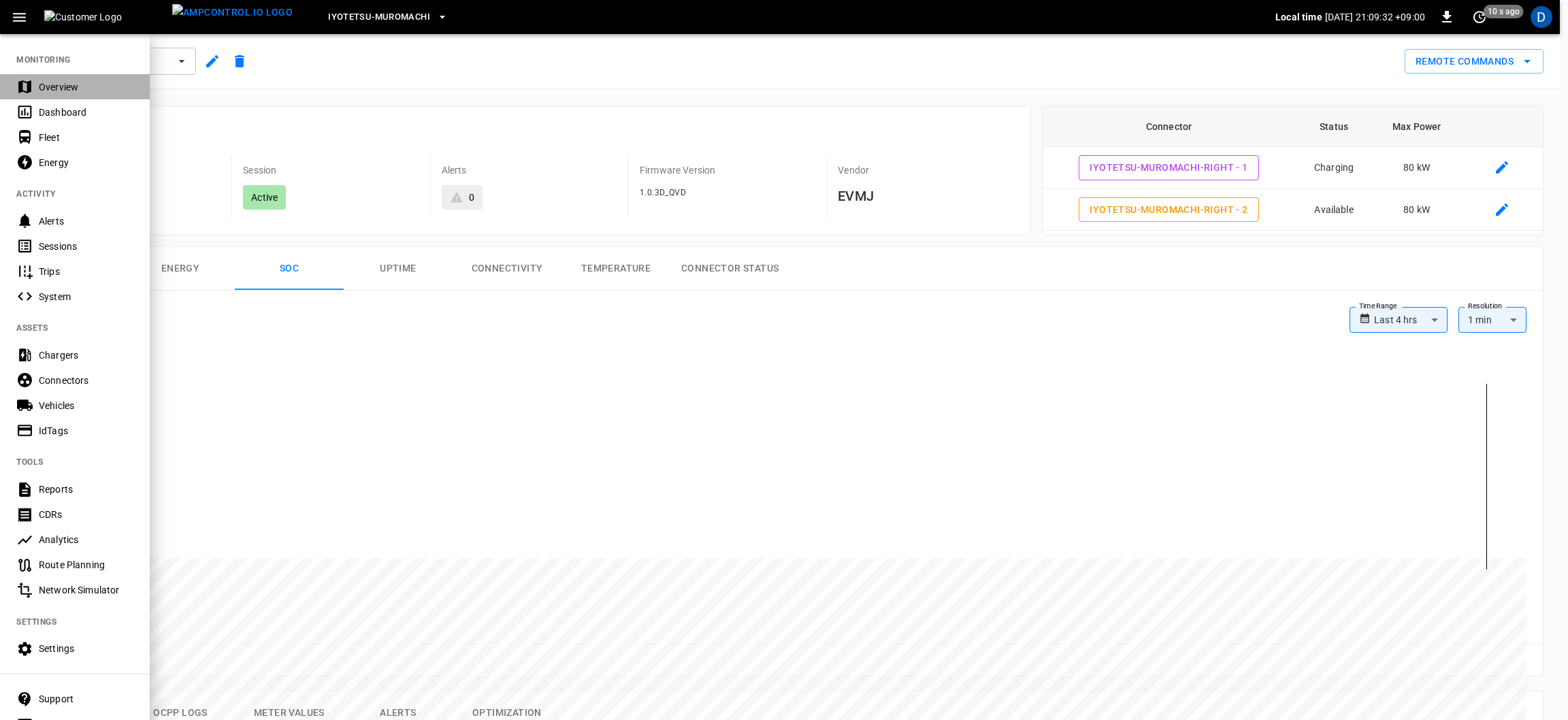
click at [63, 94] on div "Overview" at bounding box center [74, 87] width 150 height 25
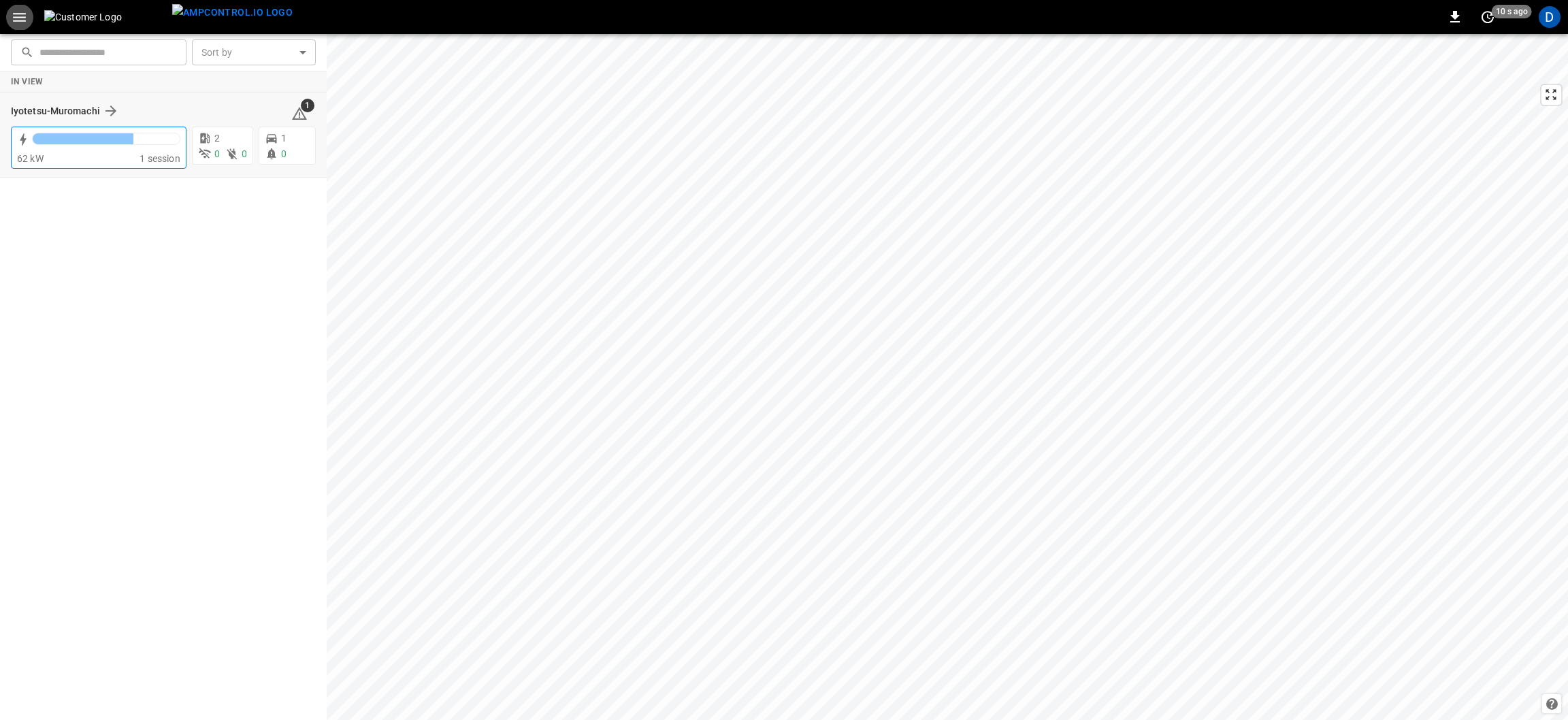
click at [152, 147] on div at bounding box center [106, 142] width 149 height 19
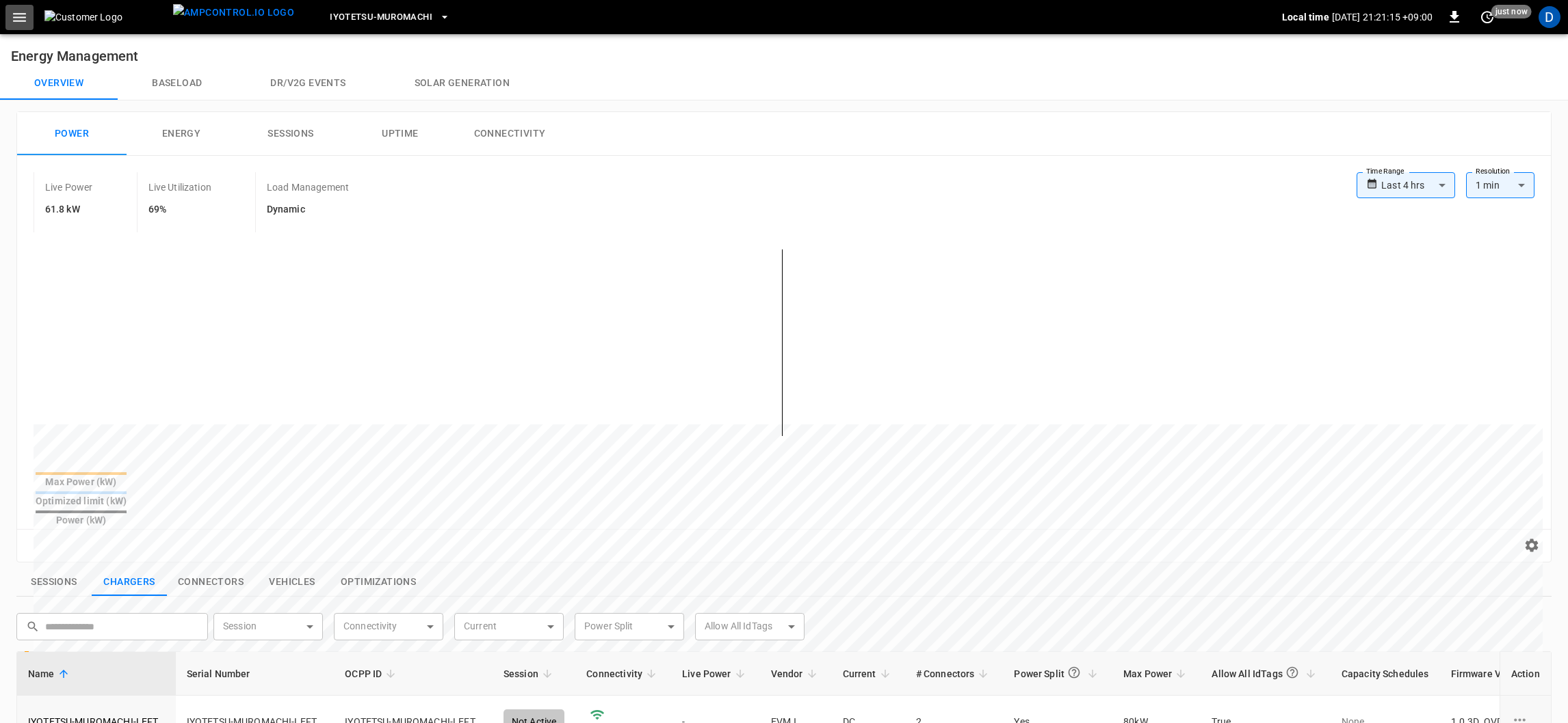
click at [28, 11] on button "button" at bounding box center [20, 17] width 28 height 26
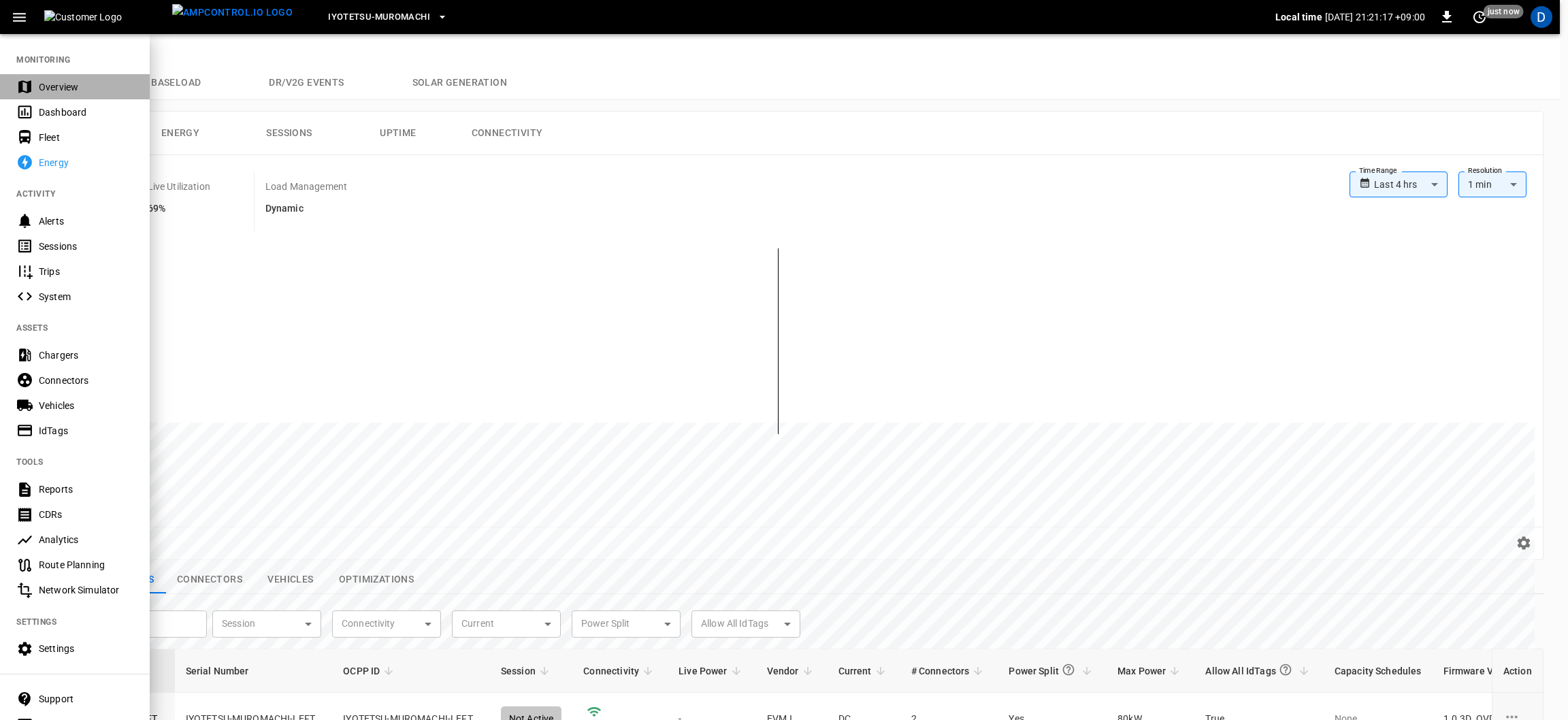
click at [60, 83] on div "Overview" at bounding box center [86, 87] width 95 height 13
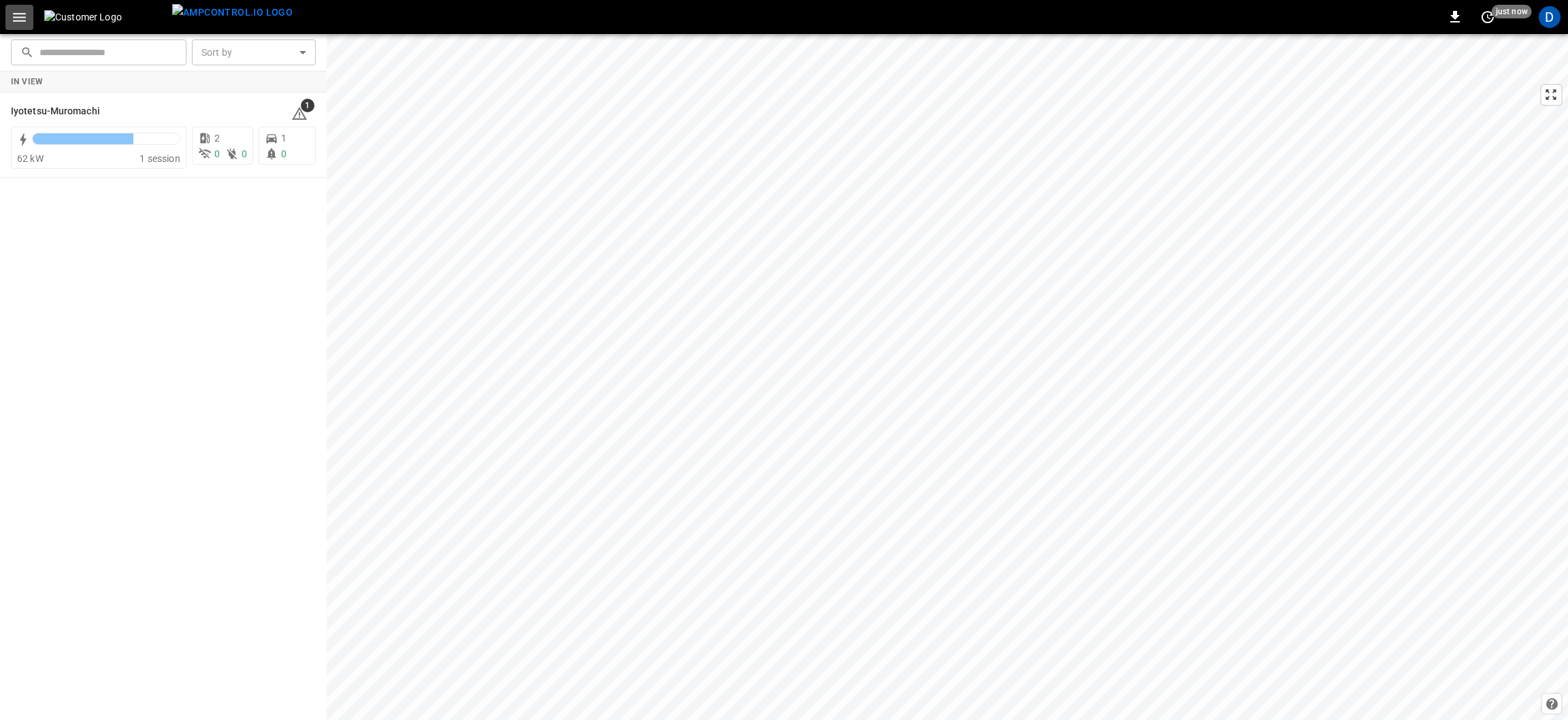
click at [19, 16] on icon "button" at bounding box center [20, 17] width 17 height 17
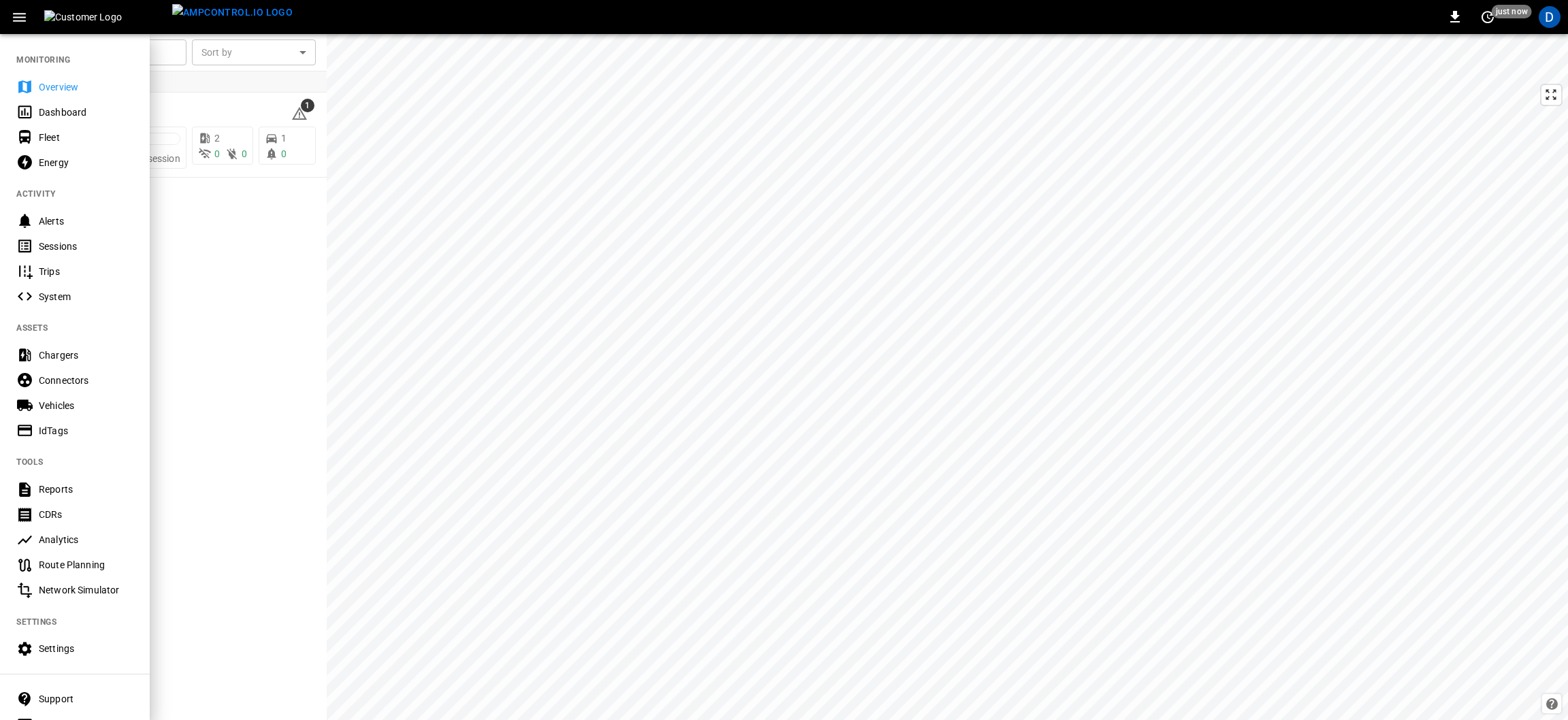
click at [80, 89] on div "Overview" at bounding box center [86, 87] width 95 height 13
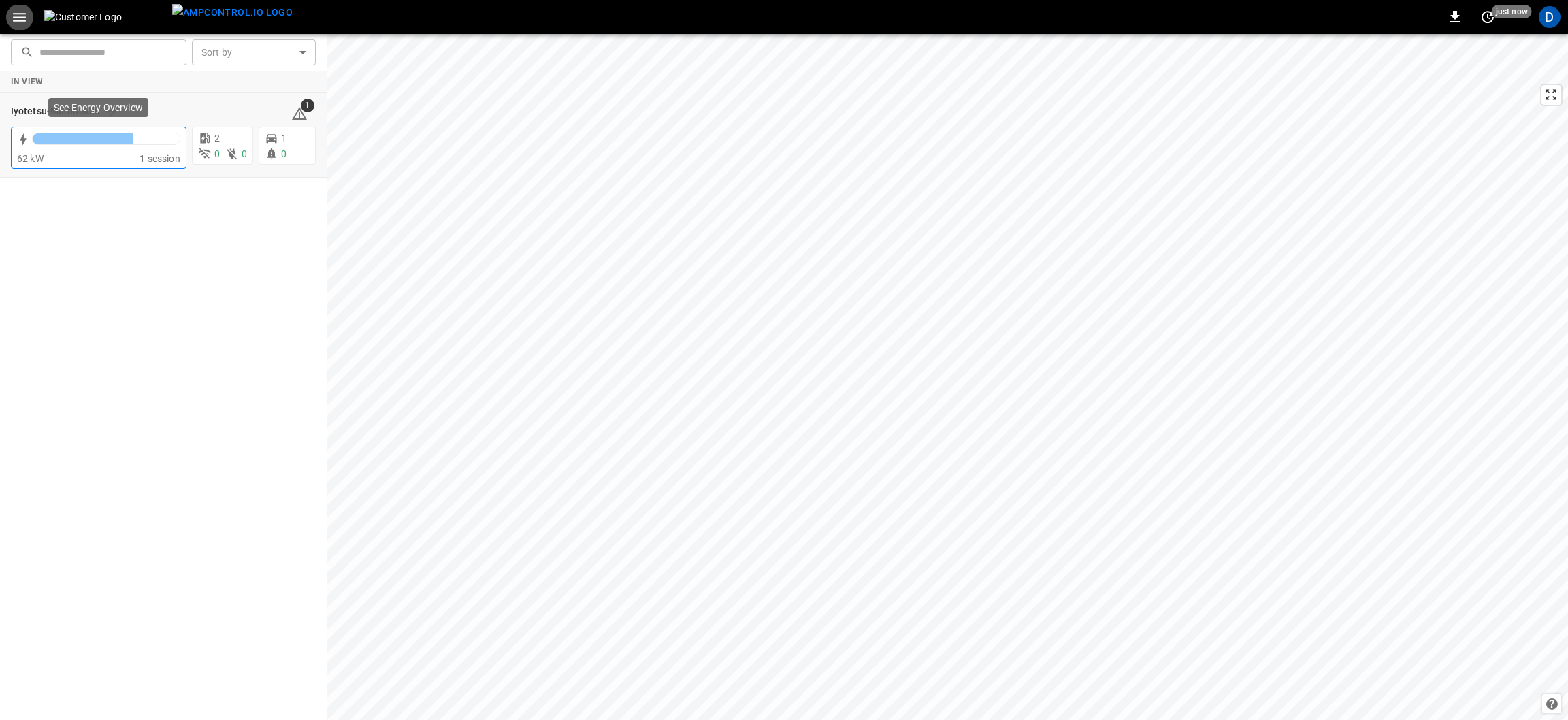
click at [122, 151] on div at bounding box center [106, 142] width 149 height 19
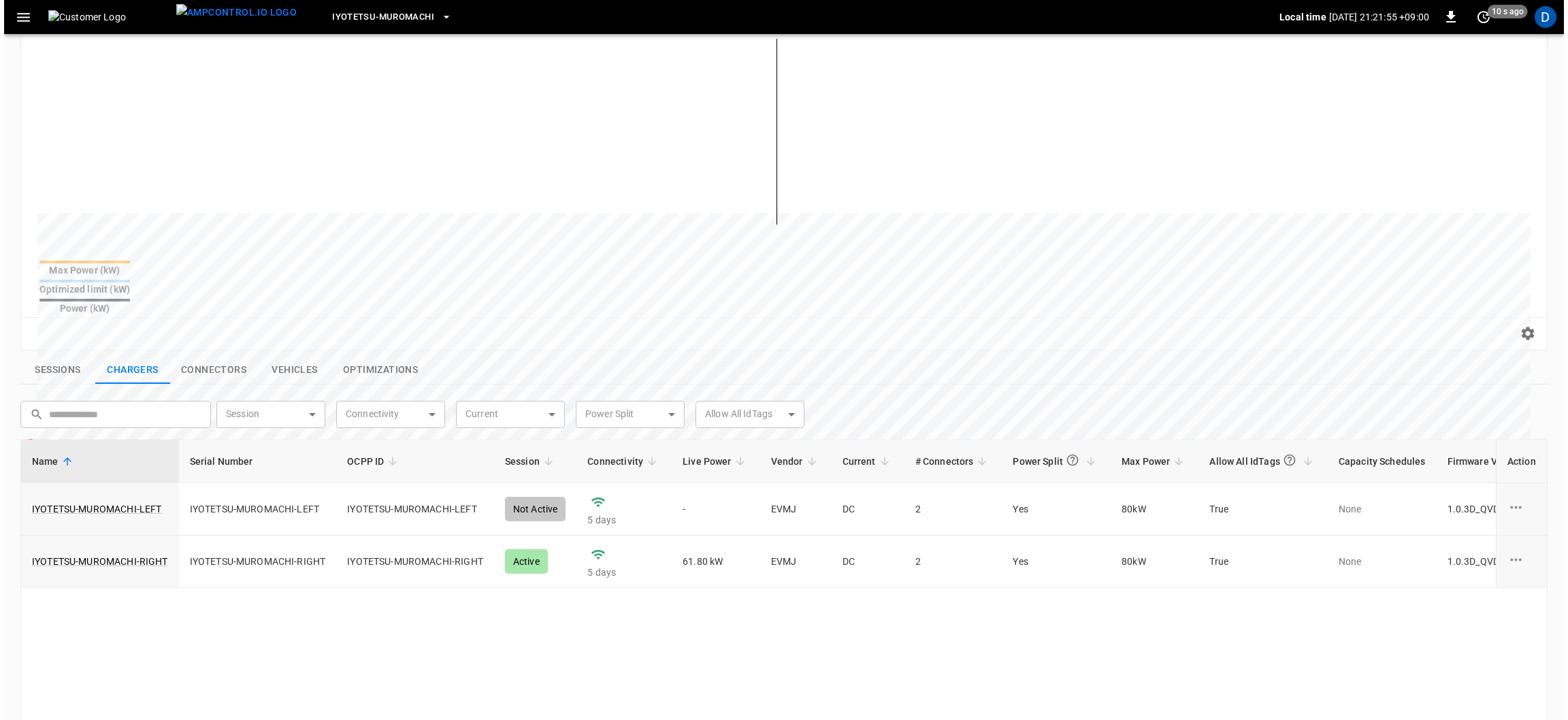
scroll to position [204, 0]
click at [7, 19] on button "button" at bounding box center [20, 17] width 28 height 25
